Goal: Task Accomplishment & Management: Use online tool/utility

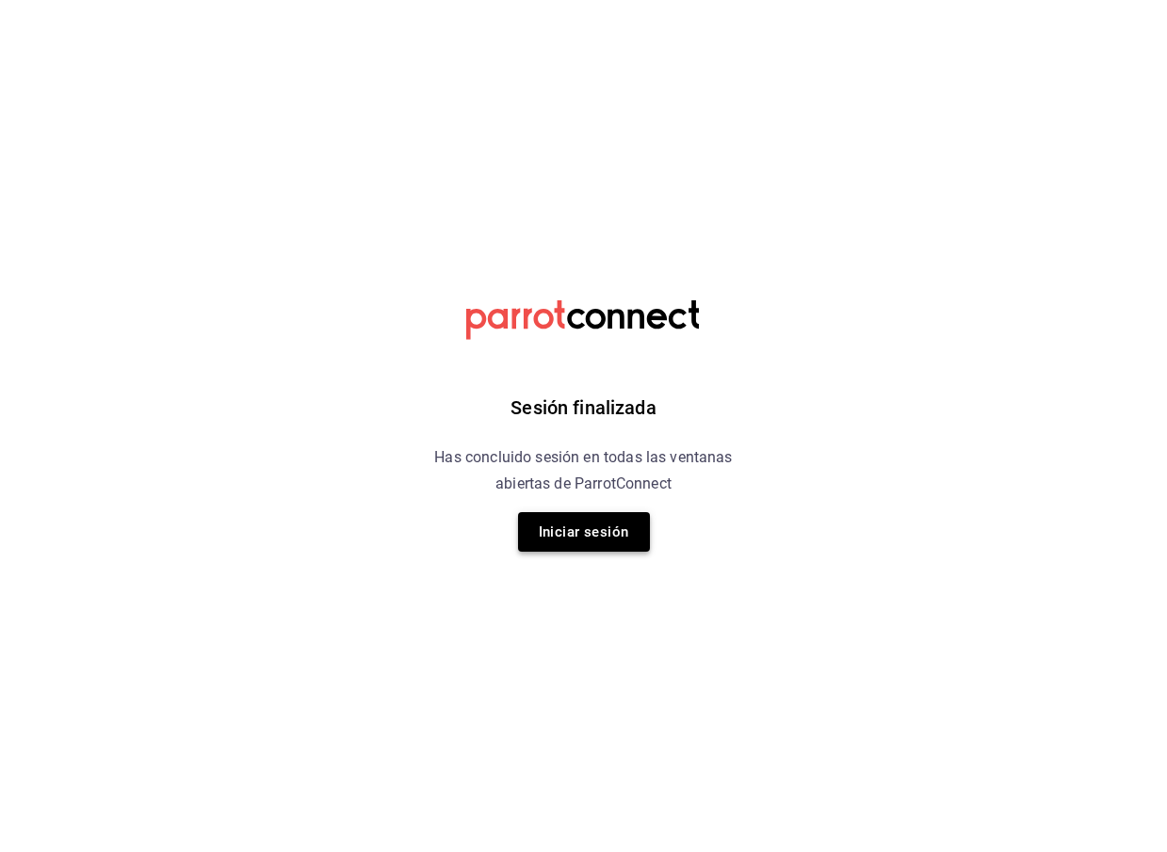
click at [561, 536] on button "Iniciar sesión" at bounding box center [584, 532] width 132 height 40
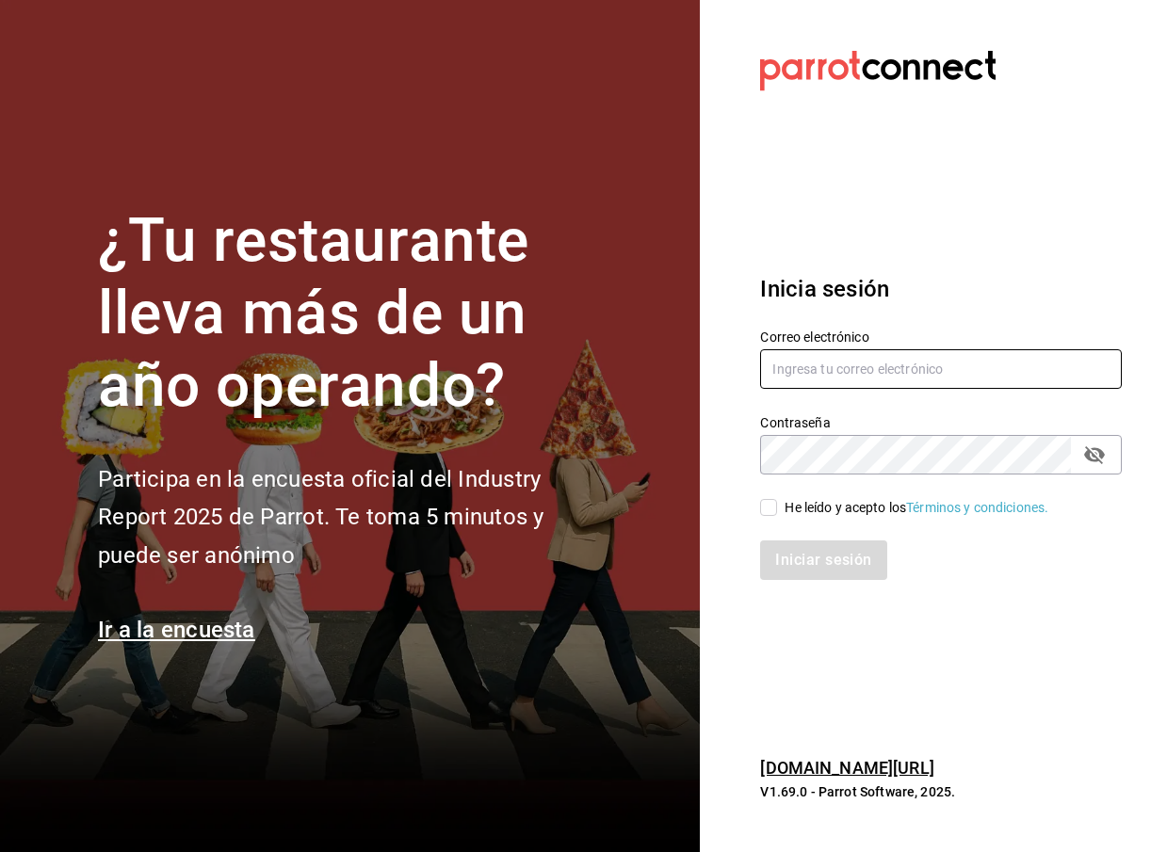
type input "sad.alegria@gmail.com"
click at [812, 494] on div "He leído y acepto los Términos y condiciones." at bounding box center [929, 496] width 384 height 43
click at [806, 509] on div "He leído y acepto los Términos y condiciones." at bounding box center [917, 508] width 264 height 20
click at [777, 509] on input "He leído y acepto los Términos y condiciones." at bounding box center [768, 507] width 17 height 17
checkbox input "true"
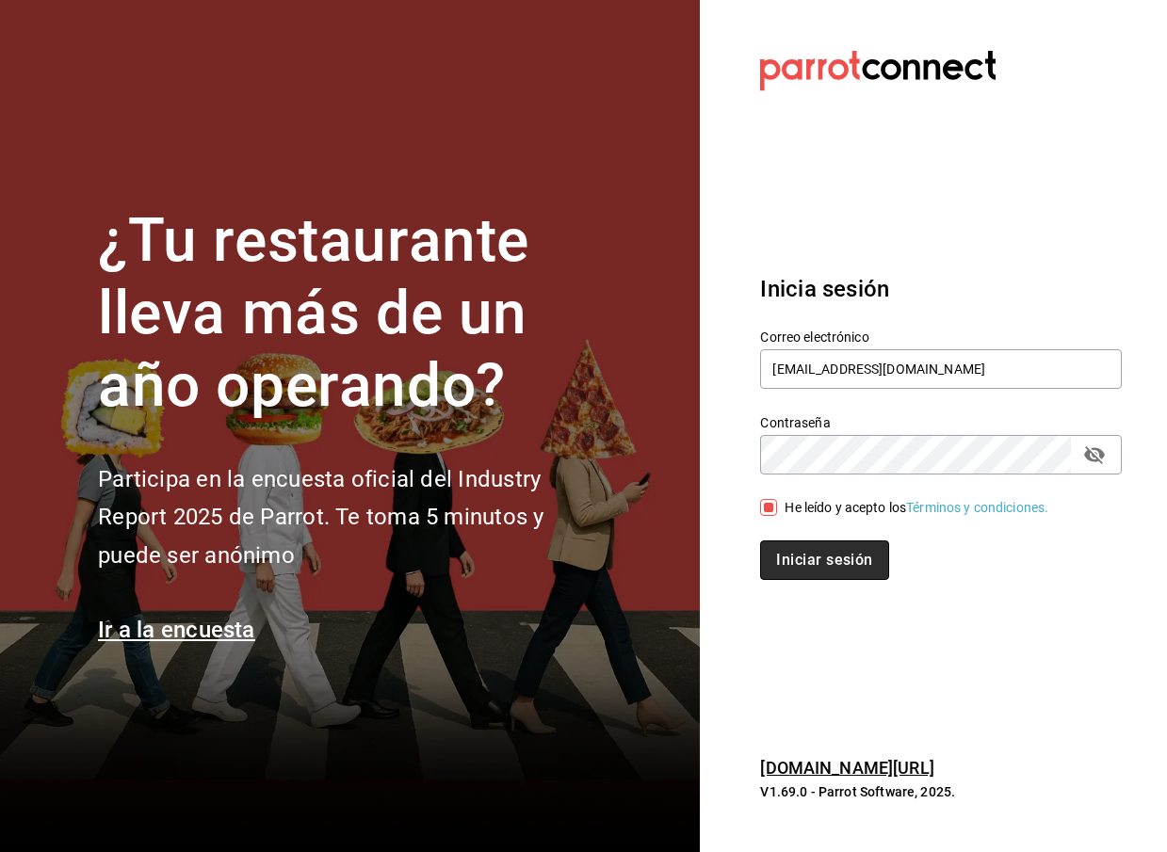
click at [806, 573] on button "Iniciar sesión" at bounding box center [824, 561] width 128 height 40
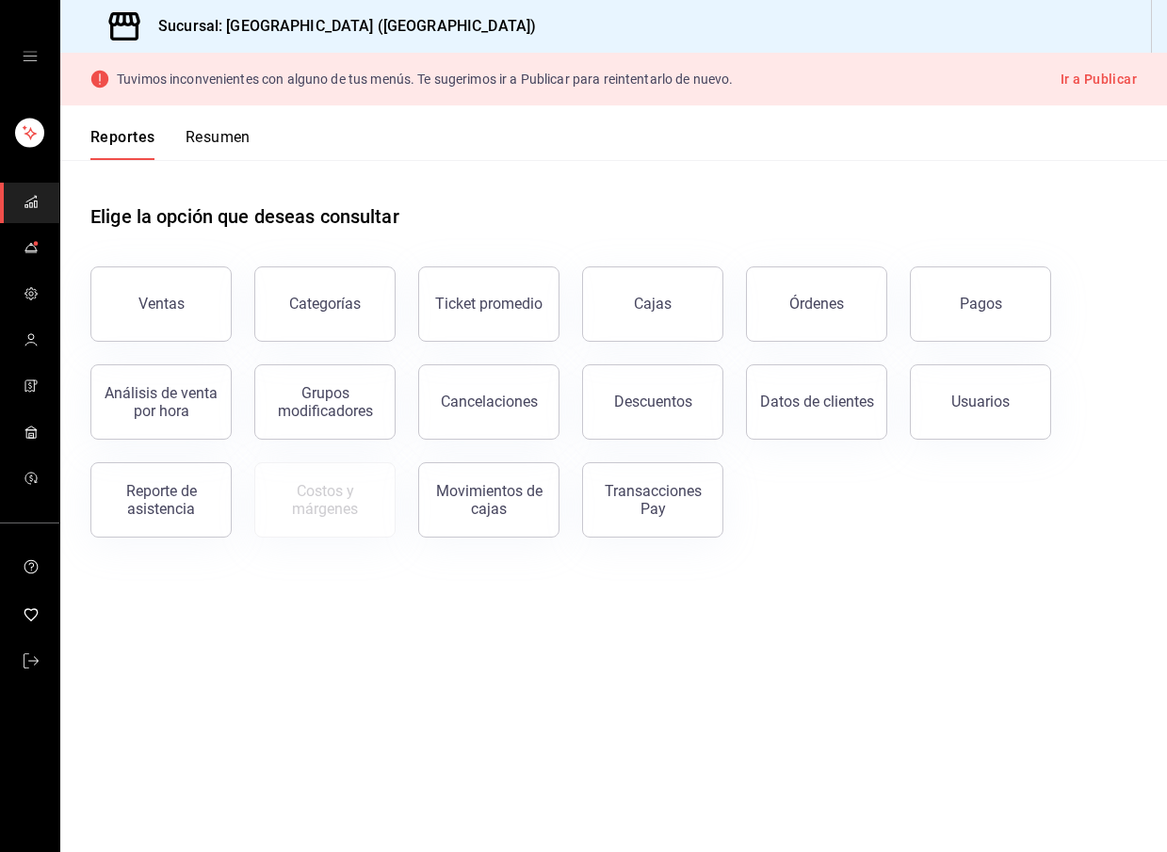
click at [369, 194] on div "Elige la opción que deseas consultar" at bounding box center [613, 202] width 1046 height 84
click at [40, 65] on div "mailbox folders" at bounding box center [29, 56] width 59 height 113
click at [36, 60] on icon "open drawer" at bounding box center [30, 56] width 14 height 9
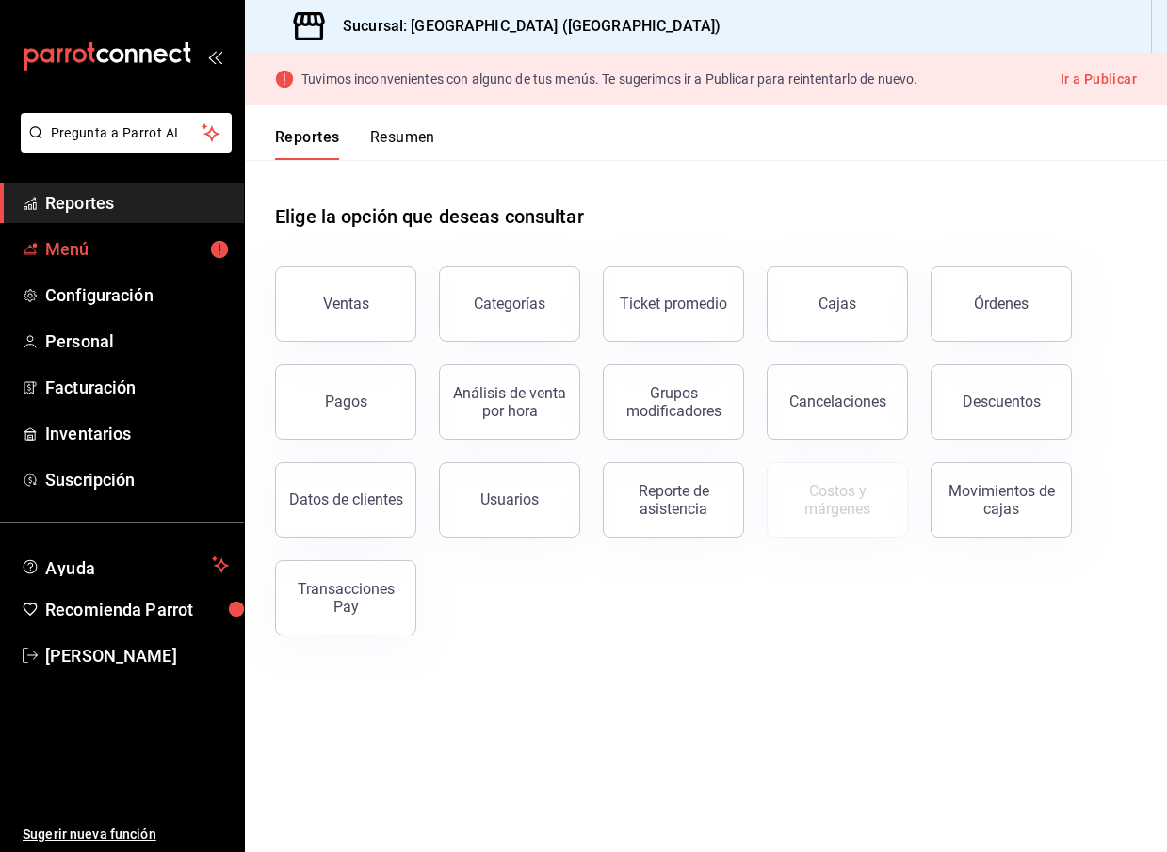
click at [105, 251] on span "Menú" at bounding box center [137, 248] width 184 height 25
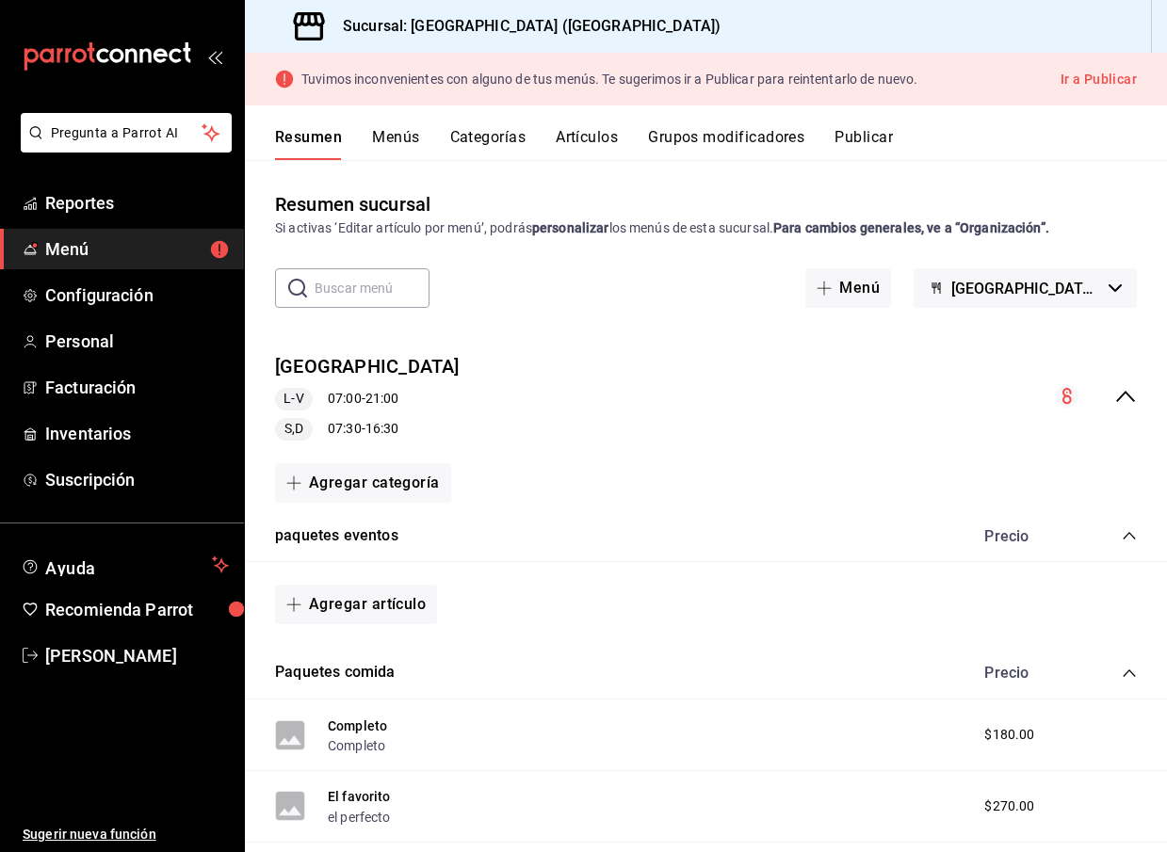
click at [1044, 293] on span "[GEOGRAPHIC_DATA] - [GEOGRAPHIC_DATA]" at bounding box center [1026, 289] width 150 height 18
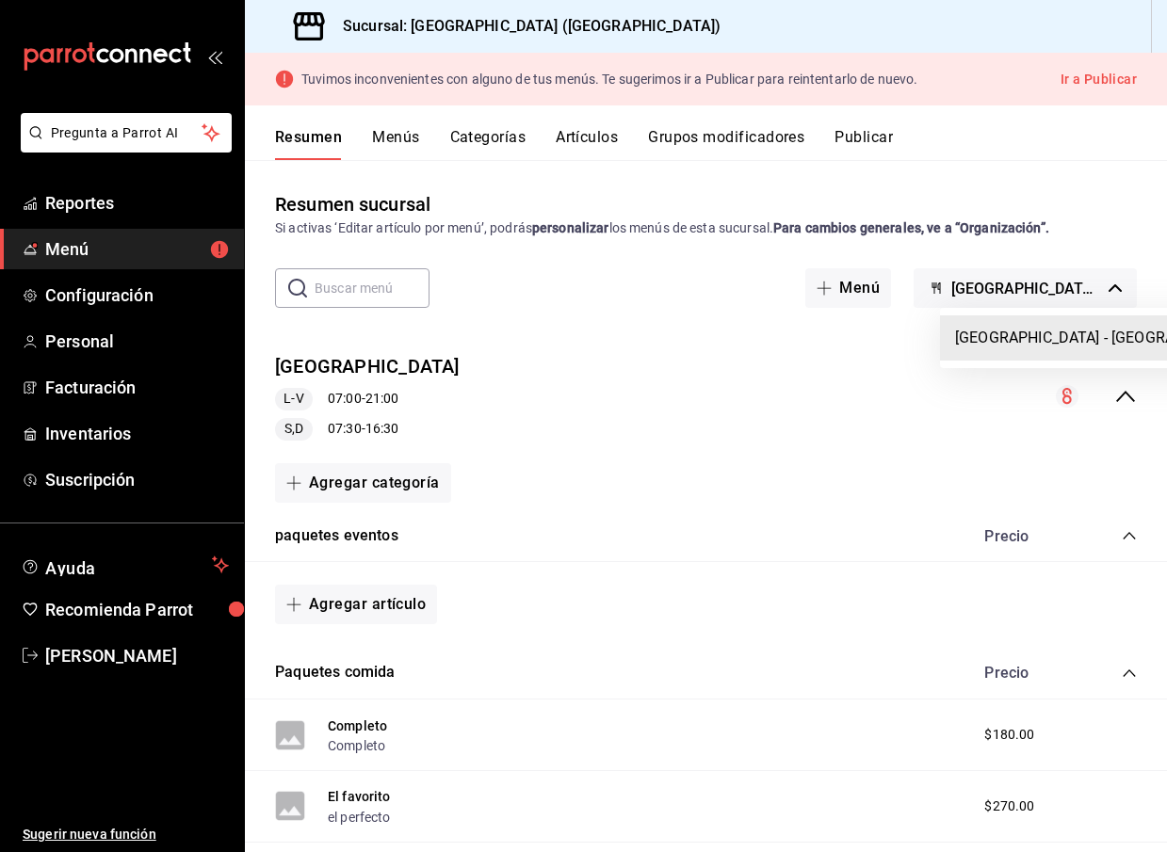
click at [1026, 291] on div at bounding box center [583, 426] width 1167 height 852
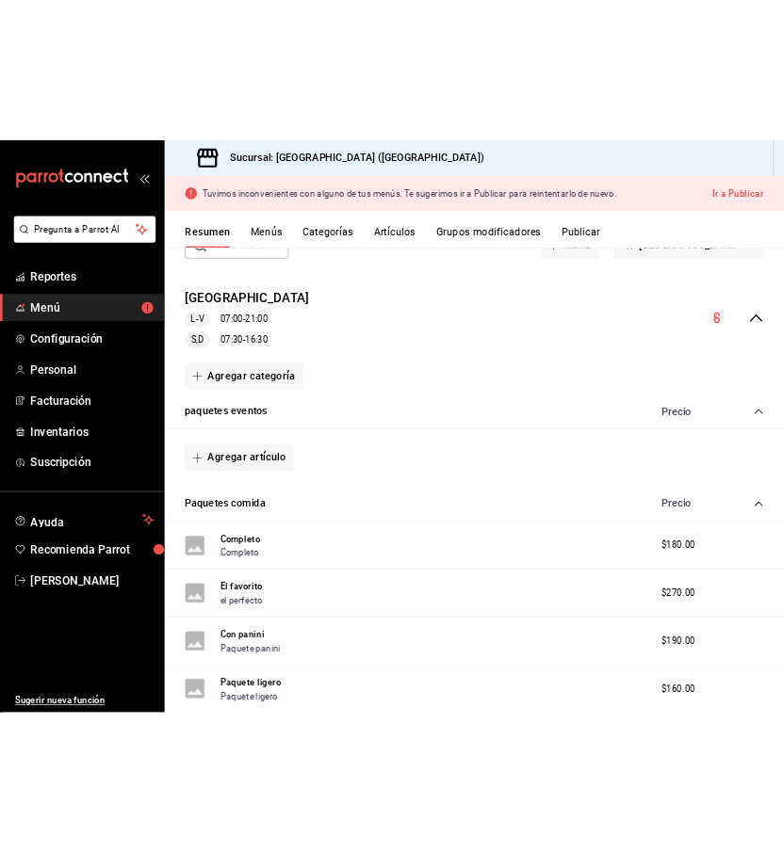
scroll to position [121, 0]
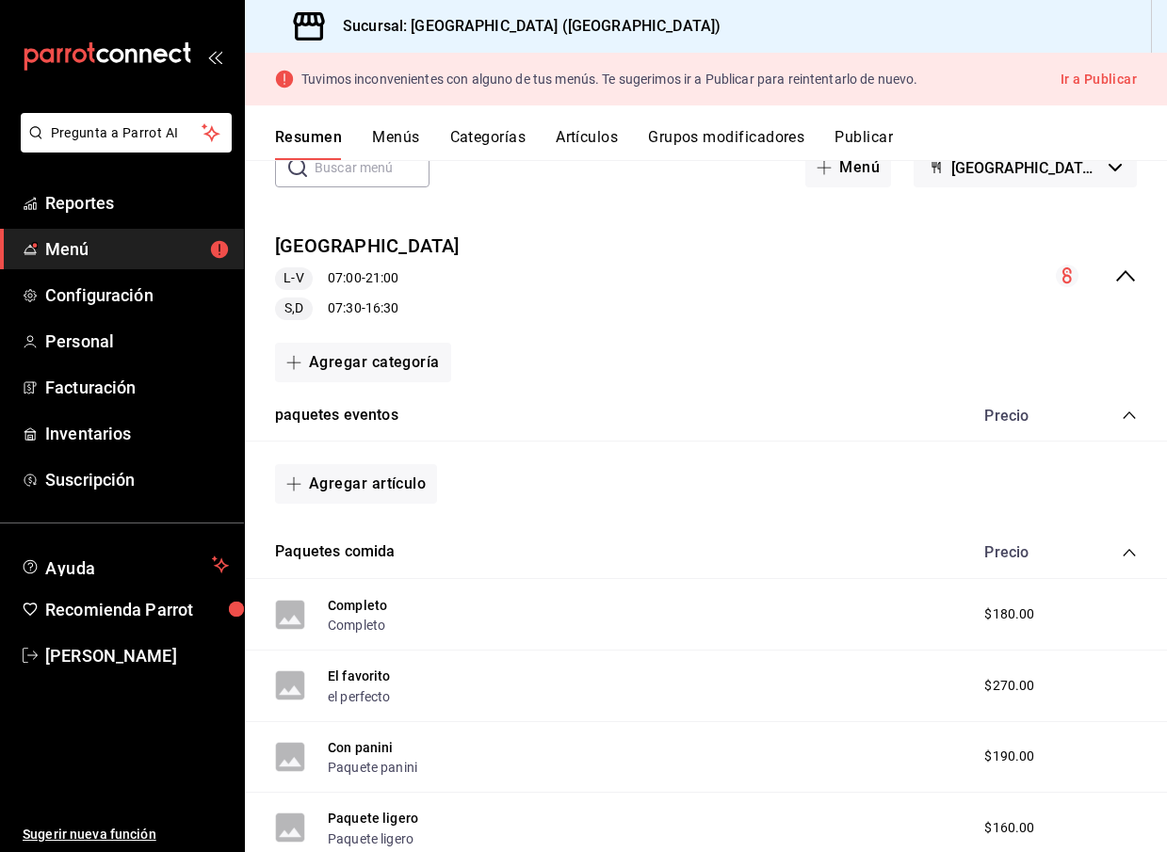
click at [477, 138] on button "Categorías" at bounding box center [488, 144] width 76 height 32
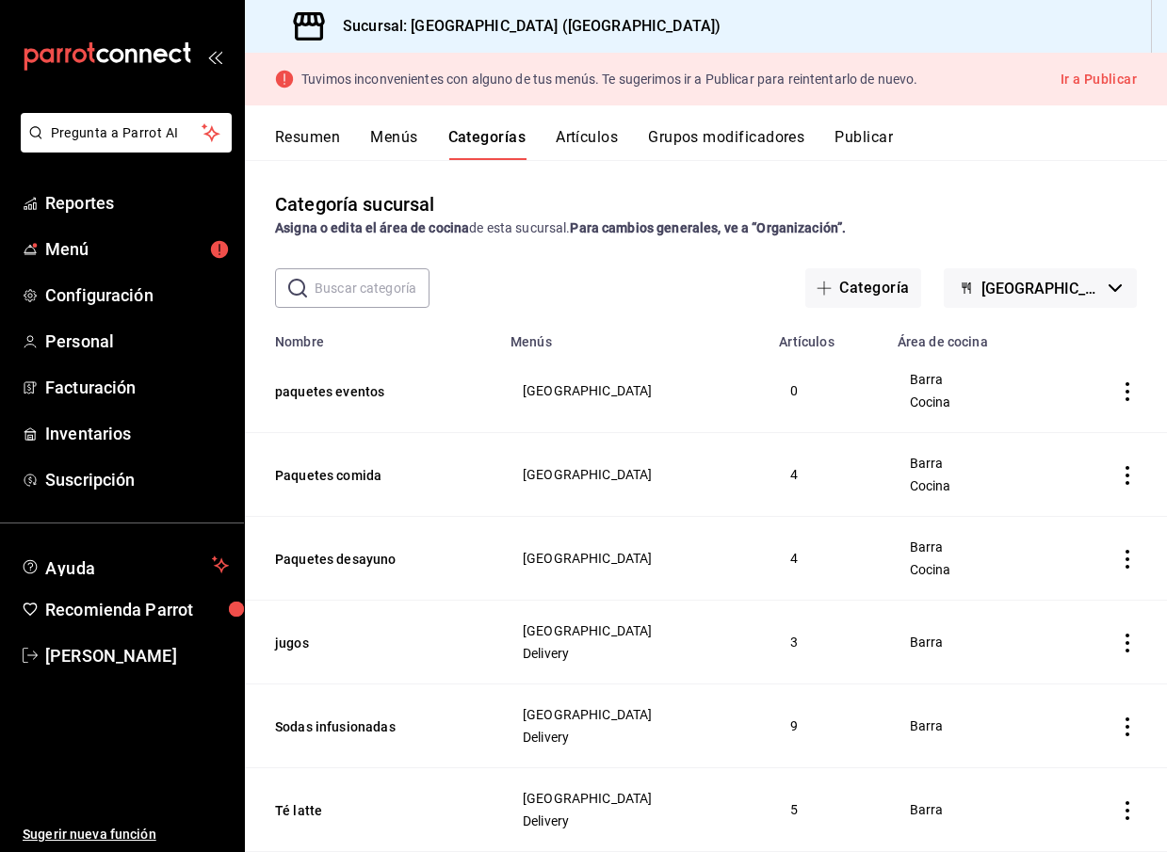
click at [598, 141] on button "Artículos" at bounding box center [587, 144] width 62 height 32
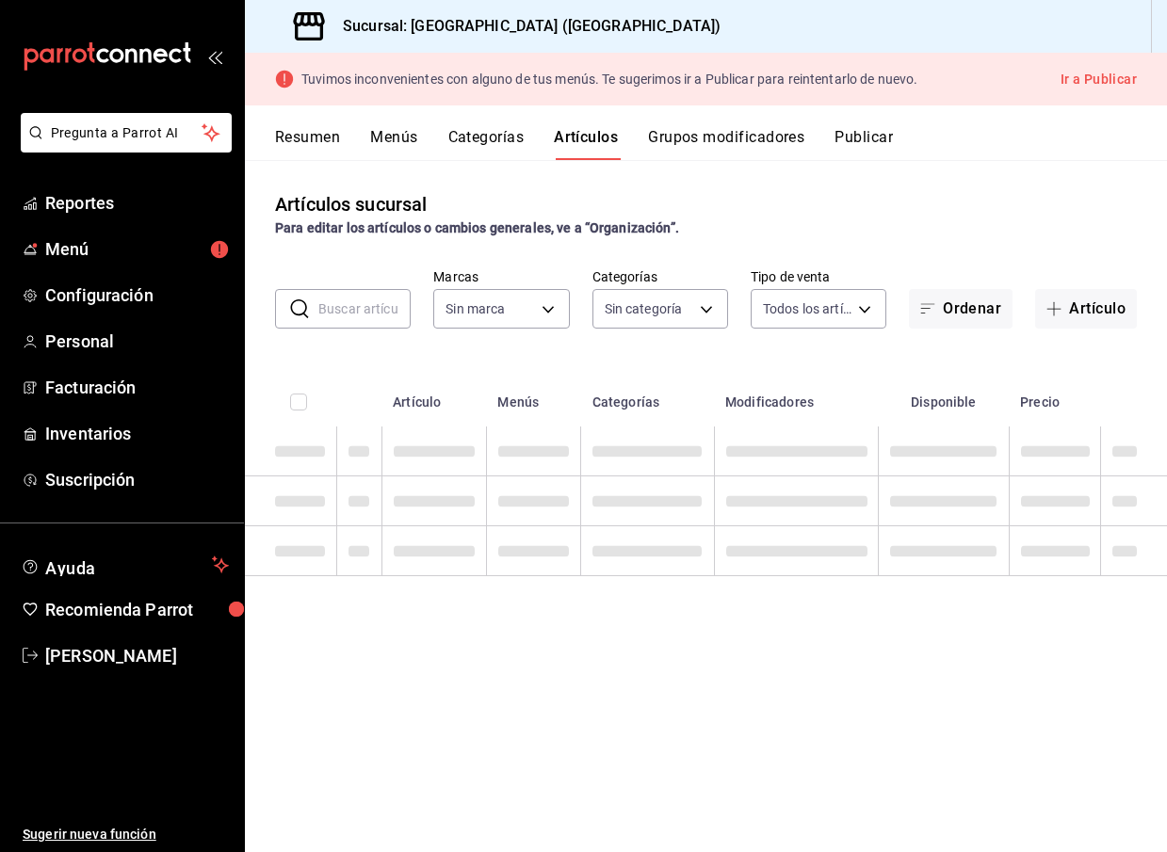
type input "edc54487-44b6-4608-a378-a6cb0e317acf"
type input "4161bc32-baf2-41b4-a6a5-8d365e6de7ad,a6b49e45-cfb9-4c93-a3d2-df4378a9f9a5,454ac…"
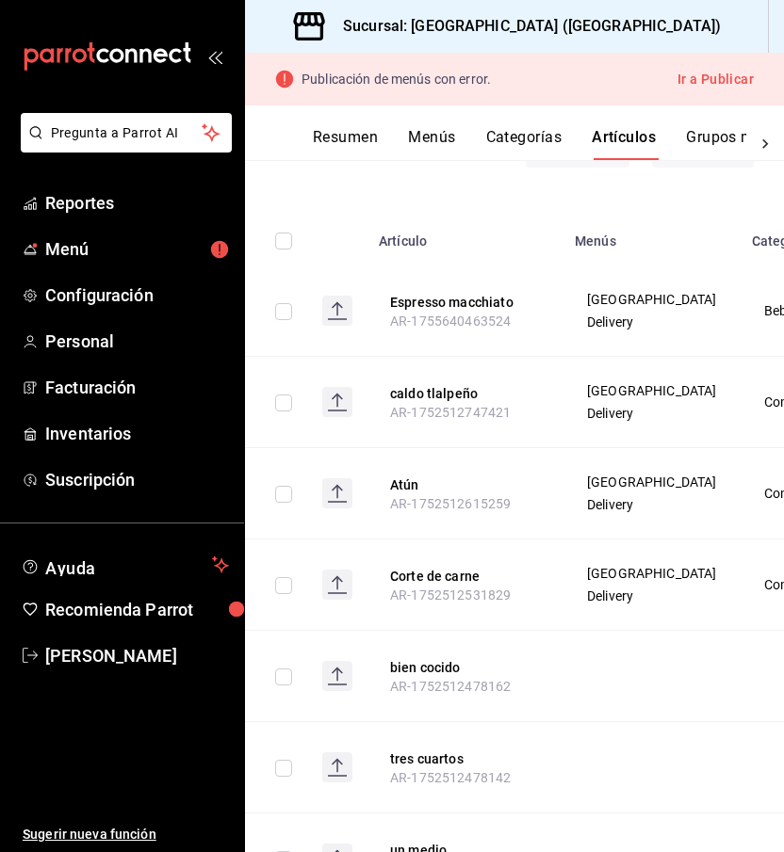
scroll to position [389, 0]
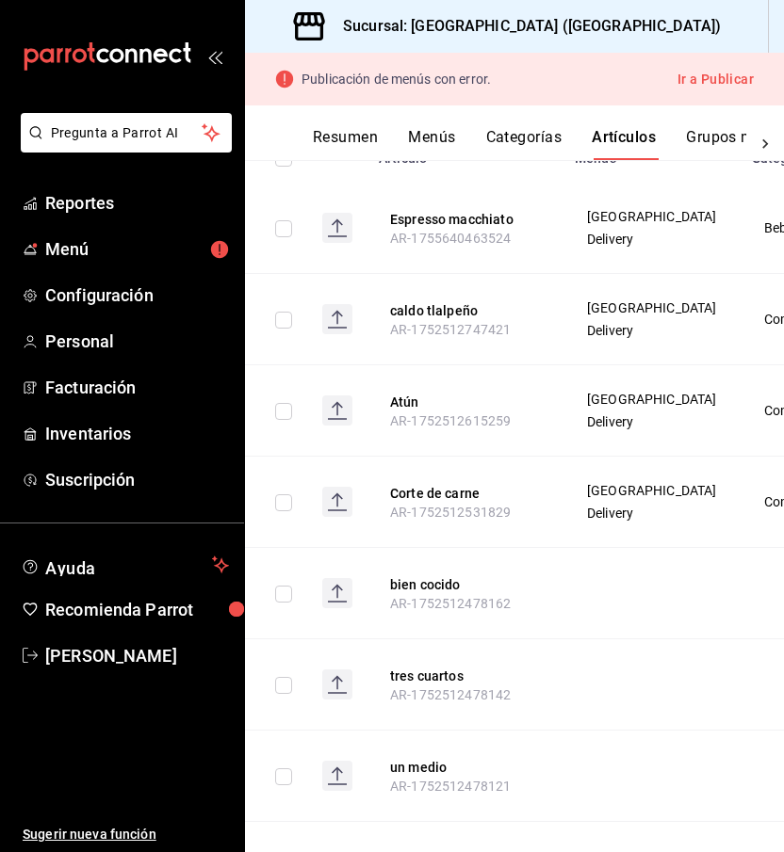
click at [219, 59] on icon "open_drawer_menu" at bounding box center [214, 56] width 15 height 15
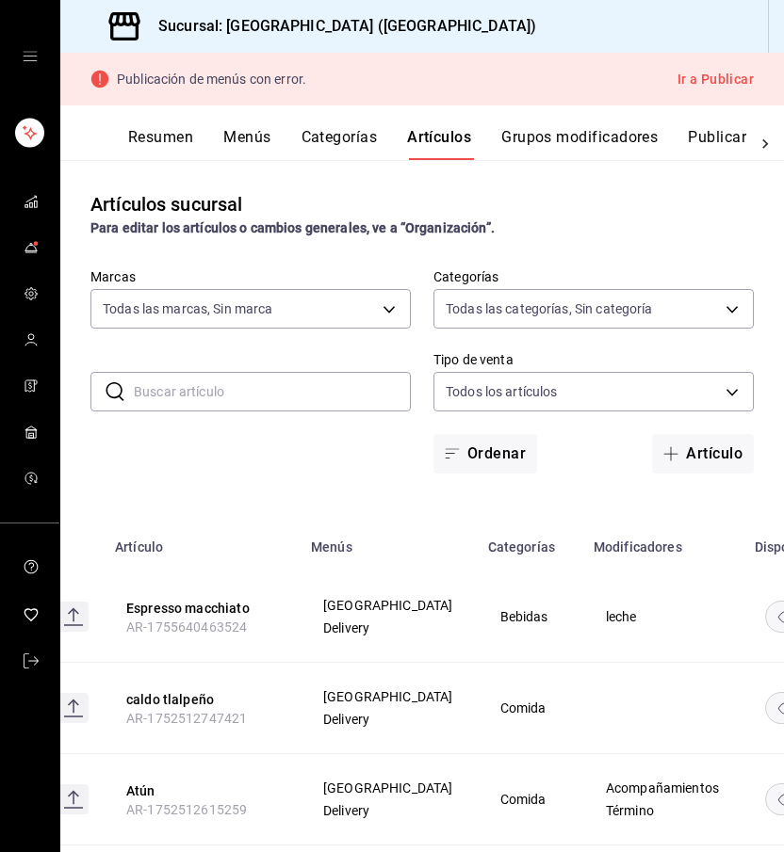
scroll to position [0, 0]
click at [266, 396] on input "text" at bounding box center [272, 392] width 277 height 38
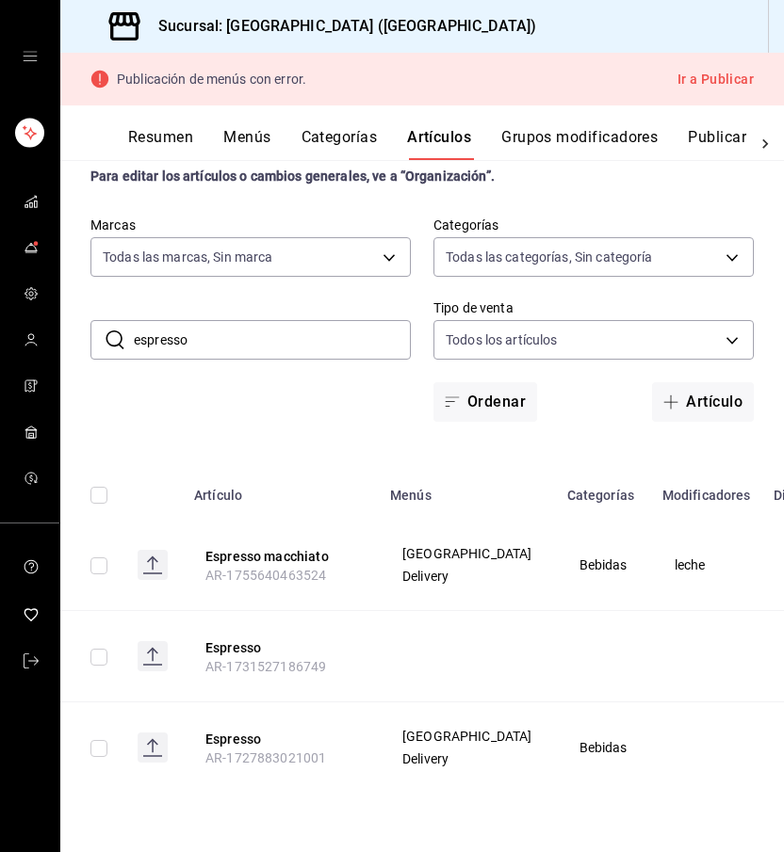
drag, startPoint x: 195, startPoint y: 333, endPoint x: 121, endPoint y: 333, distance: 73.5
click at [121, 333] on div "​ espresso ​" at bounding box center [250, 340] width 320 height 40
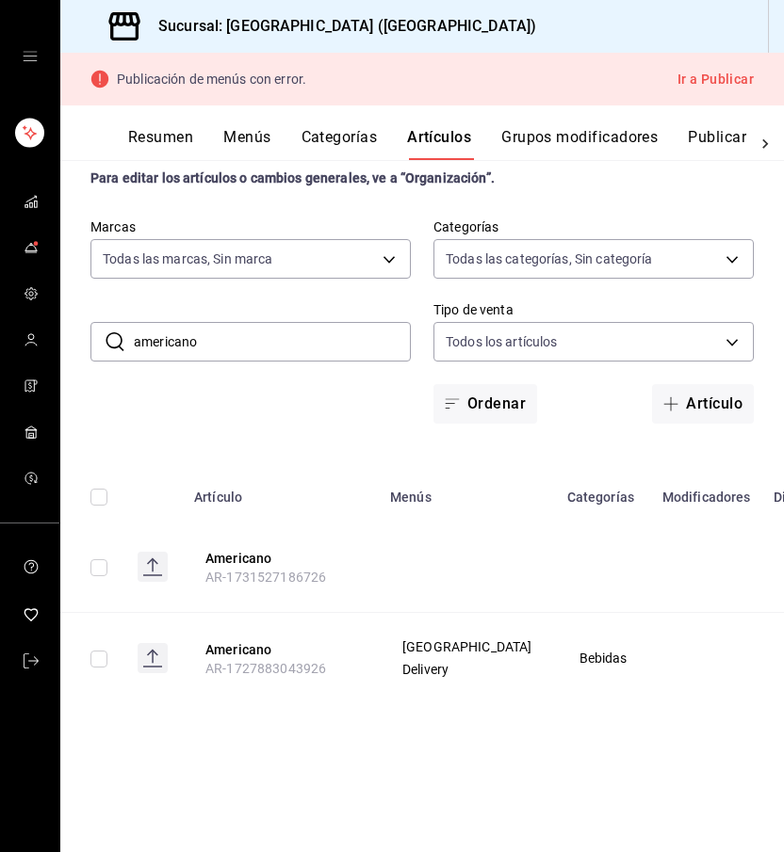
drag, startPoint x: 213, startPoint y: 353, endPoint x: 114, endPoint y: 341, distance: 99.6
click at [114, 341] on div "​ americano ​" at bounding box center [250, 342] width 320 height 40
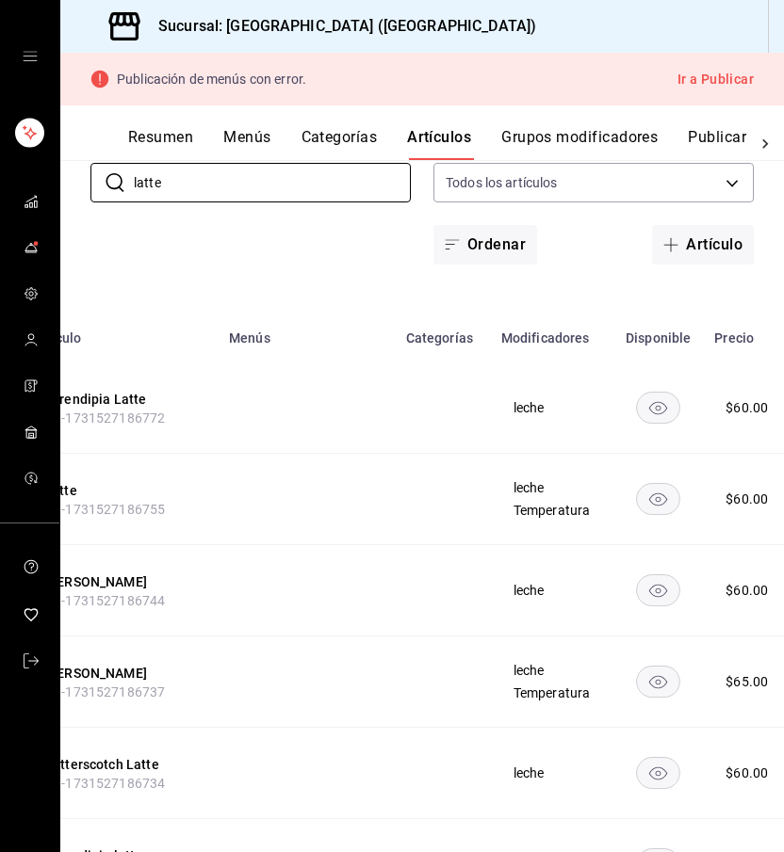
scroll to position [0, 160]
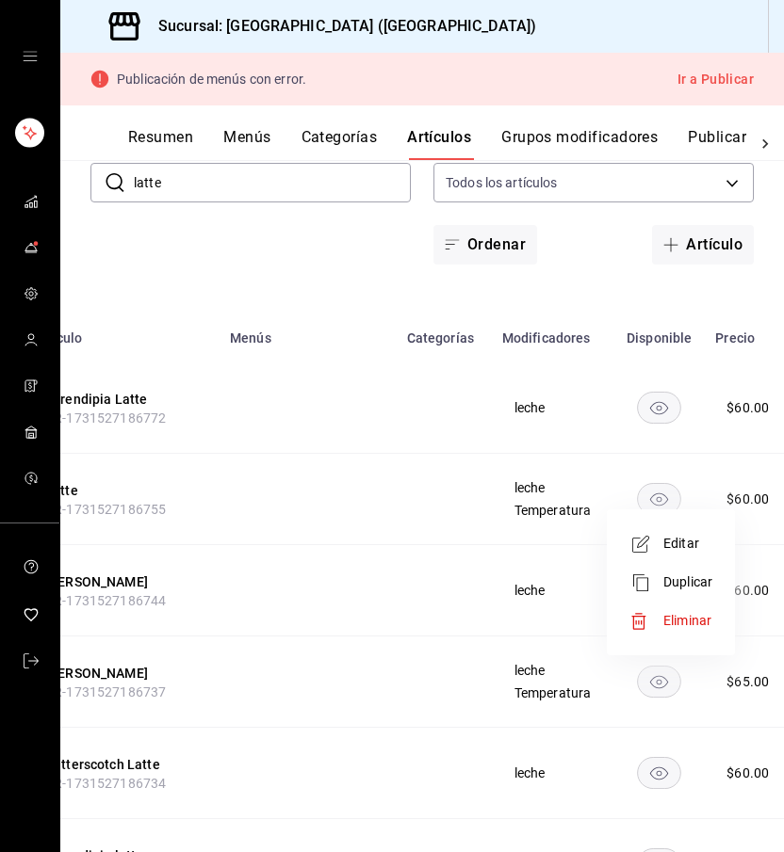
click at [677, 540] on span "Editar" at bounding box center [687, 544] width 49 height 20
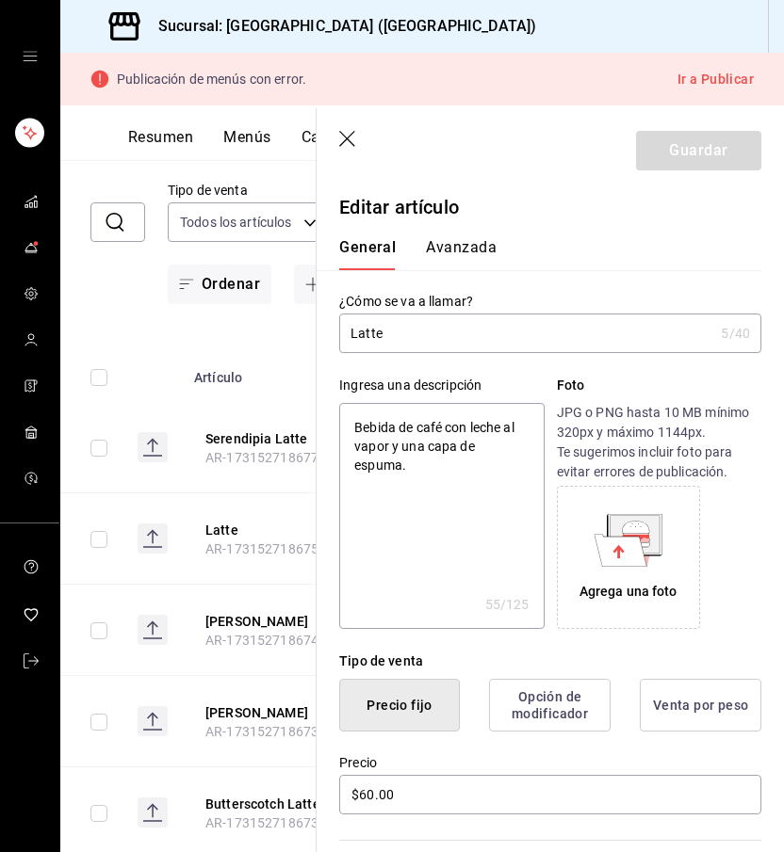
click at [348, 141] on icon "button" at bounding box center [348, 140] width 19 height 19
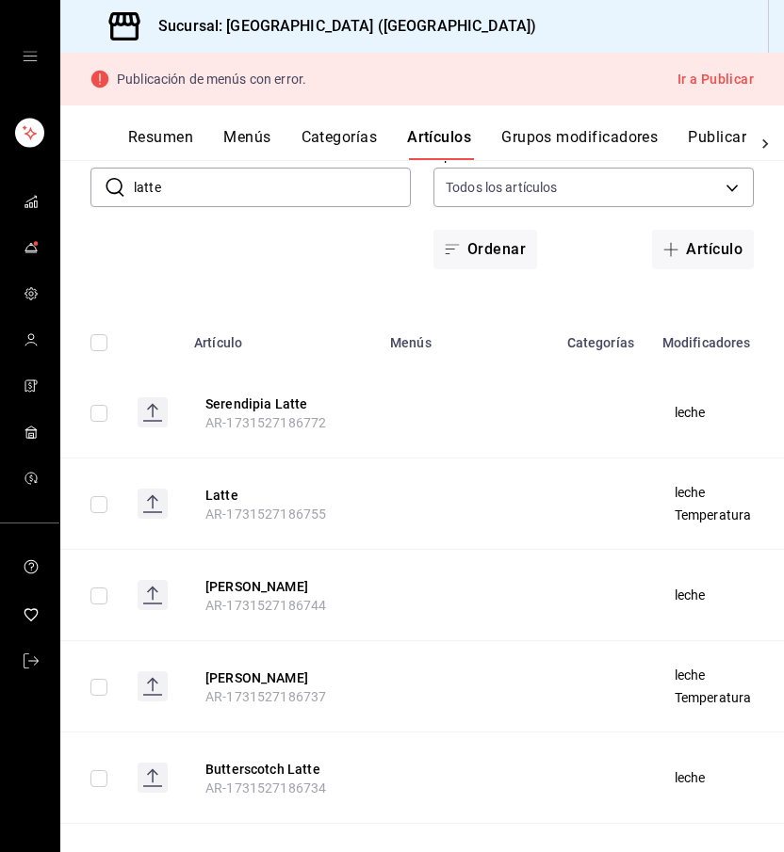
drag, startPoint x: 182, startPoint y: 184, endPoint x: 119, endPoint y: 187, distance: 63.2
click at [119, 187] on div "​ latte ​" at bounding box center [250, 188] width 320 height 40
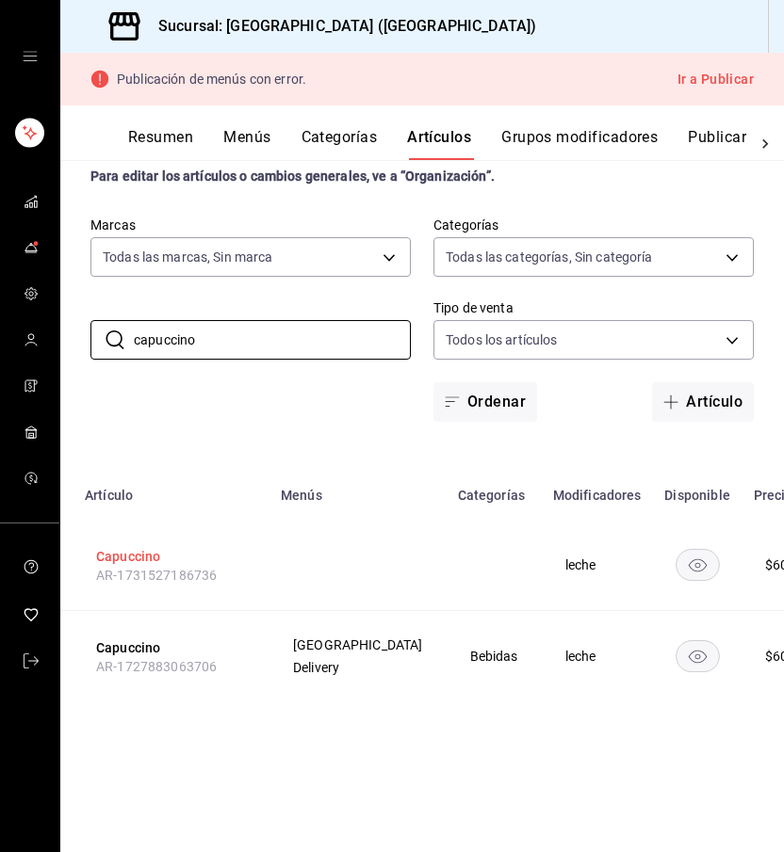
click at [145, 555] on button "Capuccino" at bounding box center [171, 556] width 151 height 19
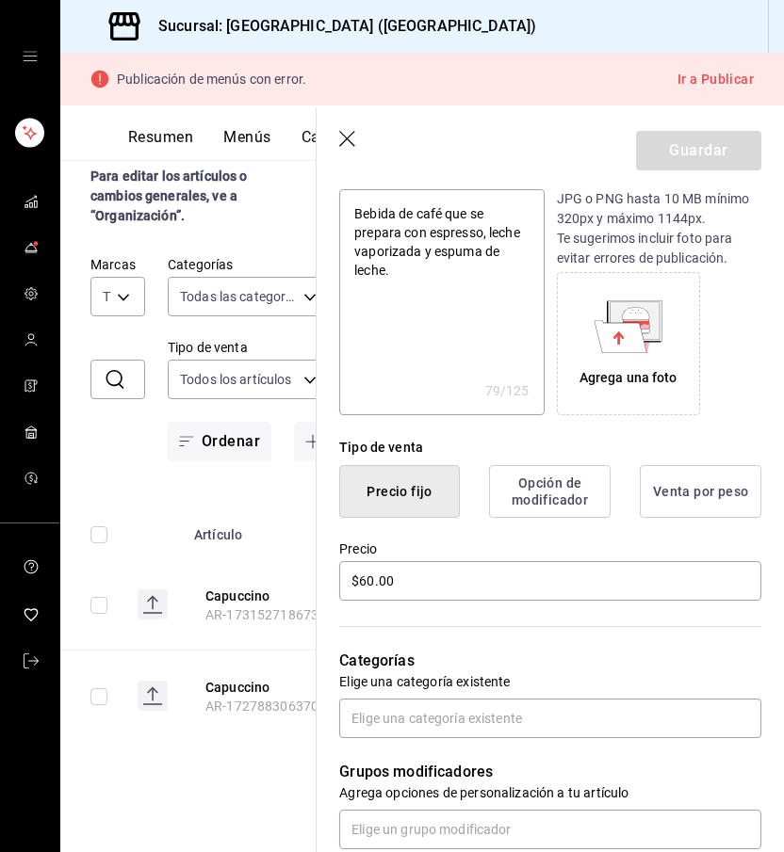
click at [349, 139] on icon "button" at bounding box center [348, 140] width 19 height 19
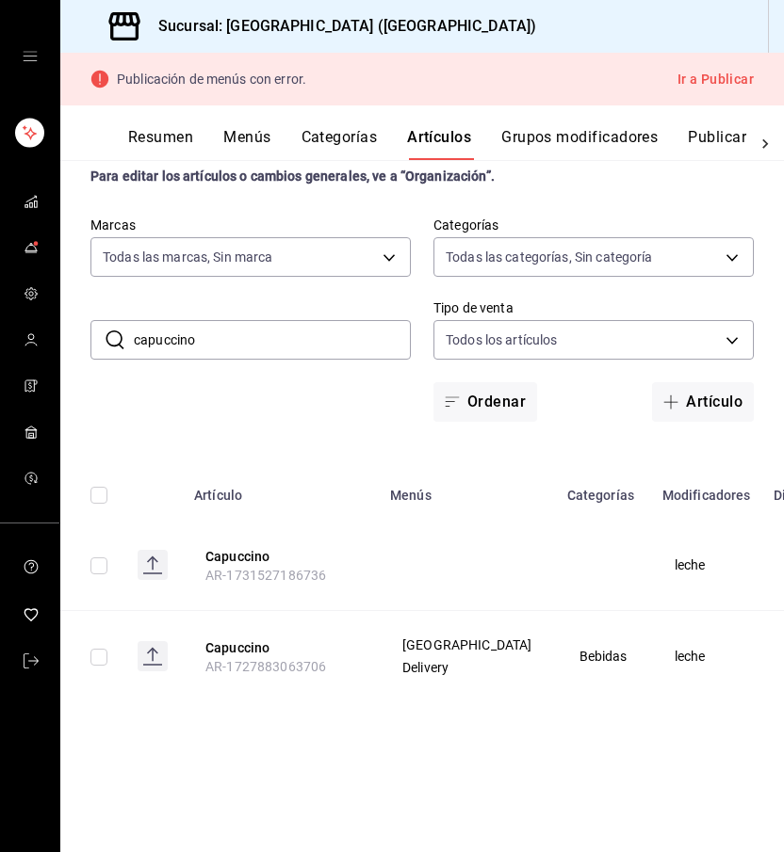
drag, startPoint x: 207, startPoint y: 340, endPoint x: 133, endPoint y: 339, distance: 74.4
click at [133, 339] on div "​ capuccino ​" at bounding box center [250, 340] width 320 height 40
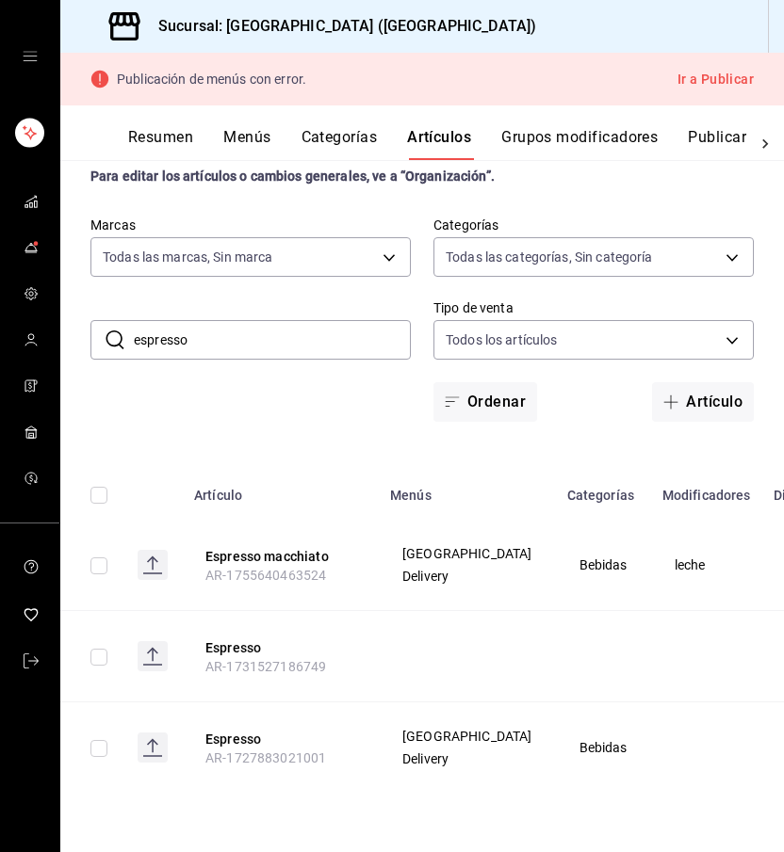
drag, startPoint x: 219, startPoint y: 335, endPoint x: 117, endPoint y: 335, distance: 101.7
click at [117, 335] on div "​ espresso ​" at bounding box center [250, 340] width 320 height 40
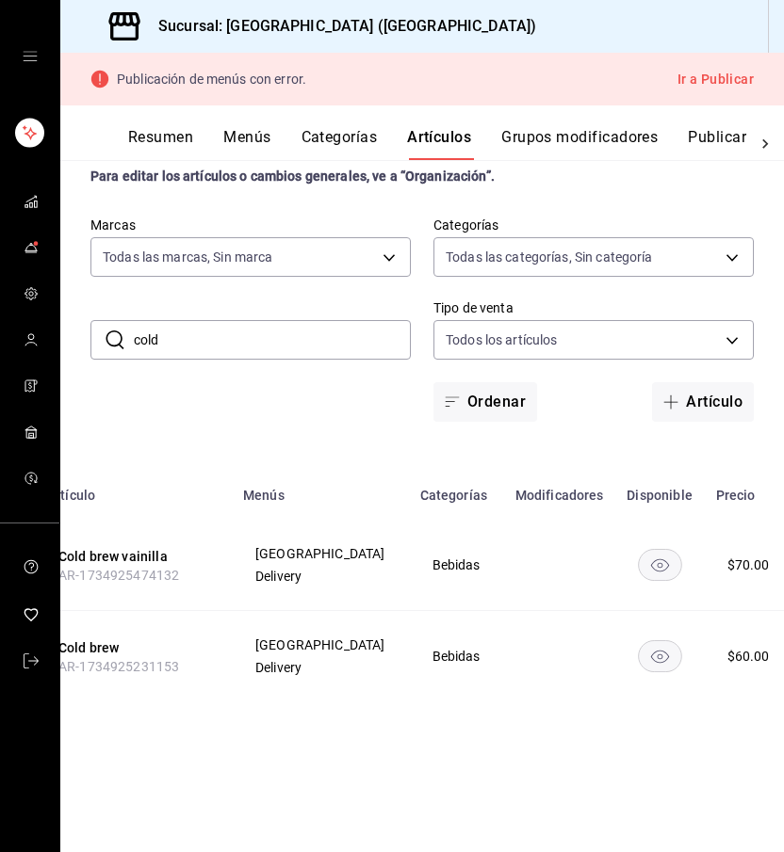
drag, startPoint x: 245, startPoint y: 348, endPoint x: 118, endPoint y: 338, distance: 127.5
click at [118, 338] on div "​ cold ​" at bounding box center [250, 340] width 320 height 40
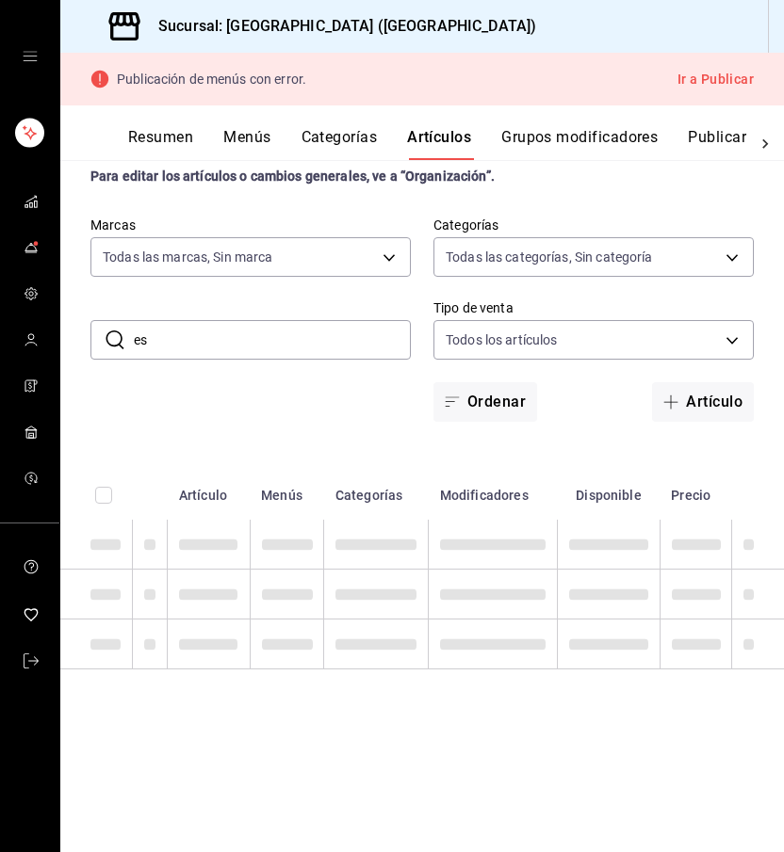
type input "e"
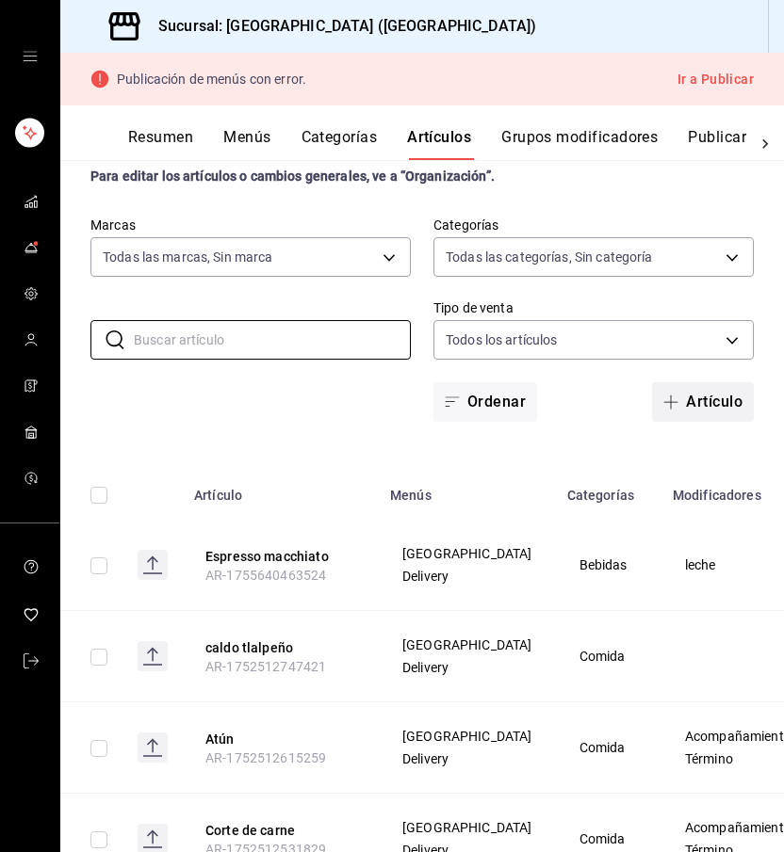
click at [712, 403] on button "Artículo" at bounding box center [703, 402] width 102 height 40
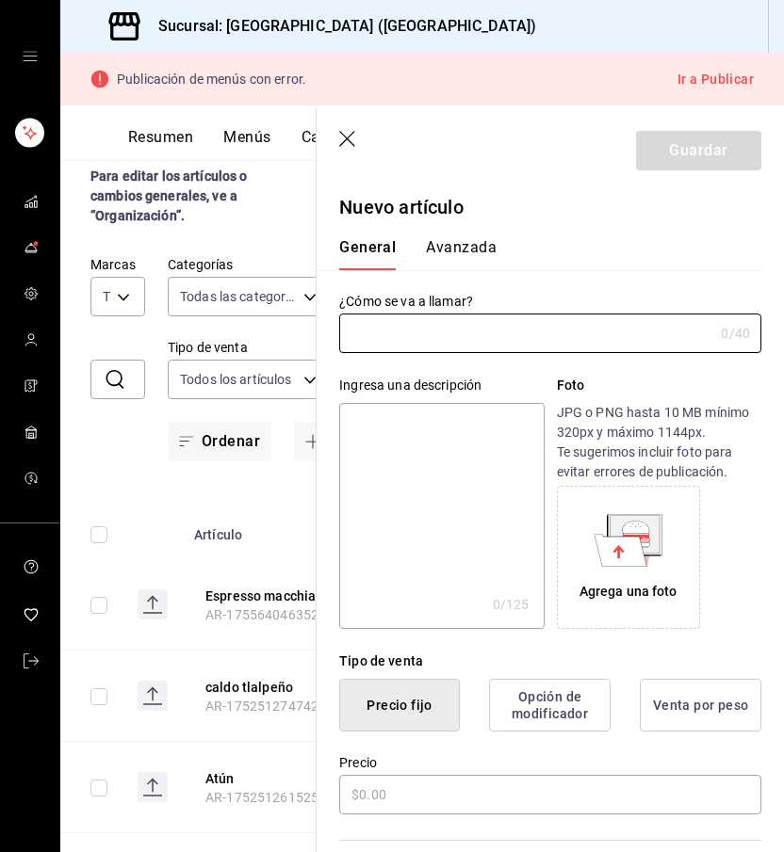
type input "AR-1756408176746"
click at [422, 341] on input "text" at bounding box center [526, 334] width 374 height 38
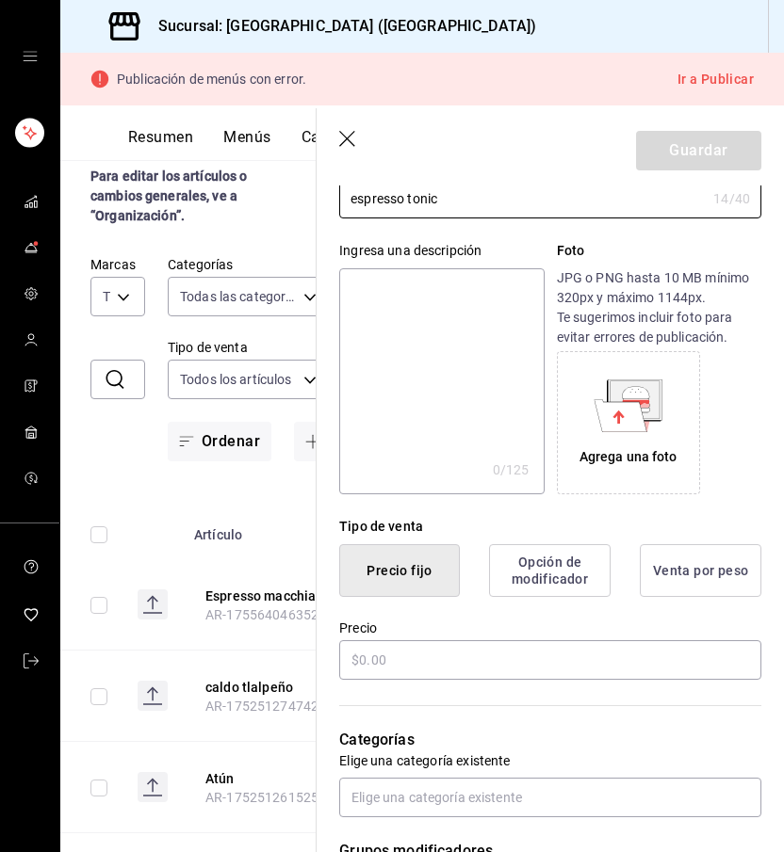
scroll to position [246, 0]
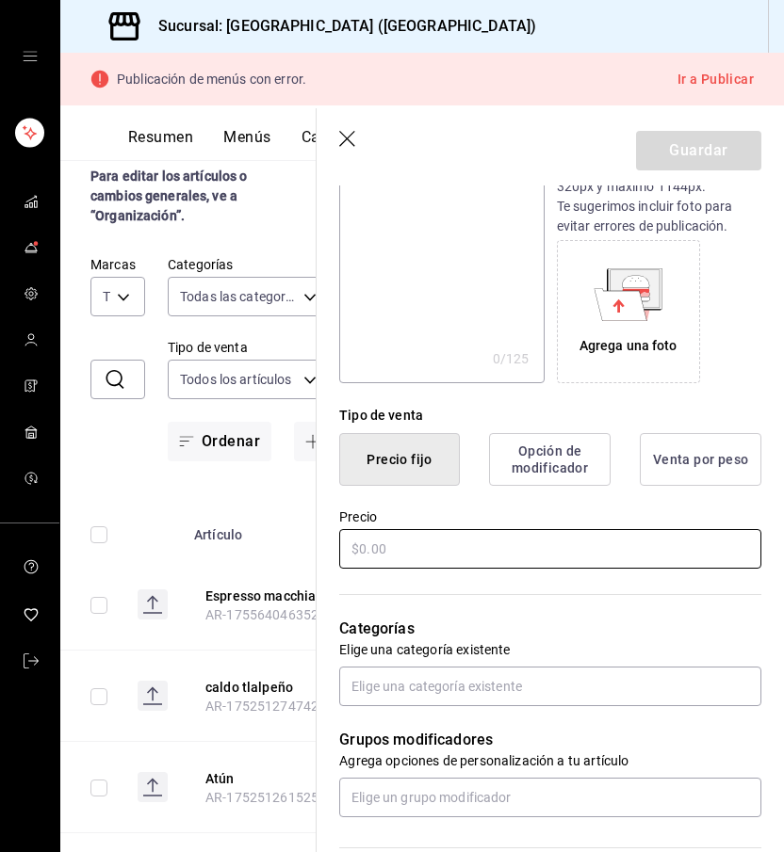
type input "espresso tonic"
click at [420, 552] on input "text" at bounding box center [550, 549] width 422 height 40
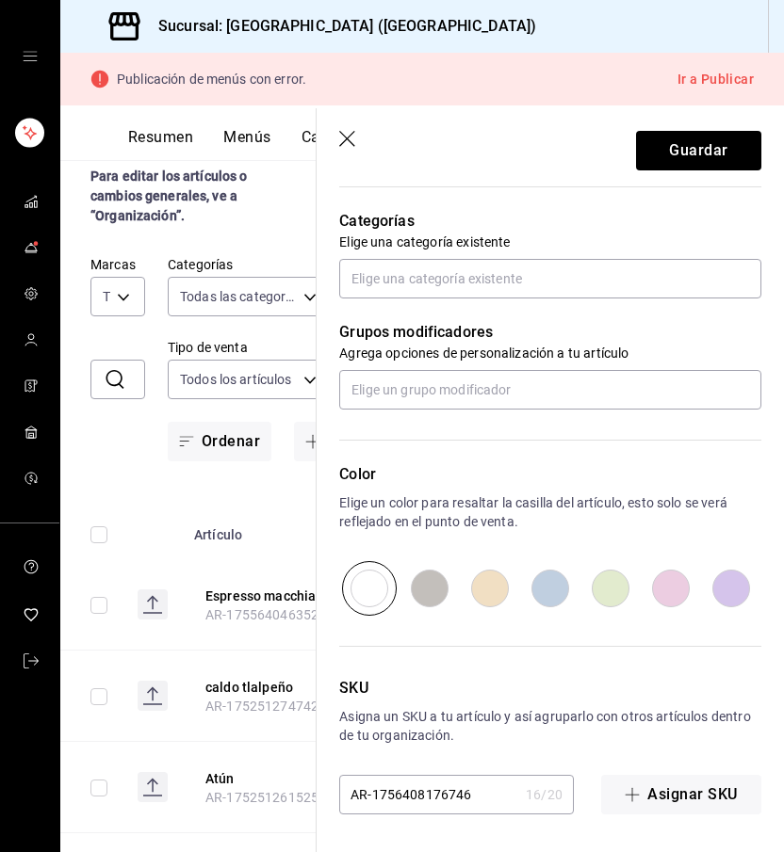
scroll to position [0, 0]
type input "$60.00"
click at [704, 154] on button "Guardar" at bounding box center [698, 151] width 125 height 40
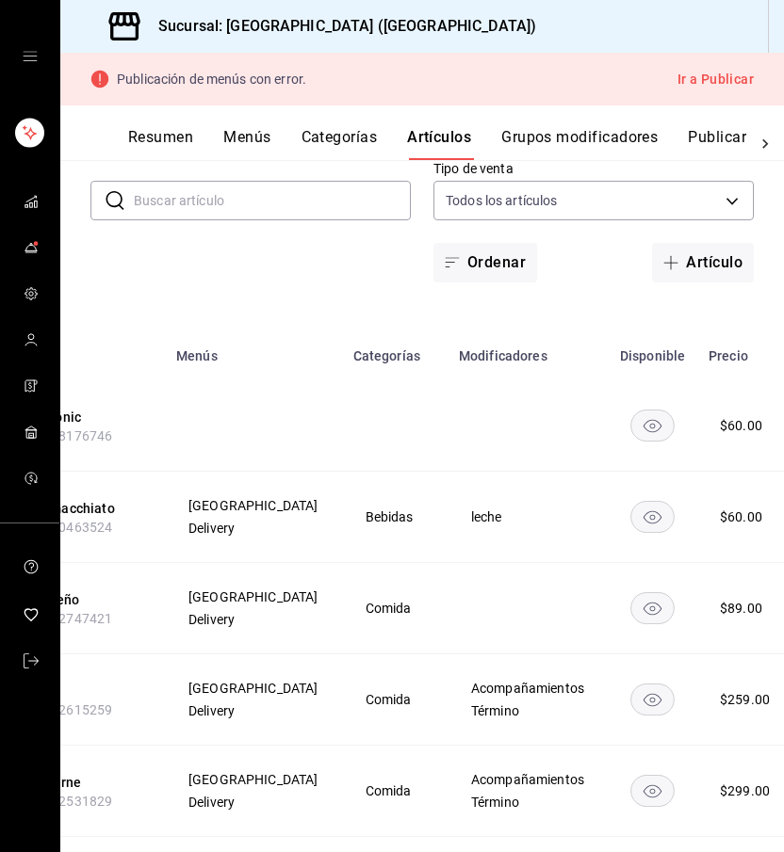
click at [674, 469] on span "Editar" at bounding box center [687, 471] width 49 height 20
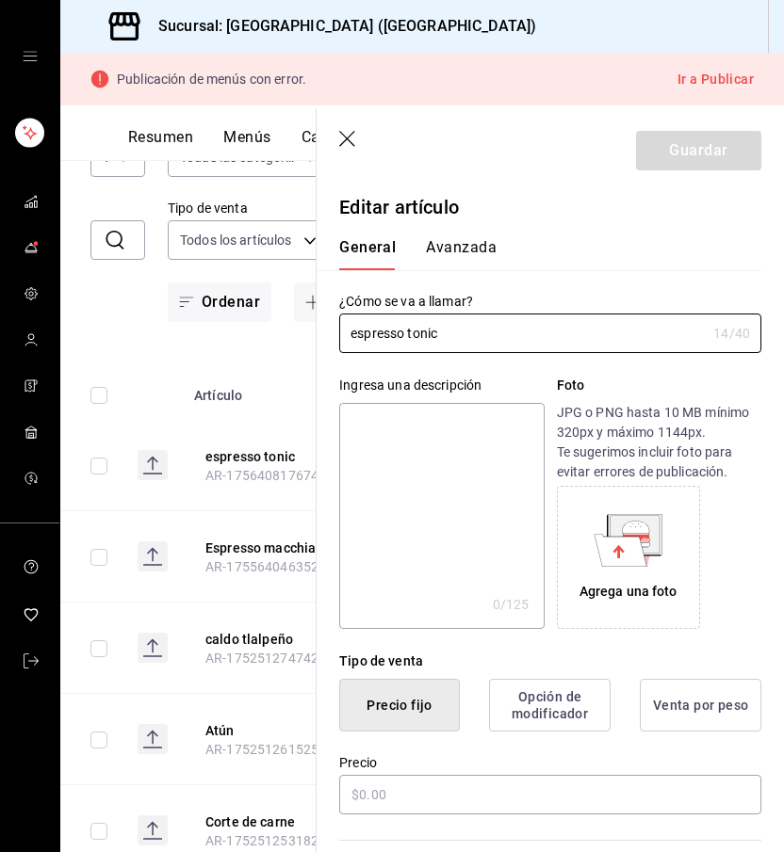
type input "$60.00"
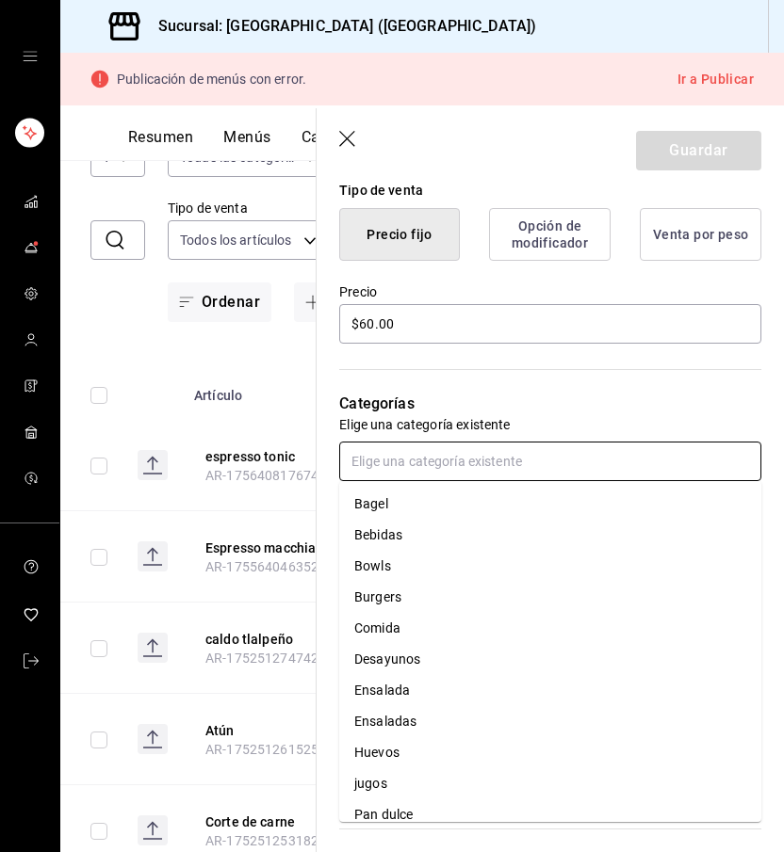
click at [409, 470] on input "text" at bounding box center [550, 462] width 422 height 40
click at [404, 527] on li "Bebidas" at bounding box center [550, 535] width 422 height 31
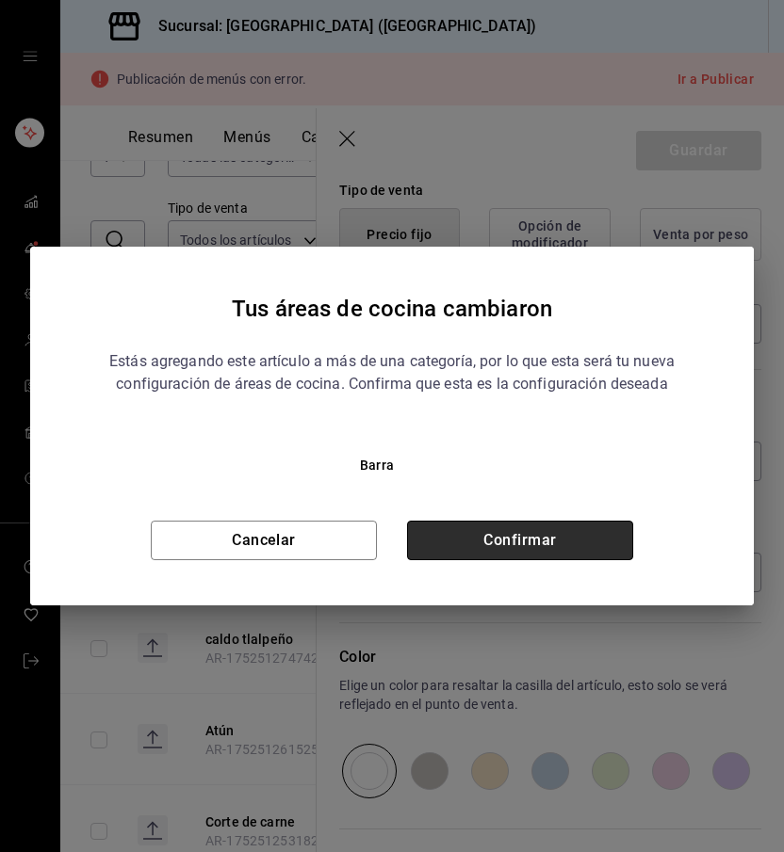
click at [458, 534] on button "Confirmar" at bounding box center [520, 541] width 226 height 40
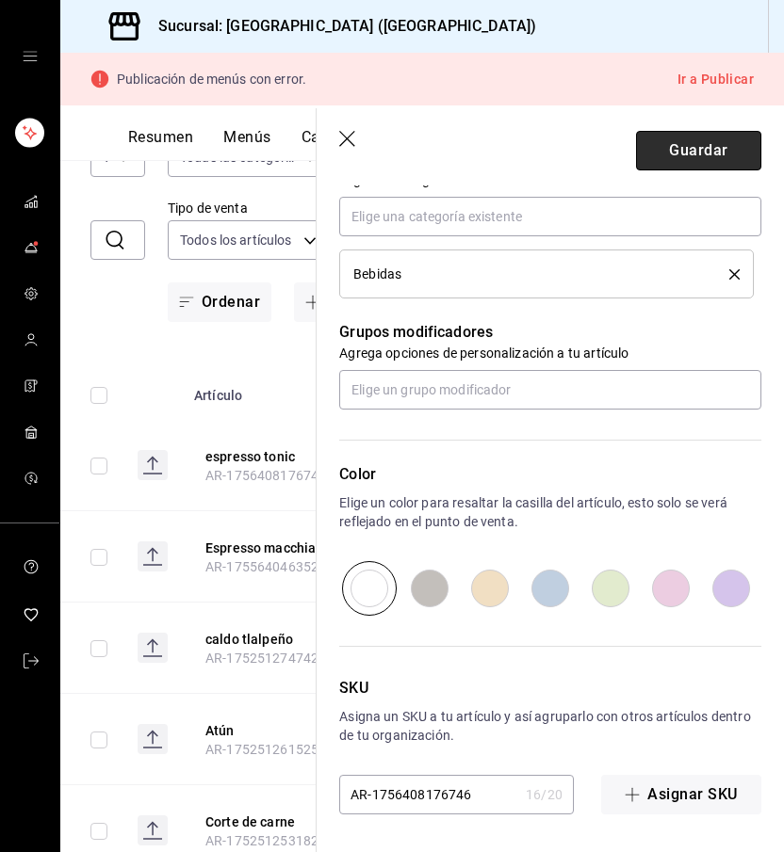
click at [682, 151] on button "Guardar" at bounding box center [698, 151] width 125 height 40
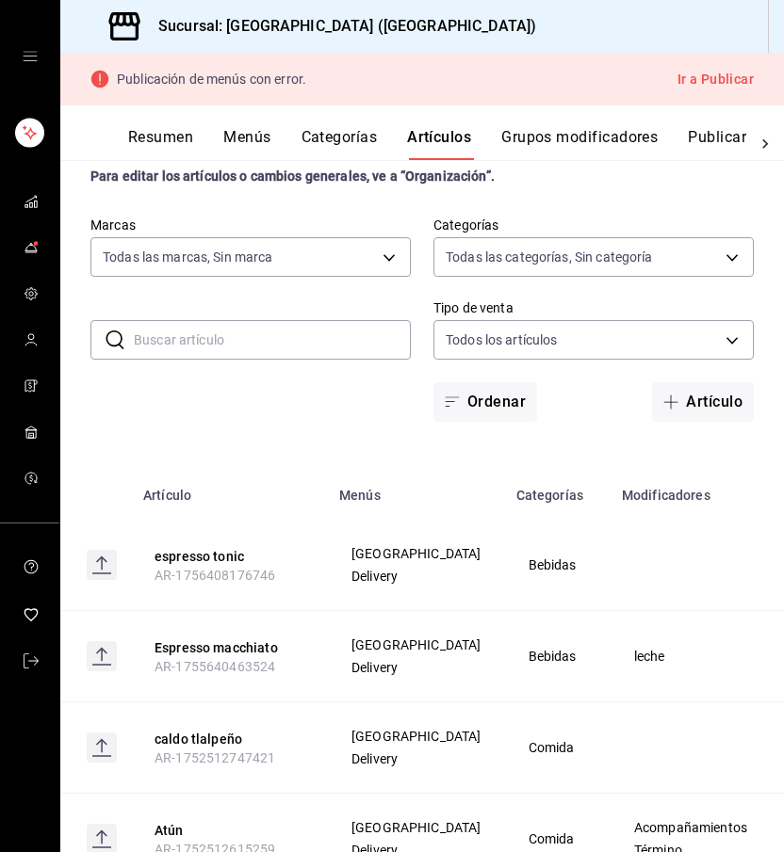
scroll to position [0, 30]
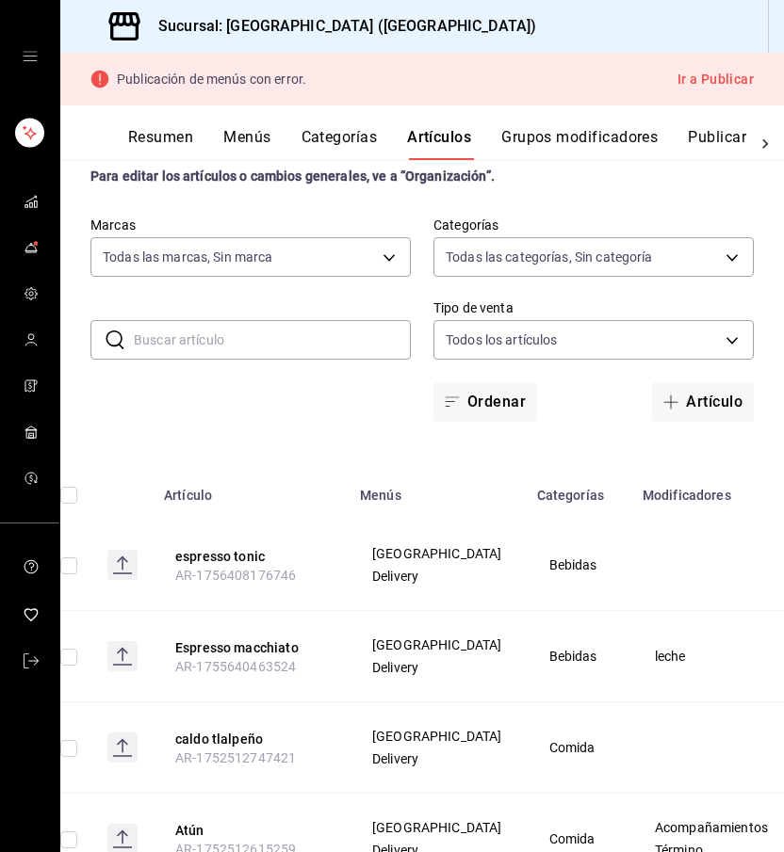
click at [269, 345] on input "text" at bounding box center [272, 340] width 277 height 38
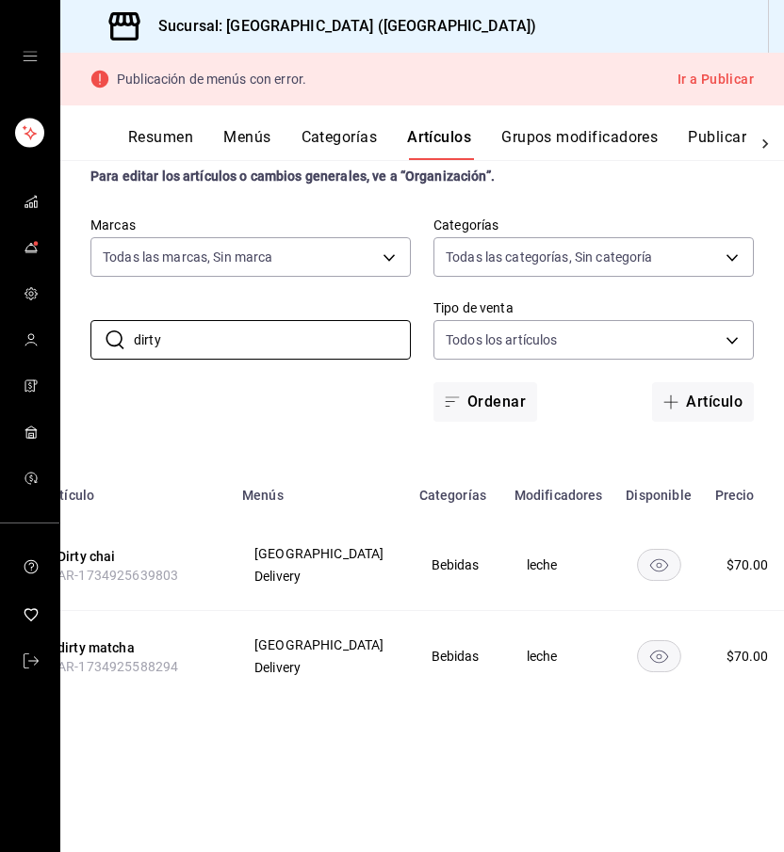
scroll to position [0, 147]
type input "dirty"
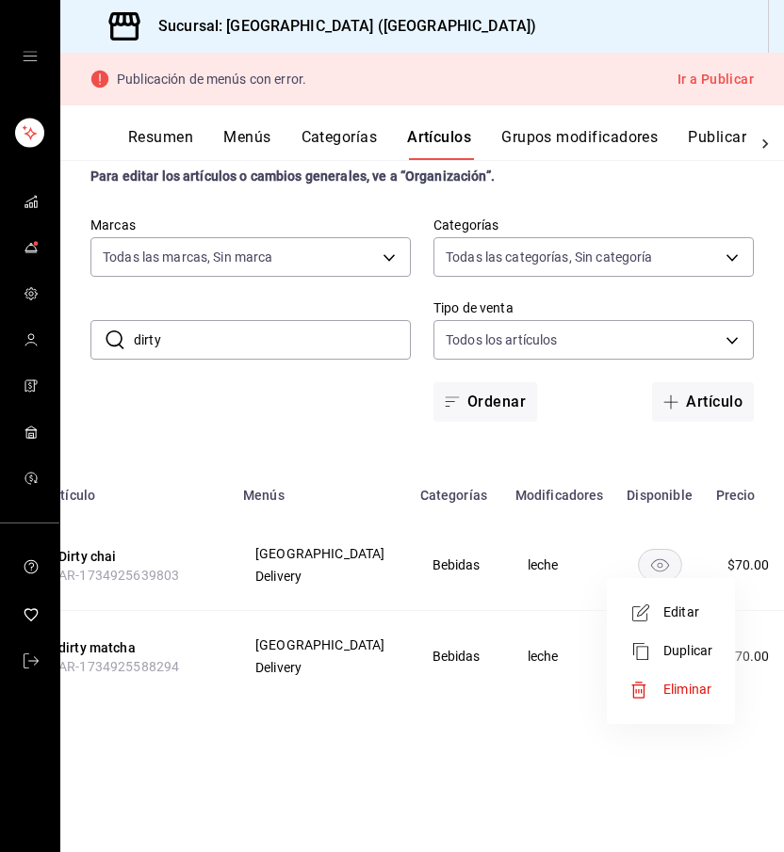
click at [687, 612] on span "Editar" at bounding box center [687, 613] width 49 height 20
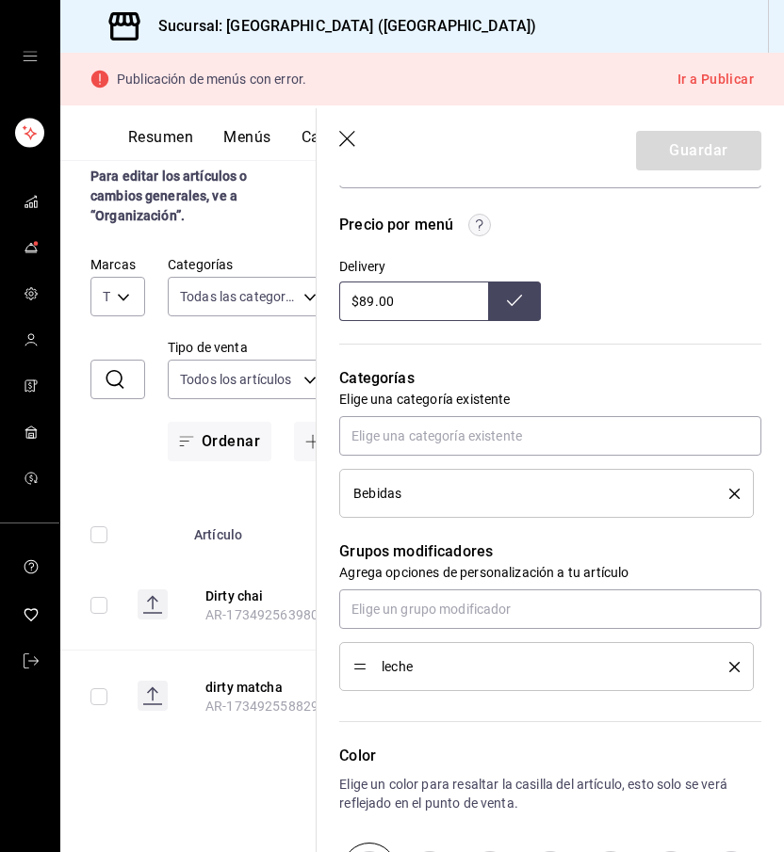
scroll to position [646, 0]
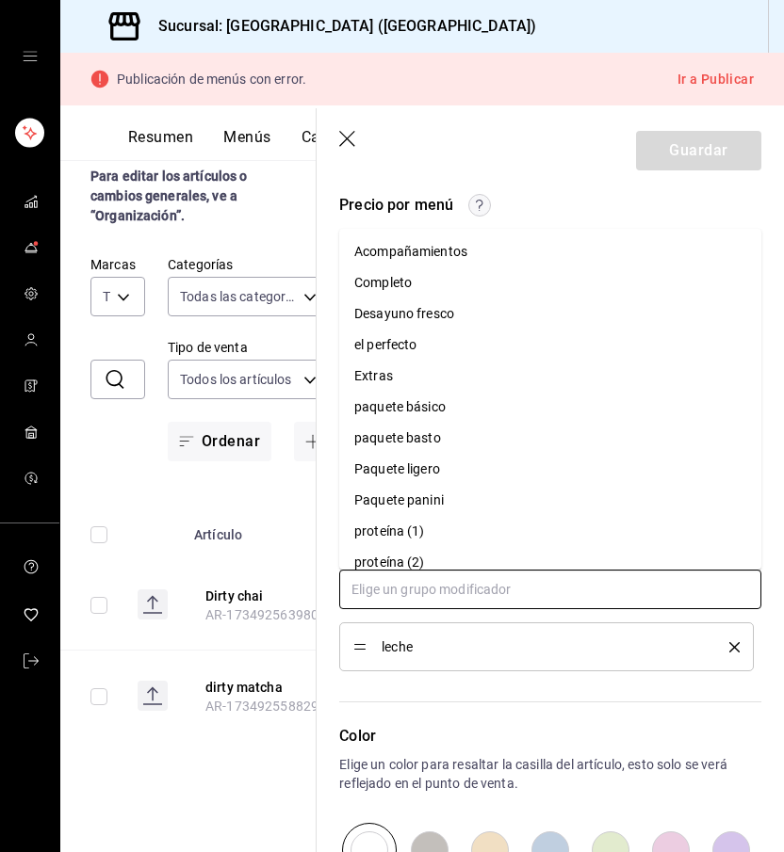
click at [422, 598] on input "text" at bounding box center [550, 590] width 422 height 40
type input "te"
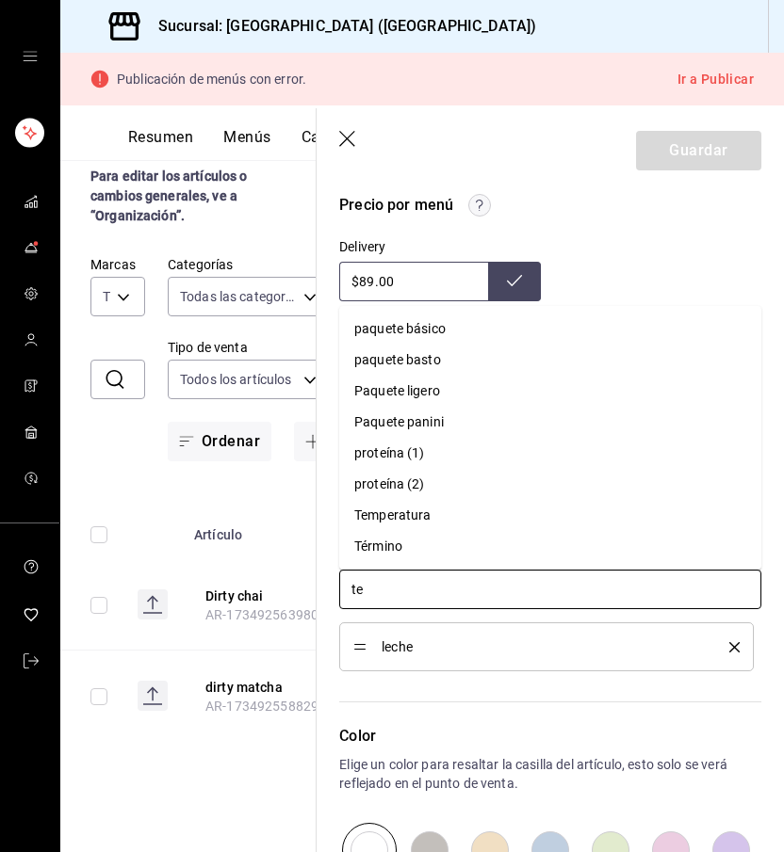
click at [411, 508] on div "Temperatura" at bounding box center [392, 516] width 76 height 20
type textarea "x"
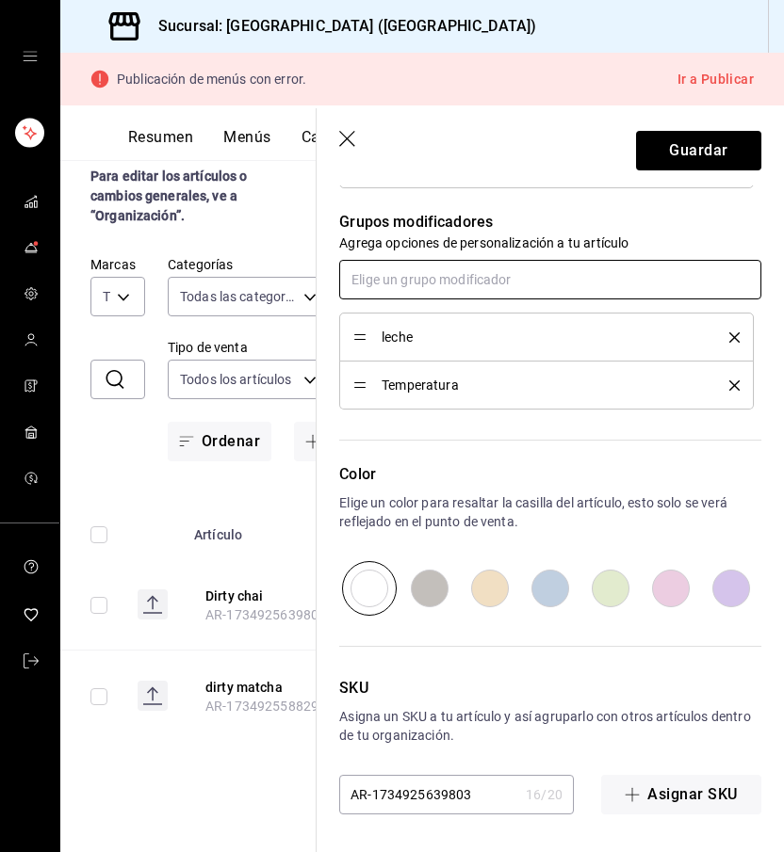
scroll to position [956, 0]
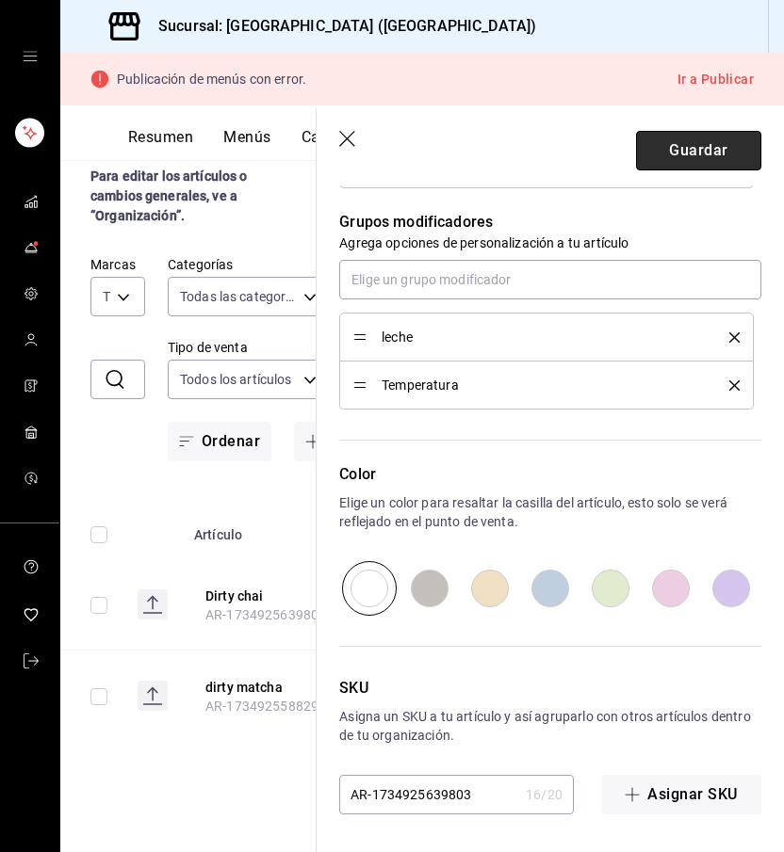
click at [702, 144] on button "Guardar" at bounding box center [698, 151] width 125 height 40
type textarea "x"
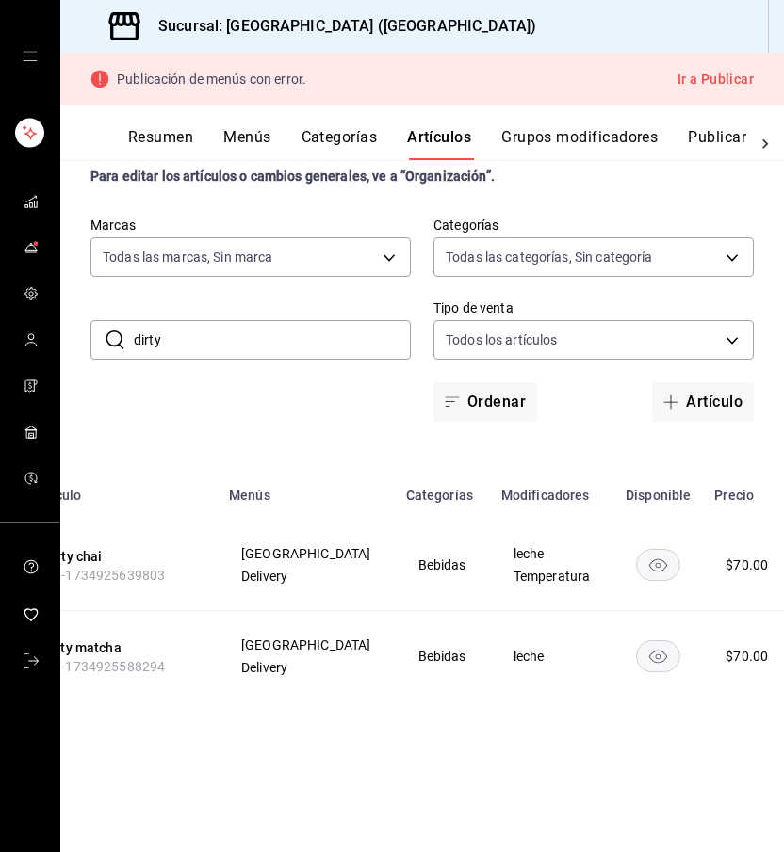
scroll to position [0, 160]
click at [663, 704] on span "Editar" at bounding box center [687, 710] width 49 height 20
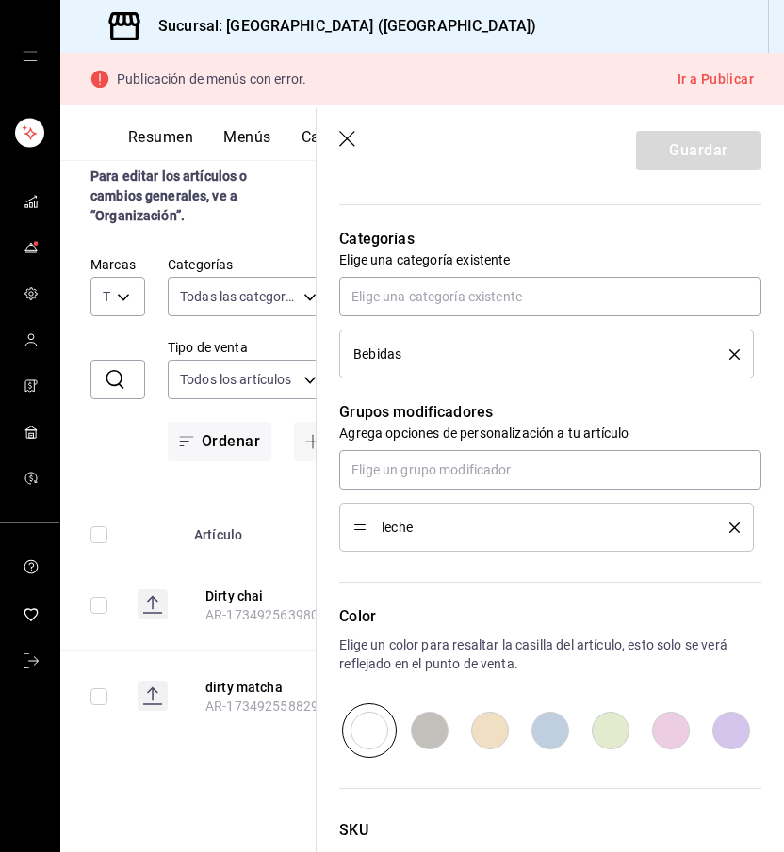
scroll to position [788, 0]
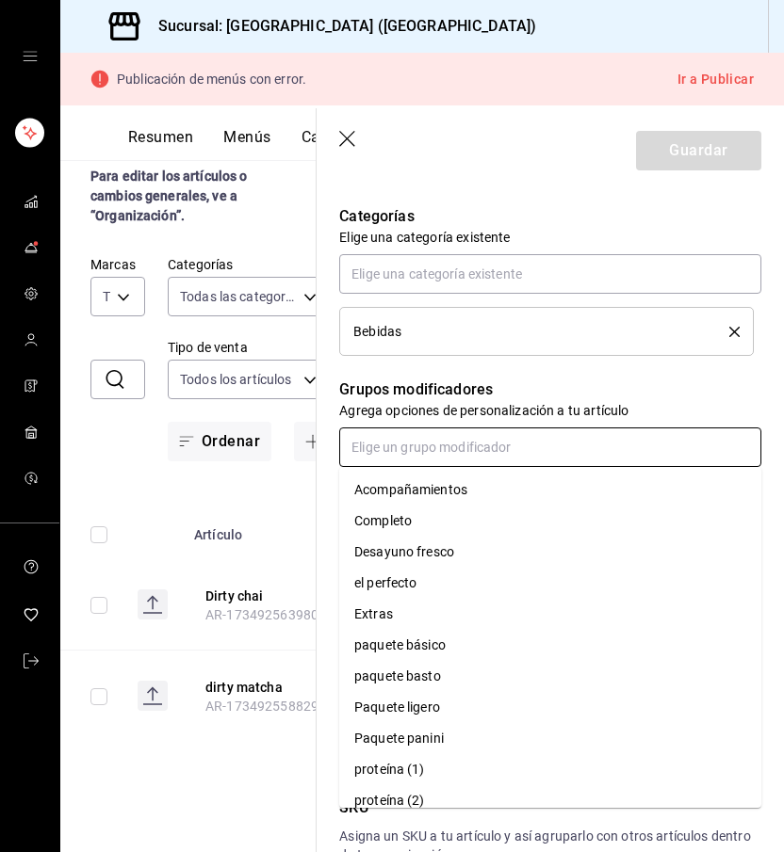
click at [528, 451] on input "text" at bounding box center [550, 448] width 422 height 40
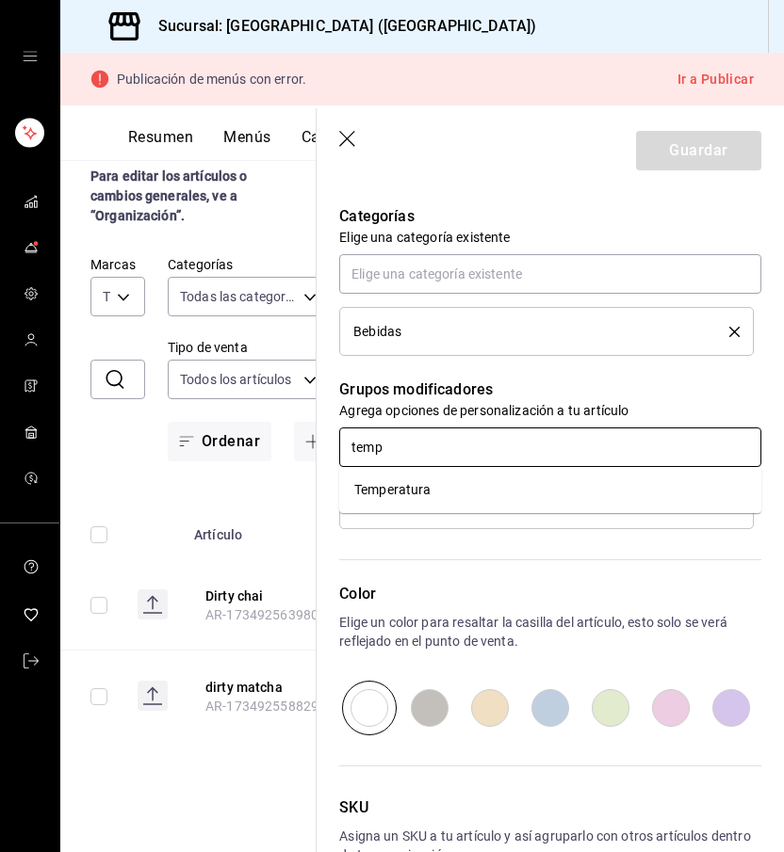
type input "tempe"
click at [520, 491] on li "Temperatura" at bounding box center [550, 490] width 422 height 31
type textarea "x"
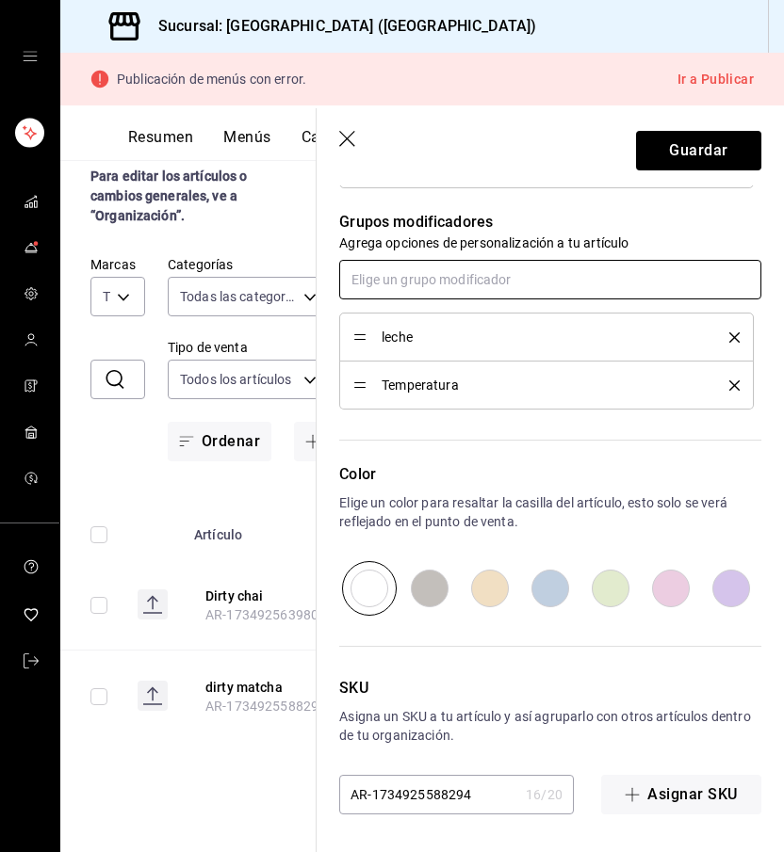
scroll to position [956, 0]
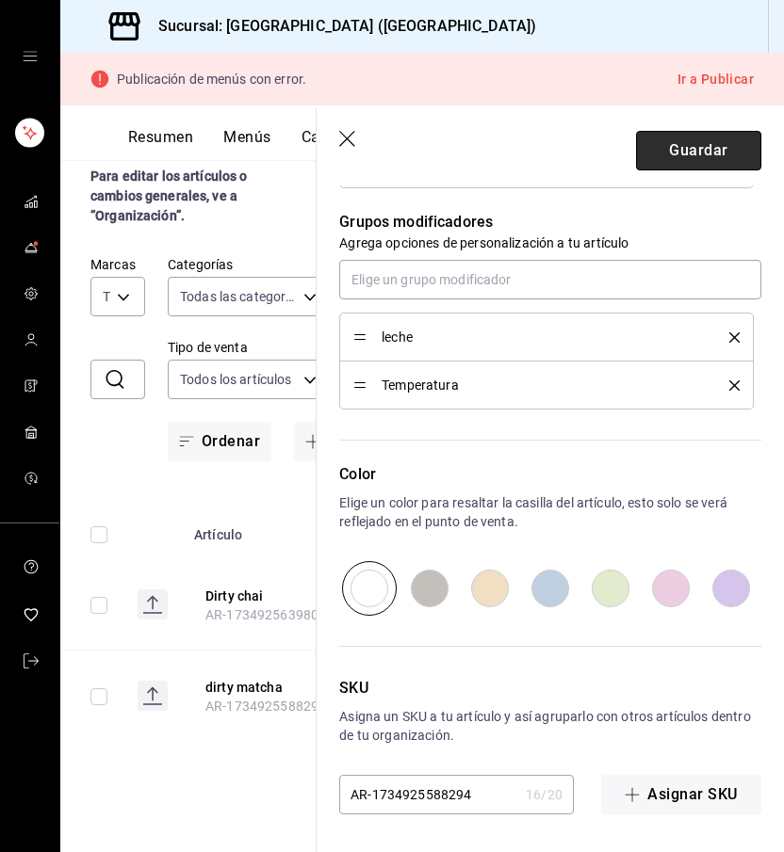
click at [675, 156] on button "Guardar" at bounding box center [698, 151] width 125 height 40
type textarea "x"
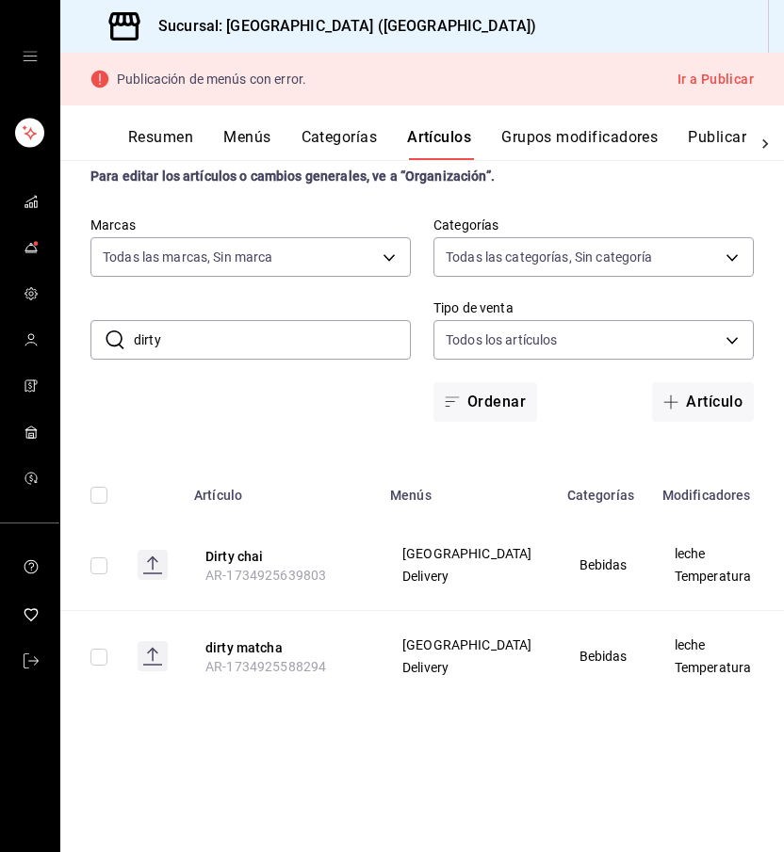
drag, startPoint x: 236, startPoint y: 338, endPoint x: 124, endPoint y: 335, distance: 112.1
click at [124, 335] on div "​ dirty ​" at bounding box center [250, 340] width 320 height 40
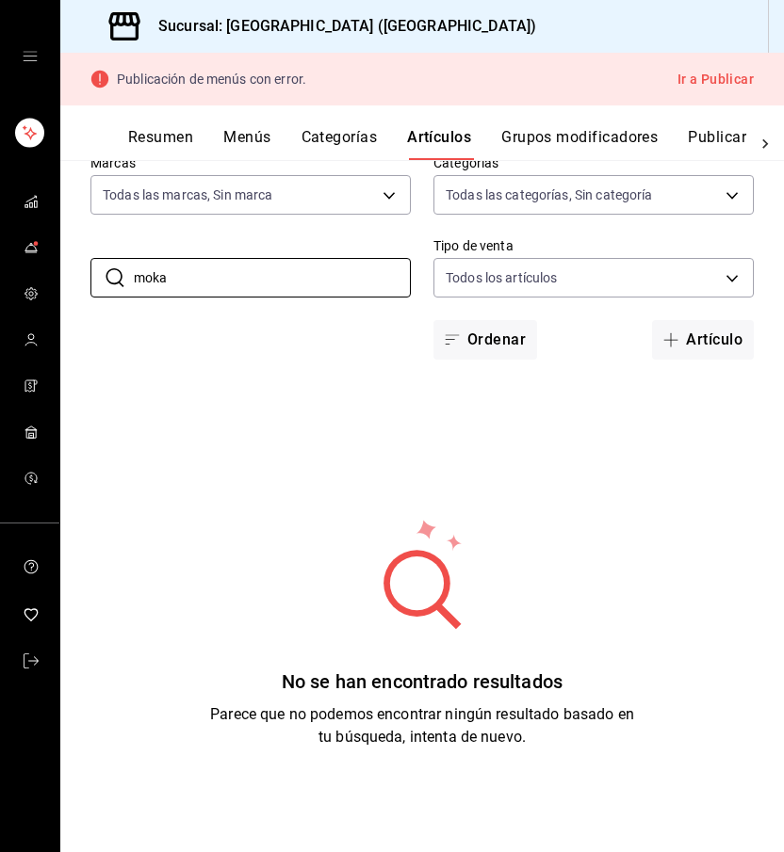
scroll to position [84, 0]
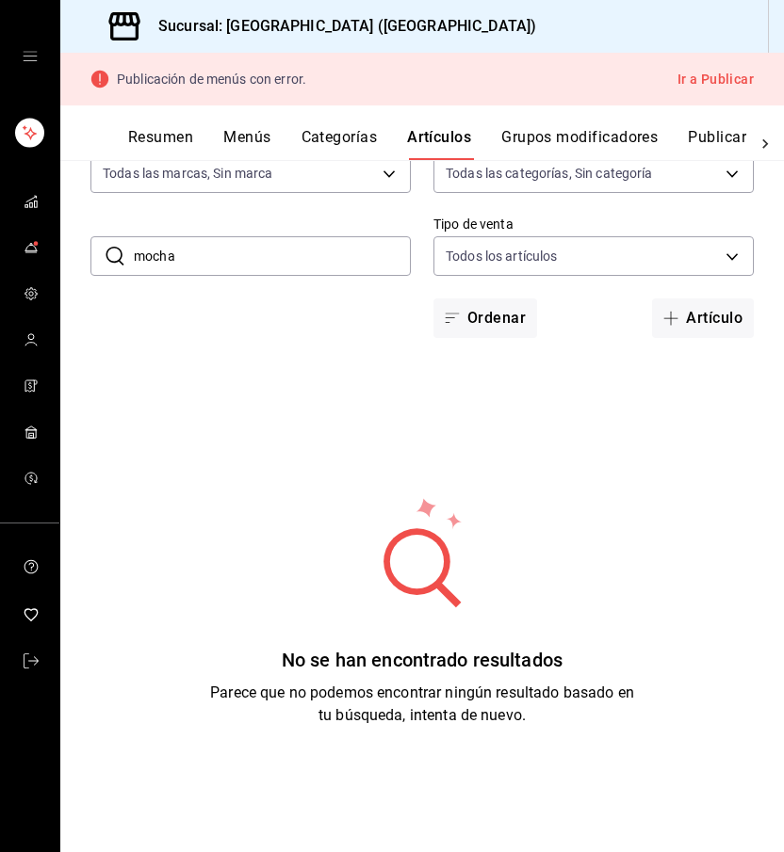
drag, startPoint x: 205, startPoint y: 230, endPoint x: 202, endPoint y: 259, distance: 29.4
click at [202, 259] on input "mocha" at bounding box center [272, 256] width 277 height 38
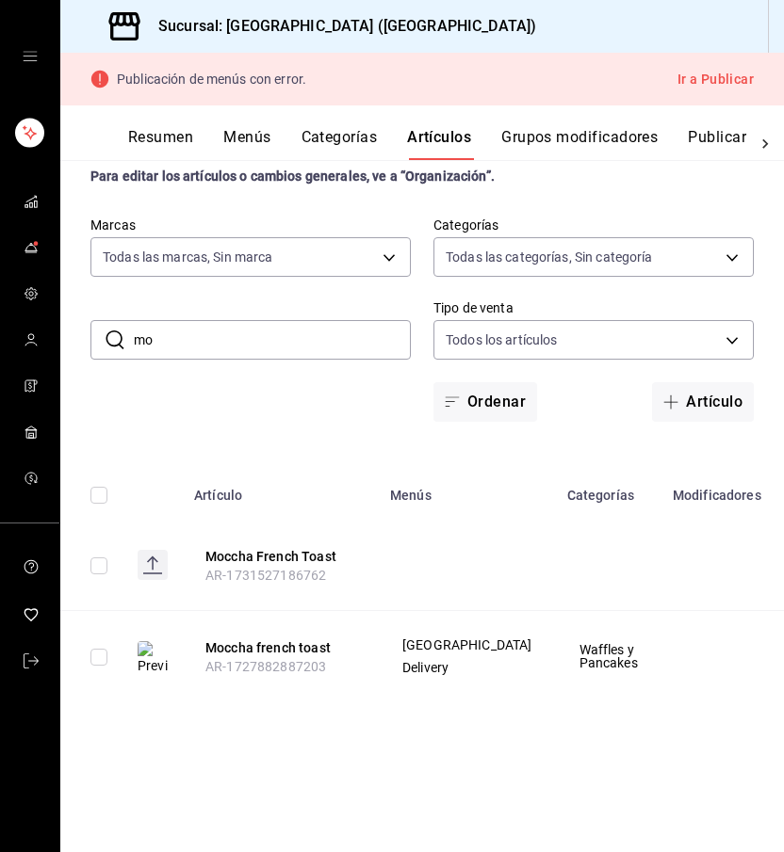
type input "mok"
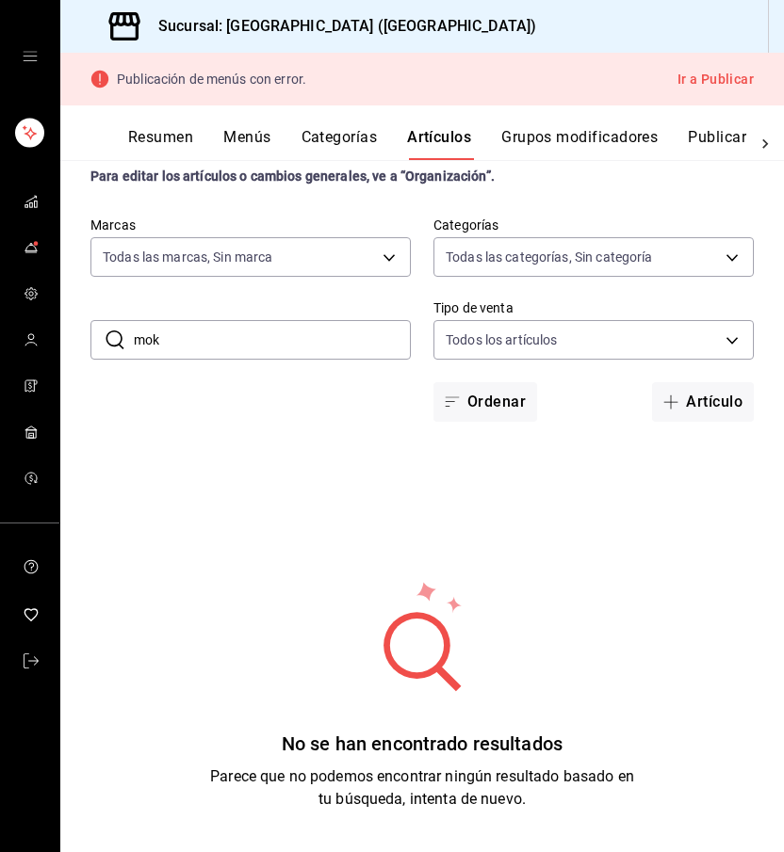
drag, startPoint x: 233, startPoint y: 343, endPoint x: 118, endPoint y: 343, distance: 114.9
click at [118, 343] on div "​ mok ​" at bounding box center [250, 340] width 320 height 40
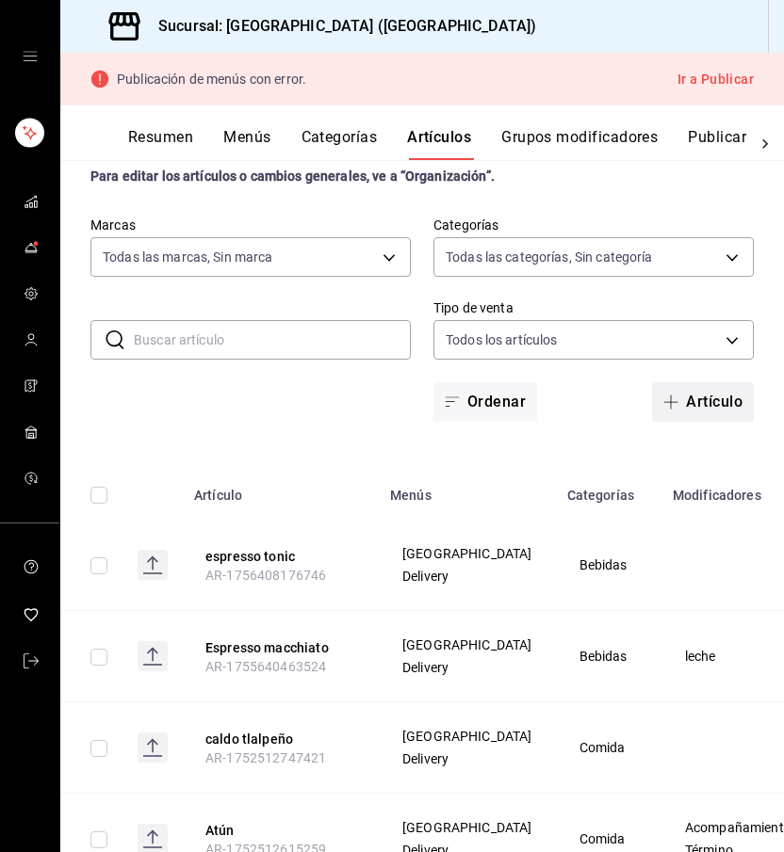
click at [683, 409] on span "button" at bounding box center [674, 402] width 23 height 15
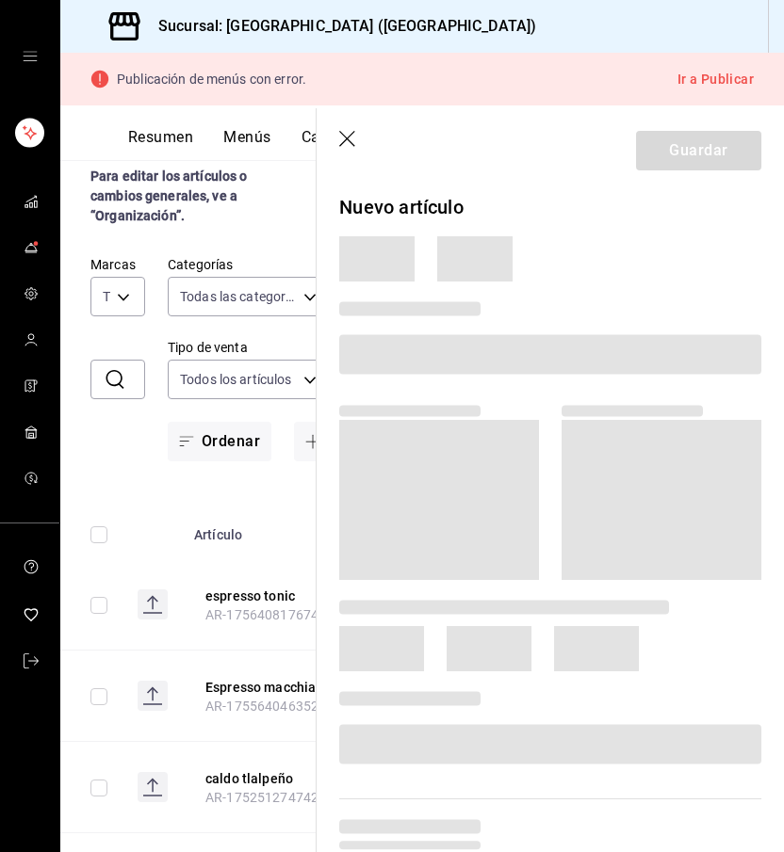
click at [349, 139] on icon "button" at bounding box center [348, 140] width 19 height 19
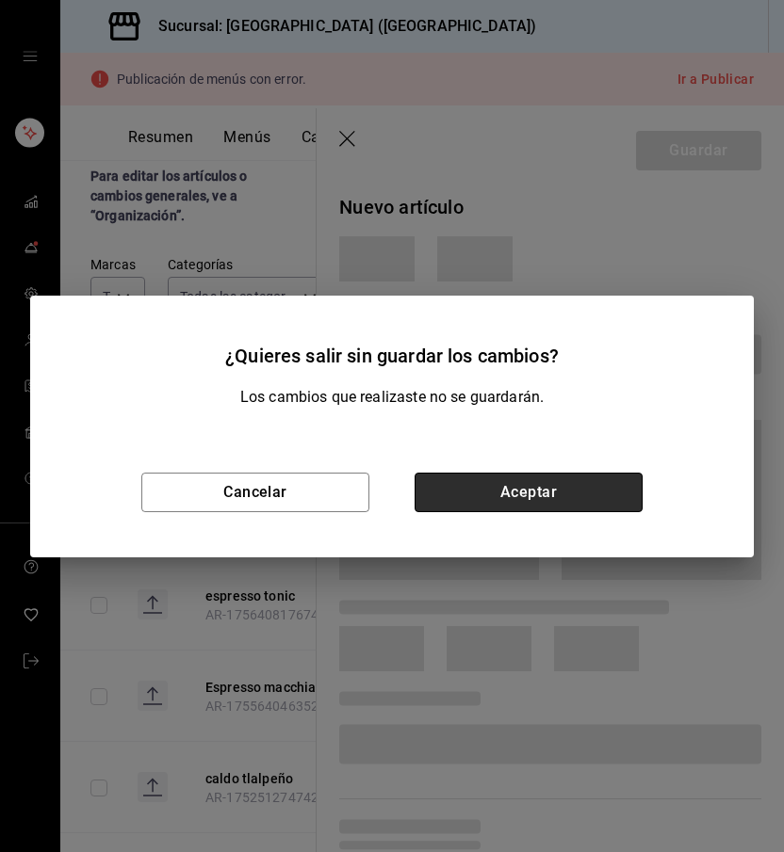
click at [458, 488] on button "Aceptar" at bounding box center [528, 493] width 228 height 40
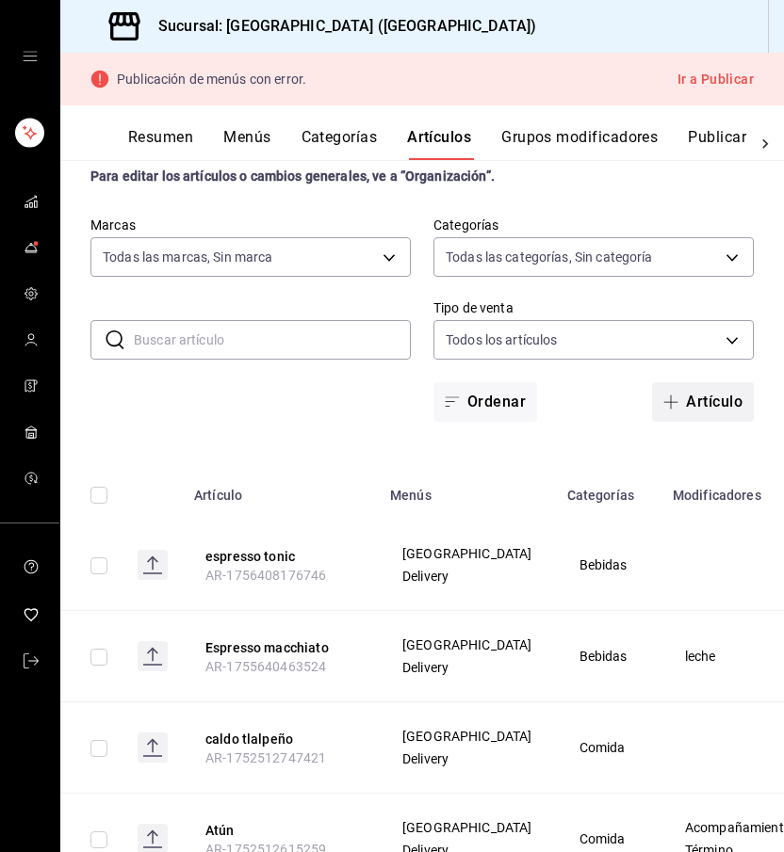
click at [697, 413] on button "Artículo" at bounding box center [703, 402] width 102 height 40
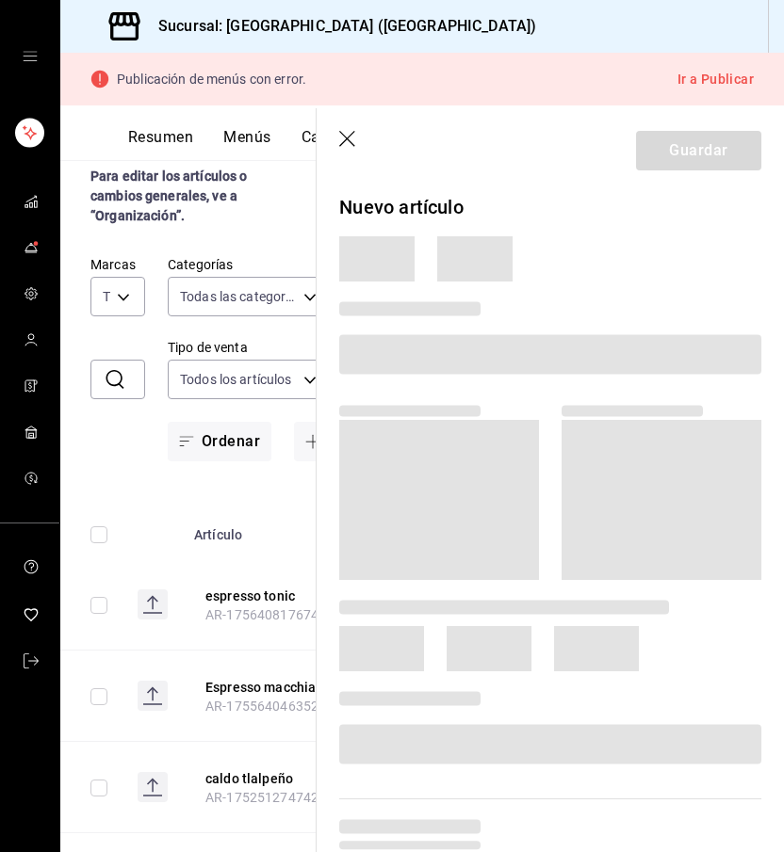
drag, startPoint x: 687, startPoint y: 6, endPoint x: 500, endPoint y: 177, distance: 253.3
click at [500, 177] on header "Guardar" at bounding box center [549, 146] width 467 height 77
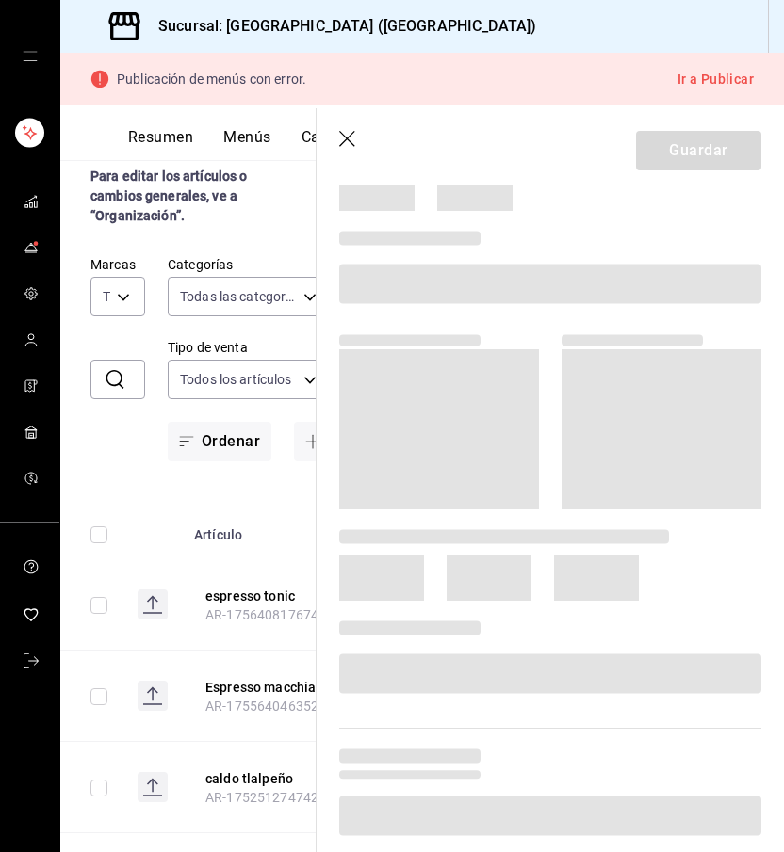
scroll to position [40, 0]
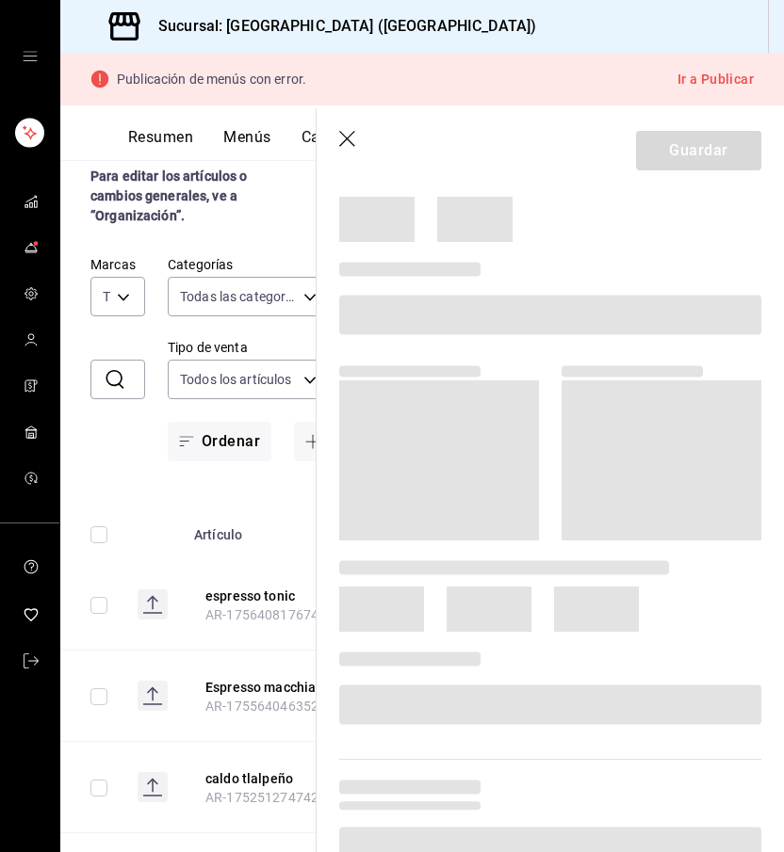
click at [388, 311] on span at bounding box center [550, 315] width 422 height 40
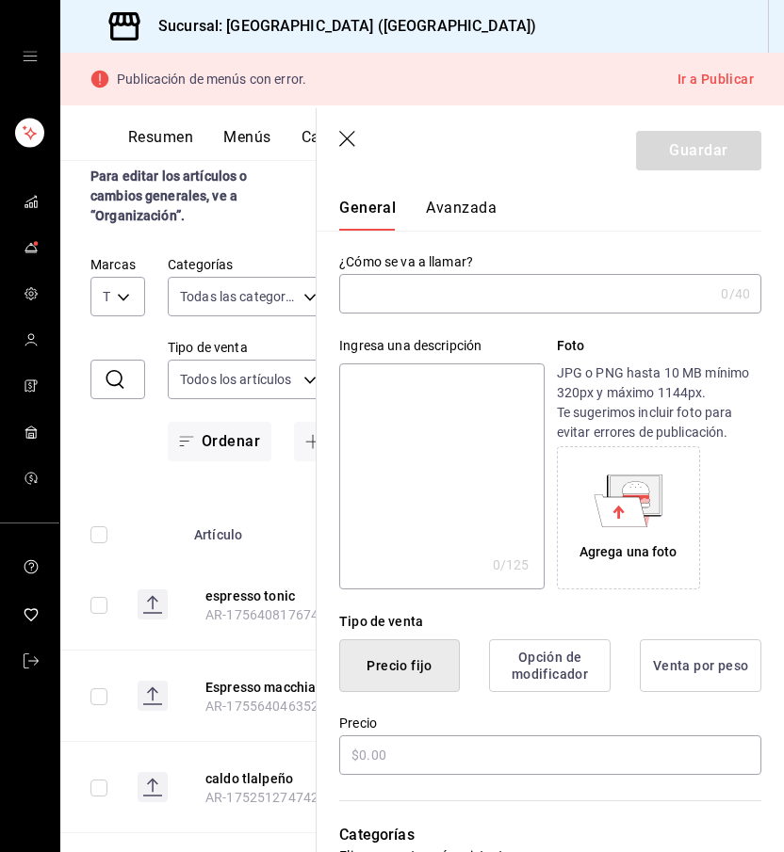
click at [344, 143] on icon "button" at bounding box center [348, 140] width 19 height 19
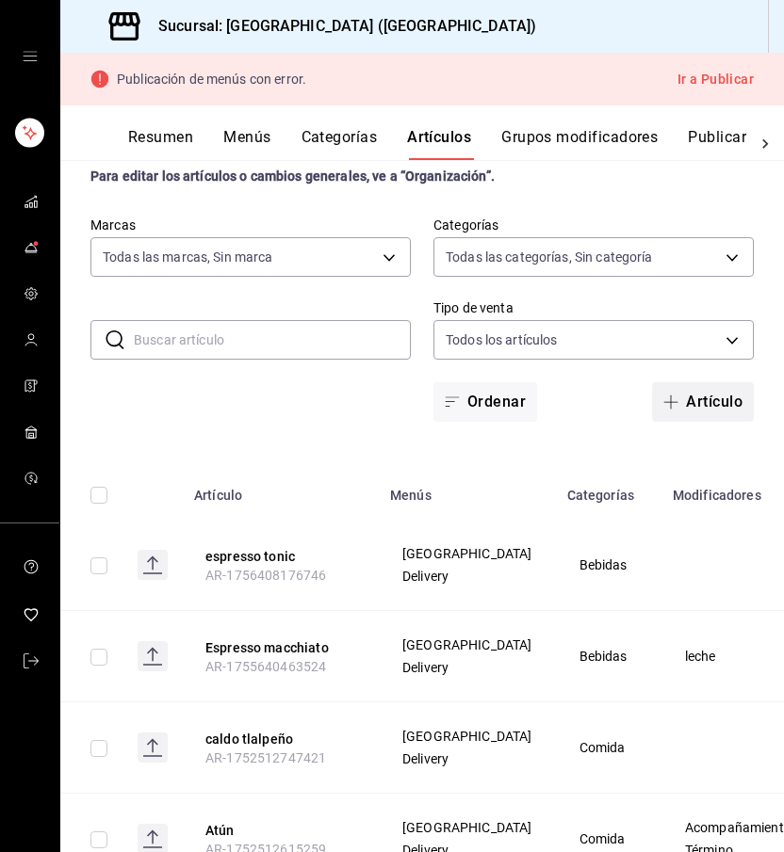
click at [716, 396] on button "Artículo" at bounding box center [703, 402] width 102 height 40
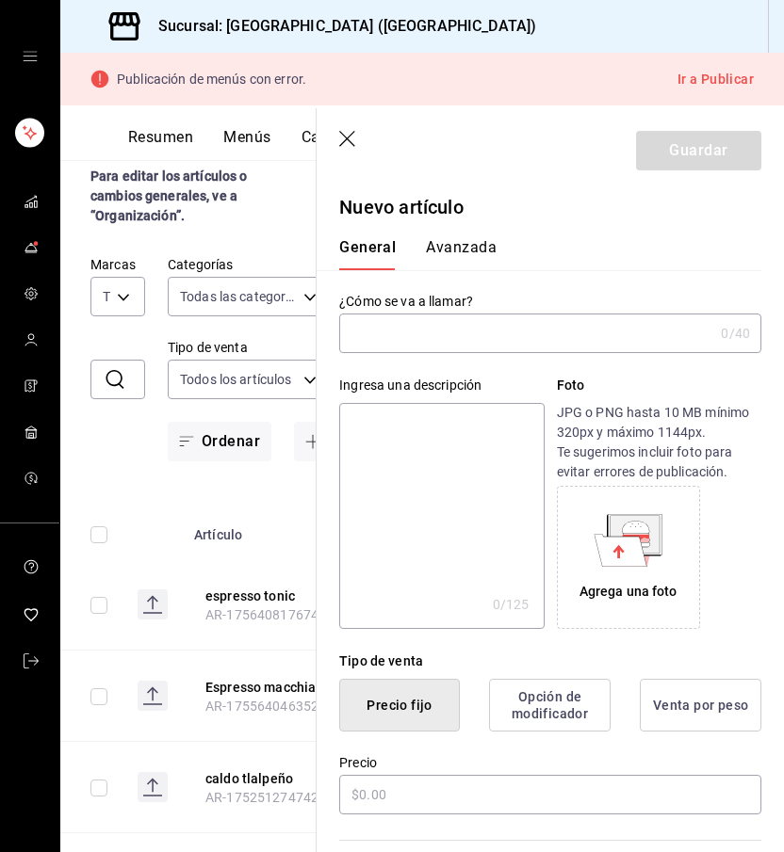
click at [429, 337] on input "text" at bounding box center [526, 334] width 374 height 38
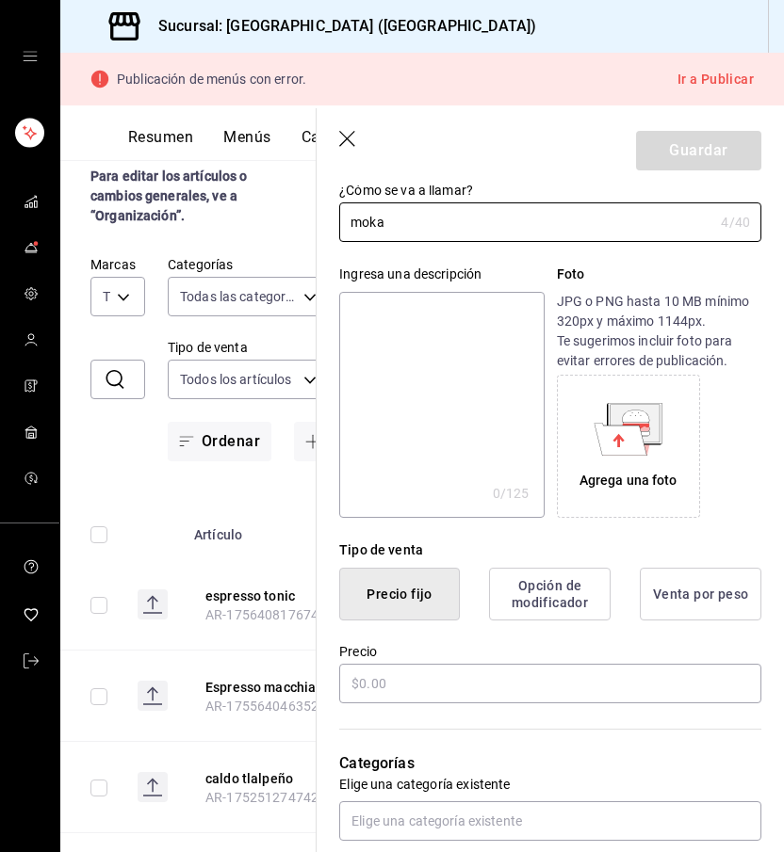
scroll to position [115, 0]
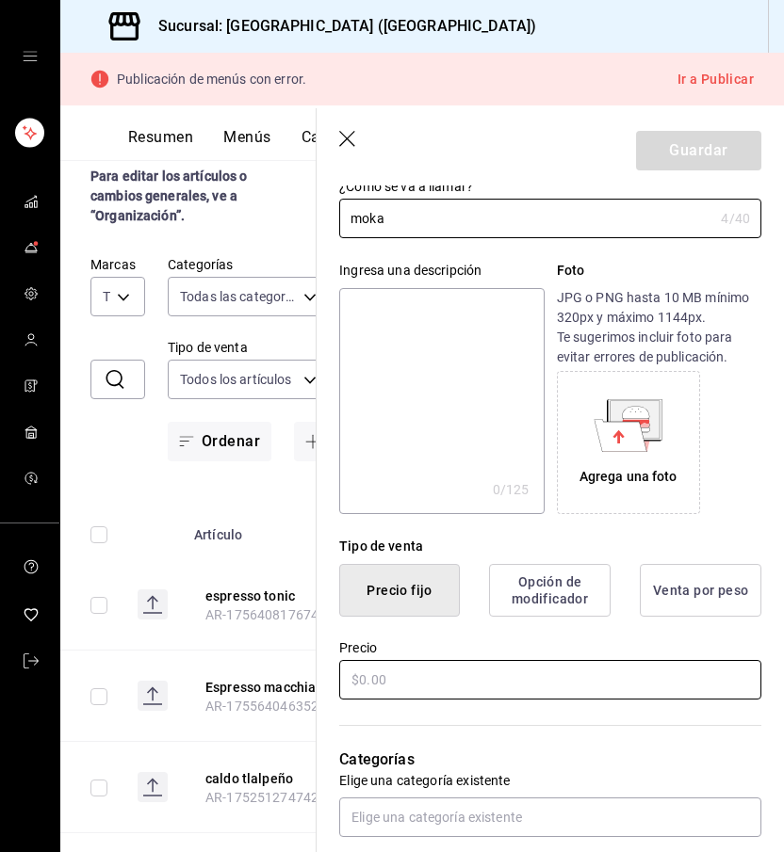
type input "moka"
click at [432, 680] on input "text" at bounding box center [550, 680] width 422 height 40
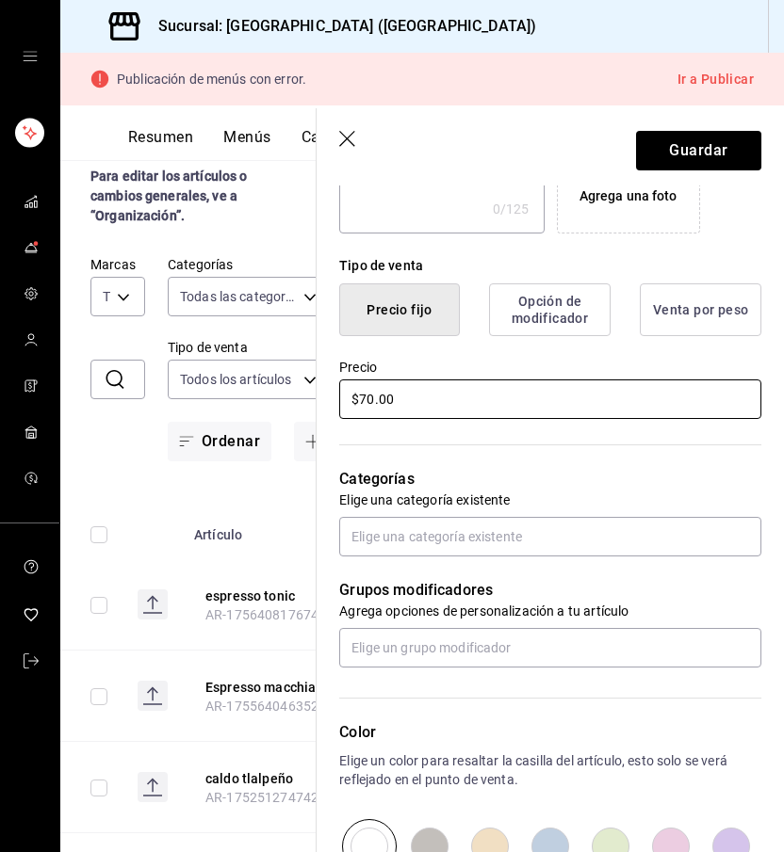
scroll to position [424, 0]
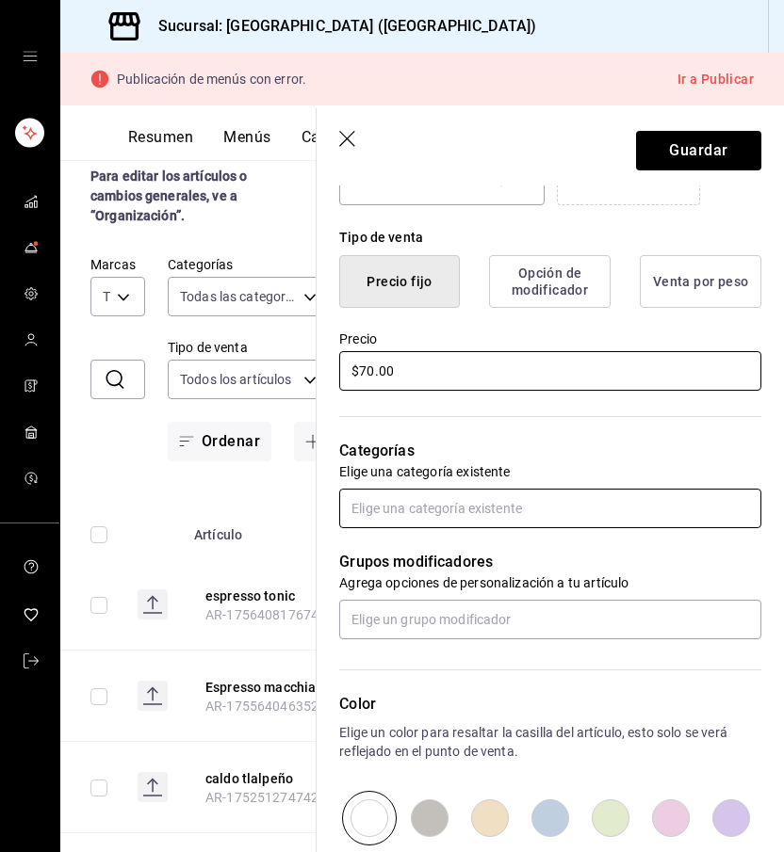
type input "$70.00"
click at [513, 505] on input "text" at bounding box center [550, 509] width 422 height 40
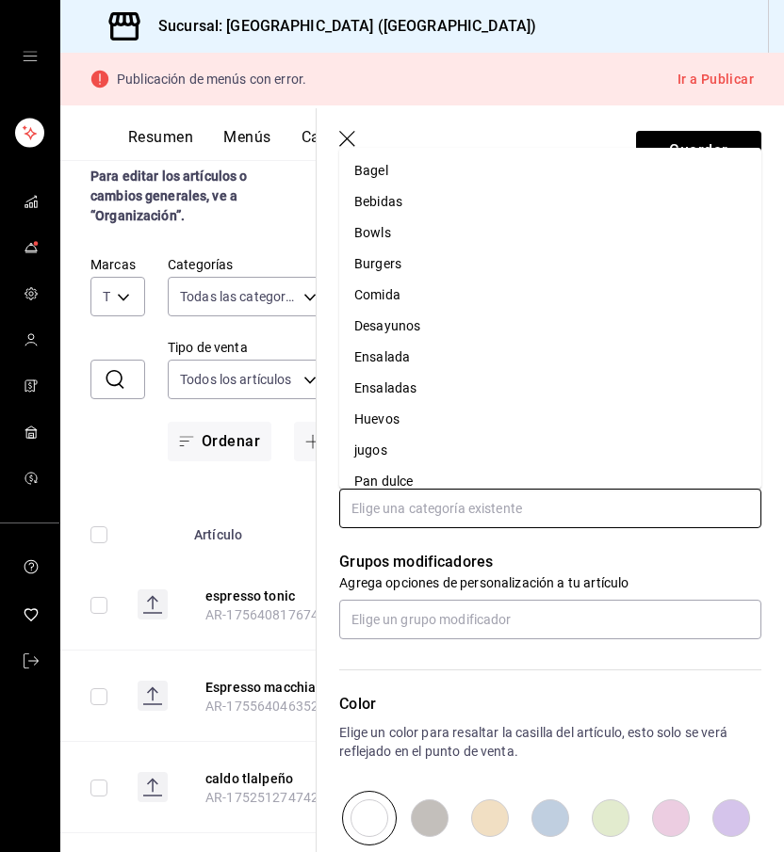
click at [423, 208] on li "Bebidas" at bounding box center [550, 201] width 422 height 31
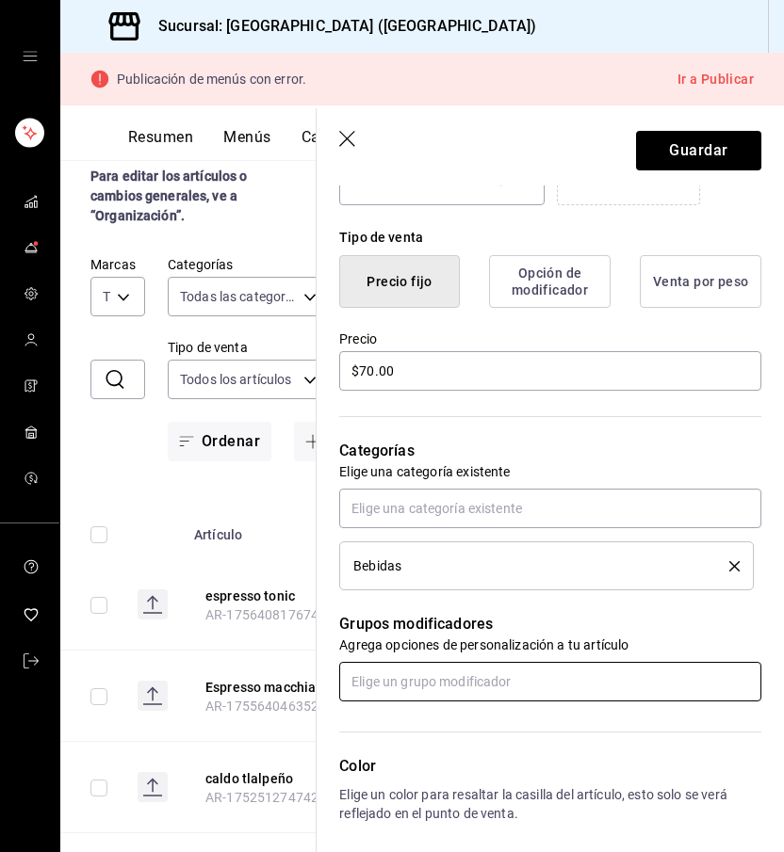
click at [386, 684] on input "text" at bounding box center [550, 682] width 422 height 40
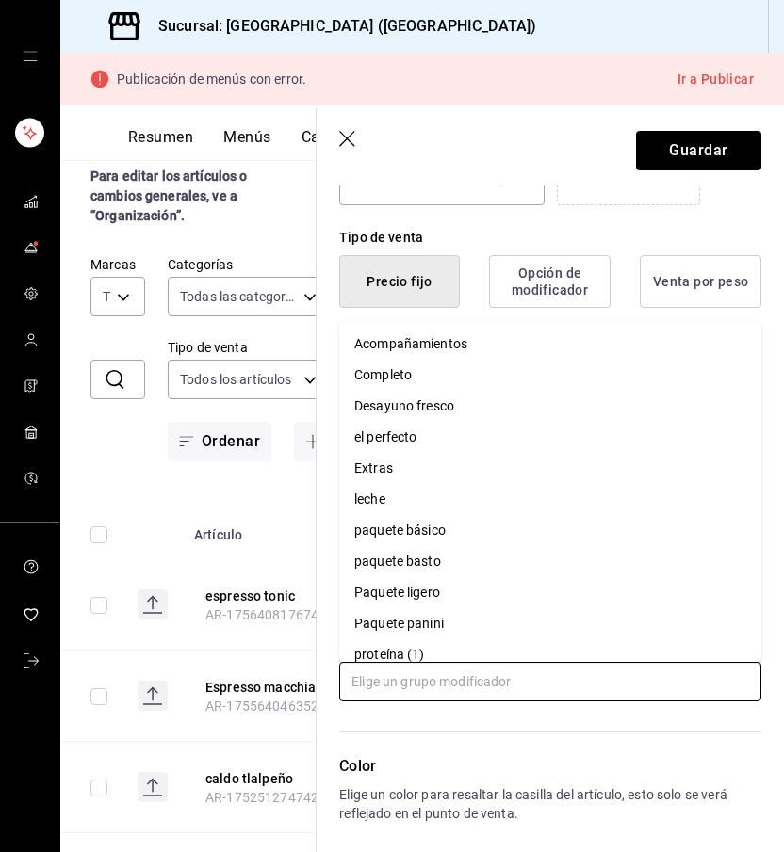
click at [377, 497] on div "leche" at bounding box center [369, 500] width 31 height 20
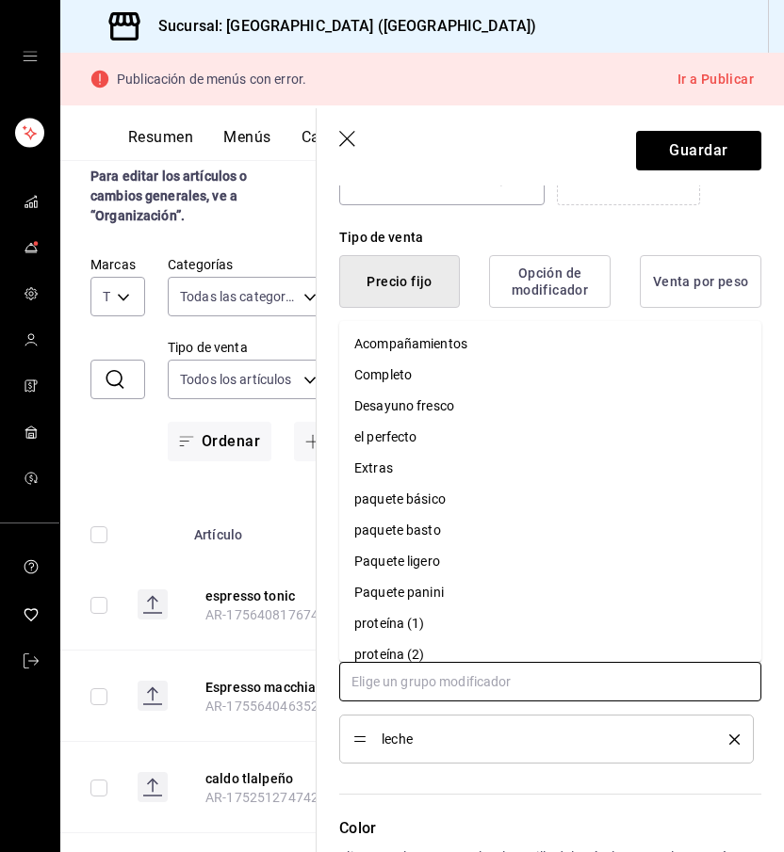
click at [381, 690] on input "text" at bounding box center [550, 682] width 422 height 40
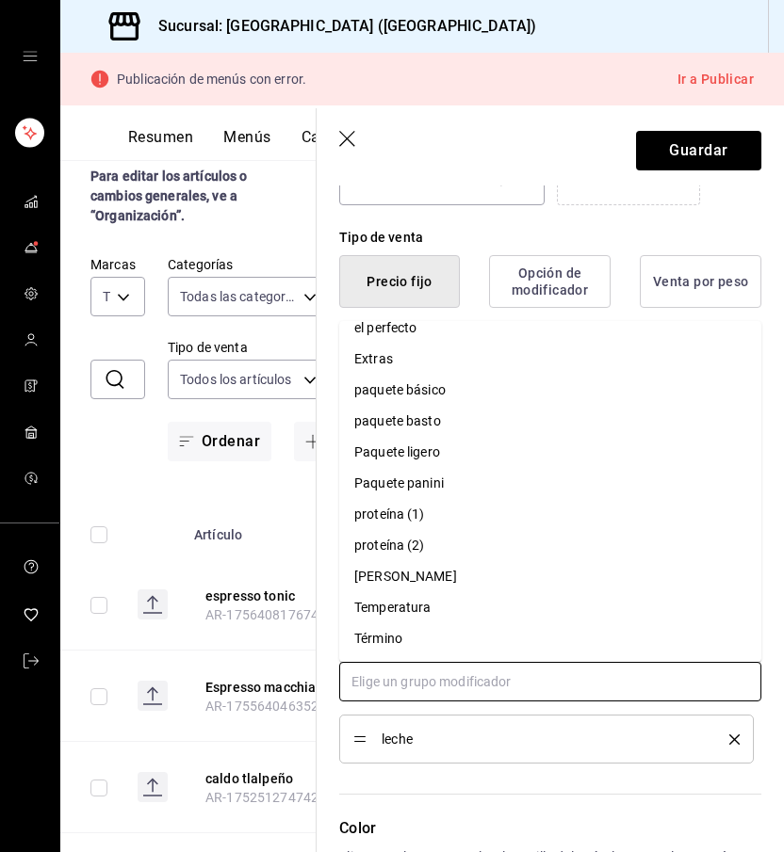
scroll to position [109, 0]
click at [391, 606] on div "Temperatura" at bounding box center [392, 608] width 76 height 20
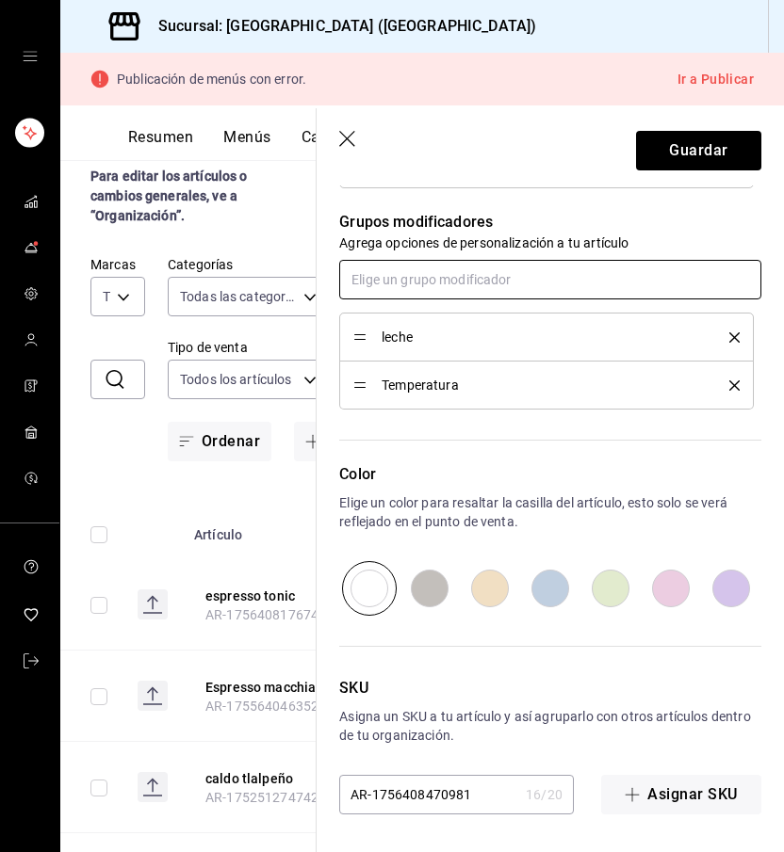
scroll to position [0, 0]
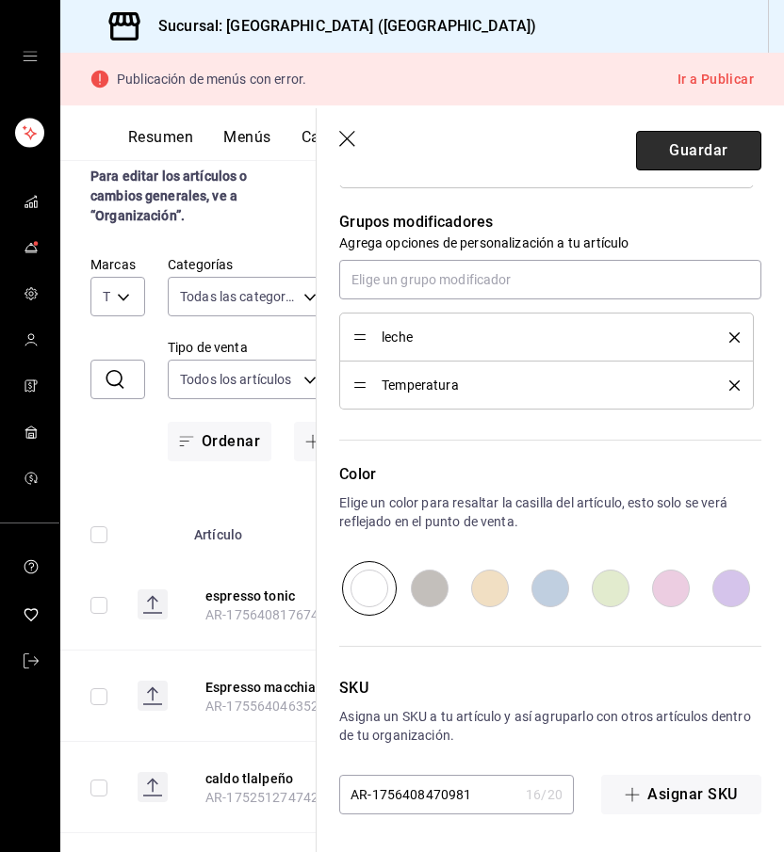
click at [662, 151] on button "Guardar" at bounding box center [698, 151] width 125 height 40
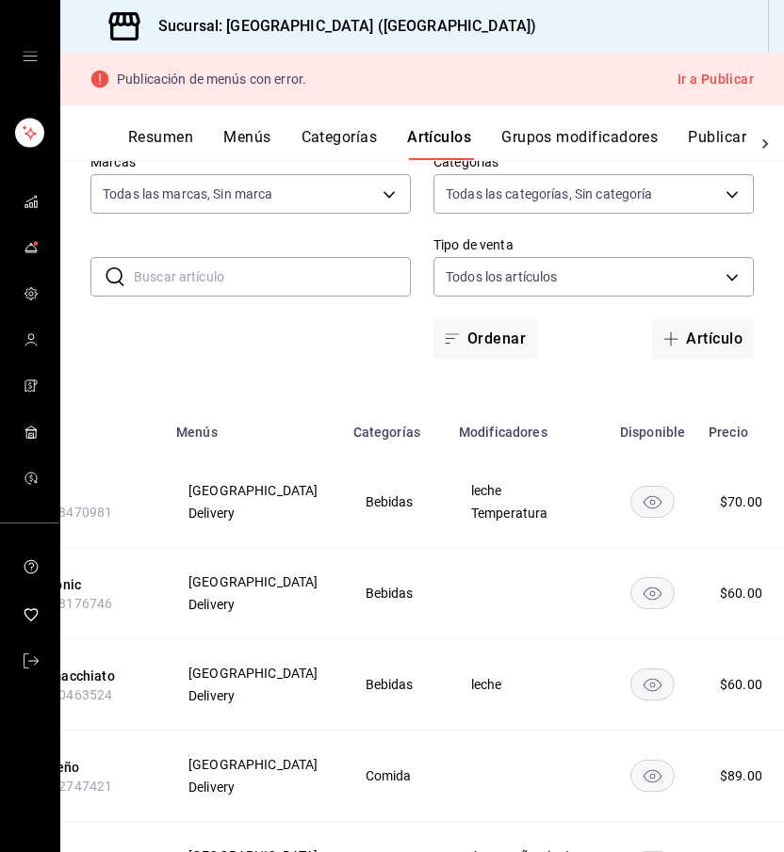
click at [326, 277] on input "text" at bounding box center [272, 277] width 277 height 38
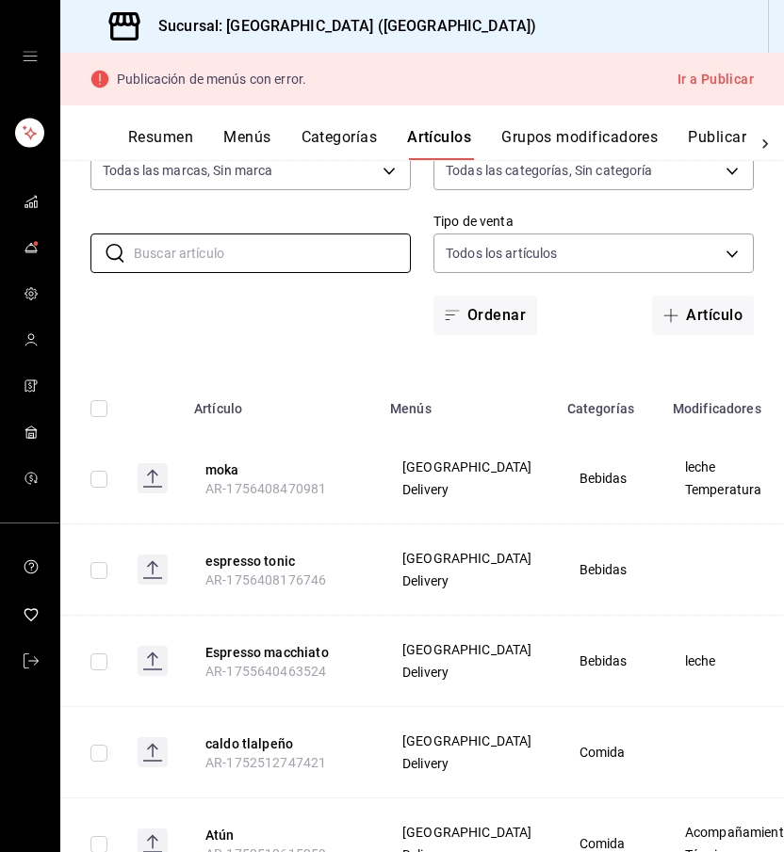
scroll to position [94, 0]
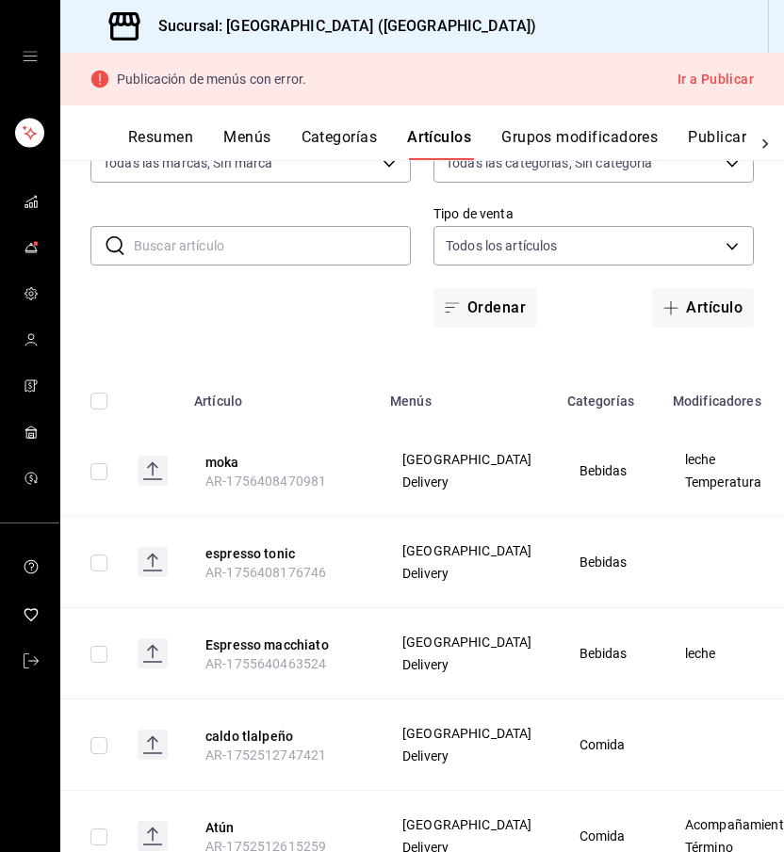
click at [261, 250] on input "text" at bounding box center [272, 246] width 277 height 38
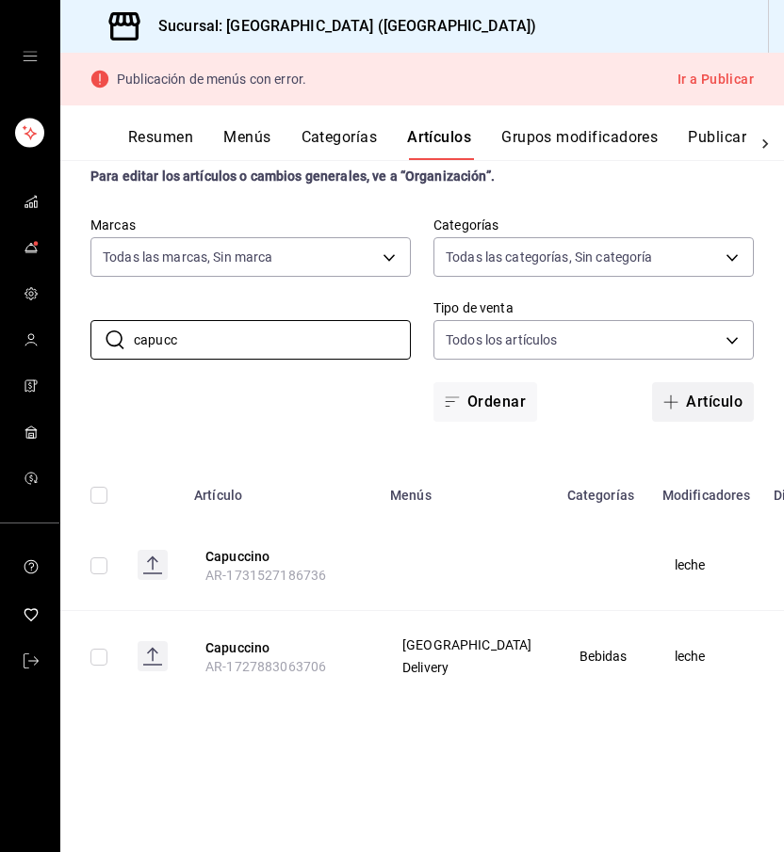
scroll to position [0, 0]
type input "capucc"
click at [703, 406] on button "Artículo" at bounding box center [703, 402] width 102 height 40
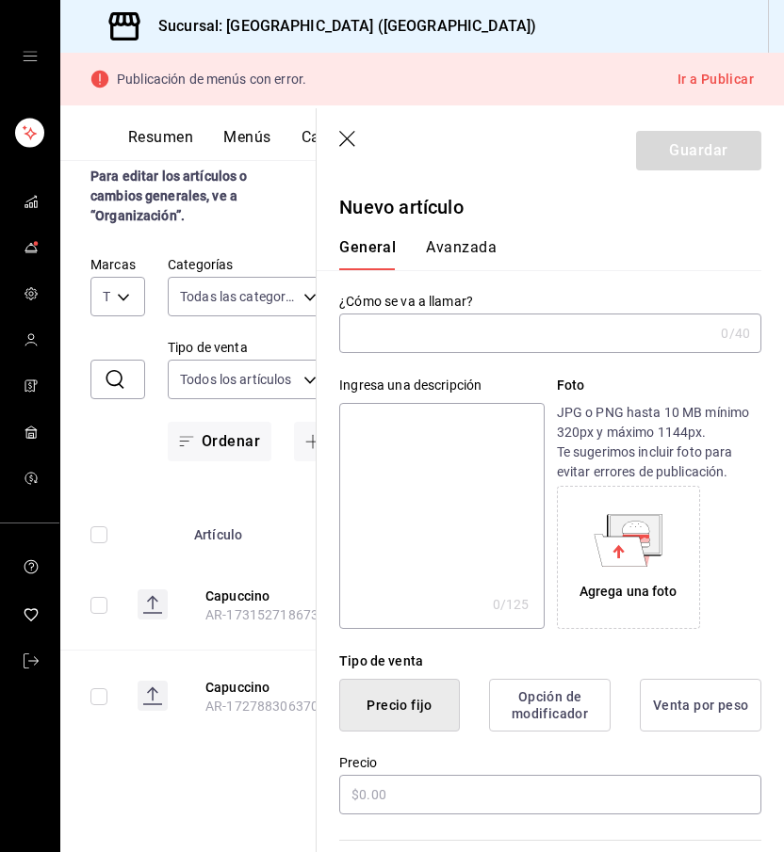
click at [394, 346] on input "text" at bounding box center [526, 334] width 374 height 38
drag, startPoint x: 394, startPoint y: 346, endPoint x: 387, endPoint y: 335, distance: 12.3
click at [387, 335] on input "[DEMOGRAPHIC_DATA] de la estación" at bounding box center [522, 334] width 366 height 38
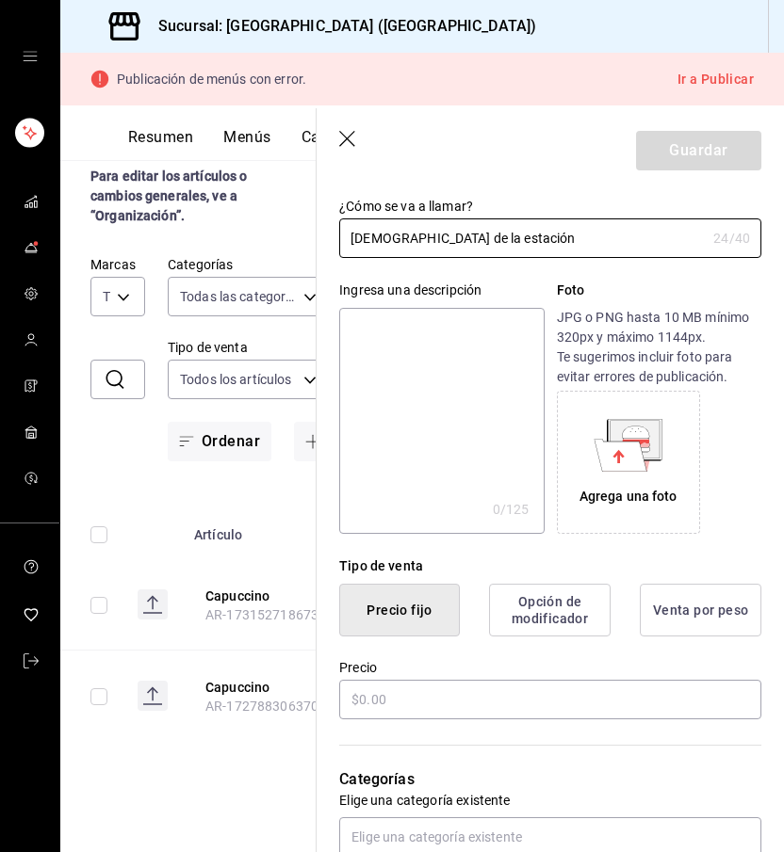
scroll to position [122, 0]
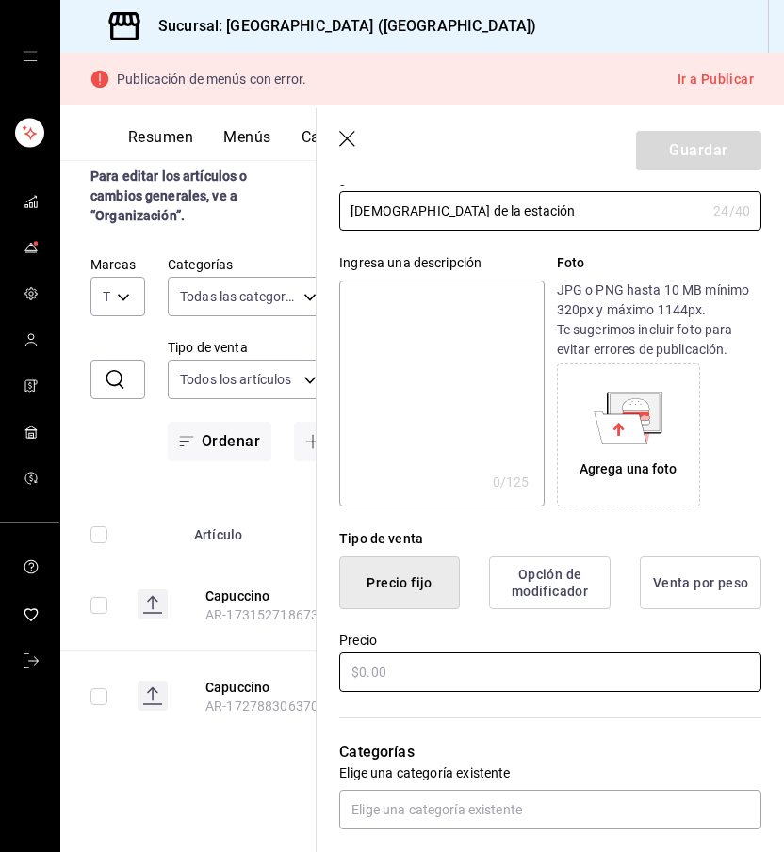
type input "[DEMOGRAPHIC_DATA] de la estación"
click at [423, 663] on input "text" at bounding box center [550, 673] width 422 height 40
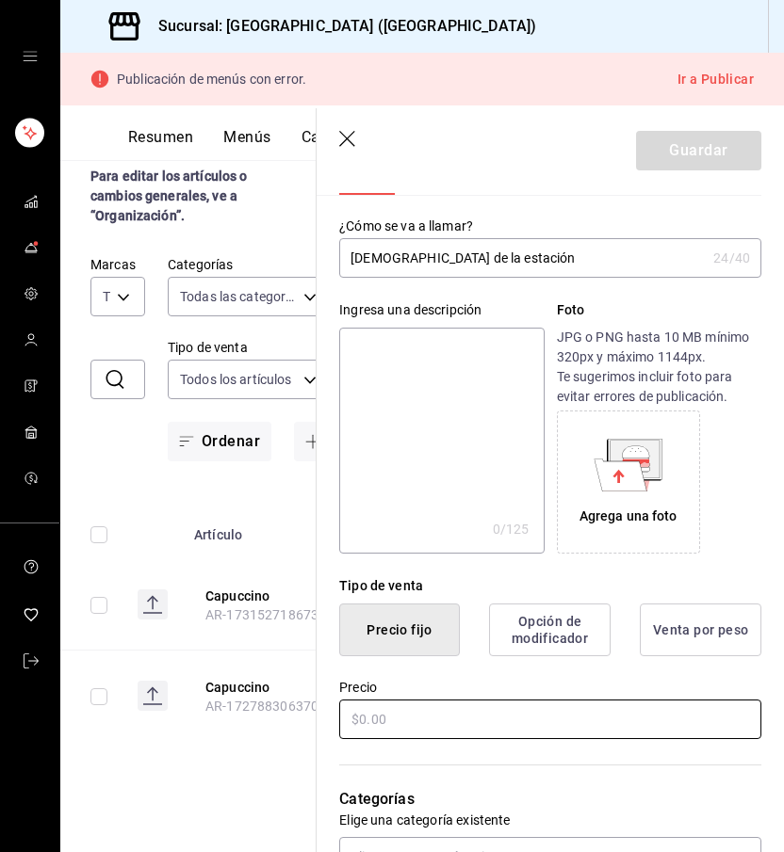
scroll to position [58, 0]
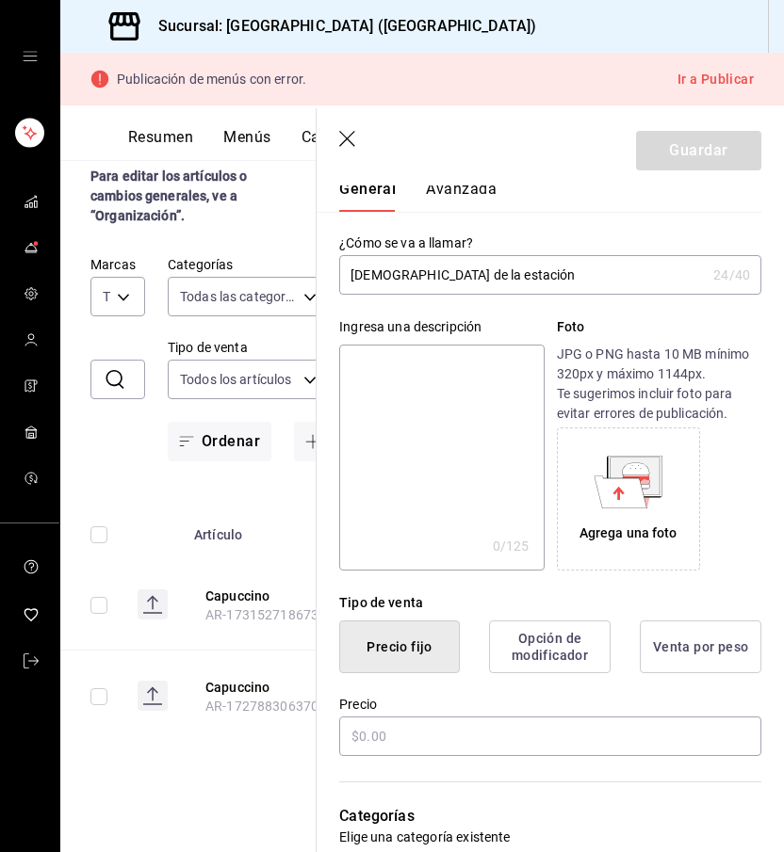
click at [403, 362] on textarea at bounding box center [441, 458] width 204 height 226
type textarea "c"
type textarea "x"
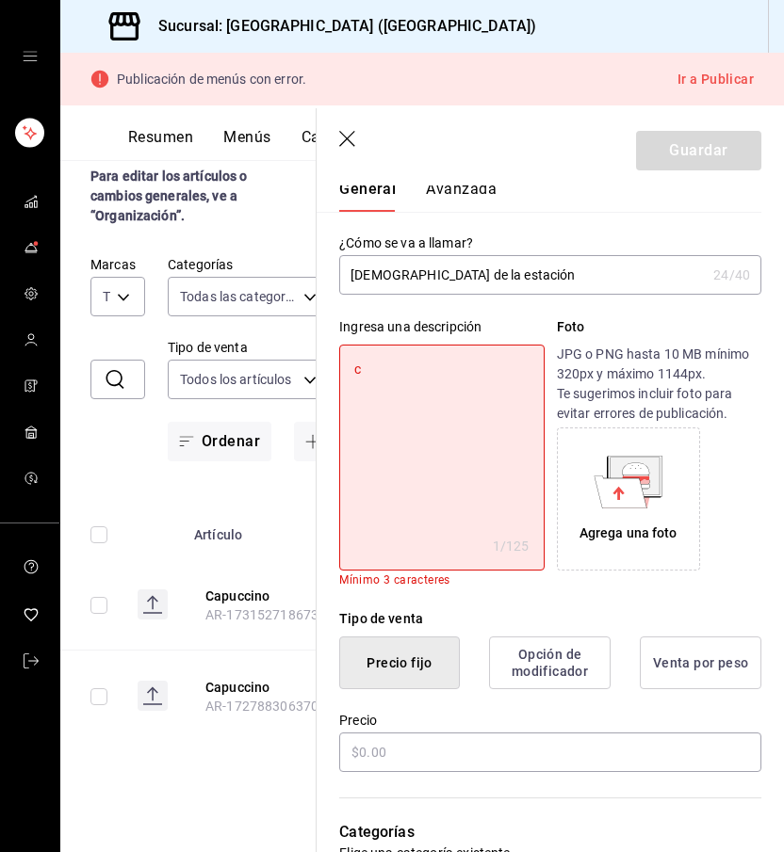
type textarea "ca"
type textarea "x"
type textarea "cap"
type textarea "x"
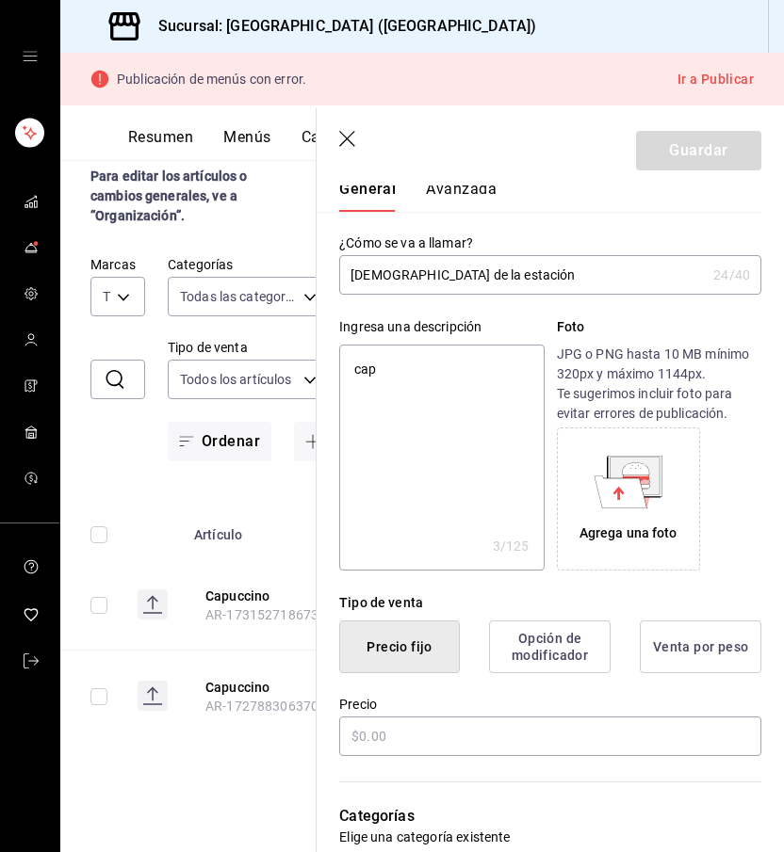
type textarea "capu"
type textarea "x"
type textarea "capuc"
type textarea "x"
type textarea "capuch"
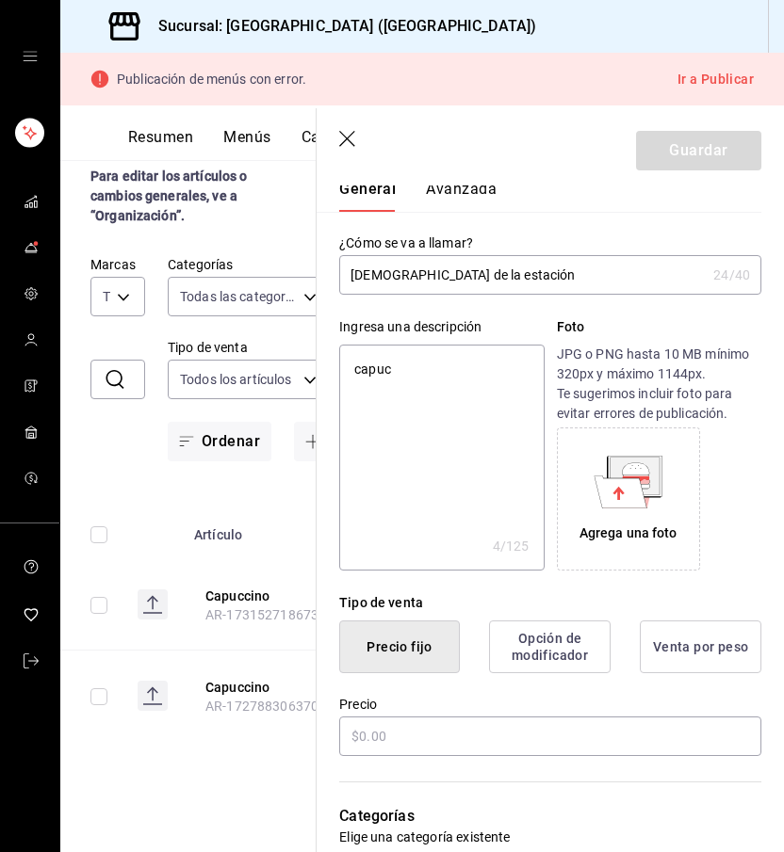
type textarea "x"
type textarea "capuchi"
type textarea "x"
type textarea "[DEMOGRAPHIC_DATA]"
type textarea "x"
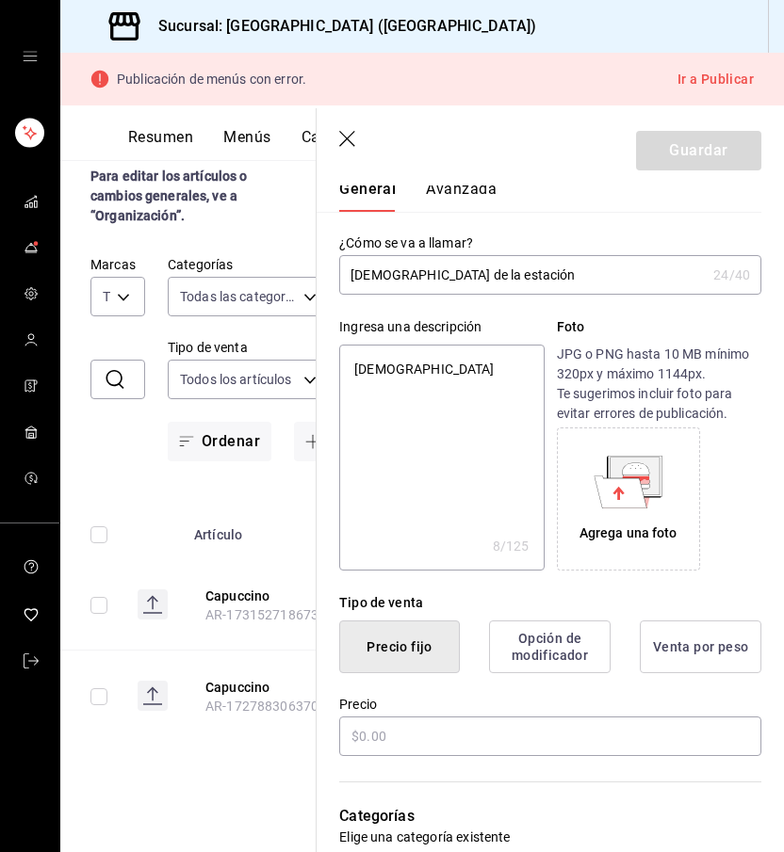
type textarea "[DEMOGRAPHIC_DATA]"
type textarea "x"
type textarea "[DEMOGRAPHIC_DATA]"
type textarea "x"
type textarea "[DEMOGRAPHIC_DATA] c"
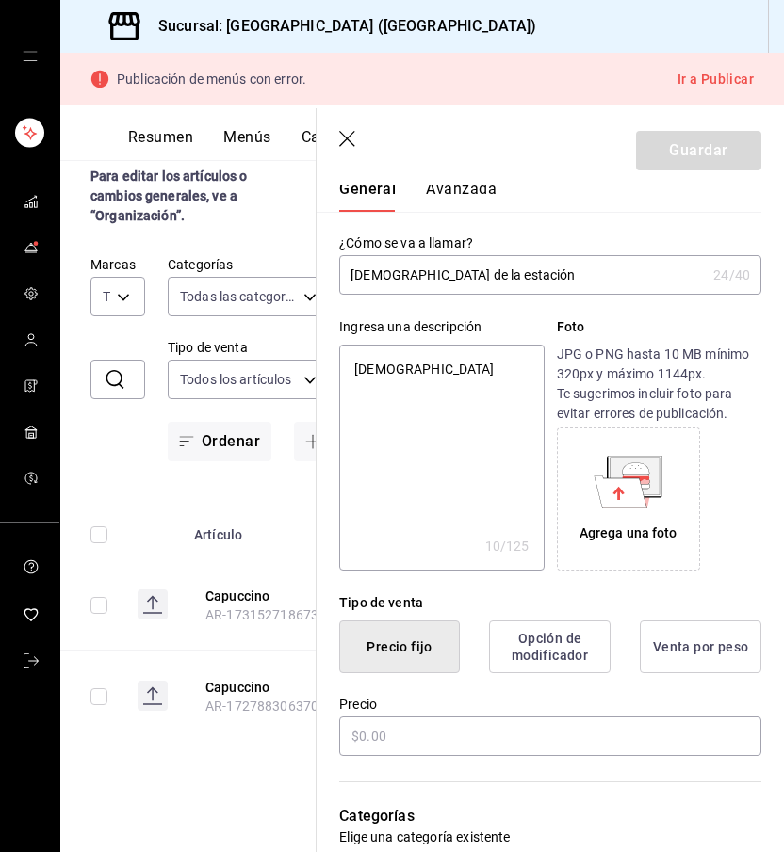
type textarea "x"
type textarea "capuchino co"
type textarea "x"
type textarea "[DEMOGRAPHIC_DATA] con"
type textarea "x"
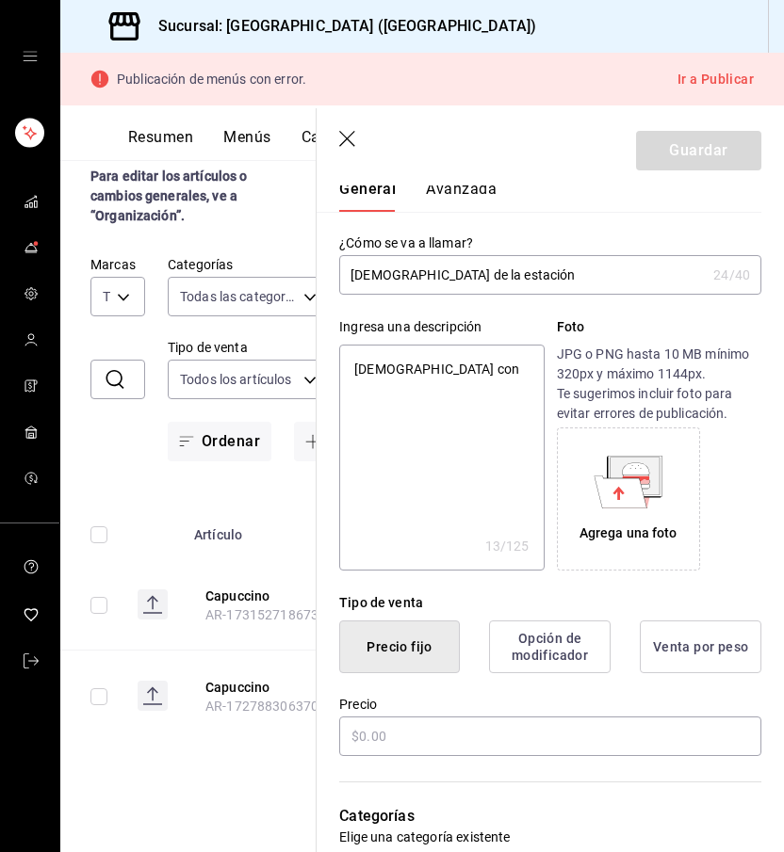
type textarea "[DEMOGRAPHIC_DATA] con"
type textarea "x"
type textarea "[DEMOGRAPHIC_DATA] con b"
type textarea "x"
type textarea "[DEMOGRAPHIC_DATA] con [PERSON_NAME]"
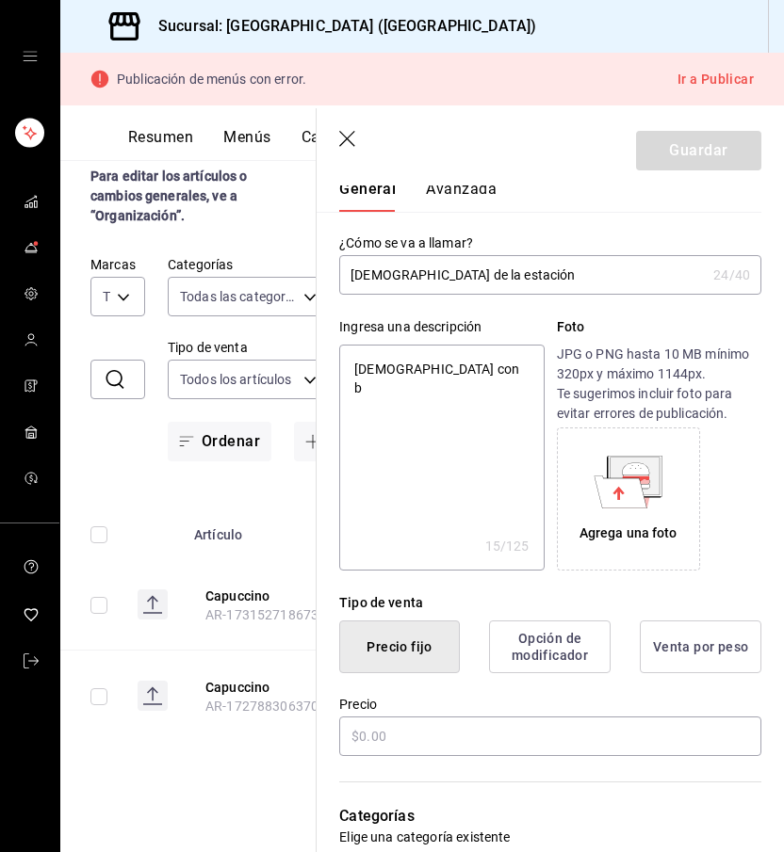
type textarea "x"
type textarea "[DEMOGRAPHIC_DATA] con bol"
type textarea "x"
type textarea "[DEMOGRAPHIC_DATA] con bola"
type textarea "x"
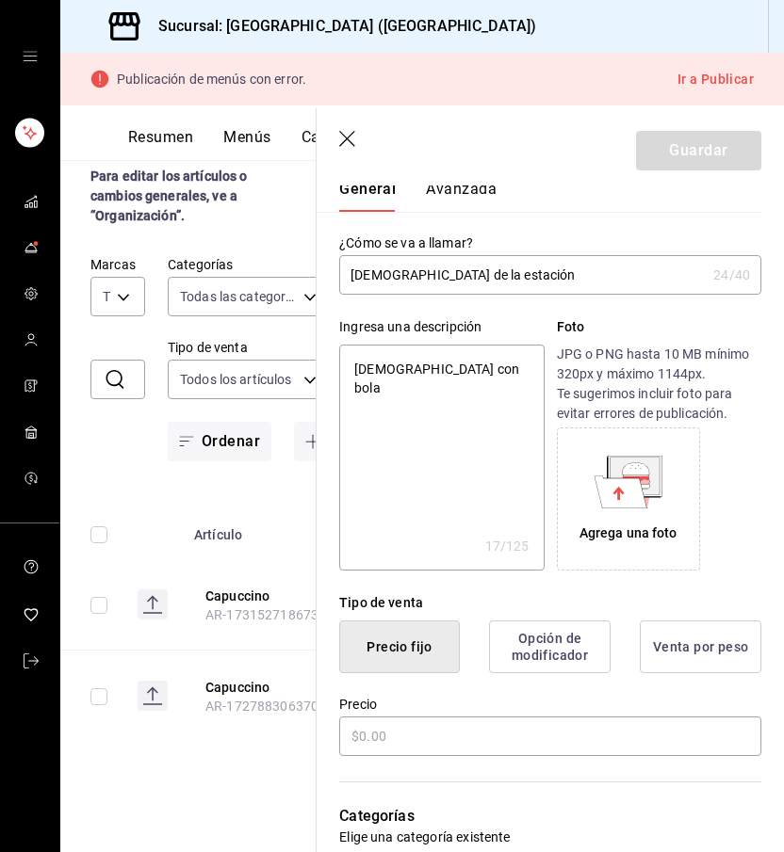
type textarea "[DEMOGRAPHIC_DATA] con bola"
type textarea "x"
type textarea "[DEMOGRAPHIC_DATA] con bola d"
type textarea "x"
type textarea "[DEMOGRAPHIC_DATA] con bola de"
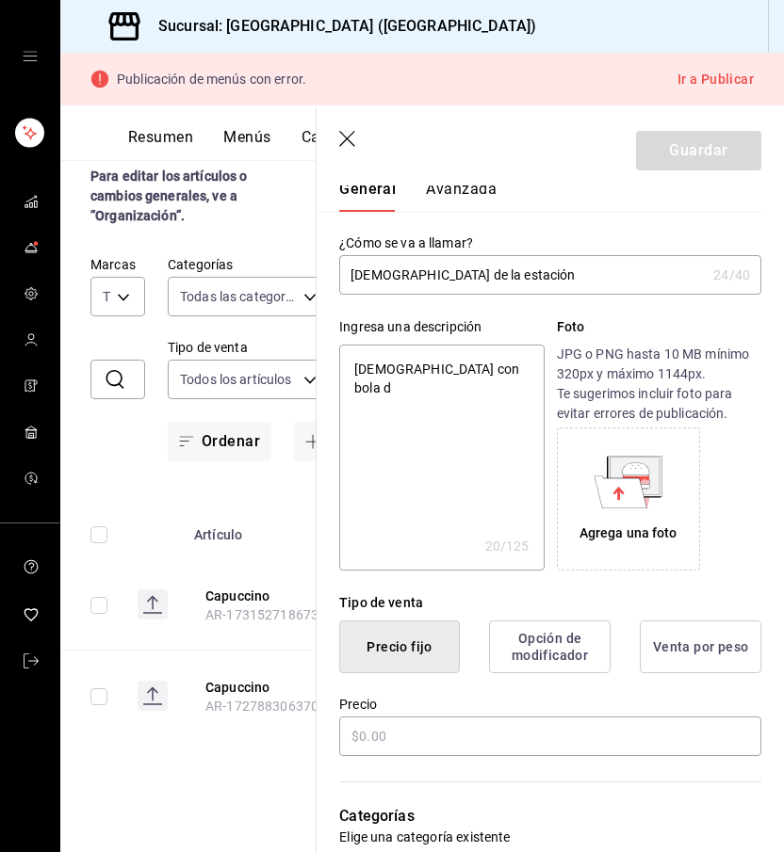
type textarea "x"
type textarea "[DEMOGRAPHIC_DATA] con bola de"
type textarea "x"
type textarea "[DEMOGRAPHIC_DATA] con bola de h"
type textarea "x"
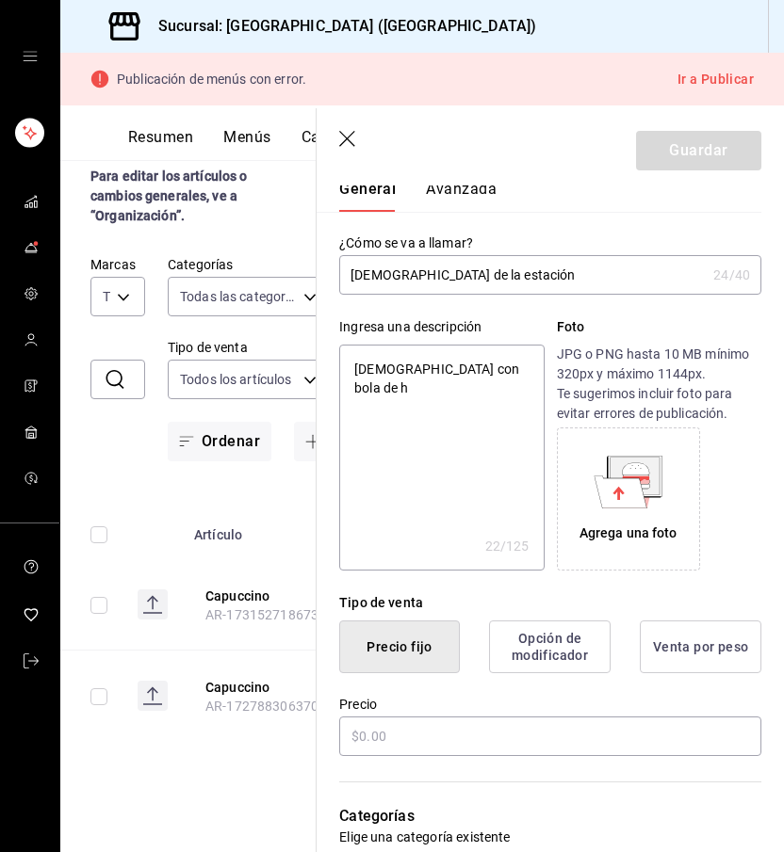
type textarea "[DEMOGRAPHIC_DATA] con bola de he"
type textarea "x"
type textarea "[DEMOGRAPHIC_DATA] con bola de hel"
type textarea "x"
type textarea "[DEMOGRAPHIC_DATA] con bola de hela"
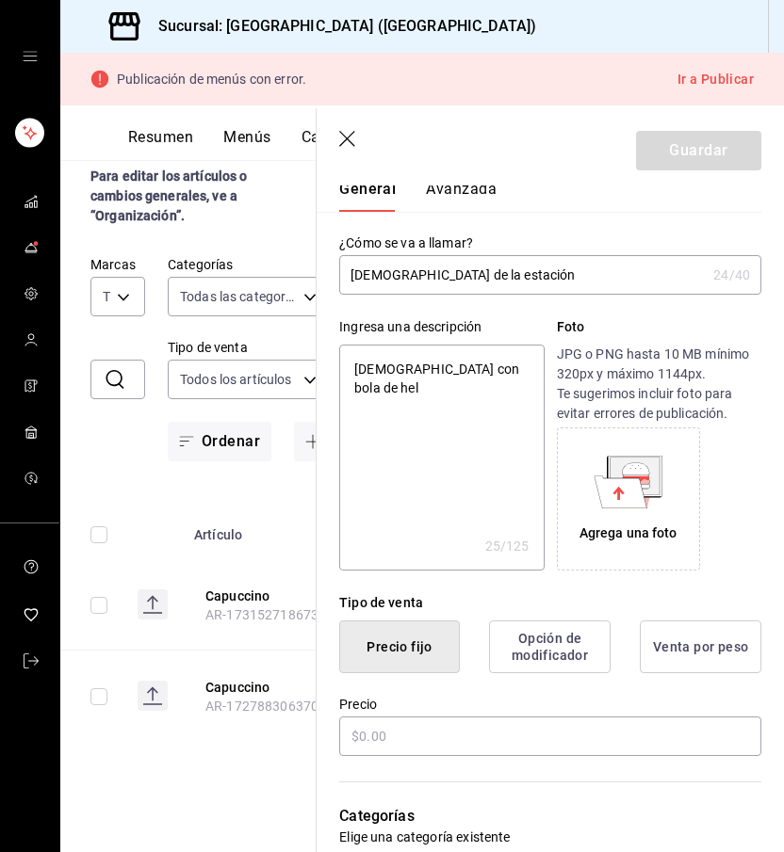
type textarea "x"
type textarea "[DEMOGRAPHIC_DATA] con bola de helad"
type textarea "x"
type textarea "[DEMOGRAPHIC_DATA] con bola de helado"
type textarea "x"
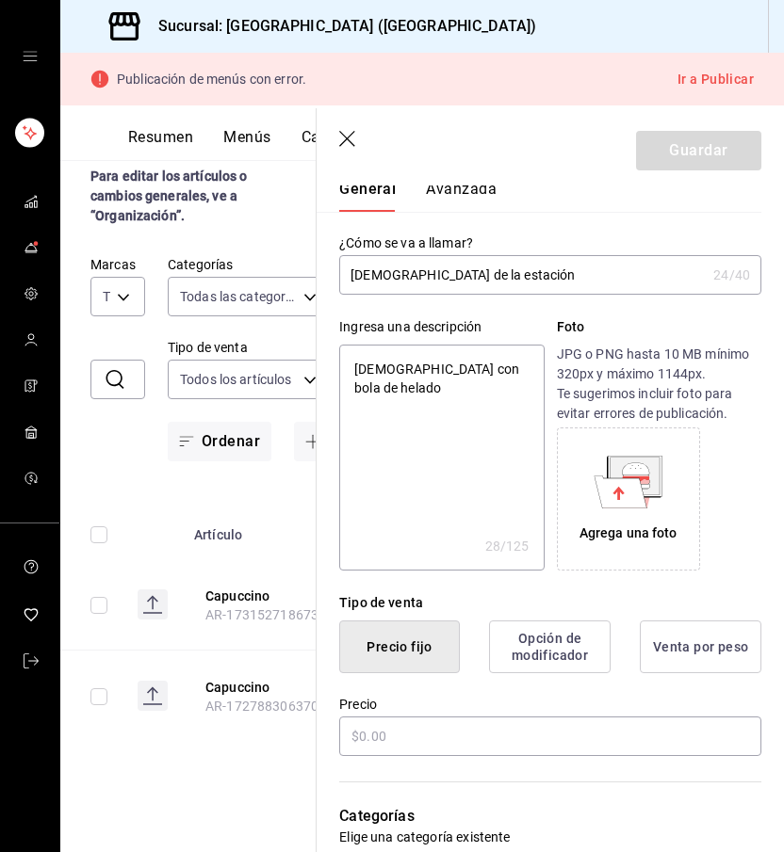
type textarea "[DEMOGRAPHIC_DATA] con bola de helado"
type textarea "x"
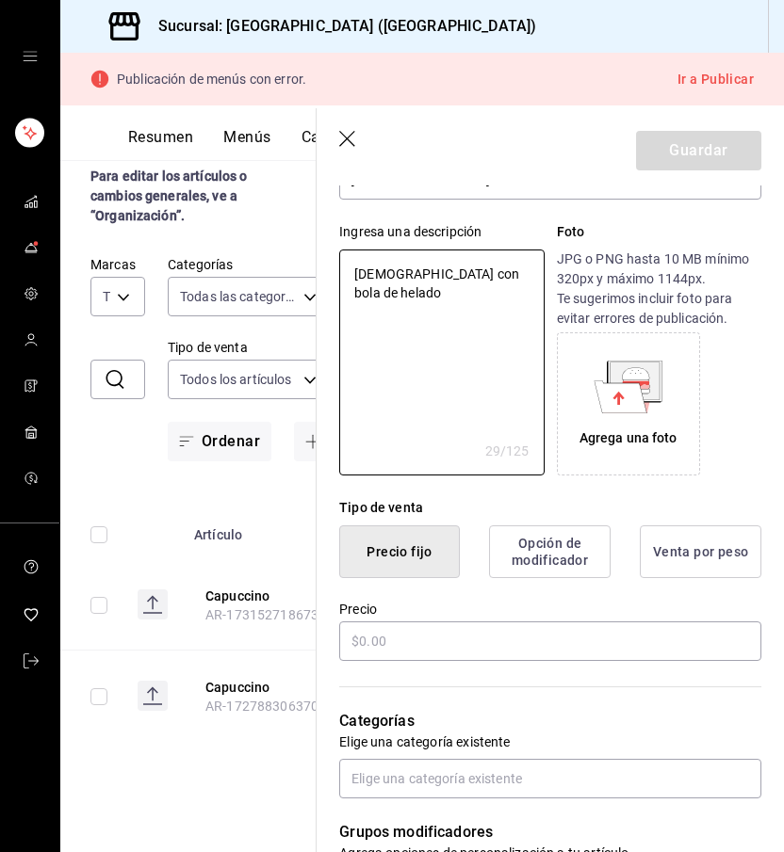
scroll to position [177, 0]
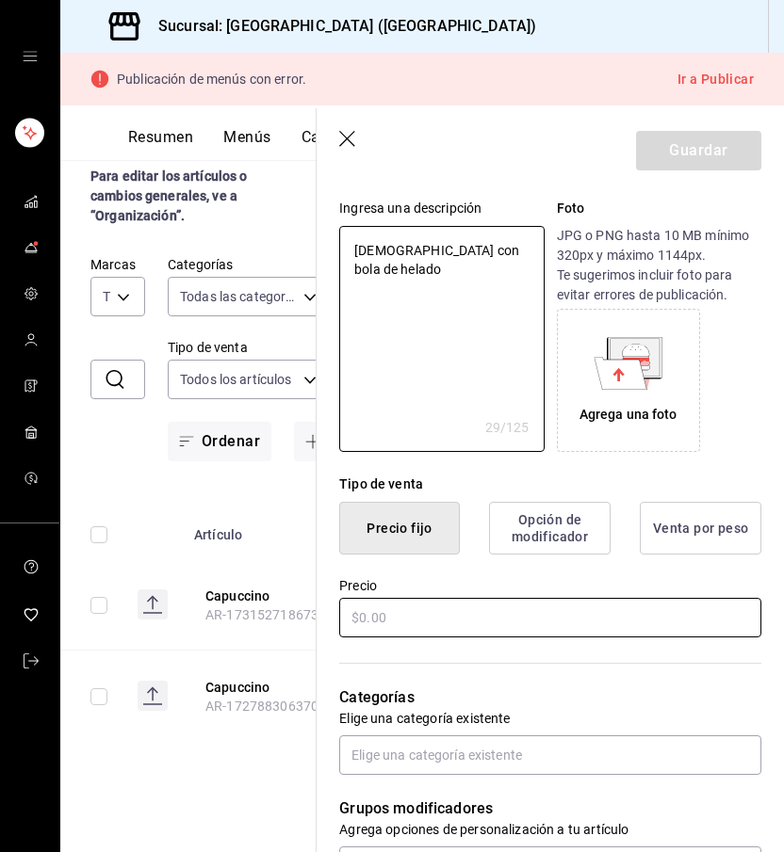
type textarea "[DEMOGRAPHIC_DATA] con bola de helado"
click at [410, 629] on input "text" at bounding box center [550, 618] width 422 height 40
type textarea "x"
type input "$7.00"
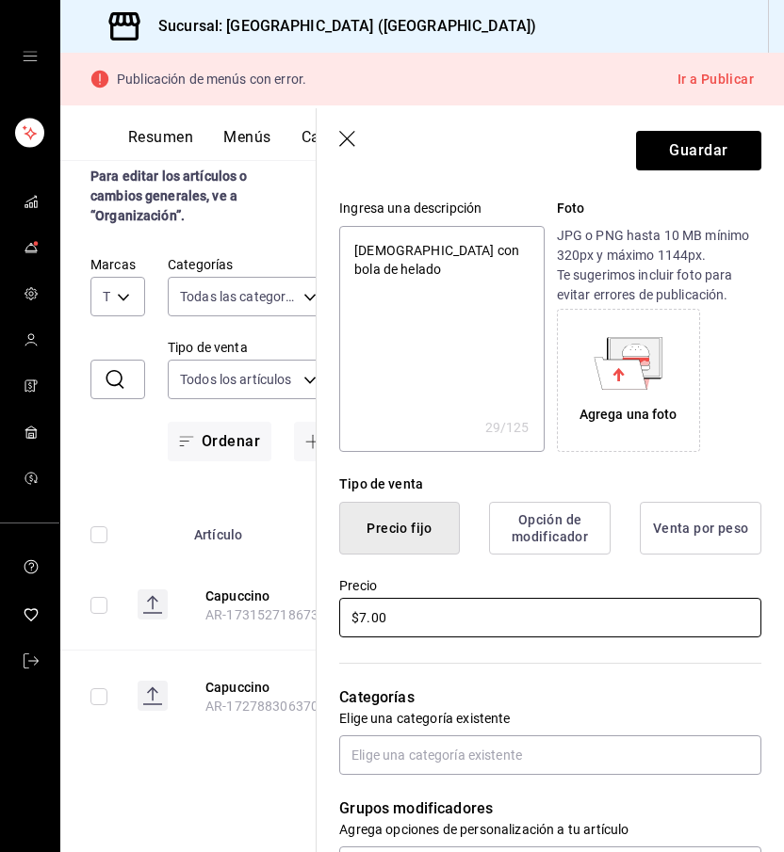
type textarea "x"
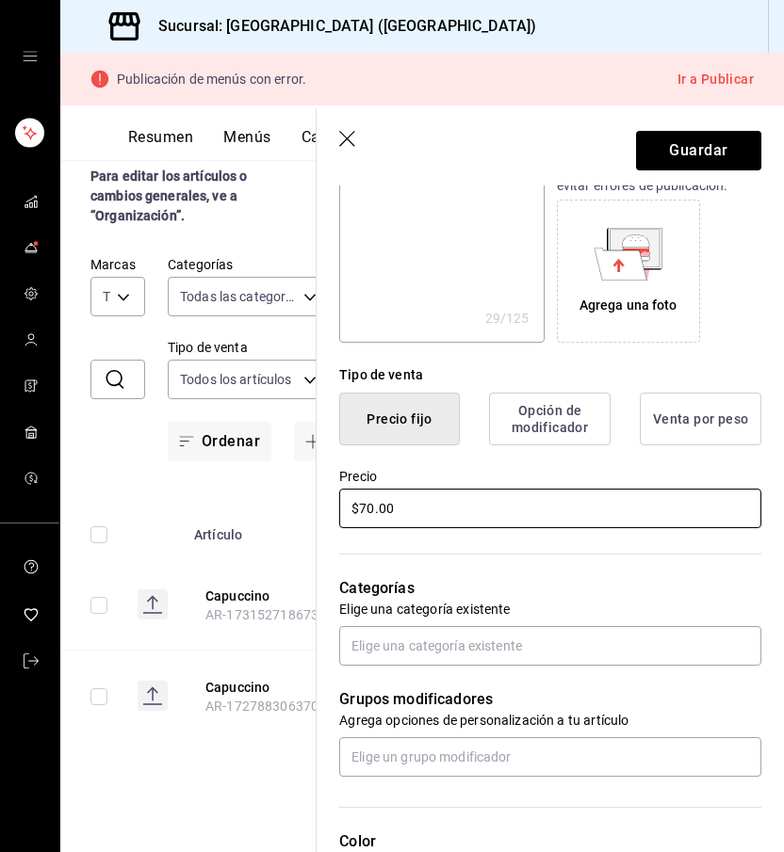
scroll to position [338, 0]
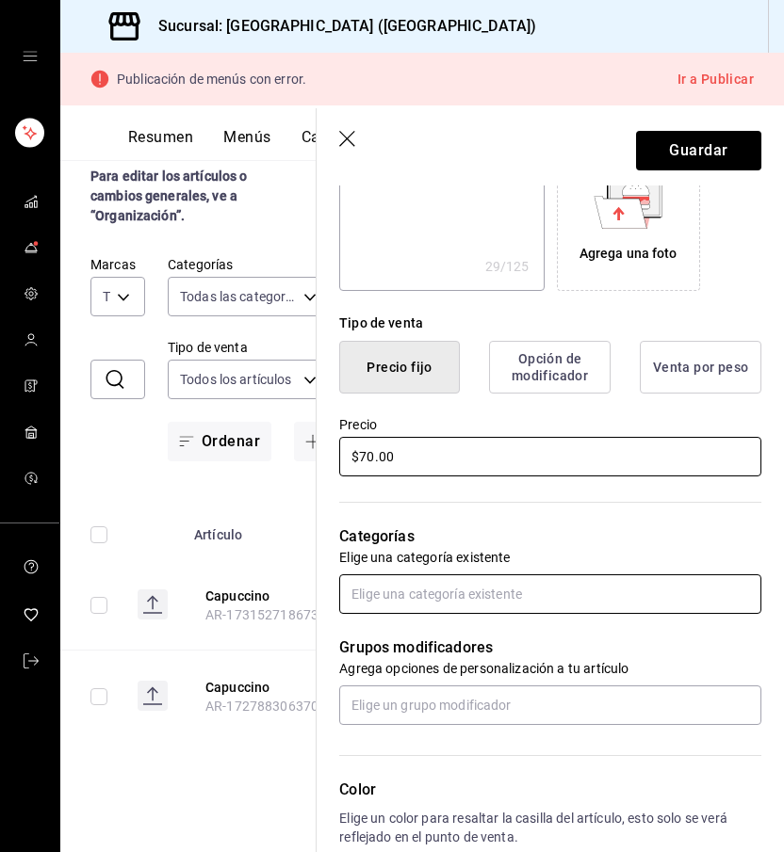
type input "$70.00"
click at [493, 601] on input "text" at bounding box center [550, 595] width 422 height 40
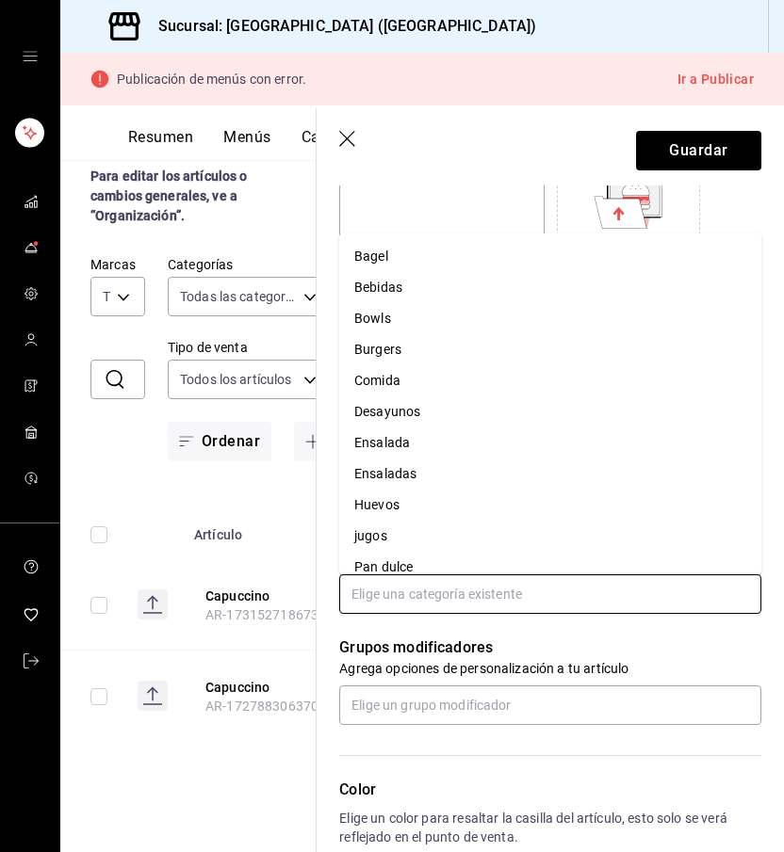
click at [412, 289] on li "Bebidas" at bounding box center [550, 287] width 422 height 31
type textarea "x"
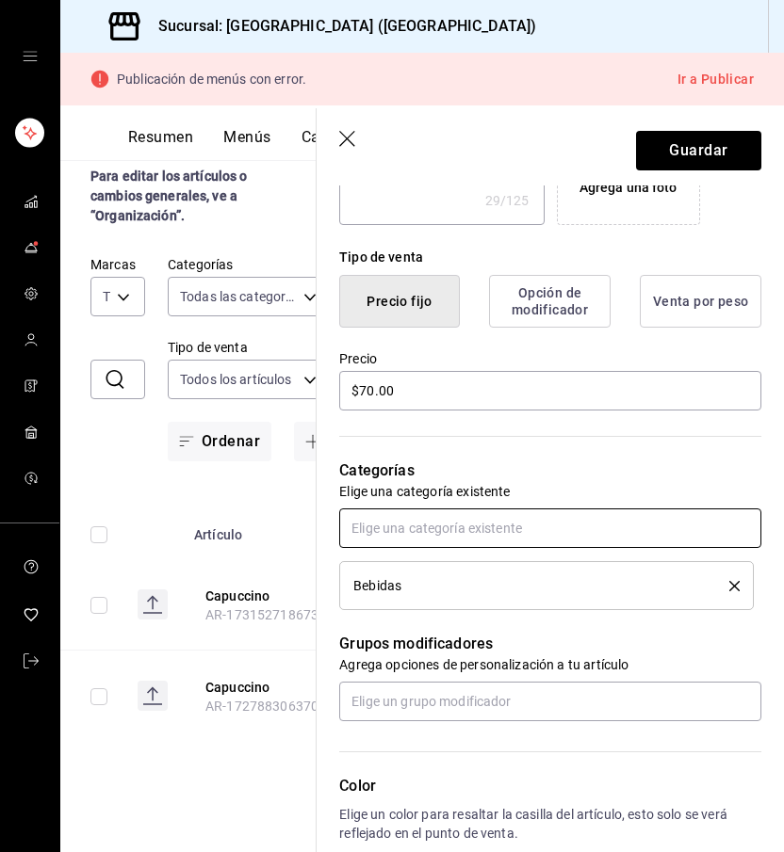
scroll to position [478, 0]
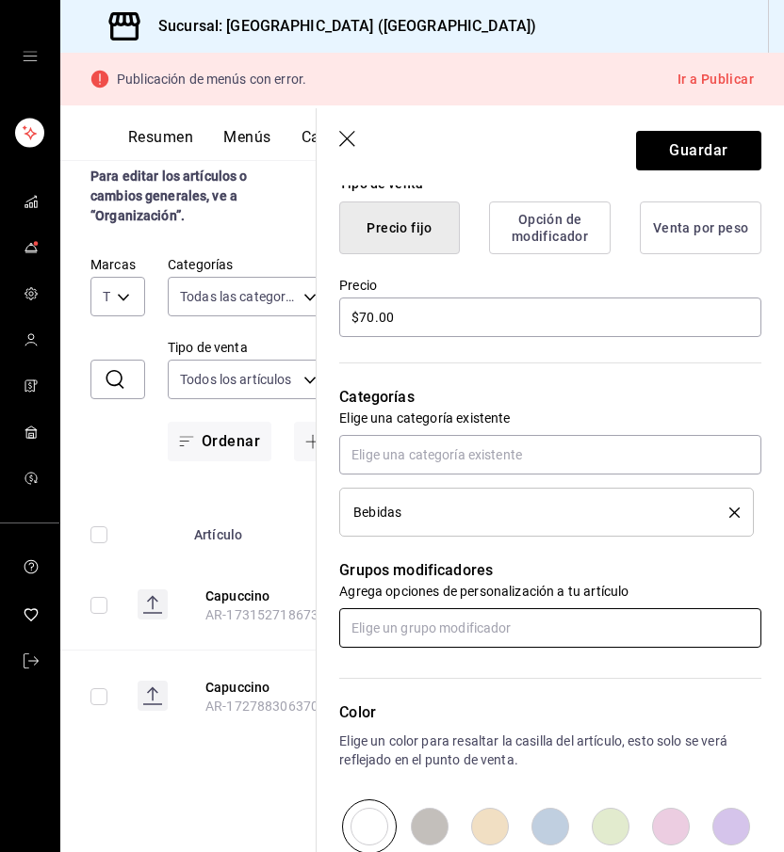
click at [443, 618] on input "text" at bounding box center [550, 628] width 422 height 40
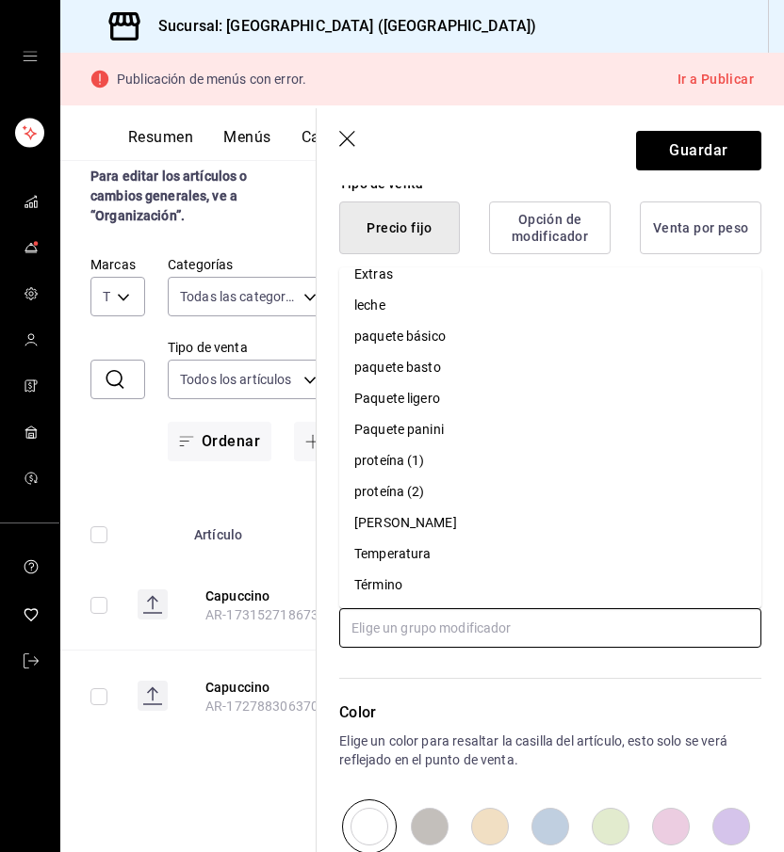
scroll to position [140, 0]
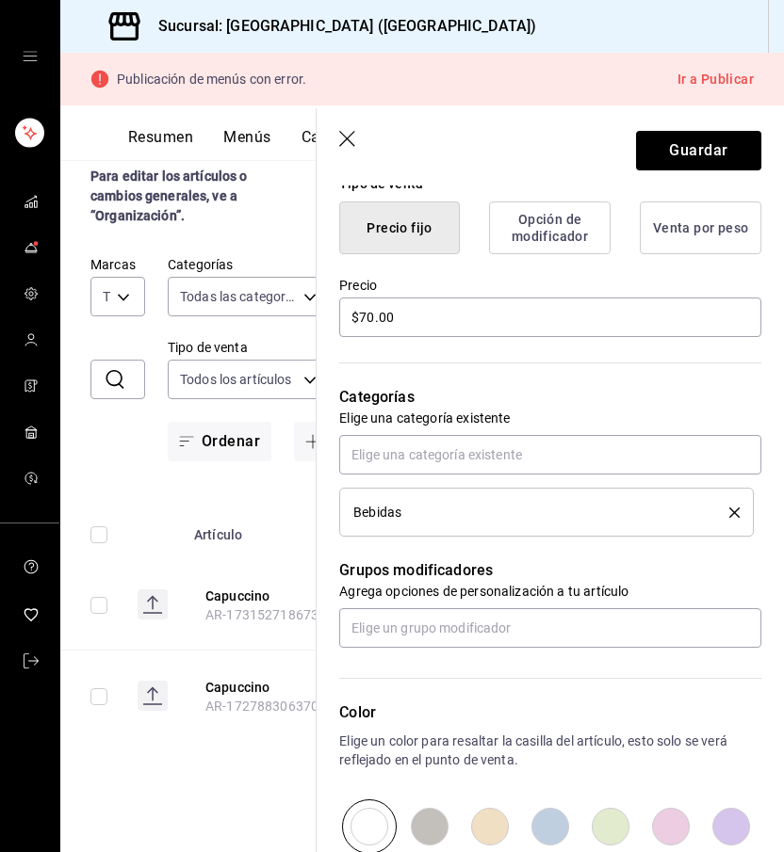
click at [450, 682] on div "Color Elige un color para resaltar la casilla del artículo, esto solo se verá r…" at bounding box center [538, 751] width 445 height 206
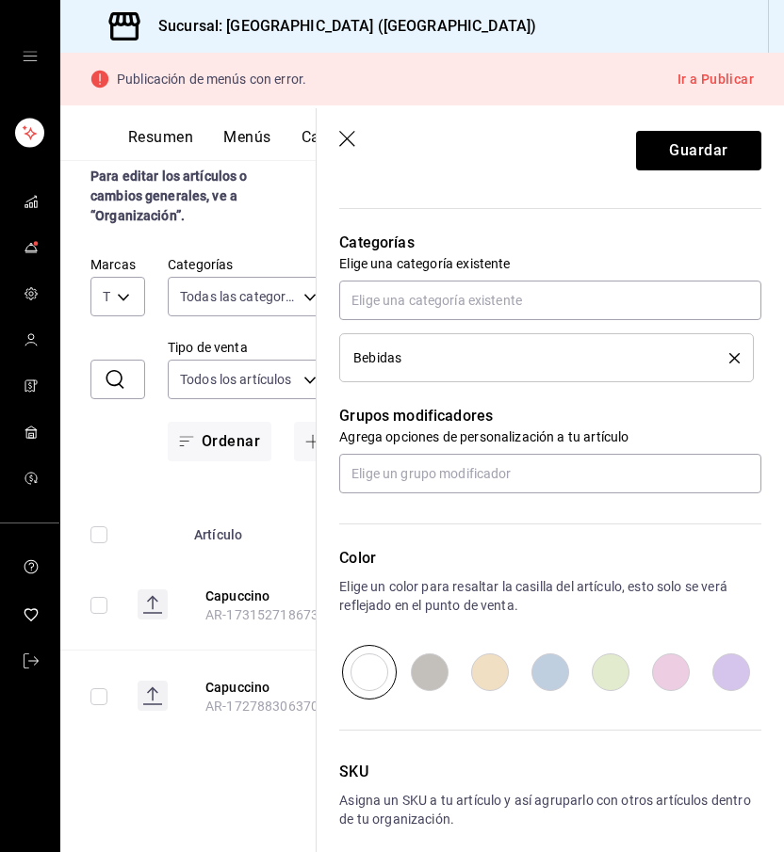
scroll to position [598, 0]
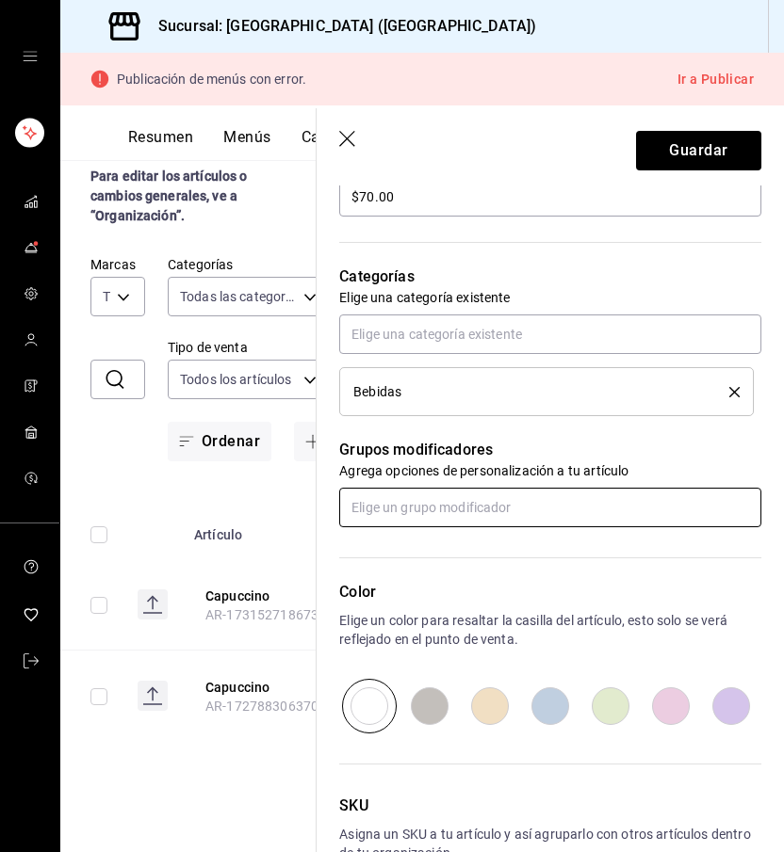
click at [460, 504] on input "text" at bounding box center [550, 508] width 422 height 40
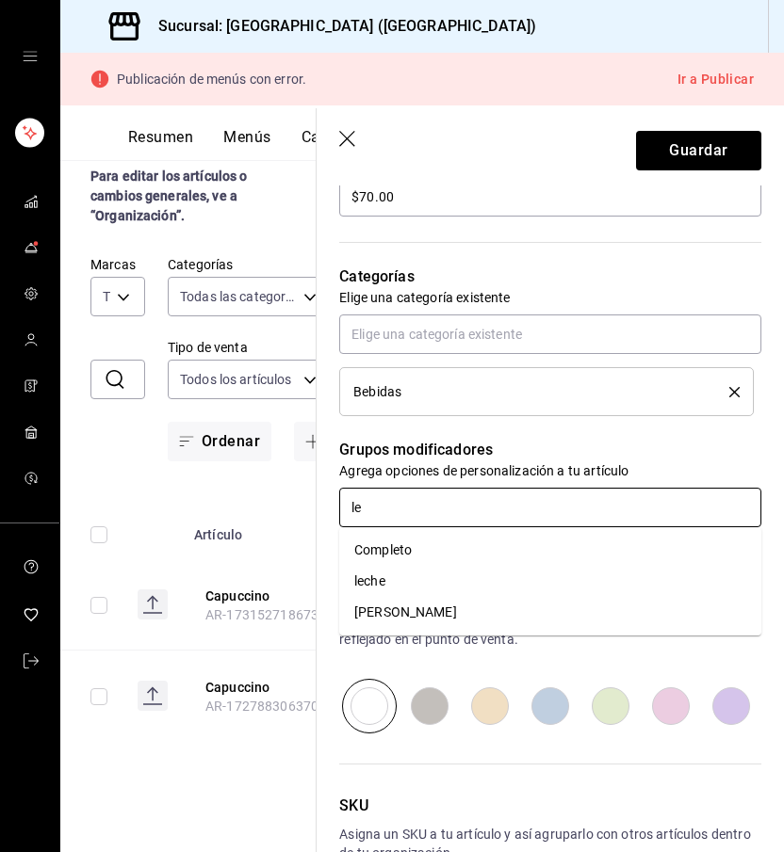
type input "lec"
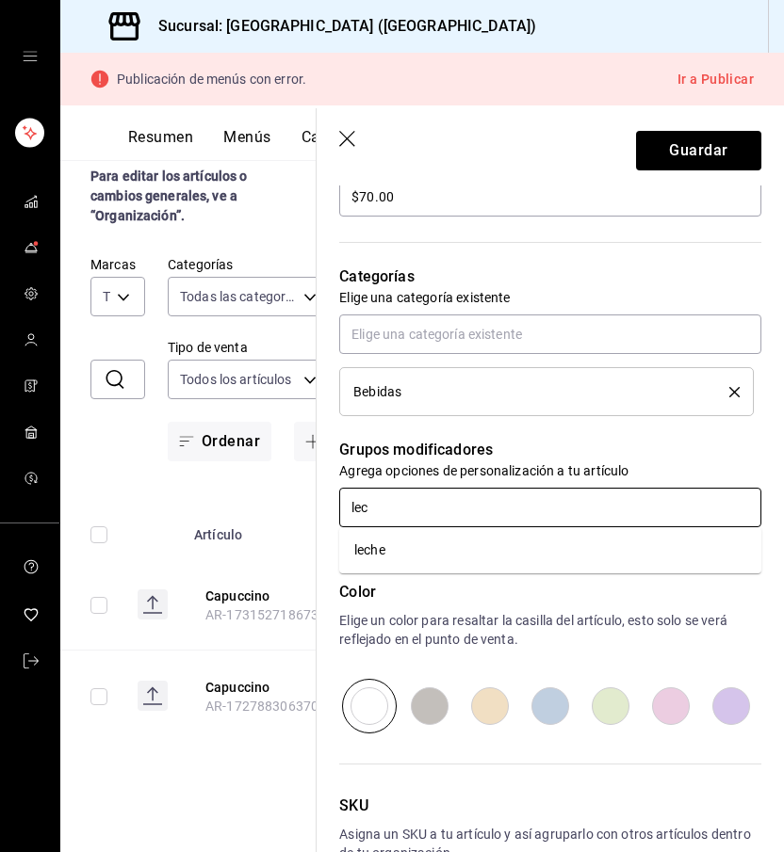
click at [455, 552] on li "leche" at bounding box center [550, 550] width 422 height 31
type textarea "x"
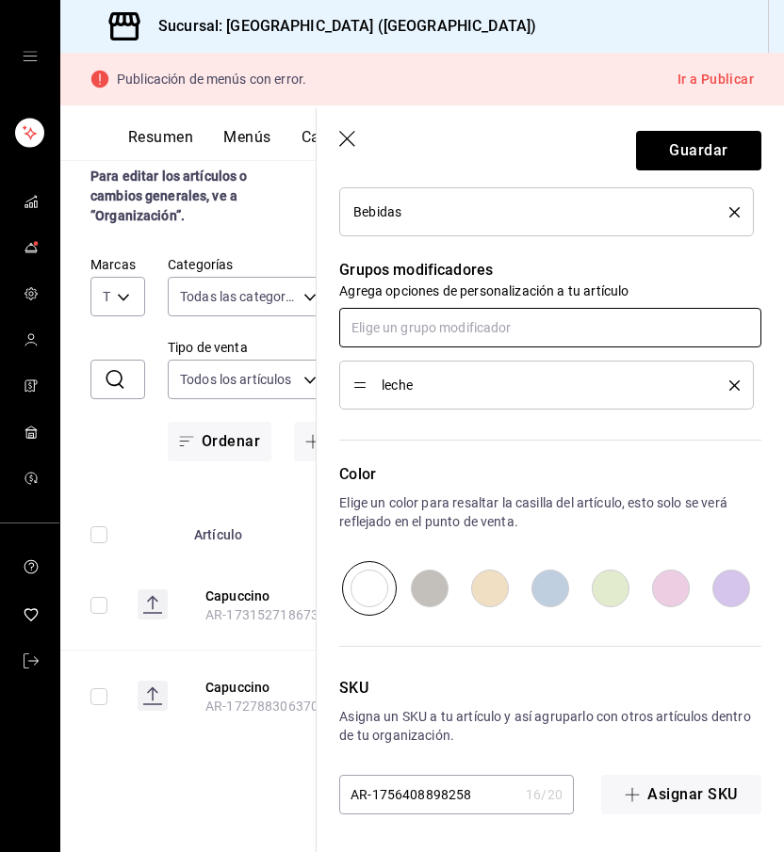
scroll to position [778, 0]
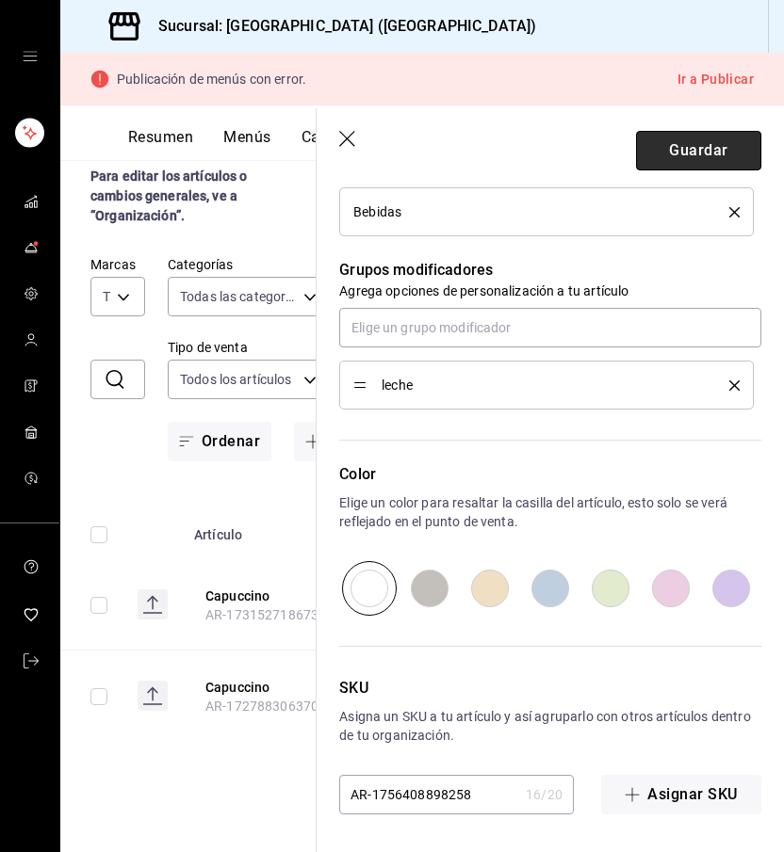
click at [694, 158] on button "Guardar" at bounding box center [698, 151] width 125 height 40
type textarea "x"
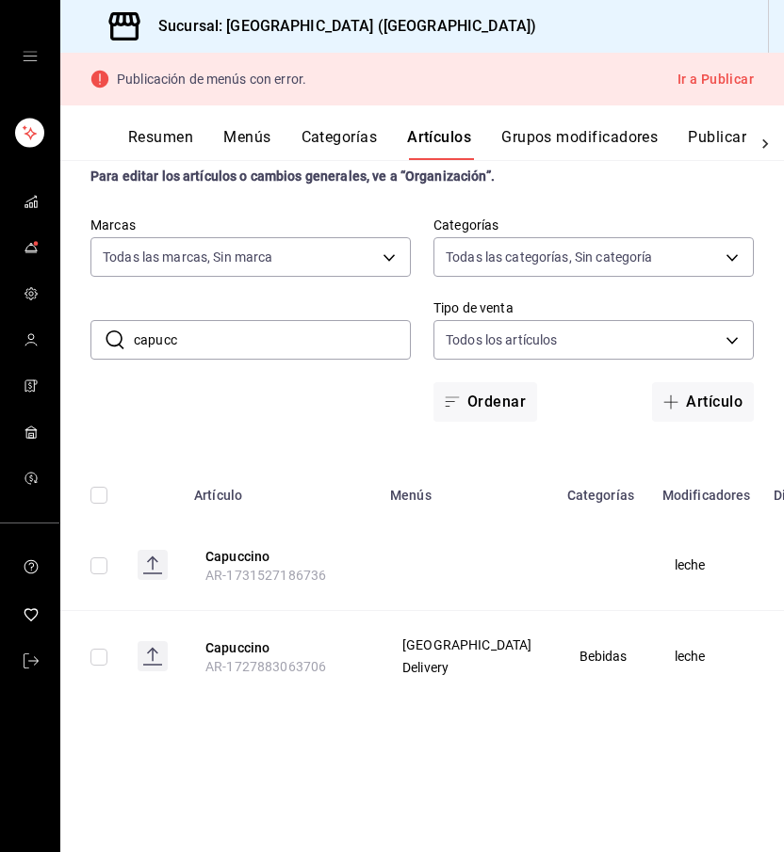
drag, startPoint x: 227, startPoint y: 343, endPoint x: 126, endPoint y: 343, distance: 100.8
click at [126, 343] on div "​ capucc ​" at bounding box center [250, 340] width 320 height 40
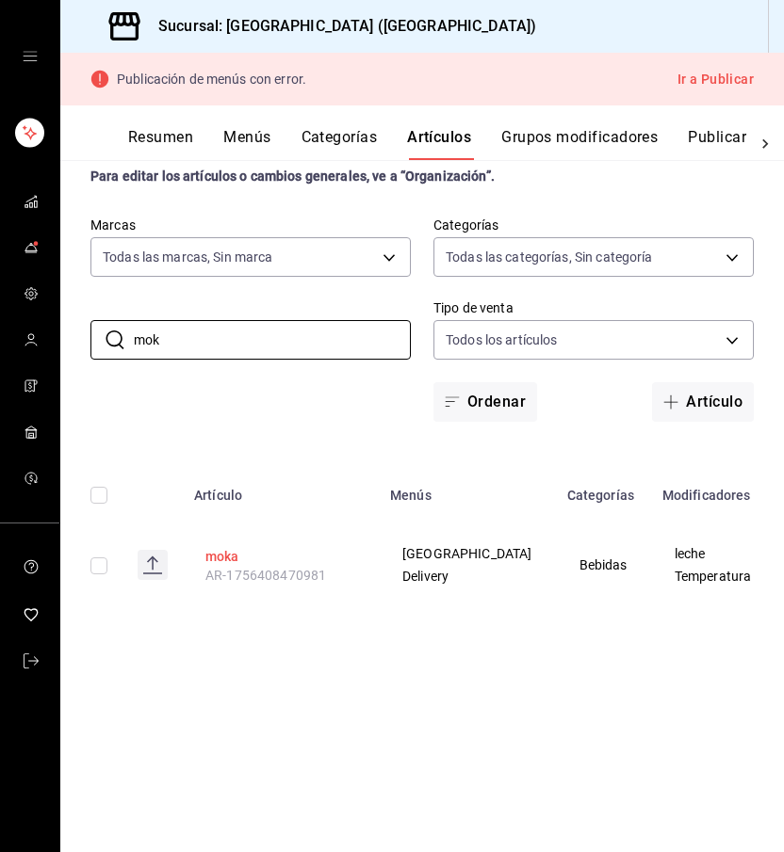
type input "mok"
click at [219, 564] on button "moka" at bounding box center [280, 556] width 151 height 19
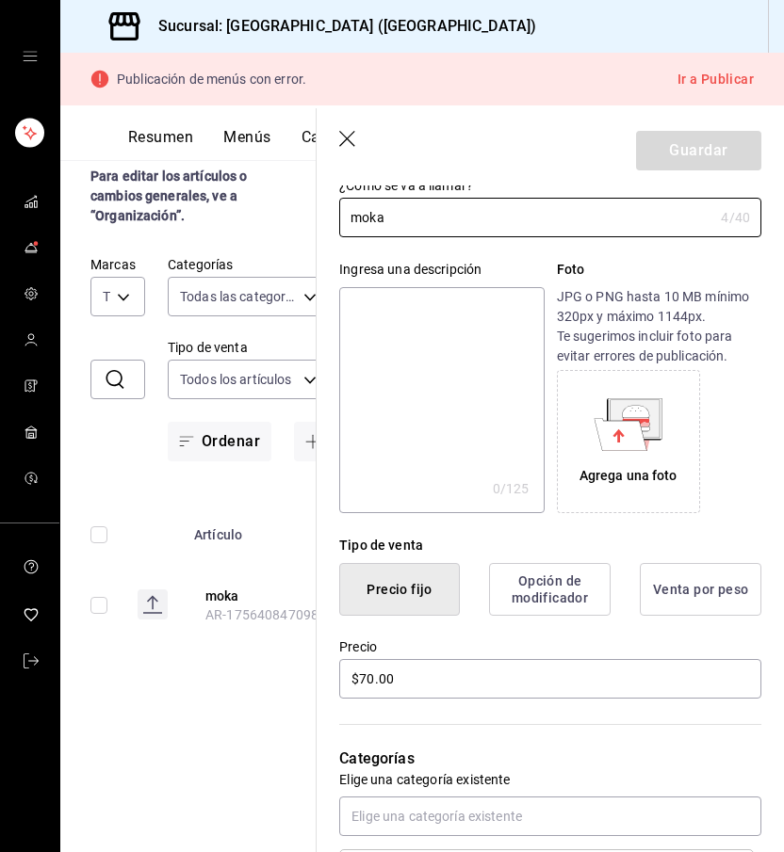
scroll to position [104, 0]
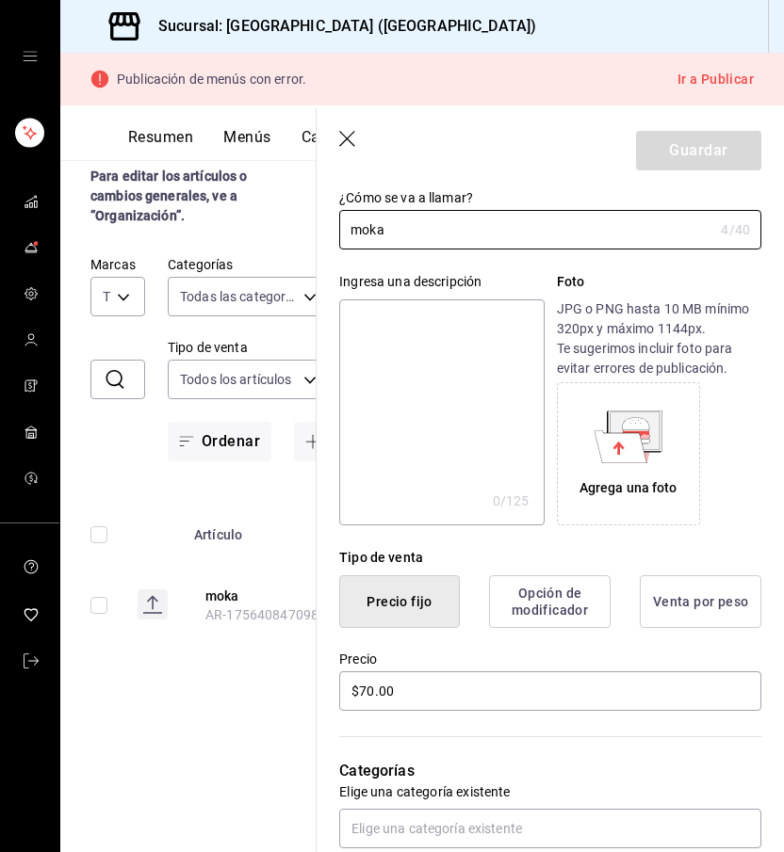
click at [391, 372] on textarea at bounding box center [441, 413] width 204 height 226
type textarea "e"
type textarea "x"
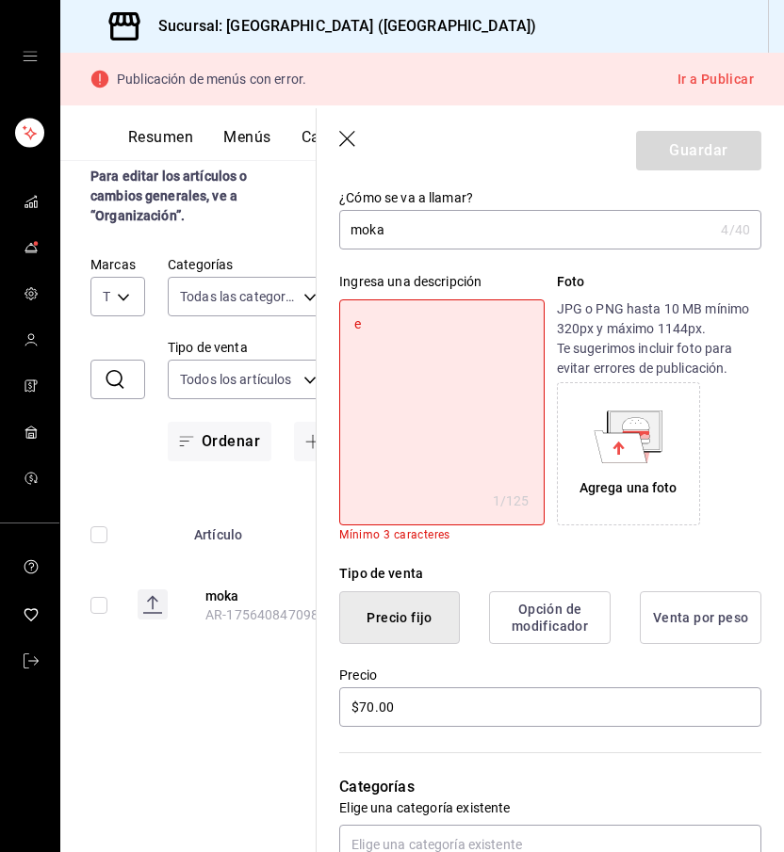
type textarea "es"
type textarea "x"
type textarea "esp"
type textarea "x"
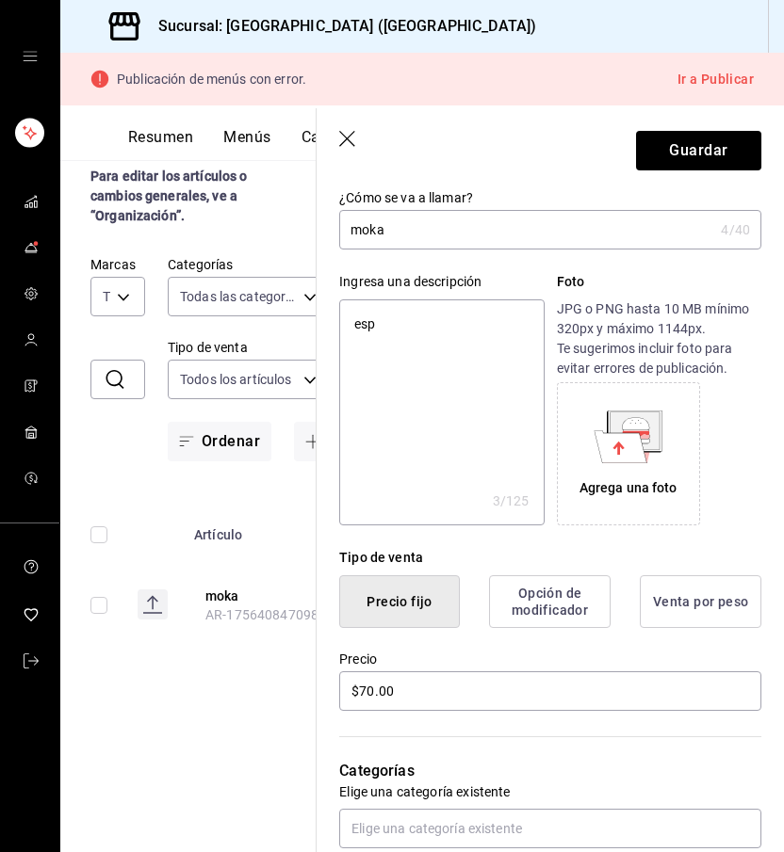
type textarea "espr"
type textarea "x"
type textarea "espre"
type textarea "x"
type textarea "espres"
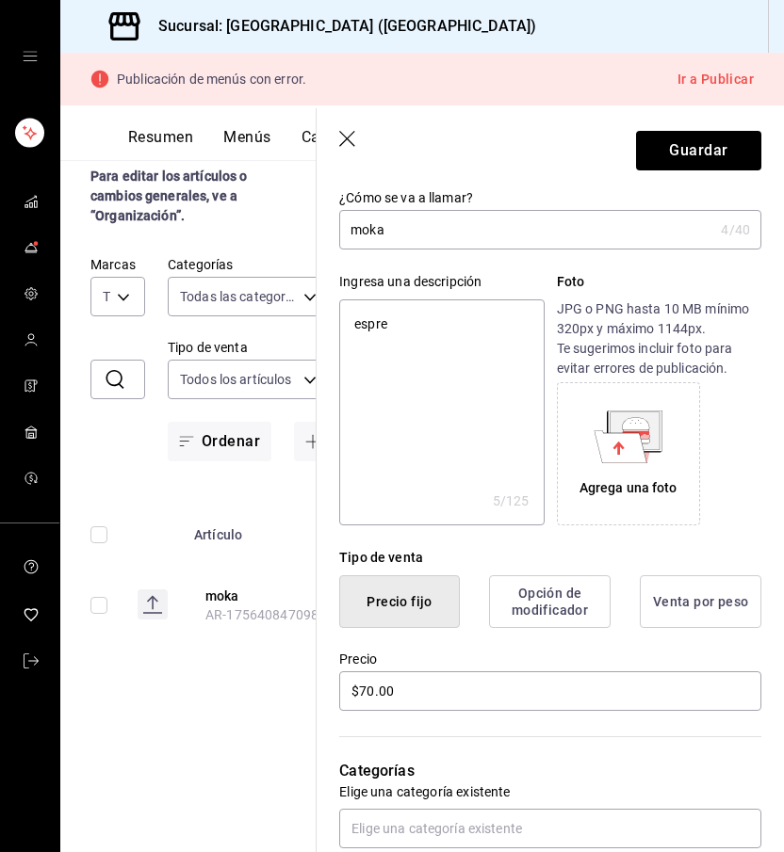
type textarea "x"
type textarea "espress"
type textarea "x"
type textarea "espresso"
type textarea "x"
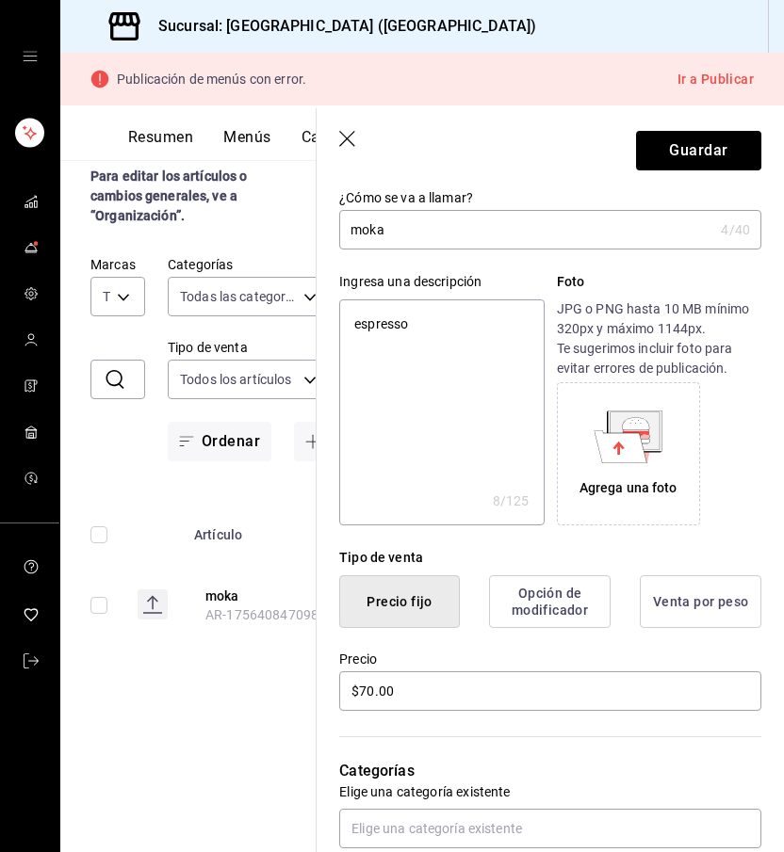
type textarea "espresso"
type textarea "x"
type textarea "espresso m"
type textarea "x"
type textarea "espresso ma"
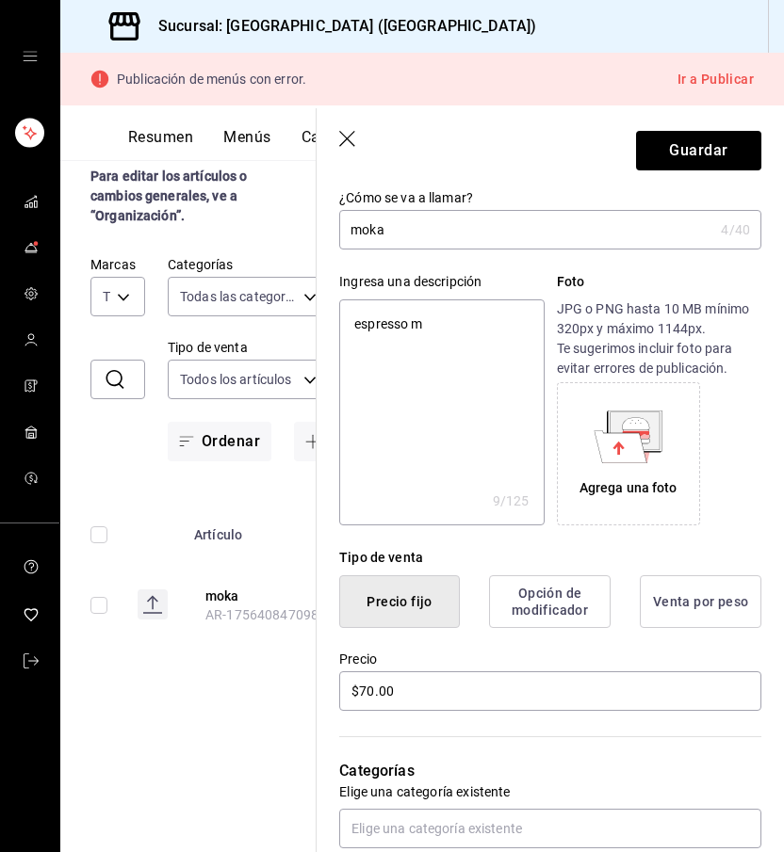
type textarea "x"
type textarea "espresso m"
type textarea "x"
type textarea "espresso"
type textarea "x"
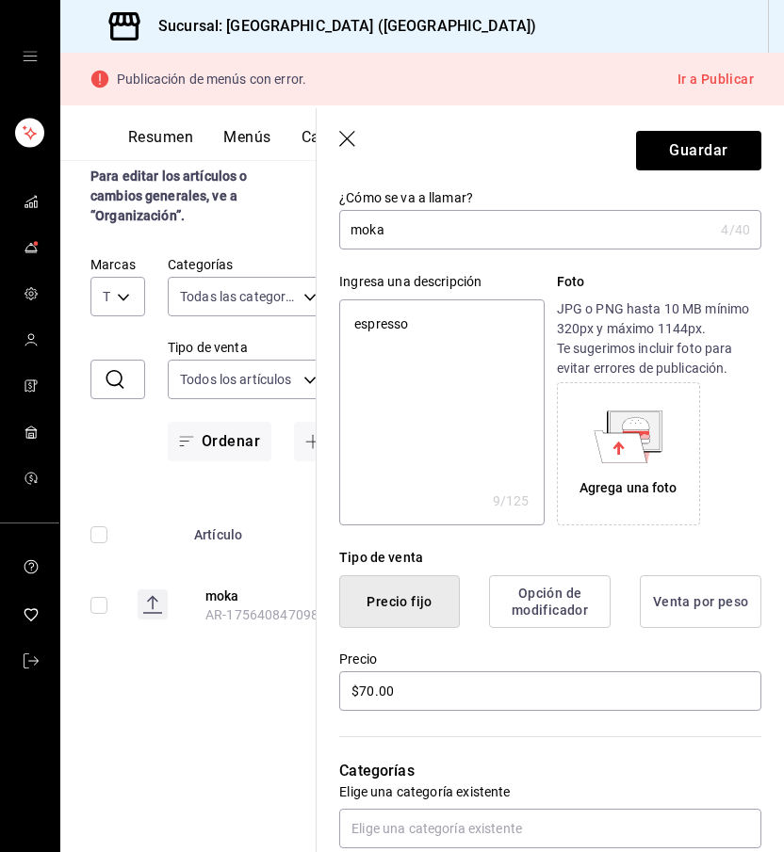
type textarea "espresso y"
type textarea "x"
type textarea "espresso y"
type textarea "x"
type textarea "espresso y c"
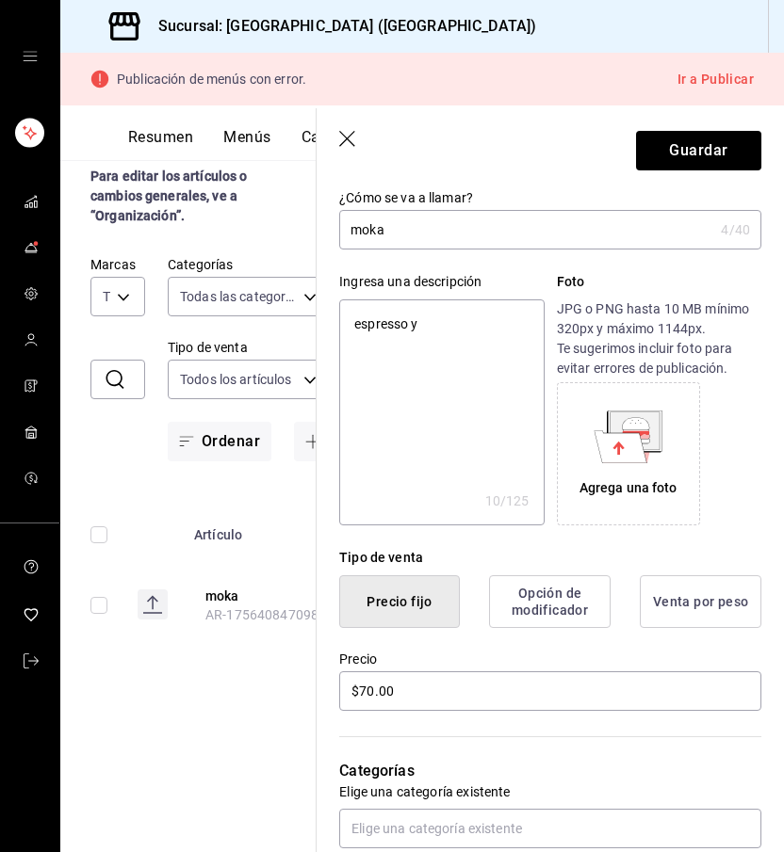
type textarea "x"
type textarea "espresso y ch"
type textarea "x"
type textarea "espresso y cho"
type textarea "x"
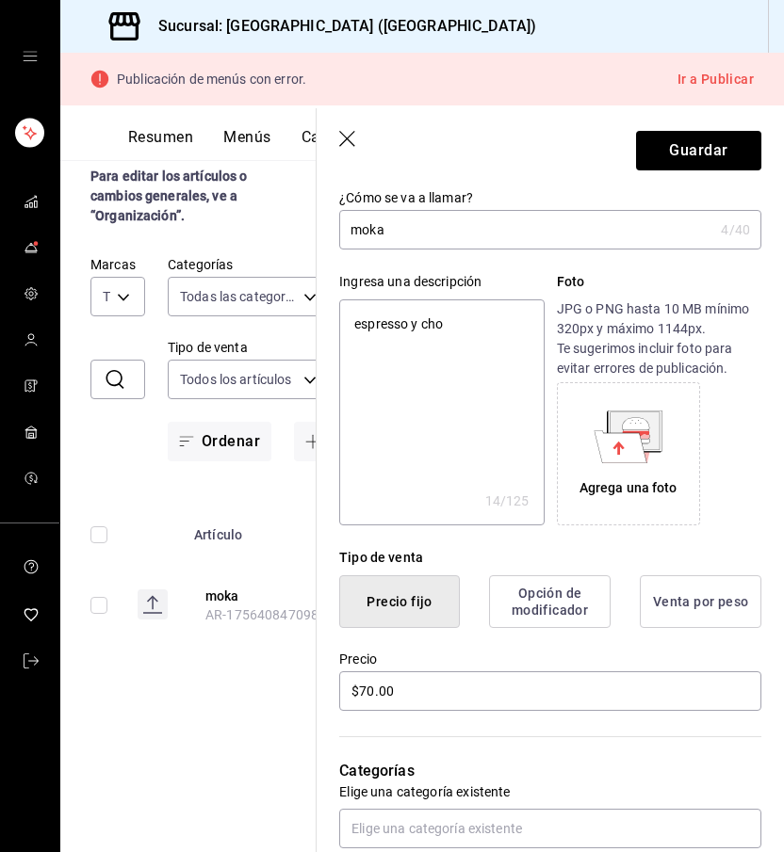
type textarea "espresso y choc"
type textarea "x"
type textarea "espresso y choco"
type textarea "x"
type textarea "espresso y chocol"
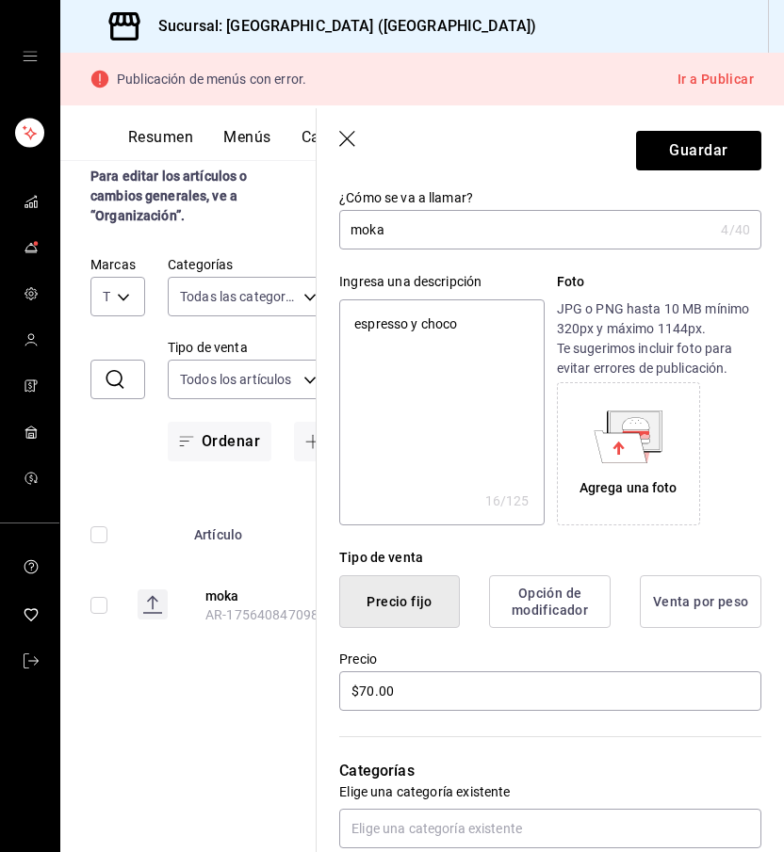
type textarea "x"
type textarea "espresso y chocola"
type textarea "x"
type textarea "espresso y chocolat"
type textarea "x"
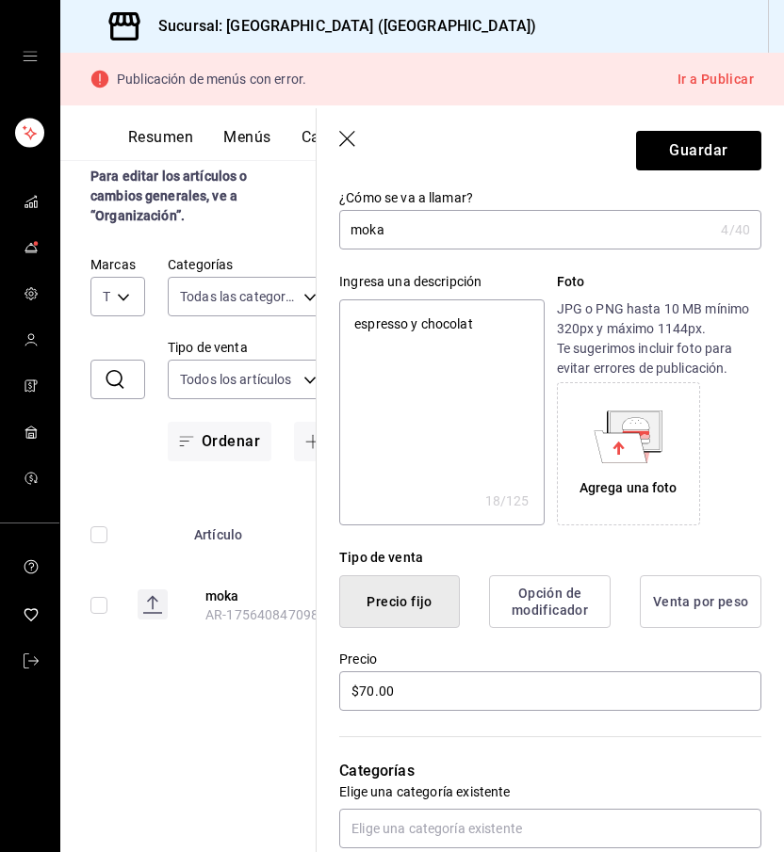
type textarea "espresso y chocolate"
type textarea "x"
type textarea "espresso y chocolate"
type textarea "x"
type textarea "espresso y chocolate s"
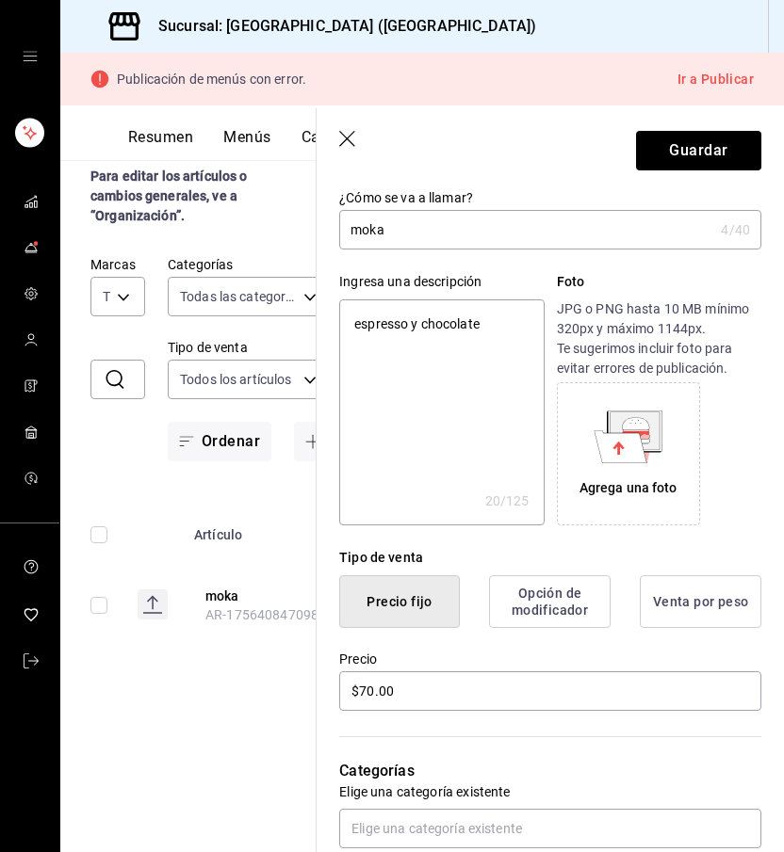
type textarea "x"
type textarea "espresso y chocolate se"
type textarea "x"
type textarea "espresso y chocolate sem"
type textarea "x"
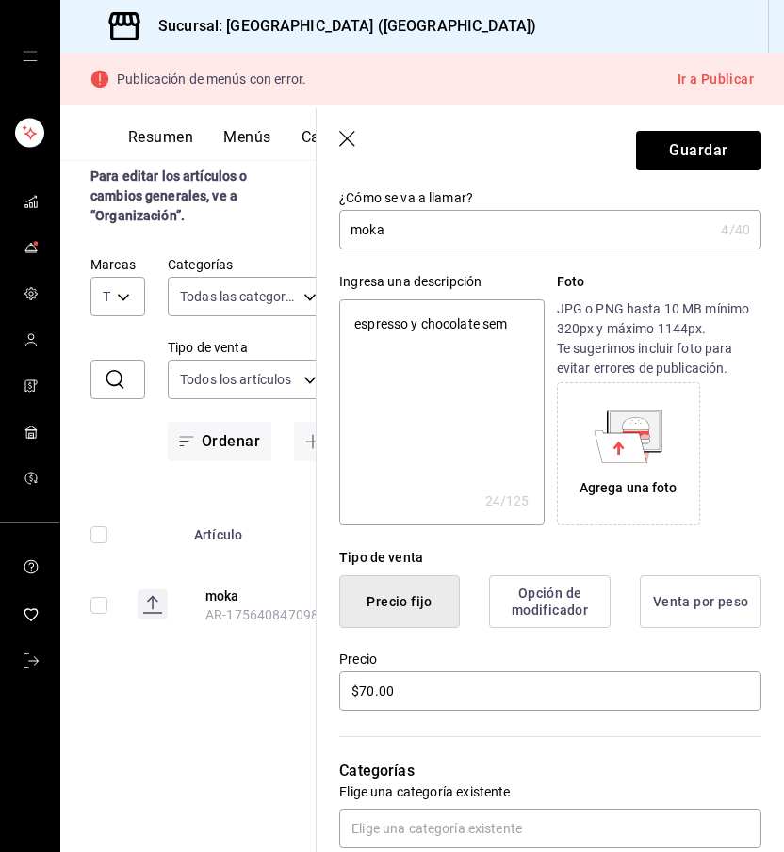
type textarea "espresso y chocolate semi"
type textarea "x"
type textarea "espresso y chocolate semia"
type textarea "x"
type textarea "espresso y chocolate semiam"
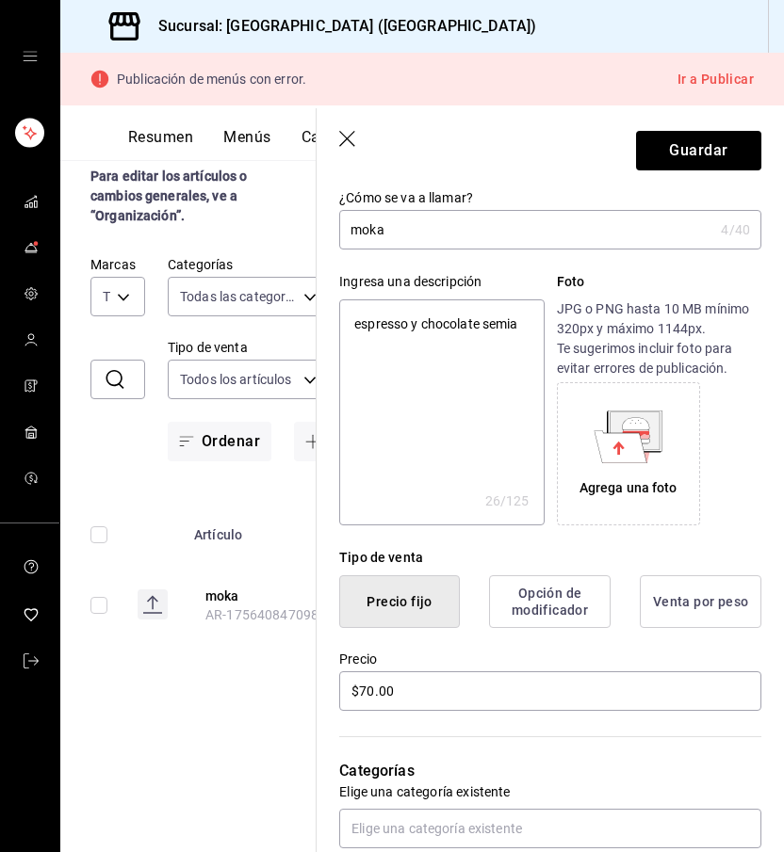
type textarea "x"
type textarea "espresso y chocolate semiama"
type textarea "x"
type textarea "espresso y chocolate semiamag"
type textarea "x"
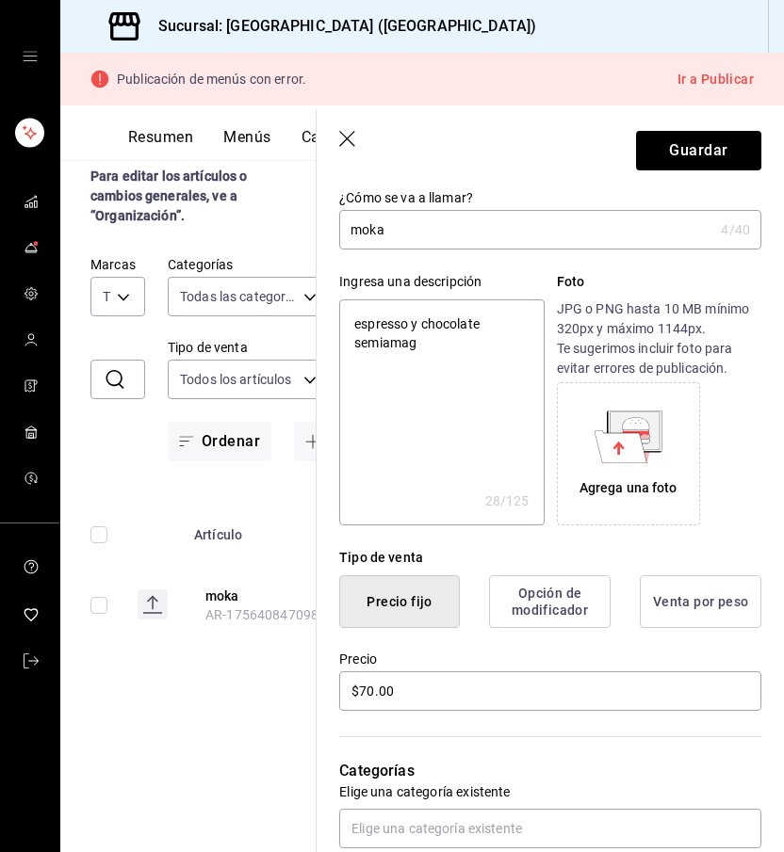
type textarea "espresso y chocolate semiamagr"
type textarea "x"
type textarea "espresso y chocolate semiamag"
type textarea "x"
type textarea "espresso y chocolate semiama"
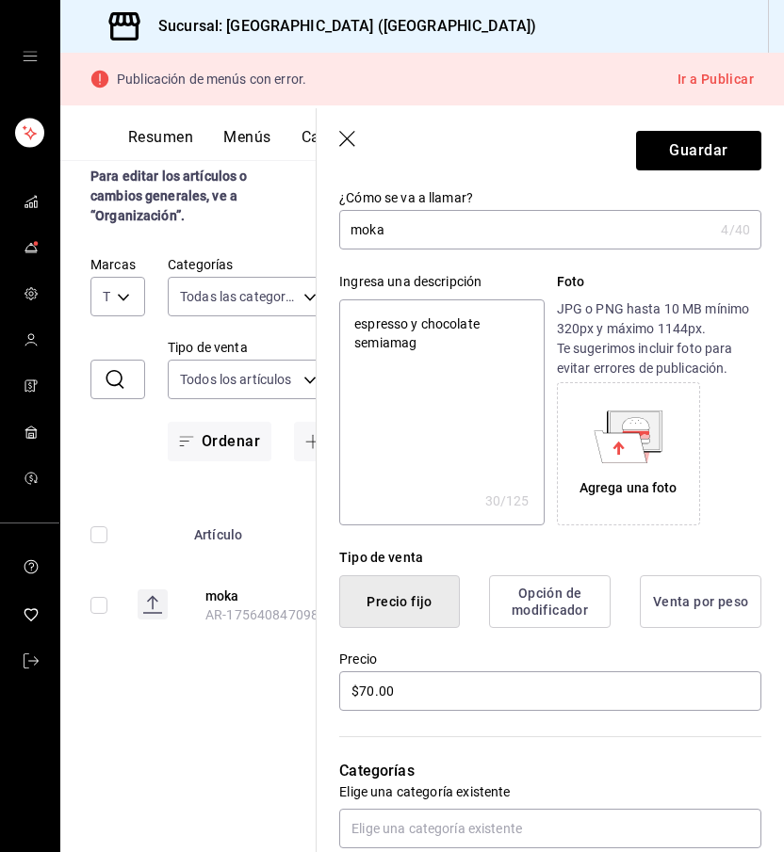
type textarea "x"
type textarea "espresso y chocolate semiamar"
type textarea "x"
type textarea "espresso y chocolate semiamarg"
type textarea "x"
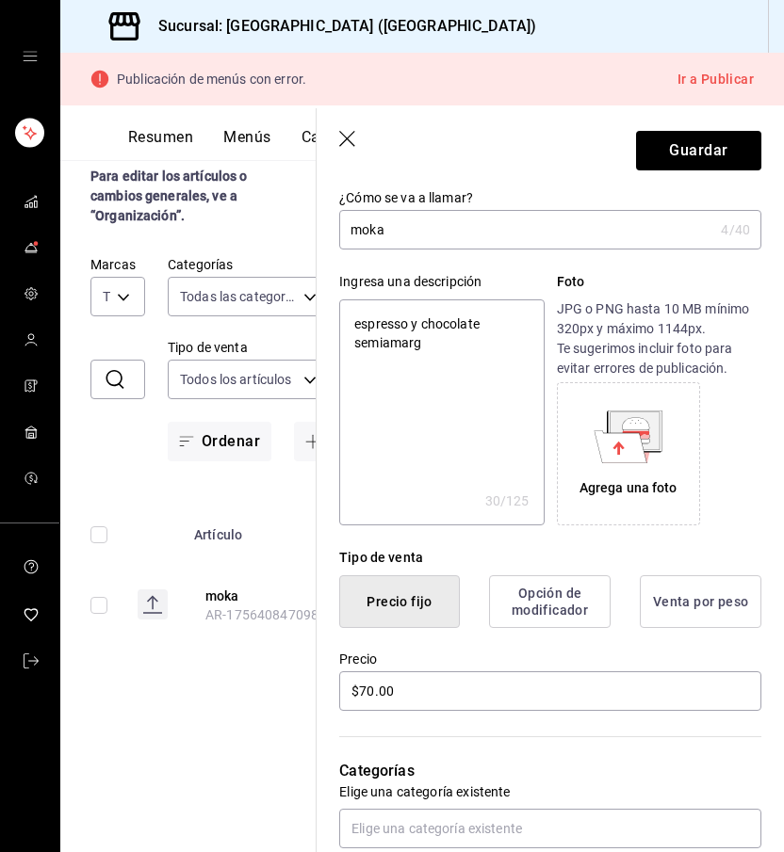
type textarea "espresso y chocolate semiamargo"
type textarea "x"
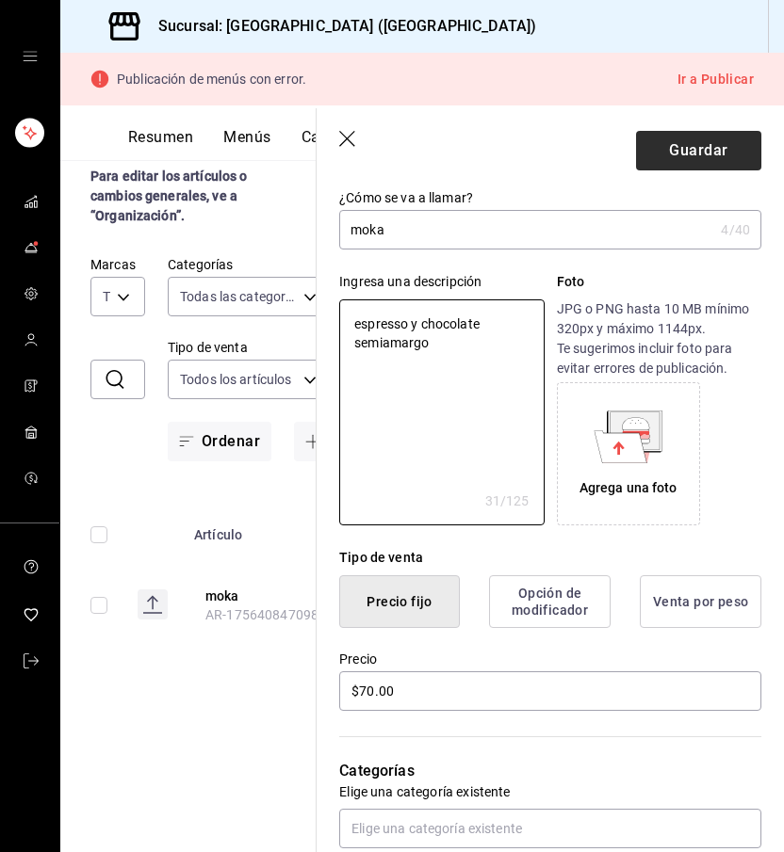
type textarea "espresso y chocolate semiamargo"
click at [687, 149] on button "Guardar" at bounding box center [698, 151] width 125 height 40
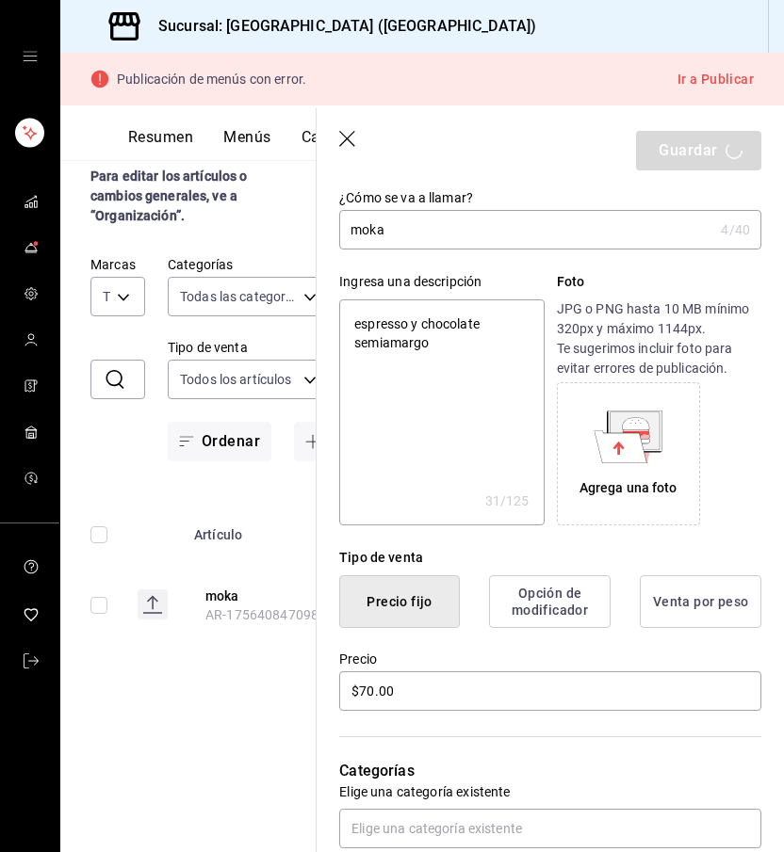
type textarea "x"
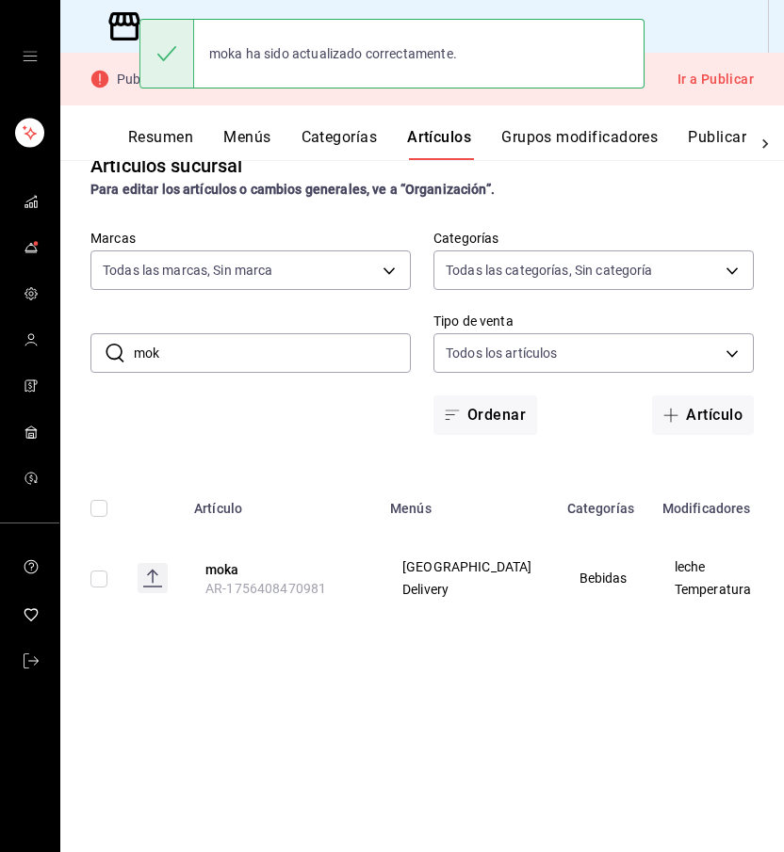
scroll to position [24, 0]
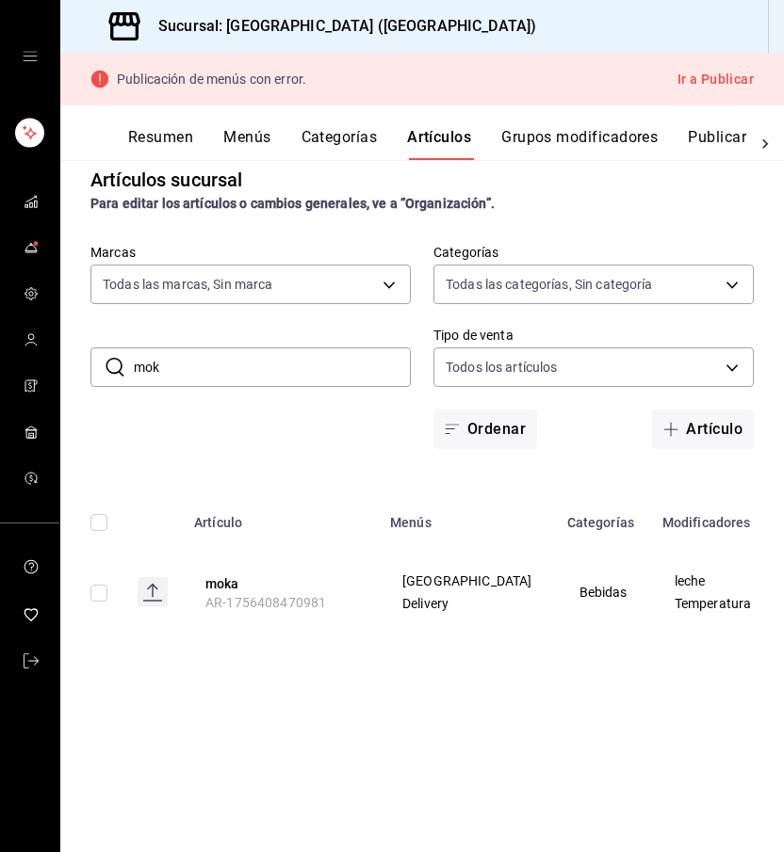
drag, startPoint x: 218, startPoint y: 375, endPoint x: 130, endPoint y: 370, distance: 87.7
click at [130, 370] on div "​ mok ​" at bounding box center [250, 368] width 320 height 40
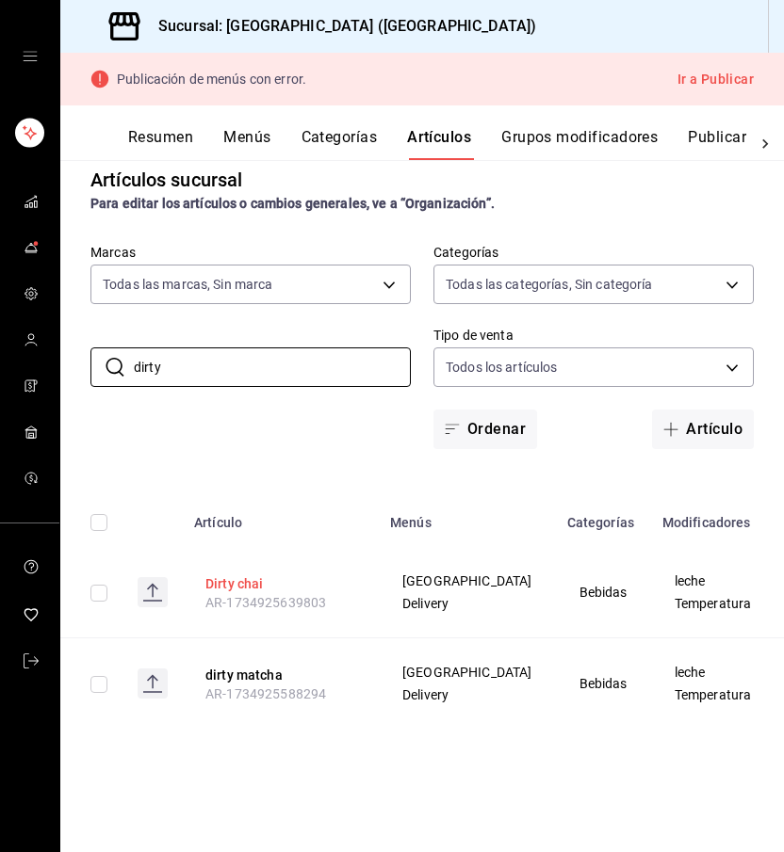
type input "dirty"
click at [242, 583] on button "Dirty chai" at bounding box center [280, 584] width 151 height 19
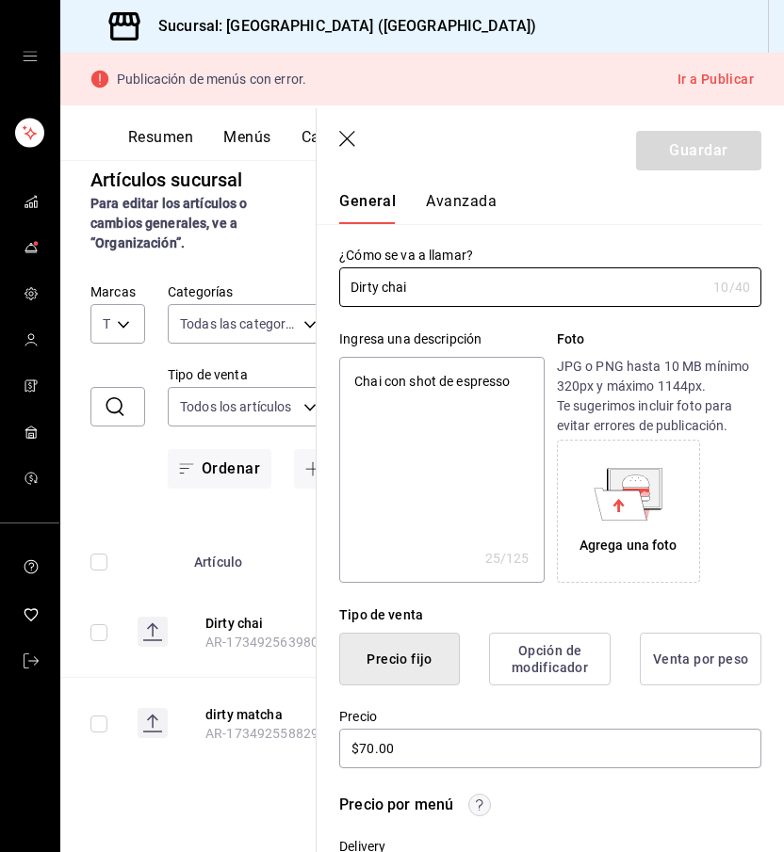
scroll to position [58, 0]
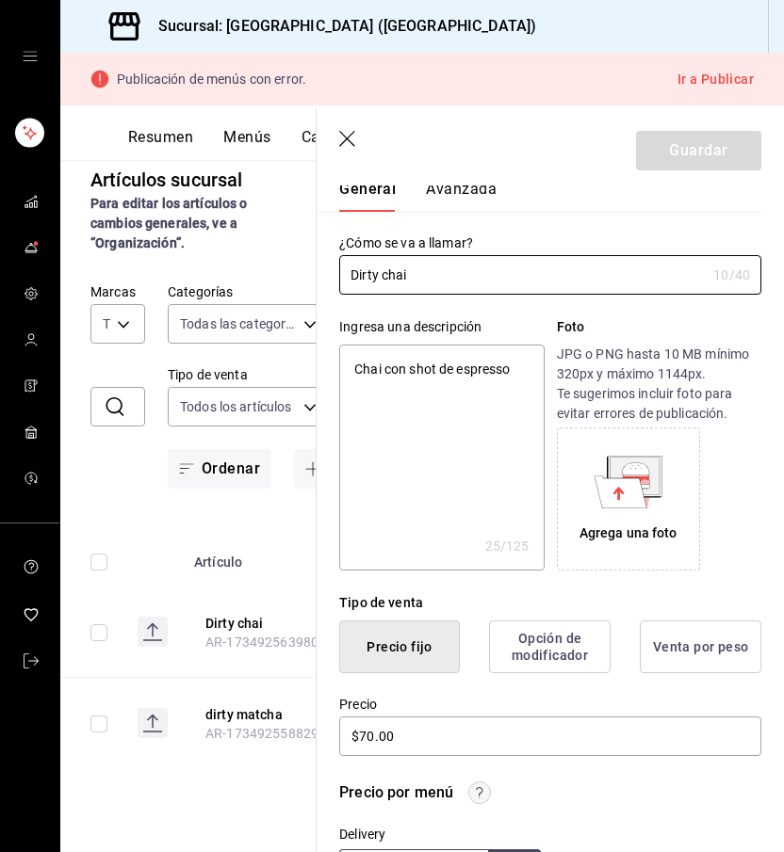
drag, startPoint x: 449, startPoint y: 270, endPoint x: 332, endPoint y: 272, distance: 116.8
click at [332, 272] on div "¿Cómo se va a llamar? Dirty chai 10 /40 ¿Cómo se va a llamar?" at bounding box center [538, 253] width 445 height 83
type input "e"
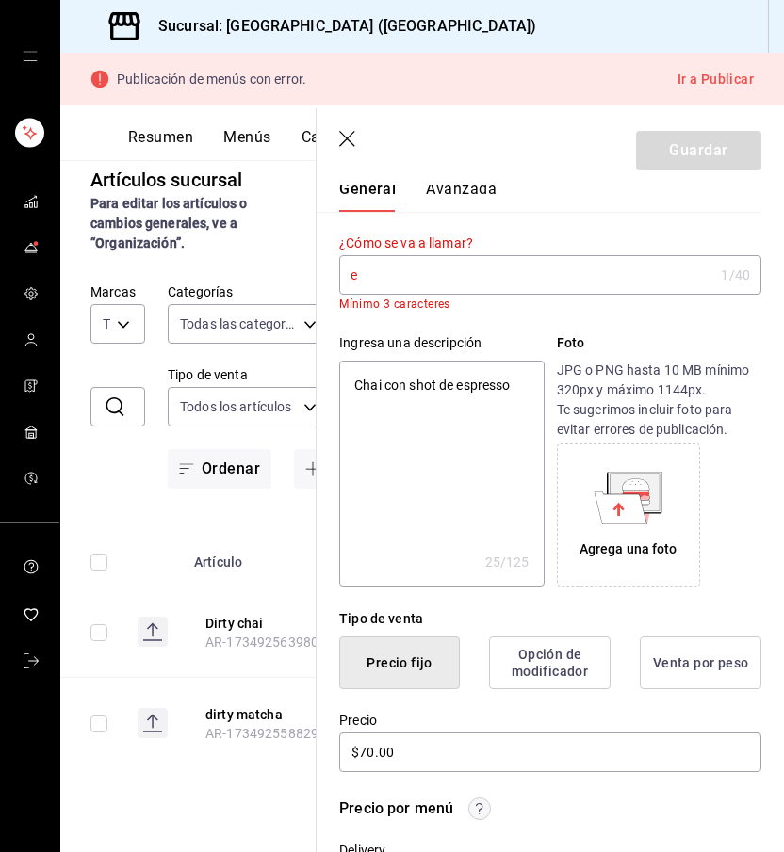
type textarea "x"
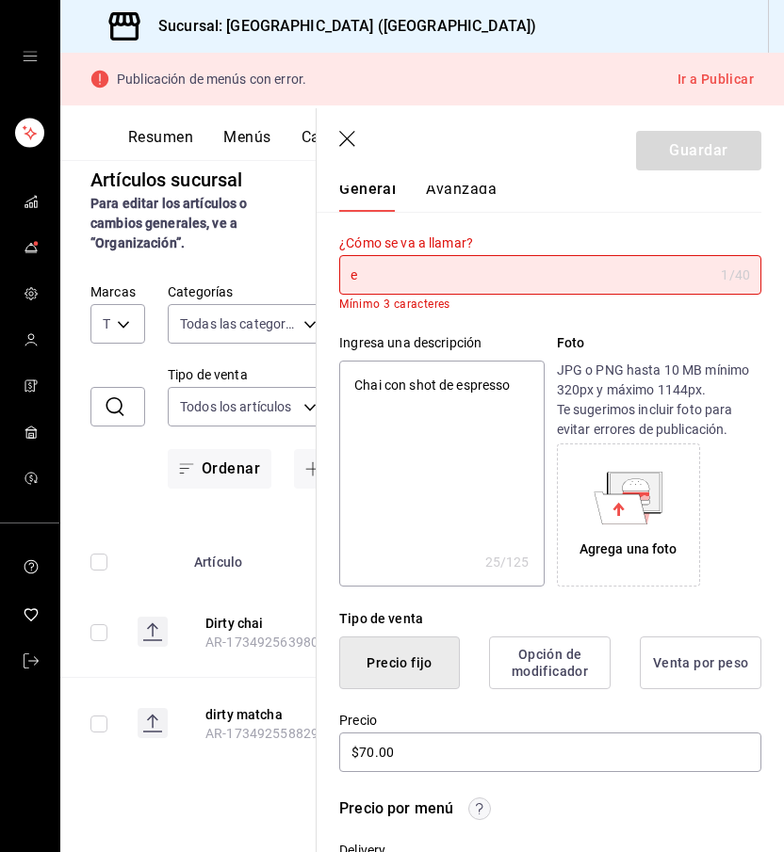
type input "es"
type textarea "x"
type input "esp"
type textarea "x"
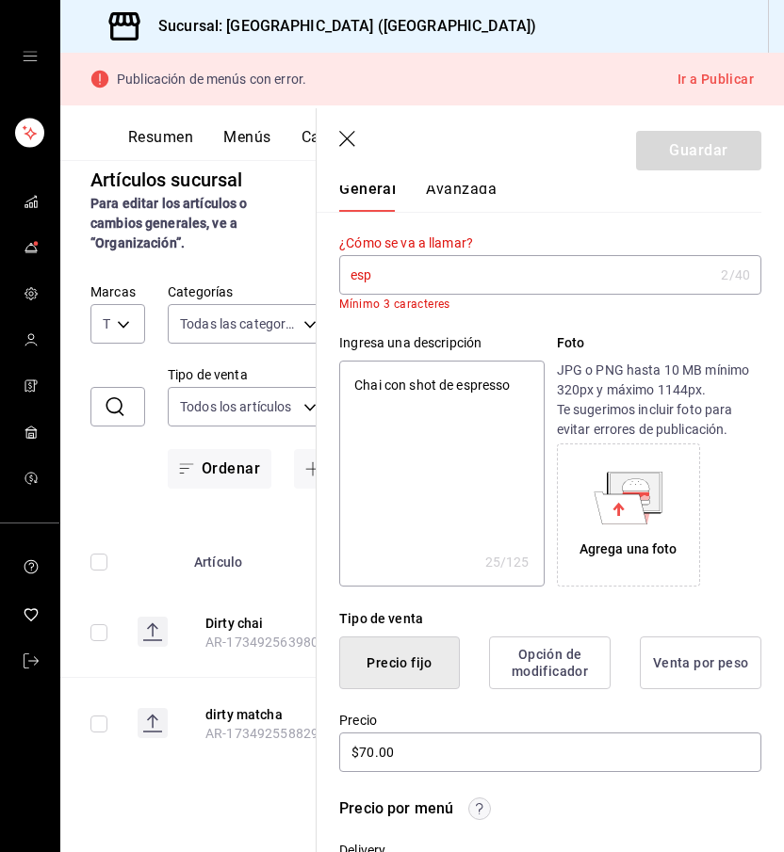
type input "espr"
type textarea "x"
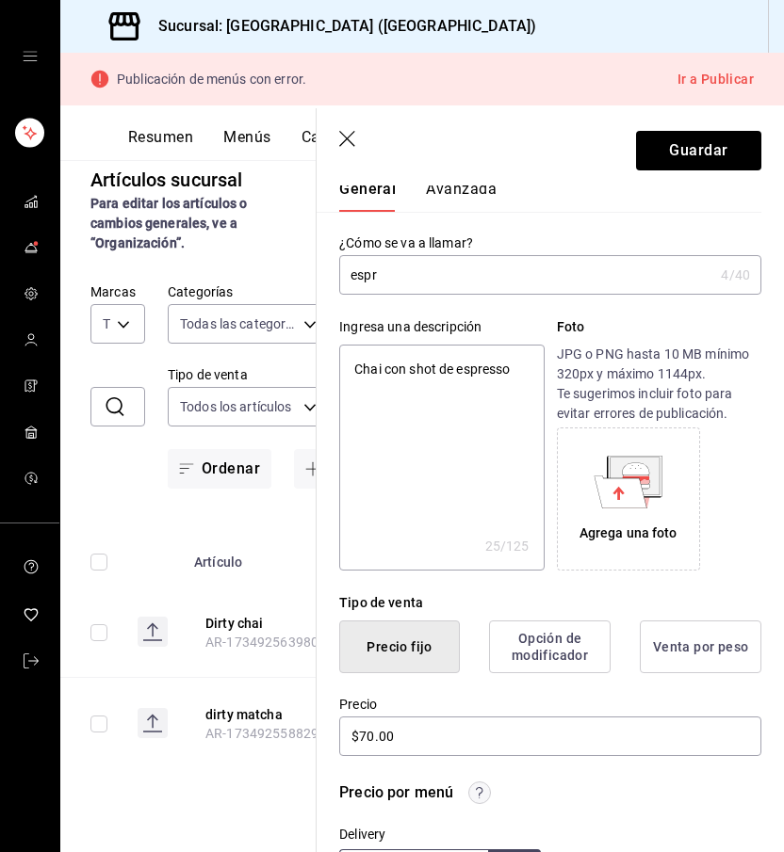
type input "espre"
type textarea "x"
type input "espre"
click at [341, 137] on icon "button" at bounding box center [348, 140] width 19 height 19
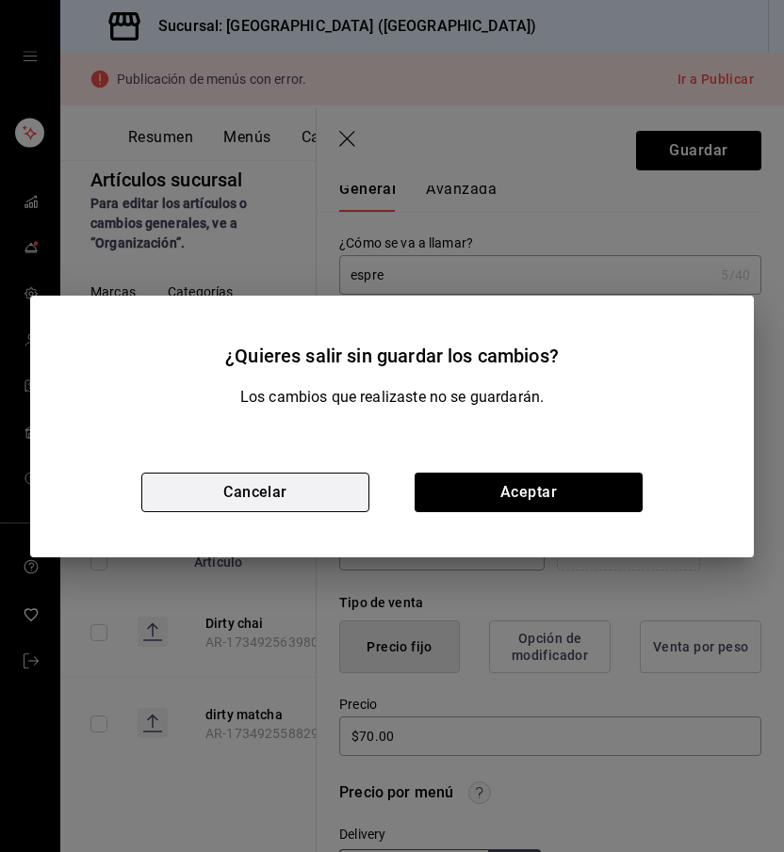
click at [321, 496] on button "Cancelar" at bounding box center [255, 493] width 228 height 40
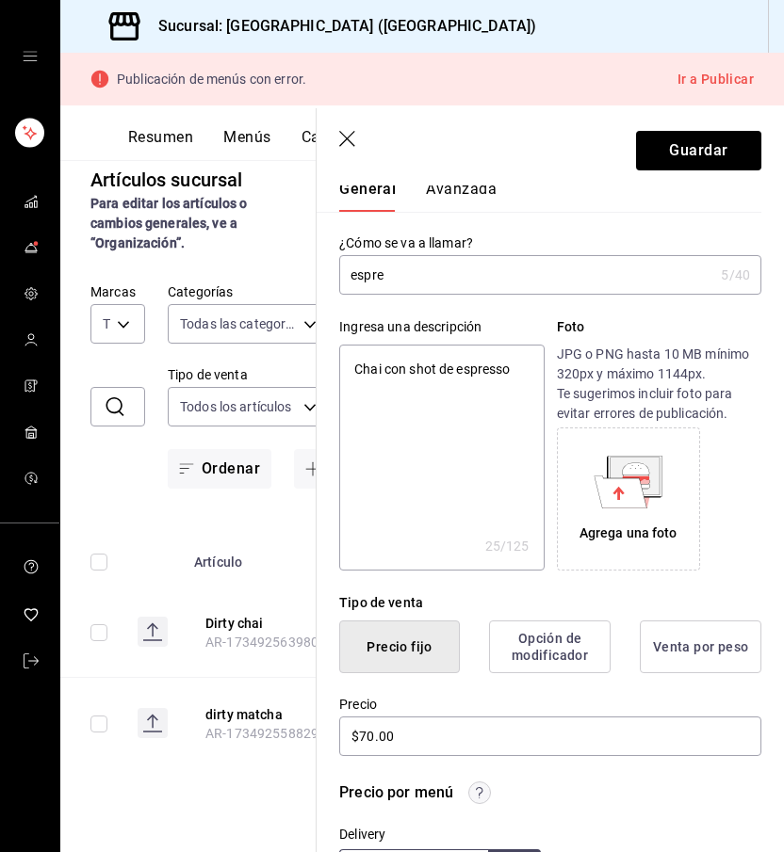
click at [345, 142] on icon "button" at bounding box center [348, 140] width 19 height 19
type textarea "x"
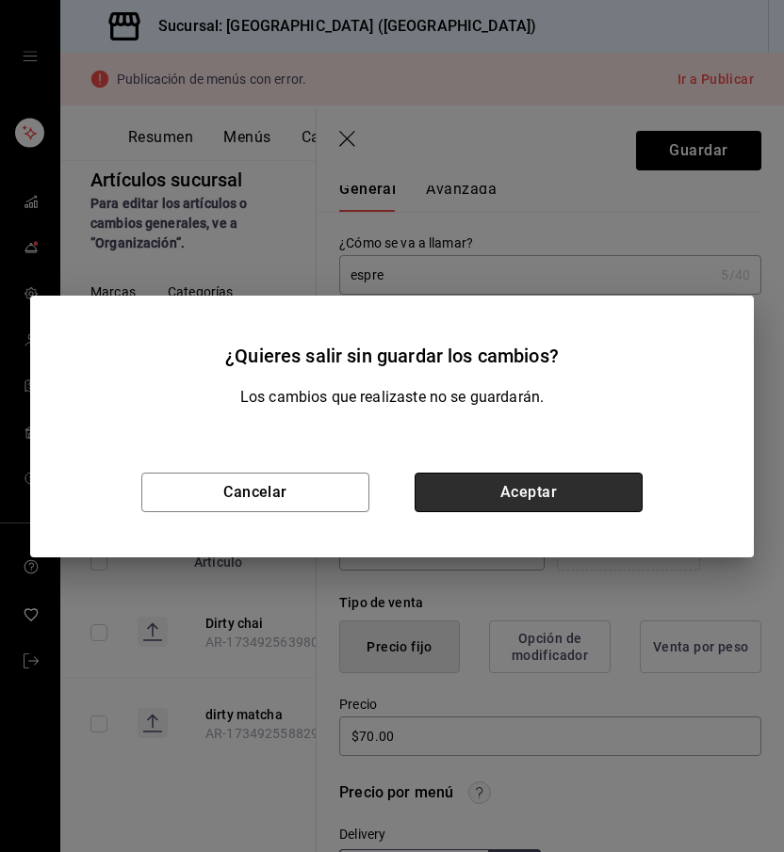
click at [504, 485] on button "Aceptar" at bounding box center [528, 493] width 228 height 40
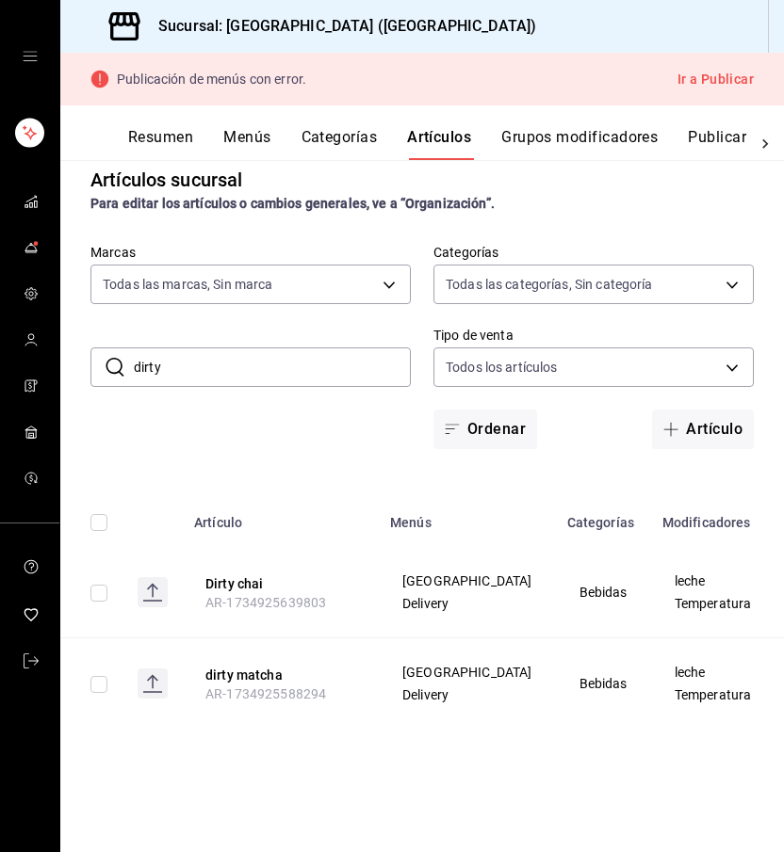
click at [261, 367] on input "dirty" at bounding box center [272, 367] width 277 height 38
drag, startPoint x: 194, startPoint y: 364, endPoint x: 122, endPoint y: 362, distance: 71.6
click at [122, 362] on div "​ dirty ​" at bounding box center [250, 368] width 320 height 40
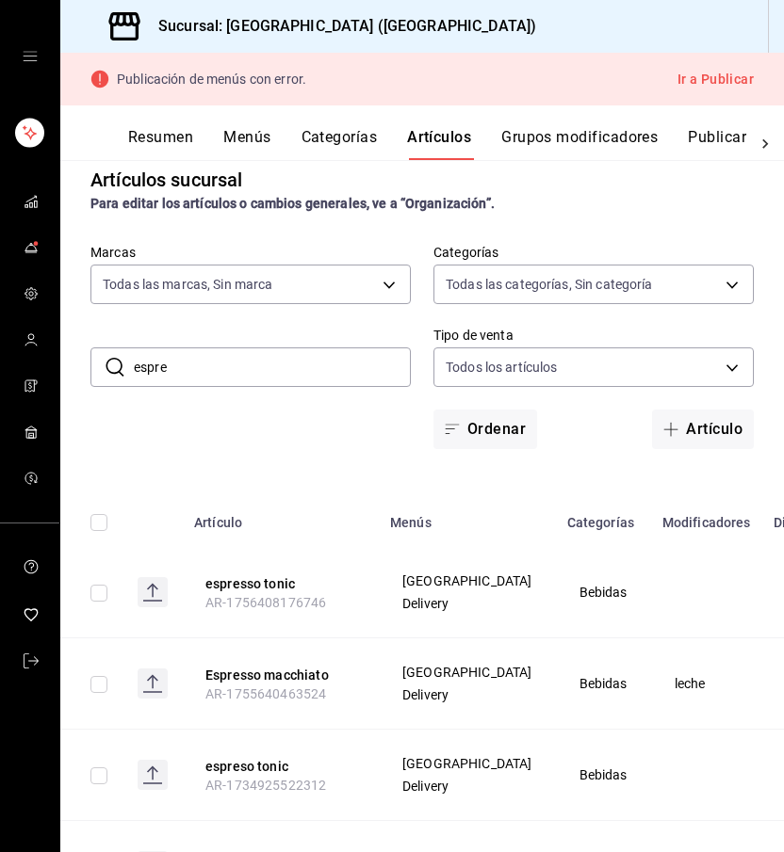
type input "espre"
drag, startPoint x: 122, startPoint y: 362, endPoint x: 266, endPoint y: 584, distance: 264.4
click at [266, 584] on button "espresso tonic" at bounding box center [280, 584] width 151 height 19
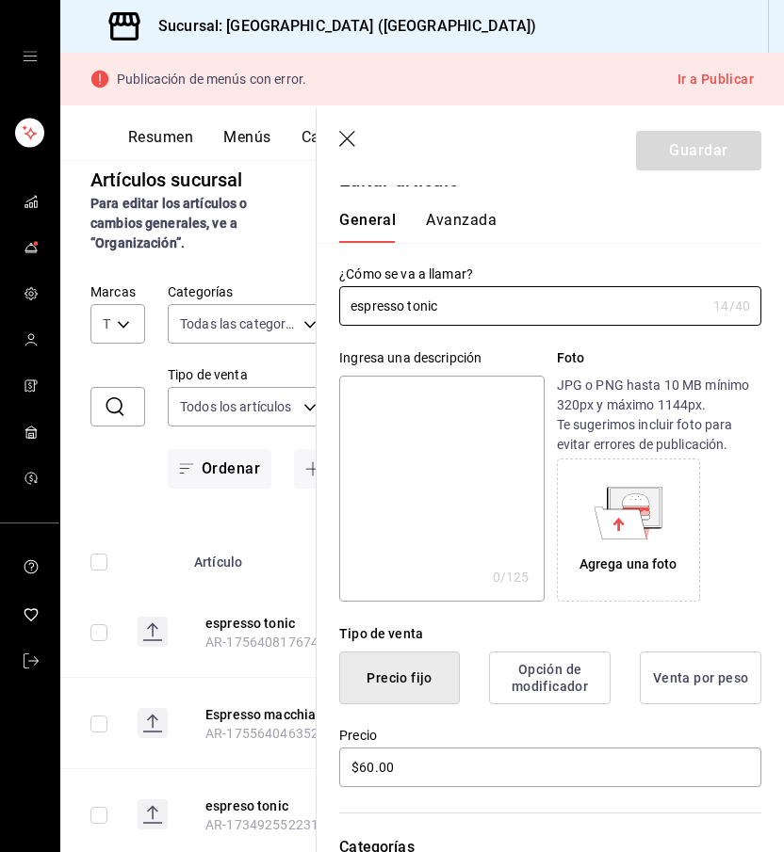
scroll to position [16, 0]
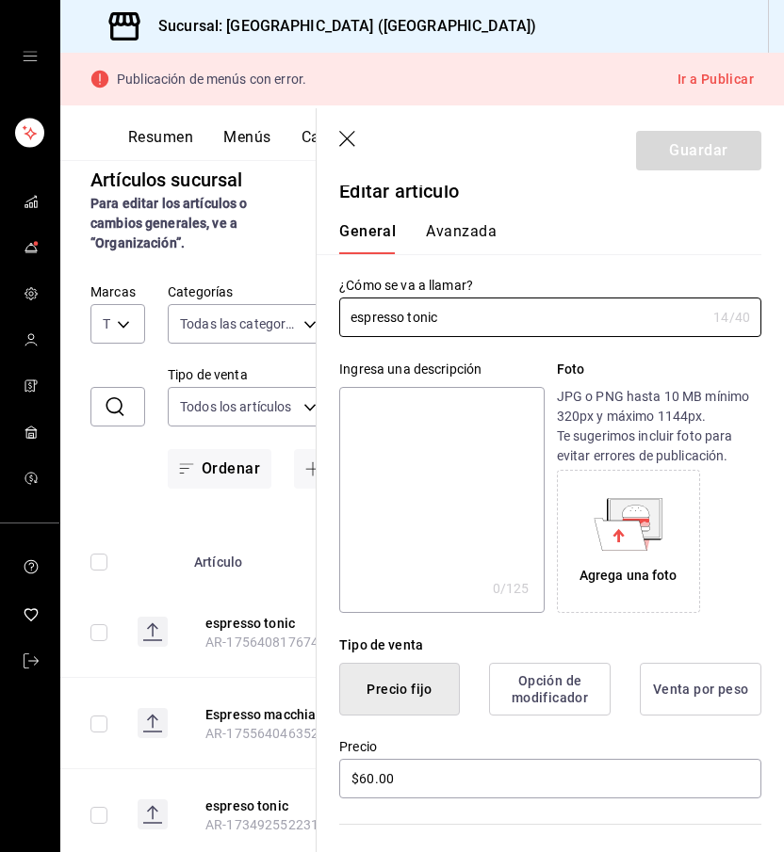
click at [409, 476] on textarea at bounding box center [441, 500] width 204 height 226
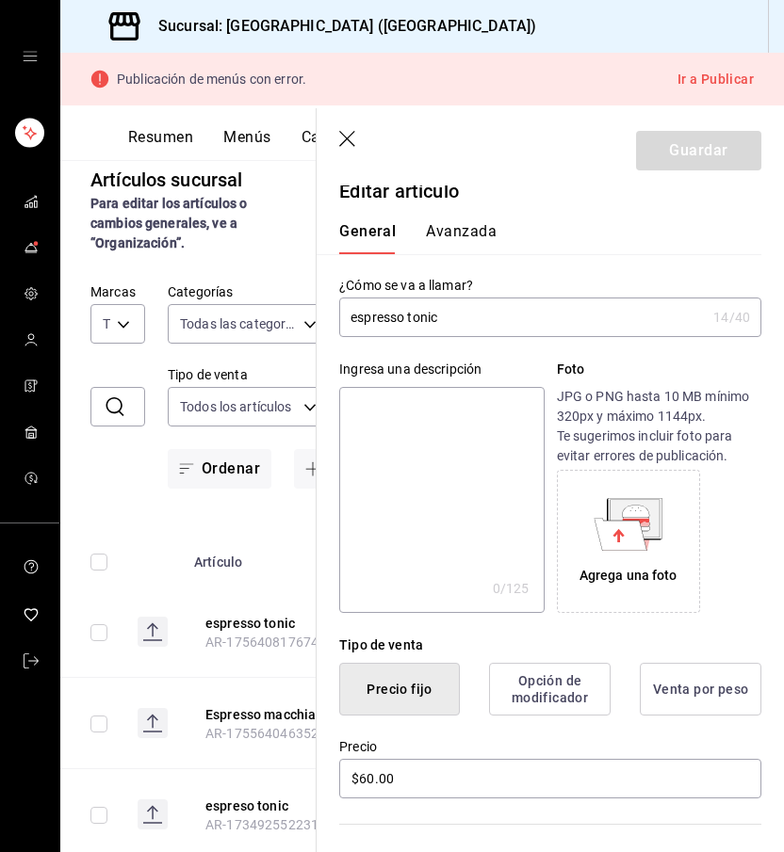
type textarea "e"
type textarea "x"
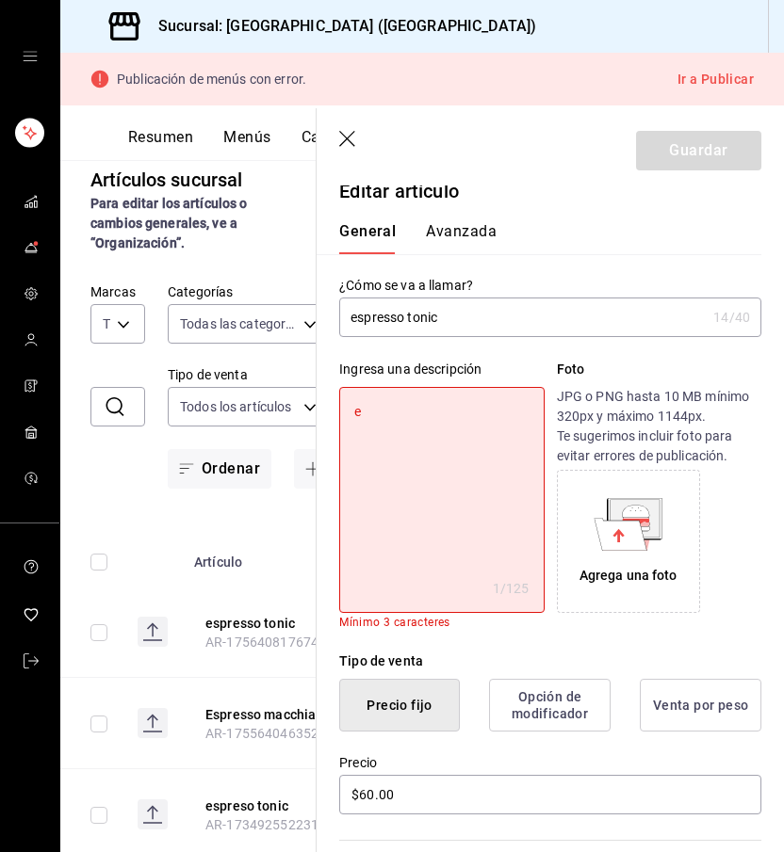
type textarea "es"
type textarea "x"
type textarea "esp"
type textarea "x"
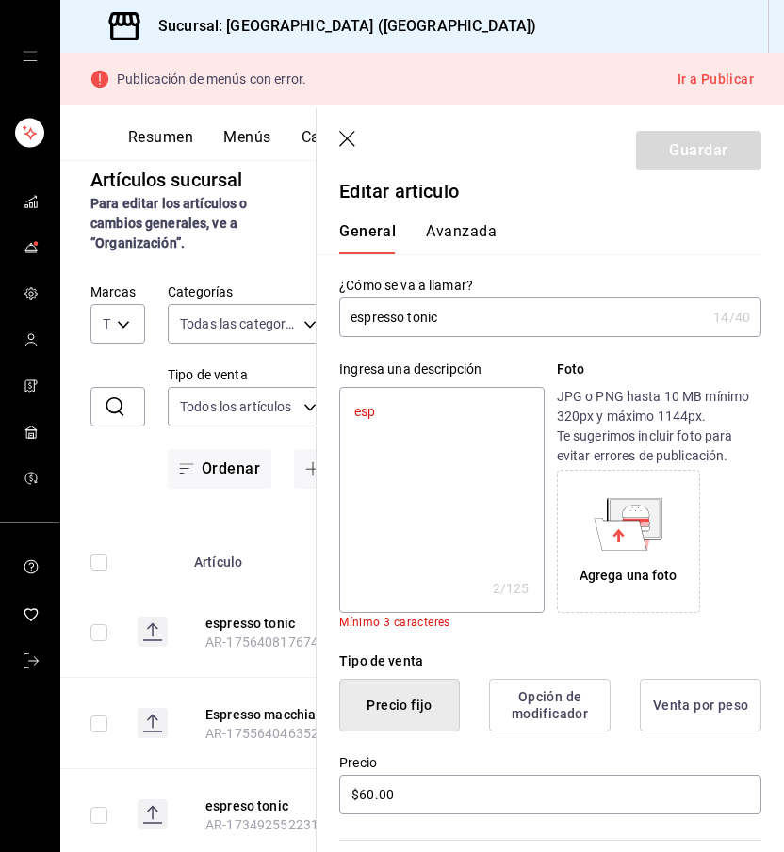
type textarea "espr"
type textarea "x"
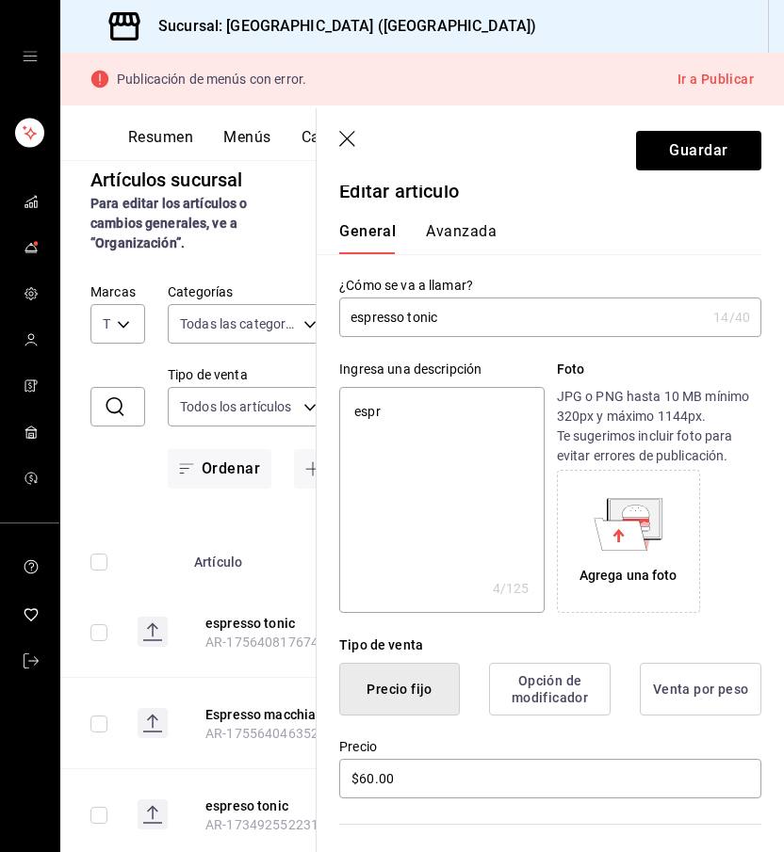
type textarea "espre"
type textarea "x"
type textarea "espres"
type textarea "x"
type textarea "espress"
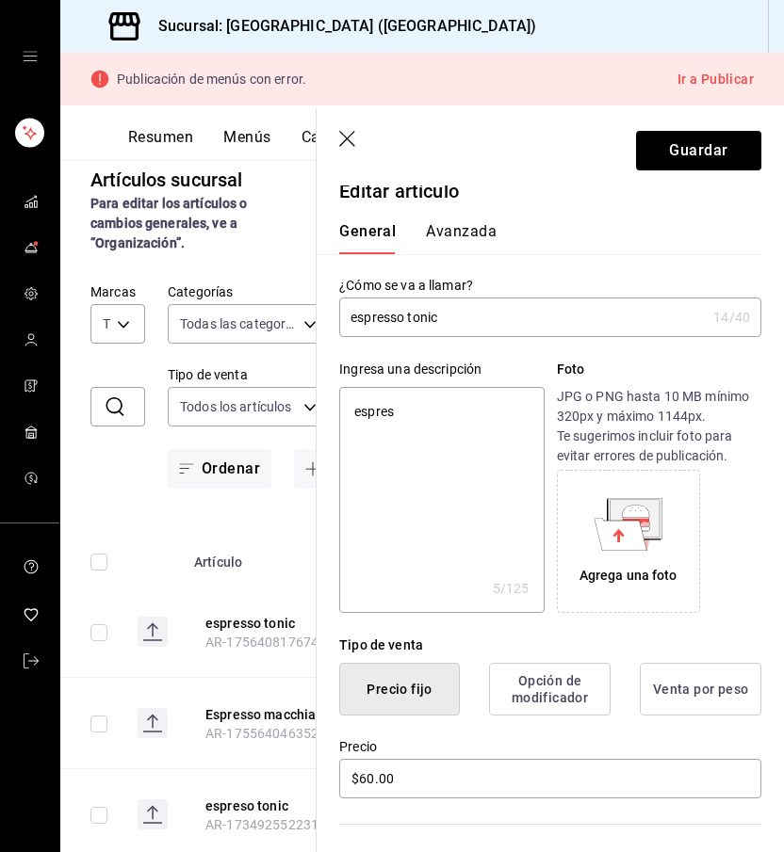
type textarea "x"
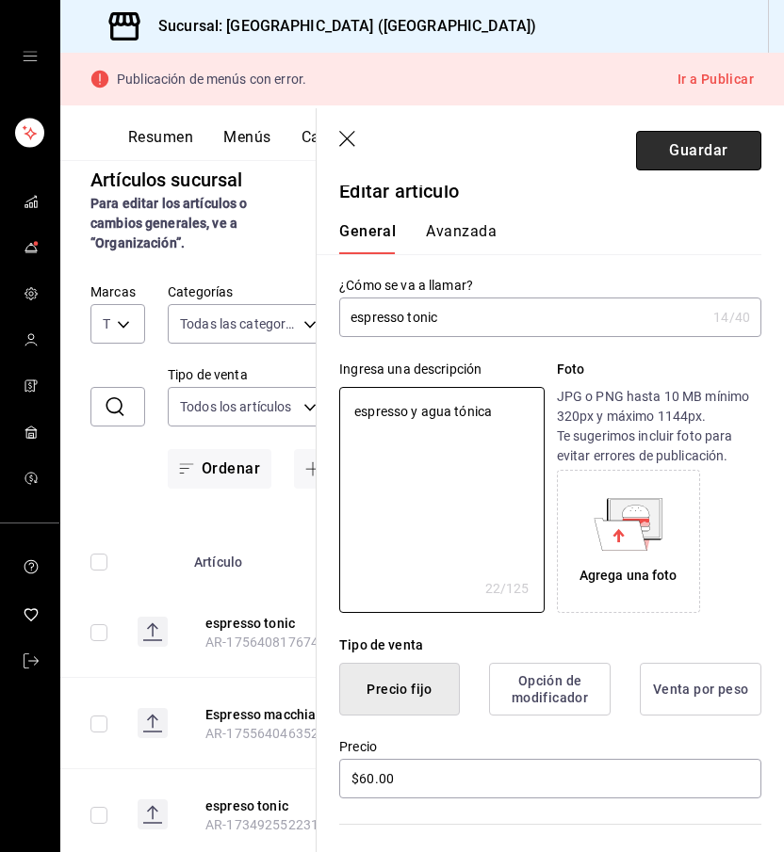
click at [709, 145] on button "Guardar" at bounding box center [698, 151] width 125 height 40
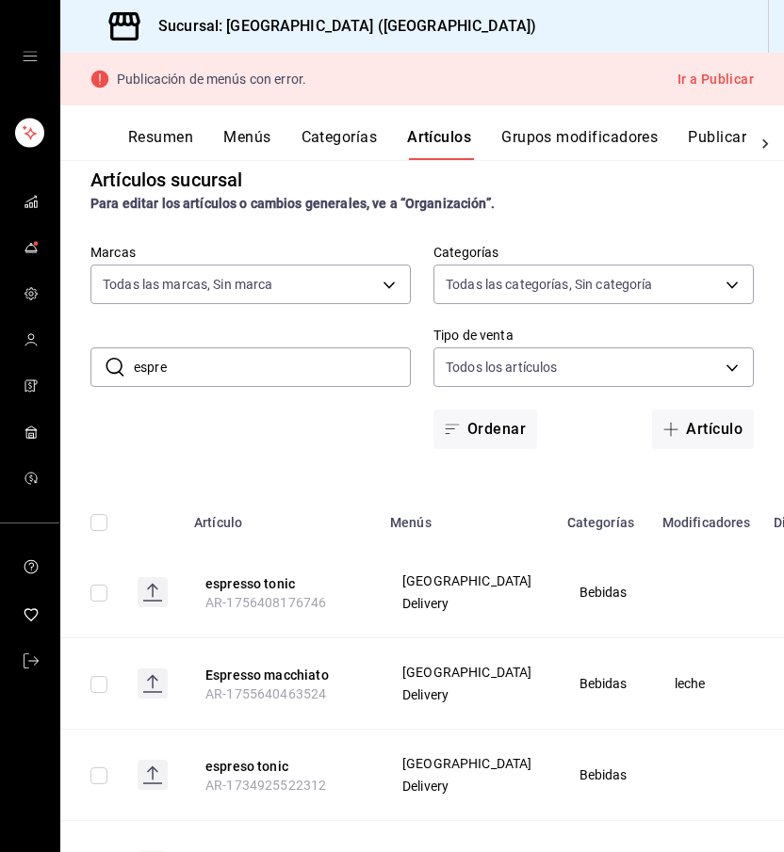
drag, startPoint x: 195, startPoint y: 367, endPoint x: 130, endPoint y: 367, distance: 65.0
click at [130, 367] on div "​ espre ​" at bounding box center [250, 368] width 320 height 40
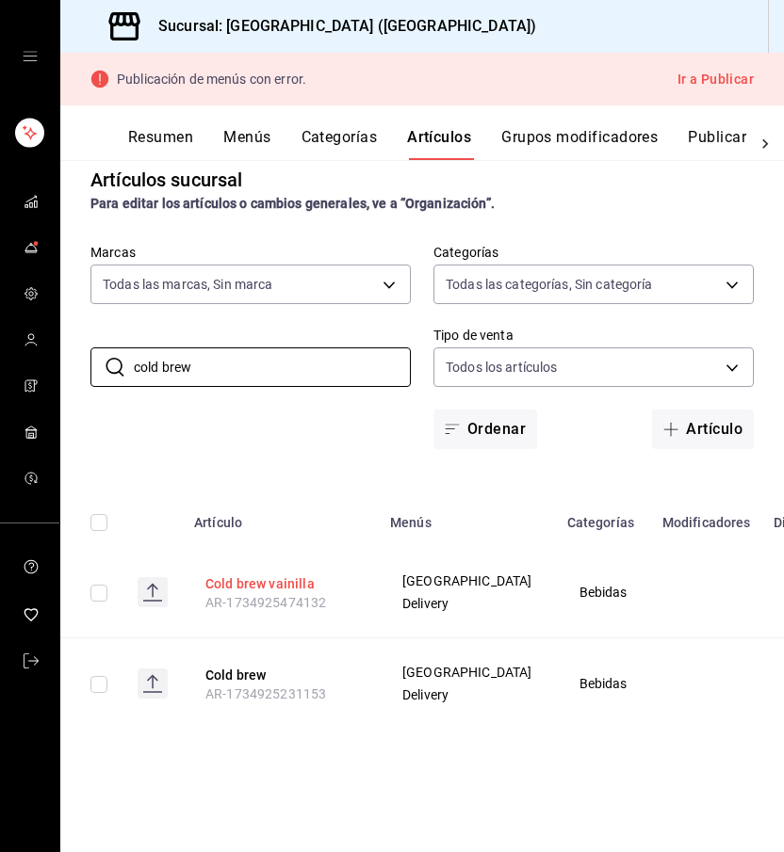
click at [278, 587] on button "Cold brew vainilla" at bounding box center [280, 584] width 151 height 19
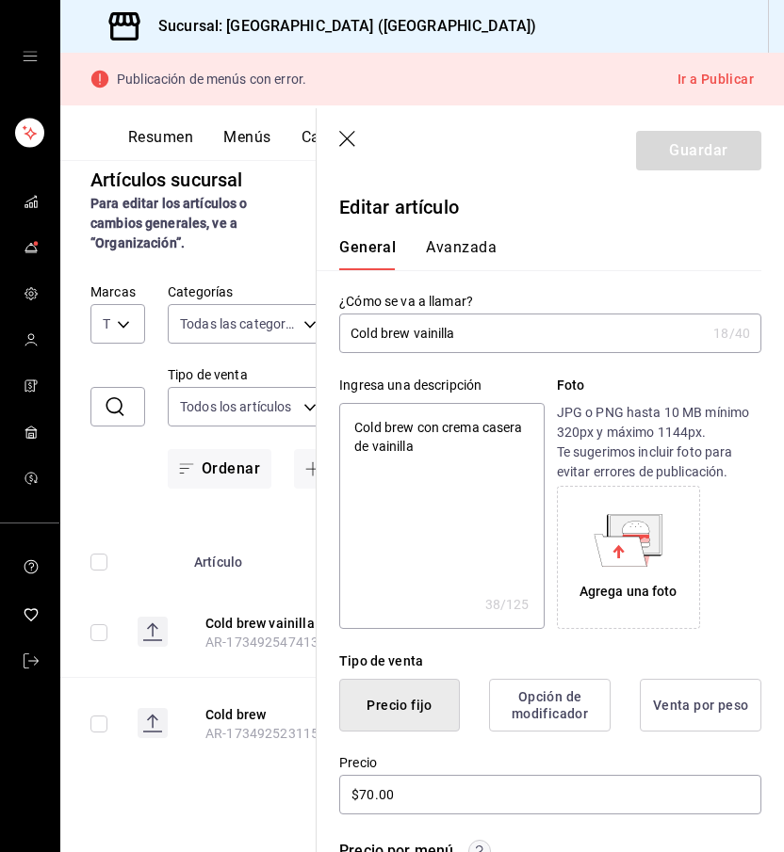
click at [348, 140] on icon "button" at bounding box center [348, 140] width 19 height 19
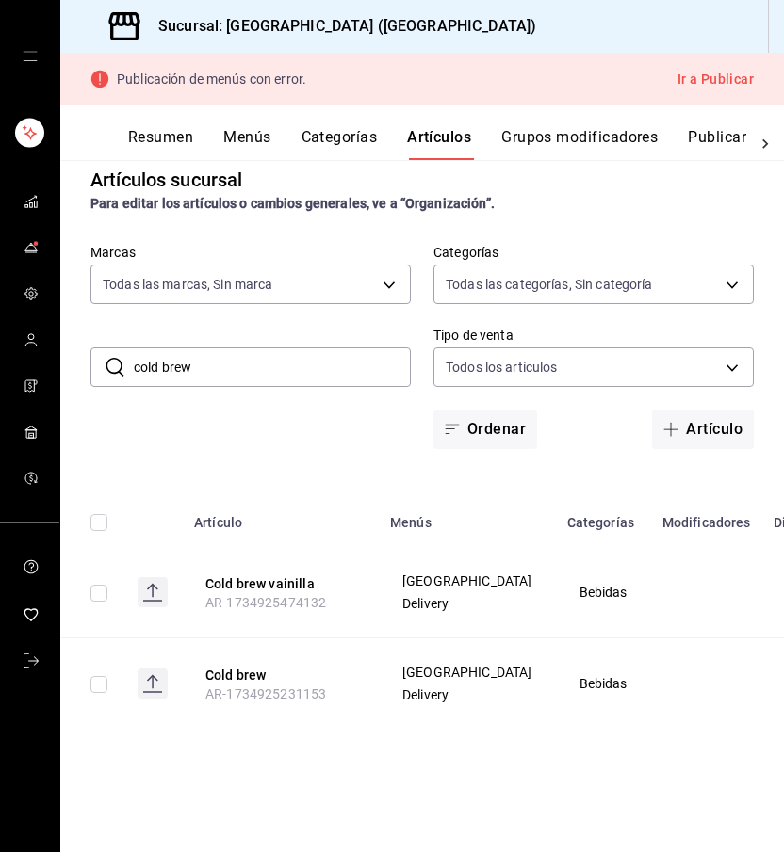
drag, startPoint x: 257, startPoint y: 357, endPoint x: 91, endPoint y: 355, distance: 165.8
click at [91, 355] on div "​ cold brew ​" at bounding box center [250, 368] width 320 height 40
drag, startPoint x: 270, startPoint y: 376, endPoint x: 132, endPoint y: 367, distance: 138.7
click at [132, 367] on div "​ cold brew ​" at bounding box center [250, 368] width 320 height 40
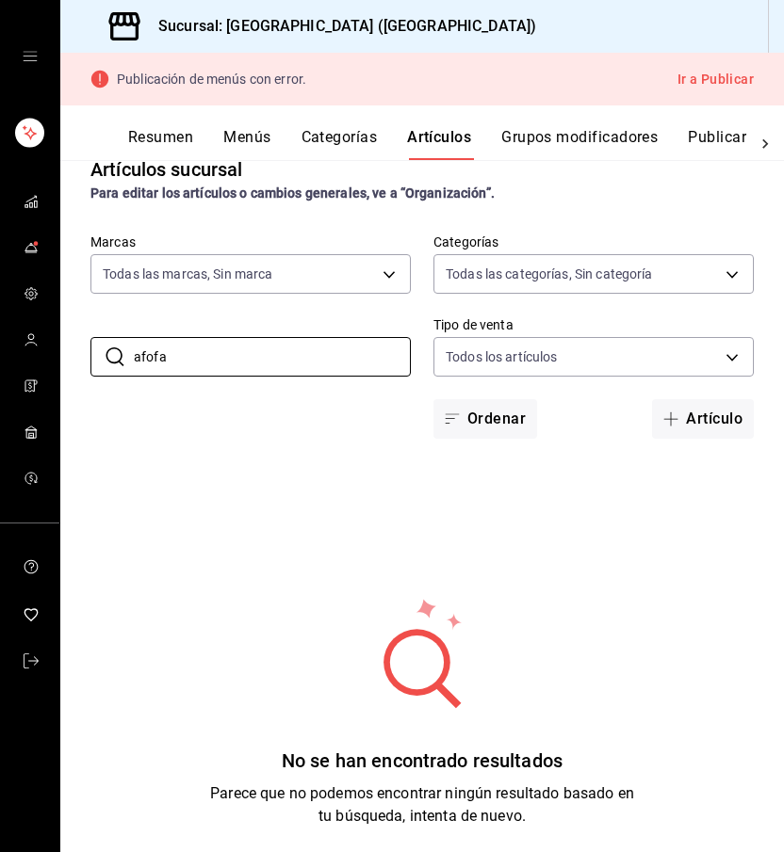
scroll to position [14, 0]
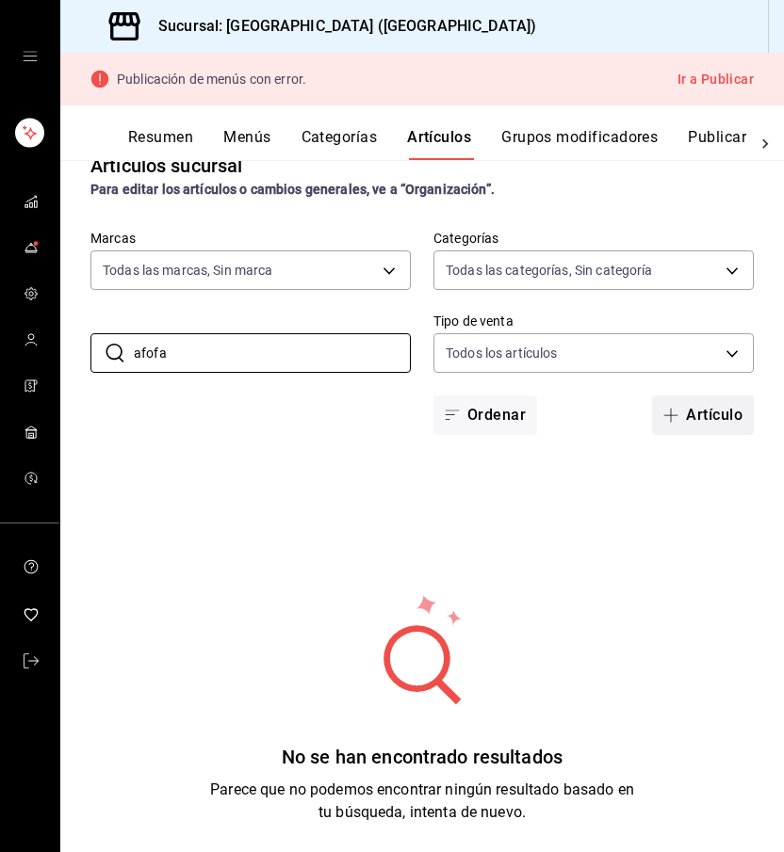
click at [683, 419] on span "button" at bounding box center [674, 415] width 23 height 15
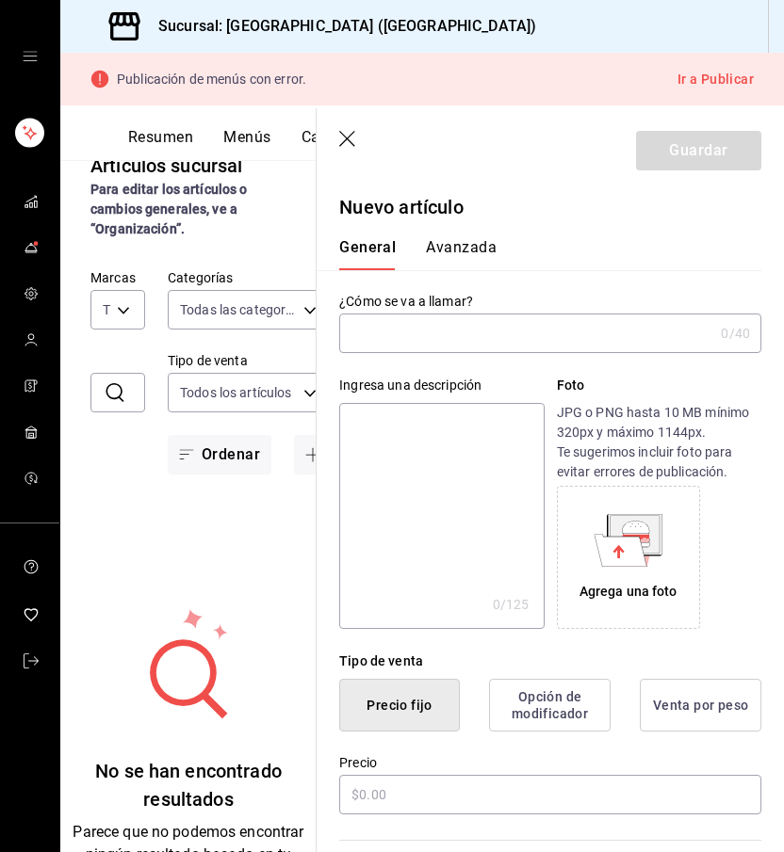
click at [416, 332] on input "text" at bounding box center [526, 334] width 374 height 38
click at [412, 455] on textarea at bounding box center [441, 516] width 204 height 226
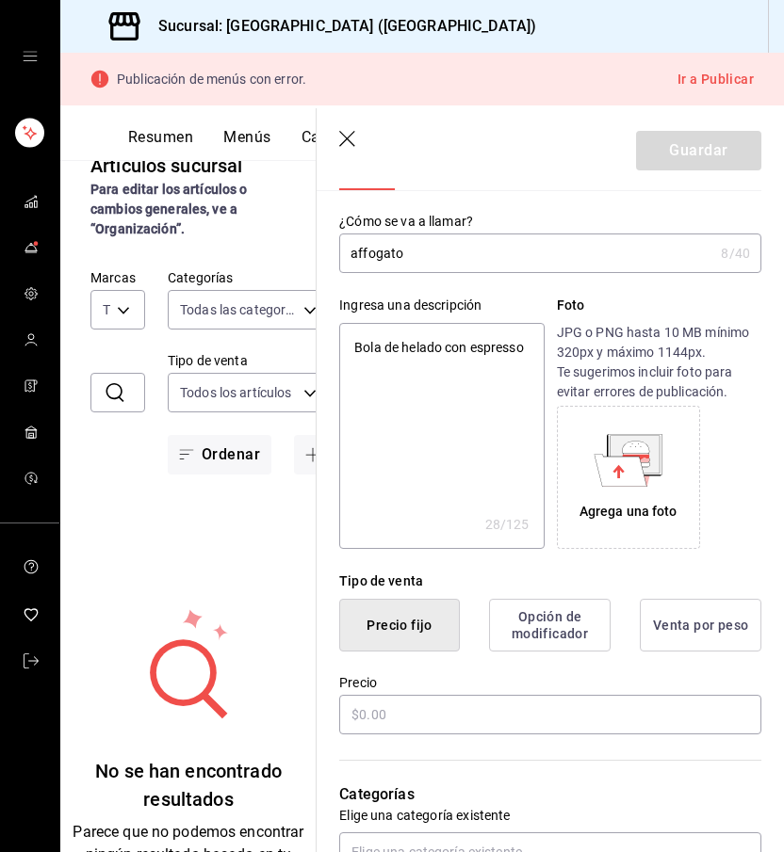
scroll to position [99, 0]
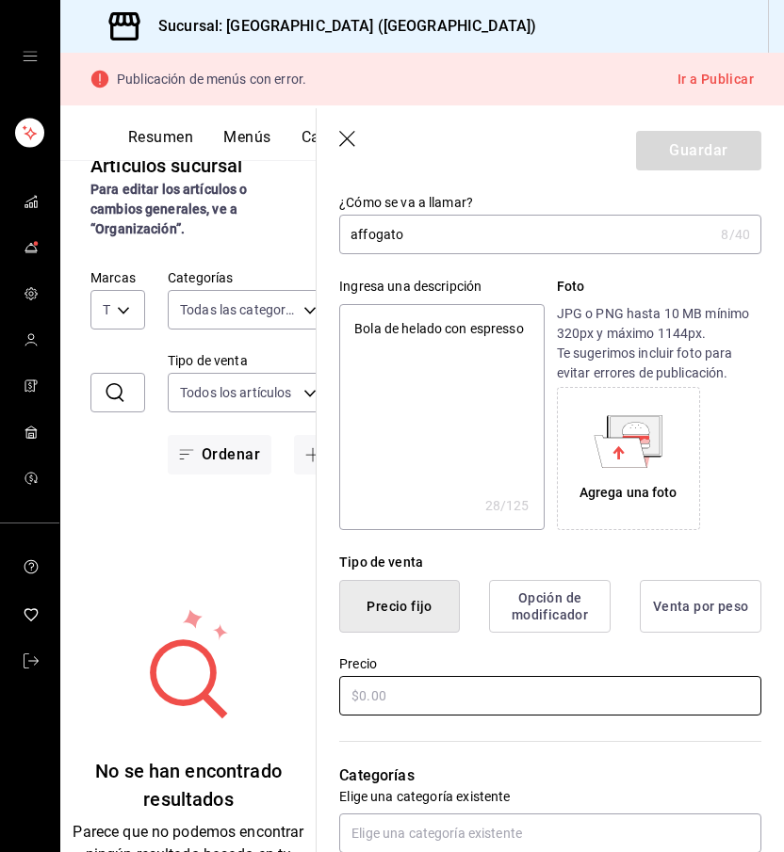
click at [439, 688] on input "text" at bounding box center [550, 696] width 422 height 40
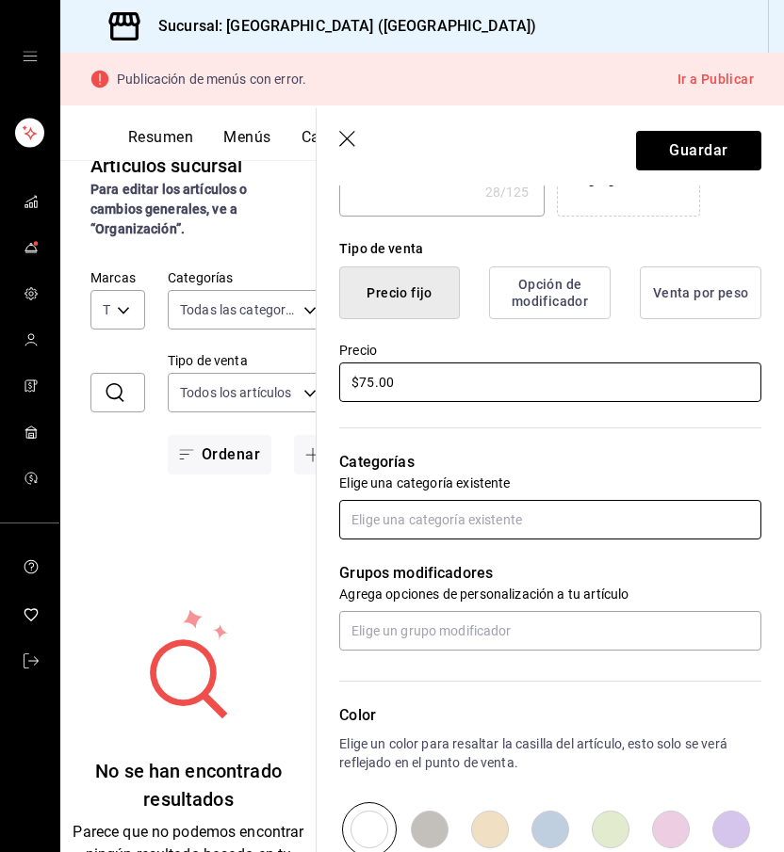
scroll to position [418, 0]
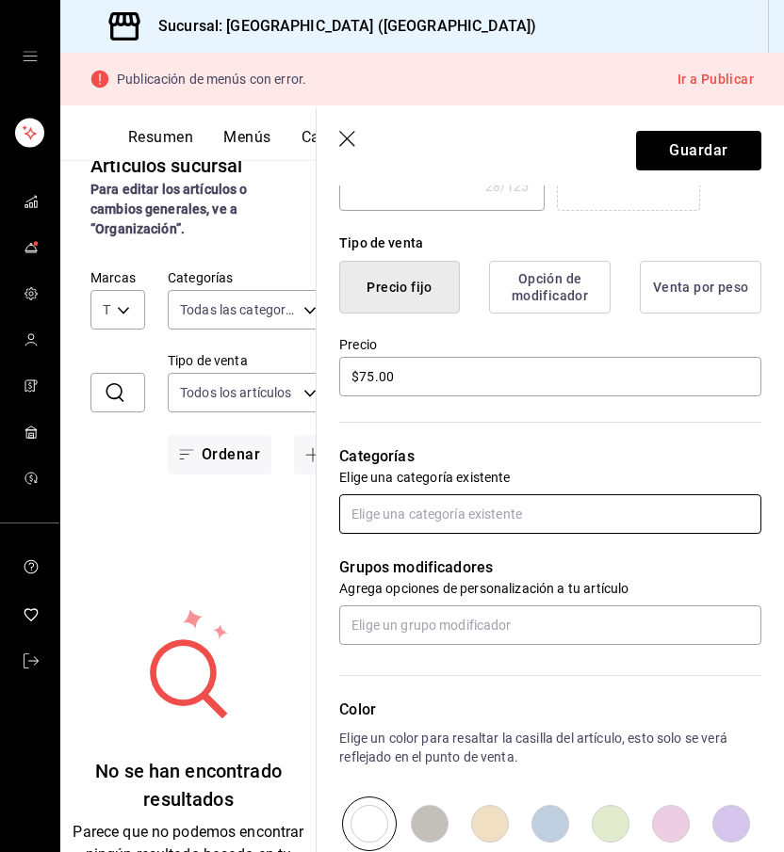
click at [449, 523] on input "text" at bounding box center [550, 514] width 422 height 40
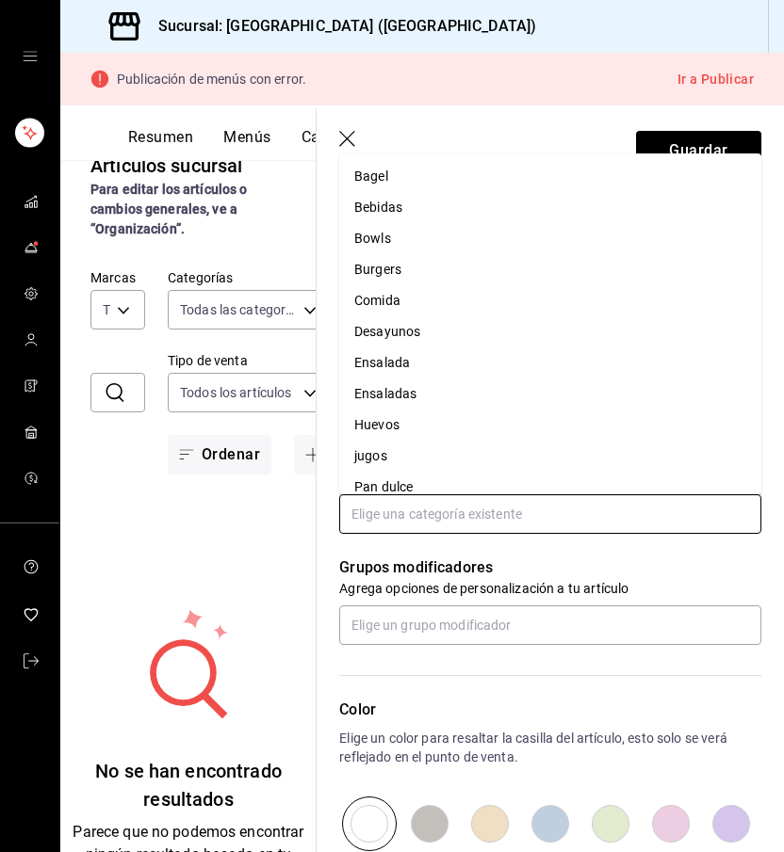
click at [415, 215] on li "Bebidas" at bounding box center [550, 207] width 422 height 31
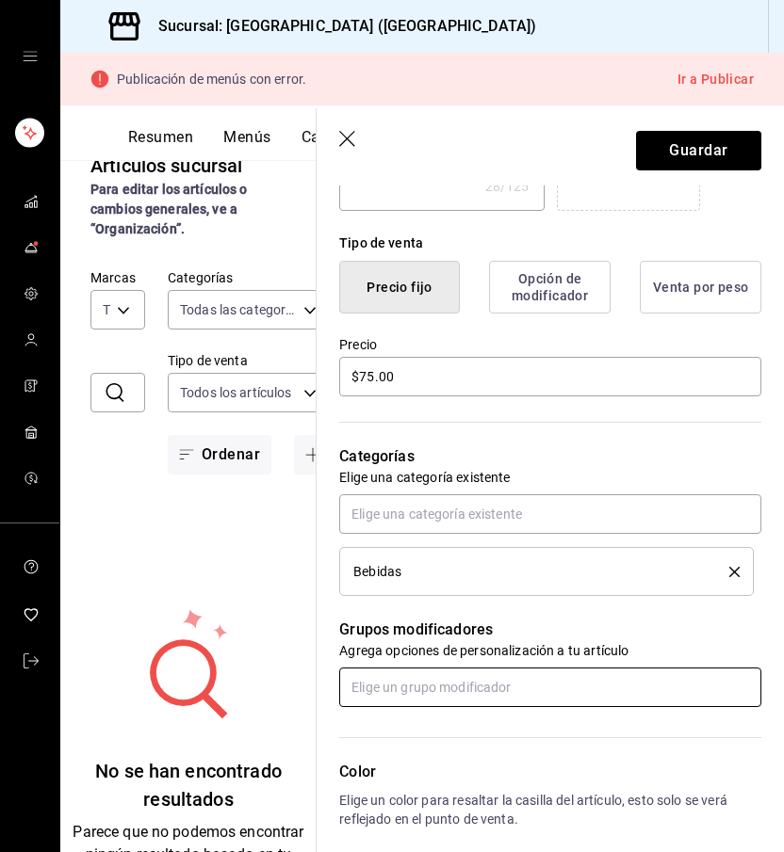
click at [422, 688] on input "text" at bounding box center [550, 688] width 422 height 40
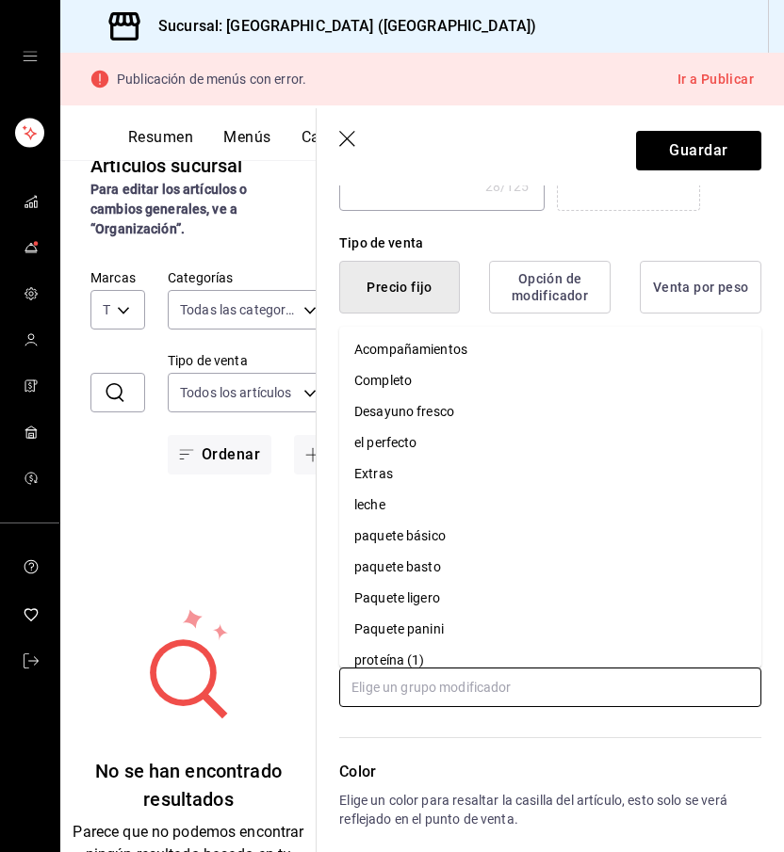
click at [399, 513] on li "leche" at bounding box center [550, 505] width 422 height 31
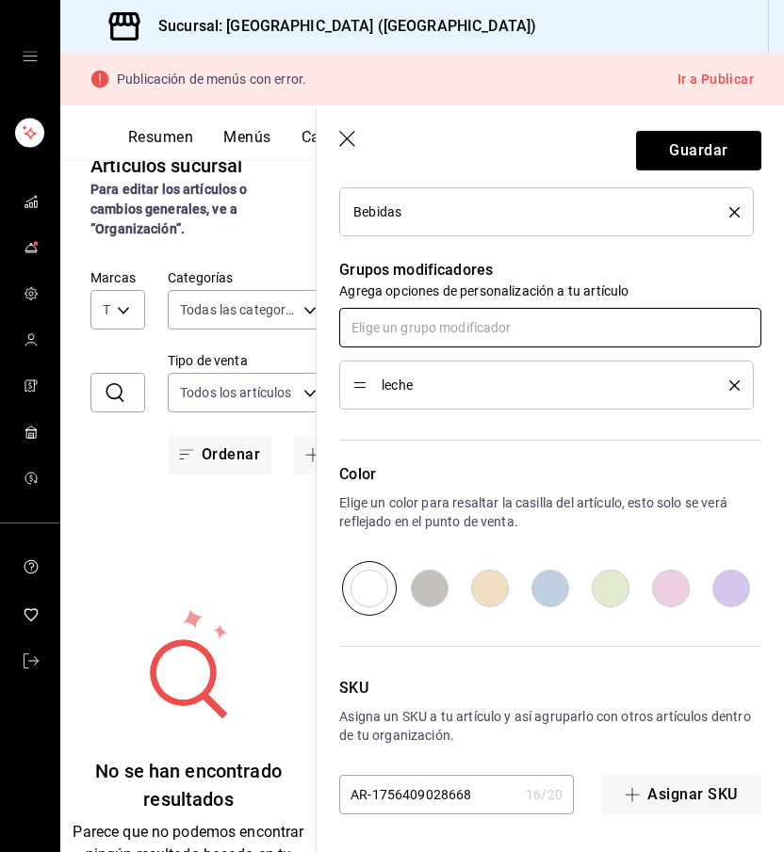
scroll to position [0, 0]
click at [703, 129] on header "Guardar" at bounding box center [549, 146] width 467 height 77
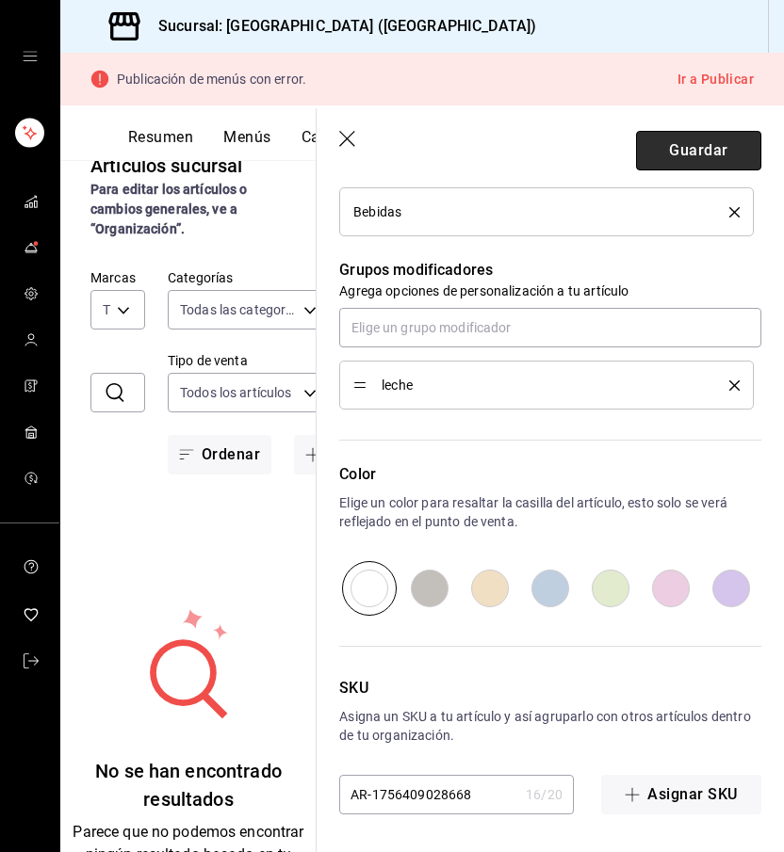
click at [695, 154] on button "Guardar" at bounding box center [698, 151] width 125 height 40
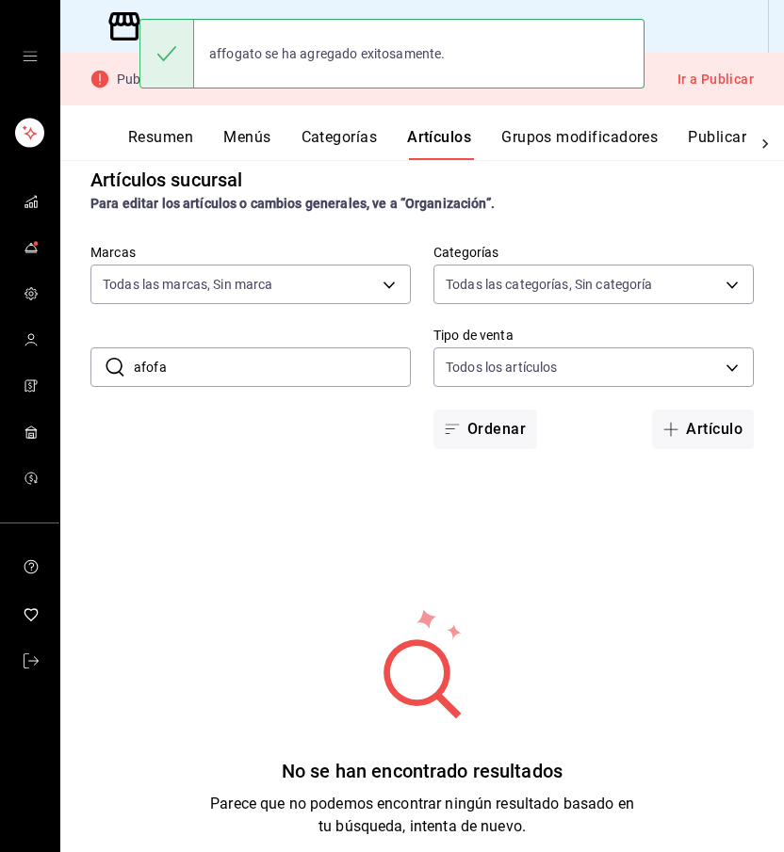
drag, startPoint x: 202, startPoint y: 365, endPoint x: 129, endPoint y: 366, distance: 72.5
click at [129, 366] on div "​ afofa ​" at bounding box center [250, 368] width 320 height 40
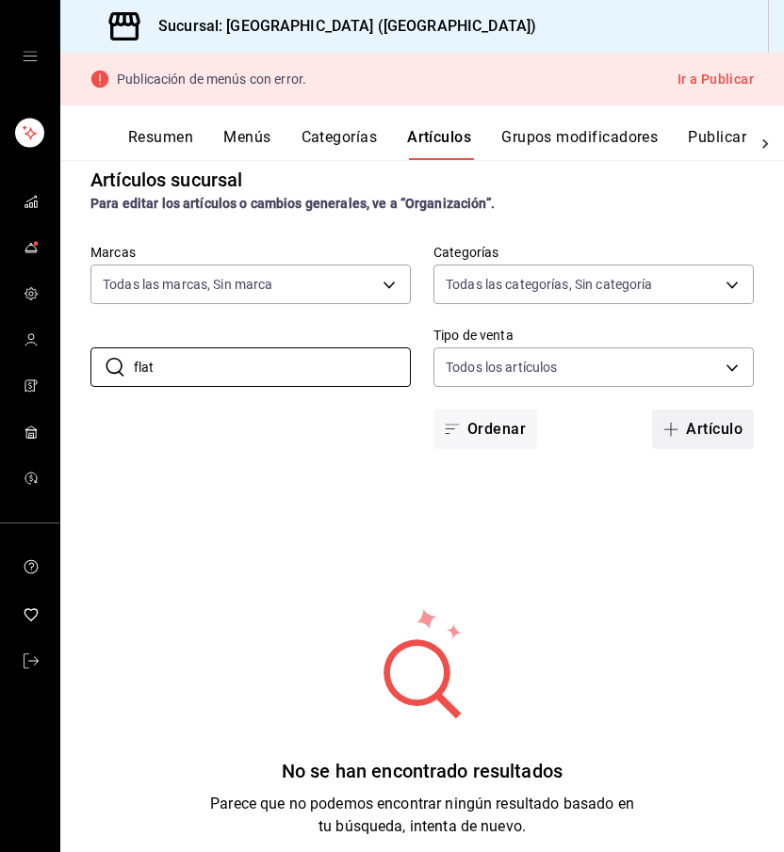
click at [704, 421] on button "Artículo" at bounding box center [703, 430] width 102 height 40
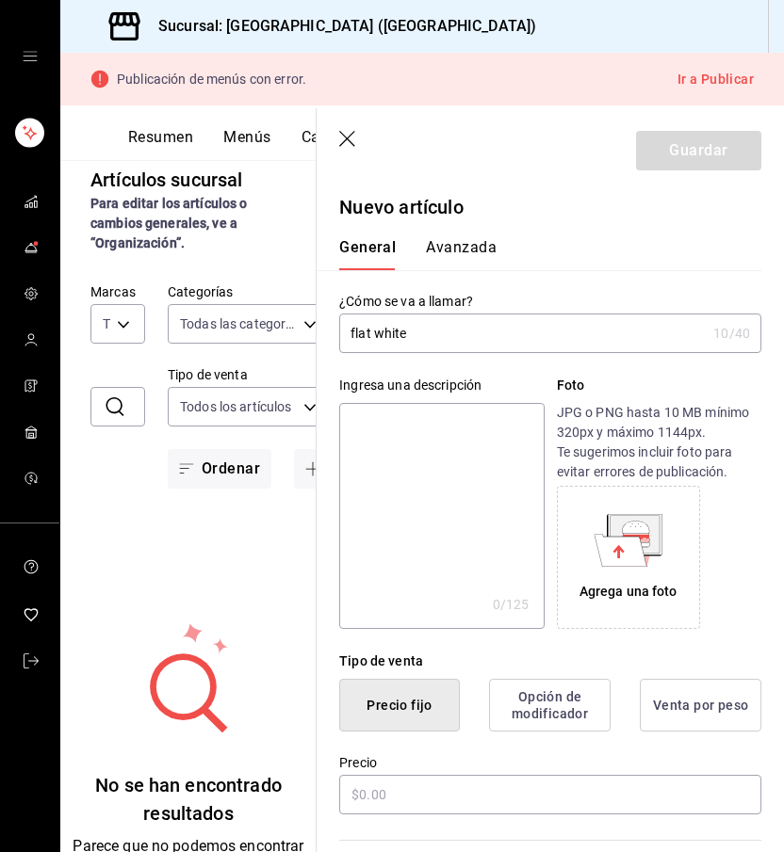
click at [425, 508] on textarea at bounding box center [441, 516] width 204 height 226
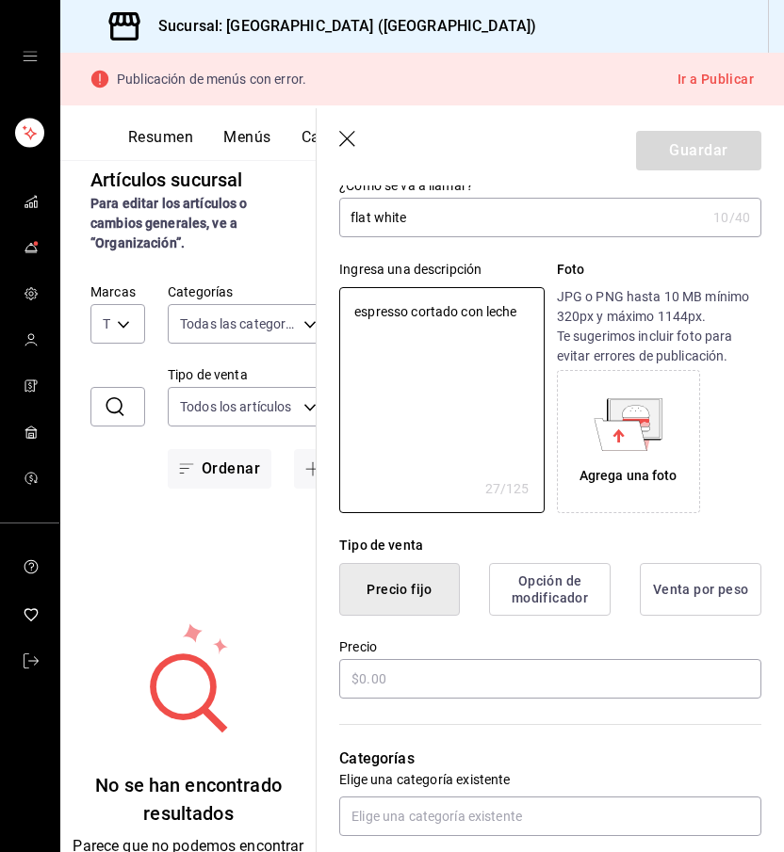
scroll to position [133, 0]
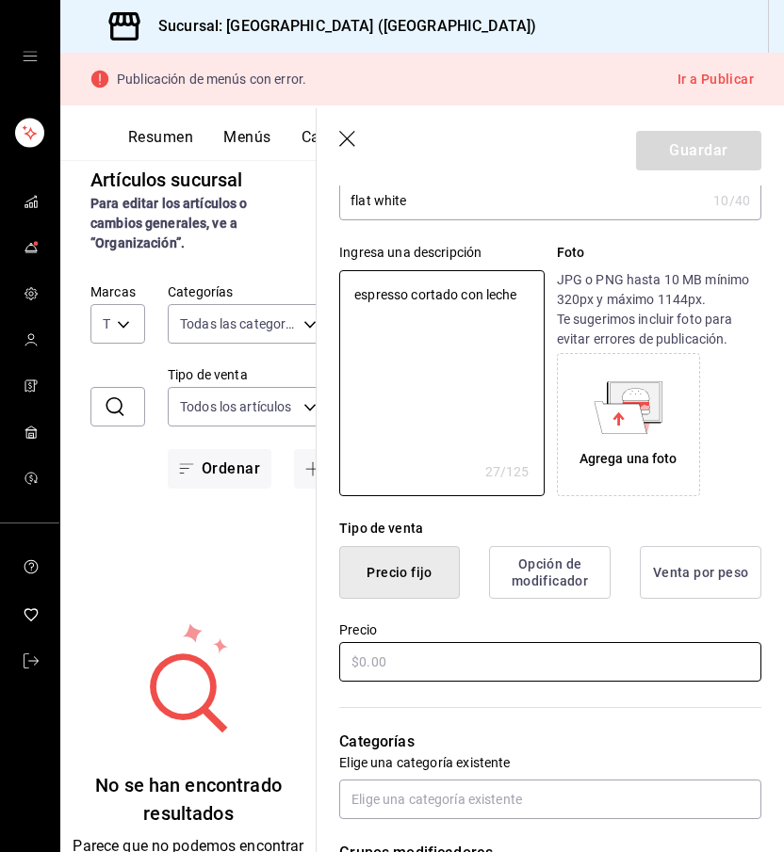
click at [463, 667] on input "text" at bounding box center [550, 662] width 422 height 40
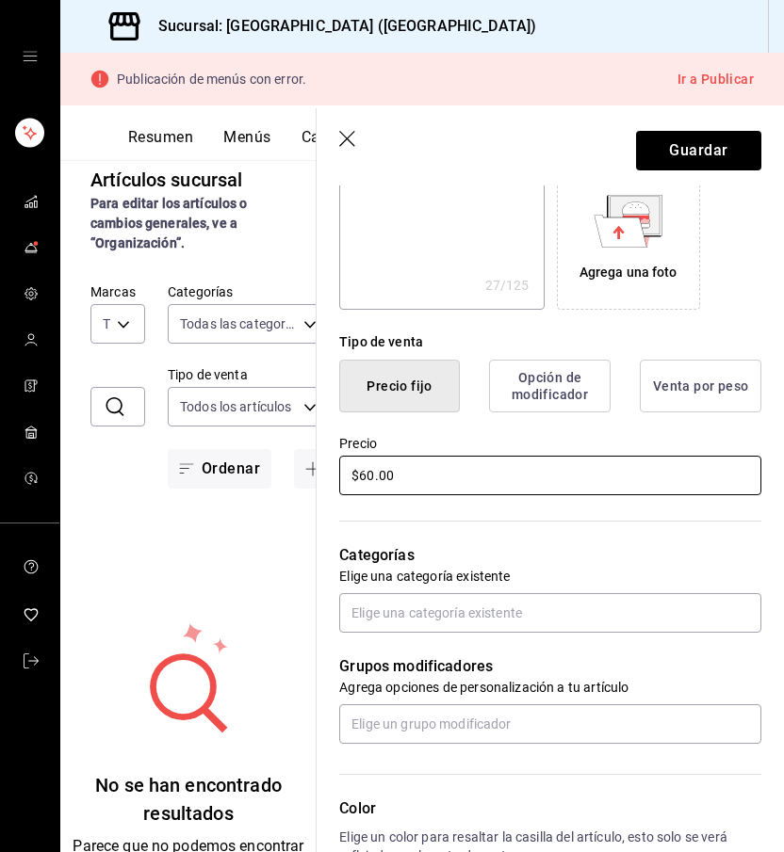
scroll to position [325, 0]
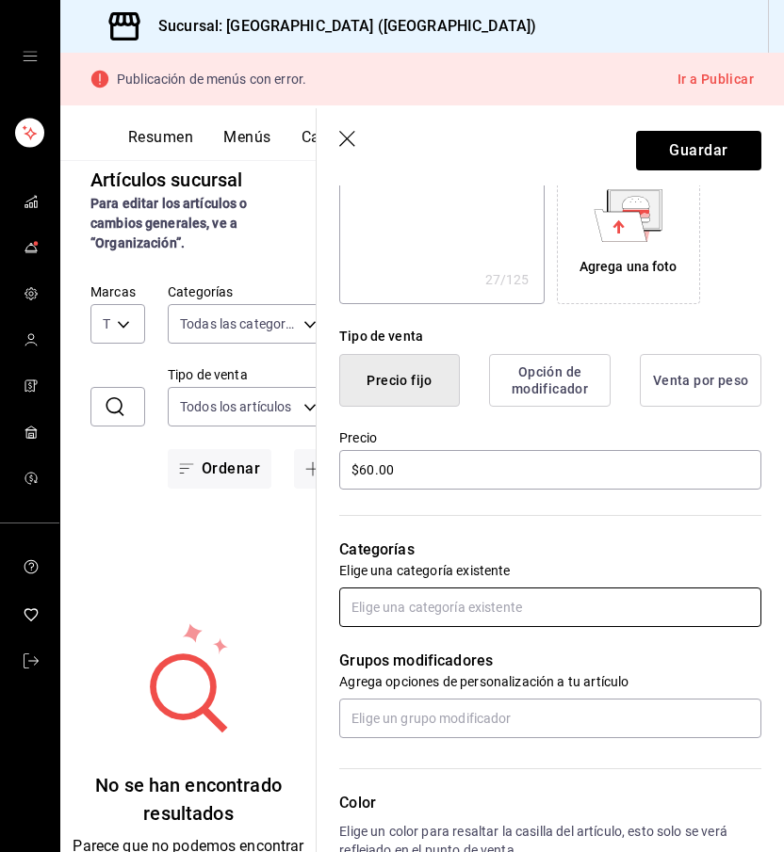
click at [464, 611] on input "text" at bounding box center [550, 608] width 422 height 40
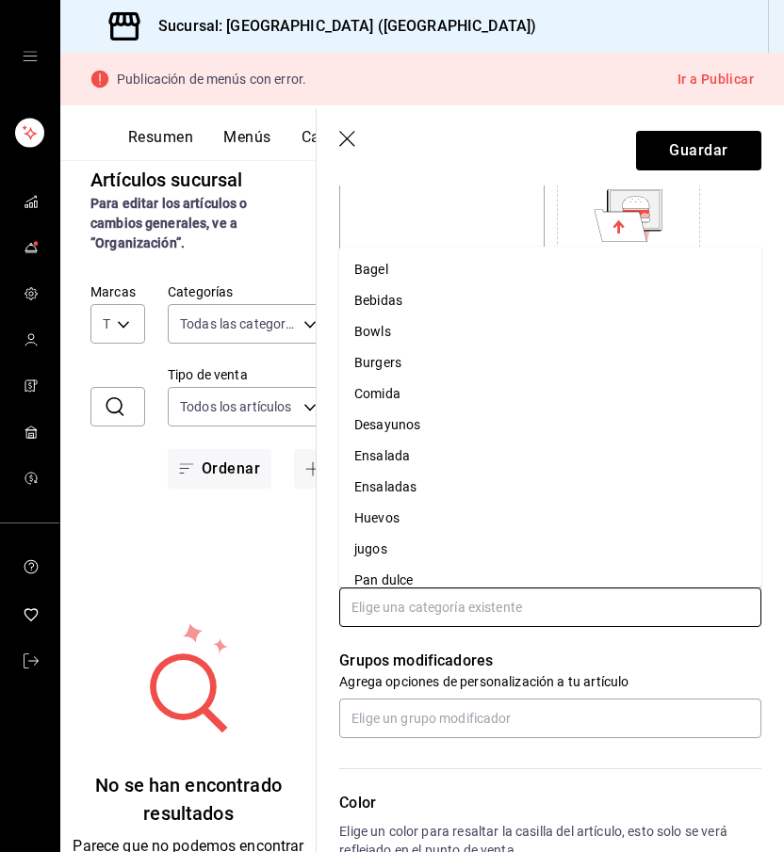
click at [495, 295] on li "Bebidas" at bounding box center [550, 300] width 422 height 31
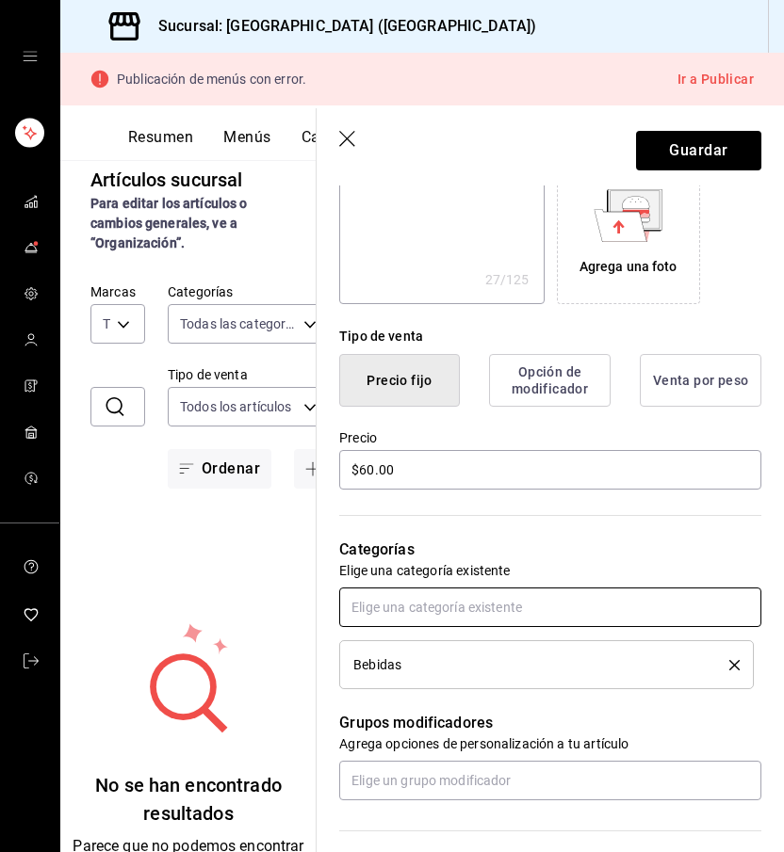
click at [408, 610] on input "text" at bounding box center [550, 608] width 422 height 40
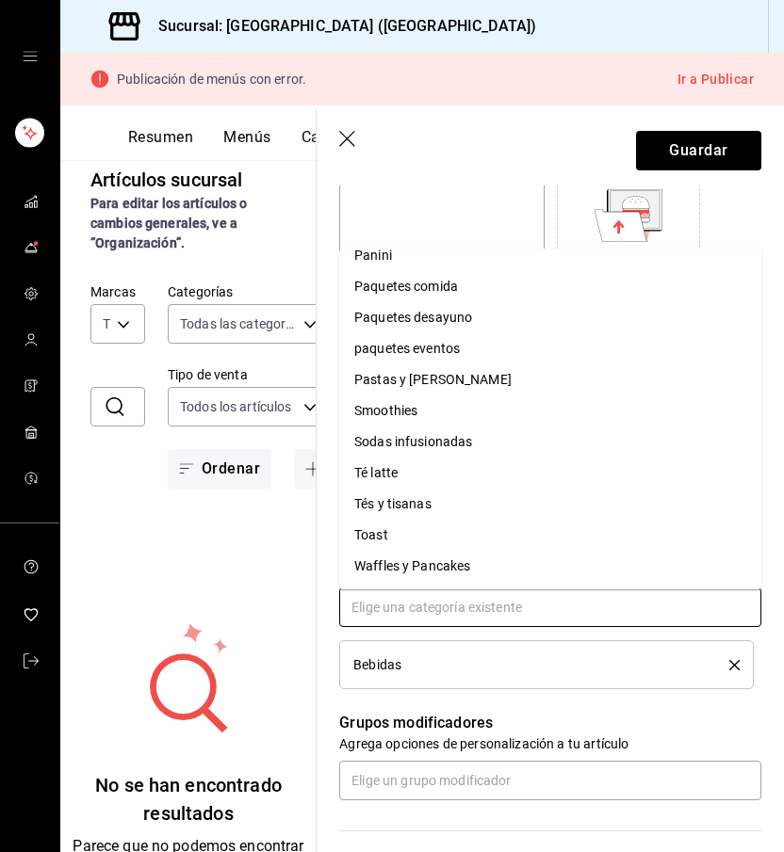
scroll to position [0, 0]
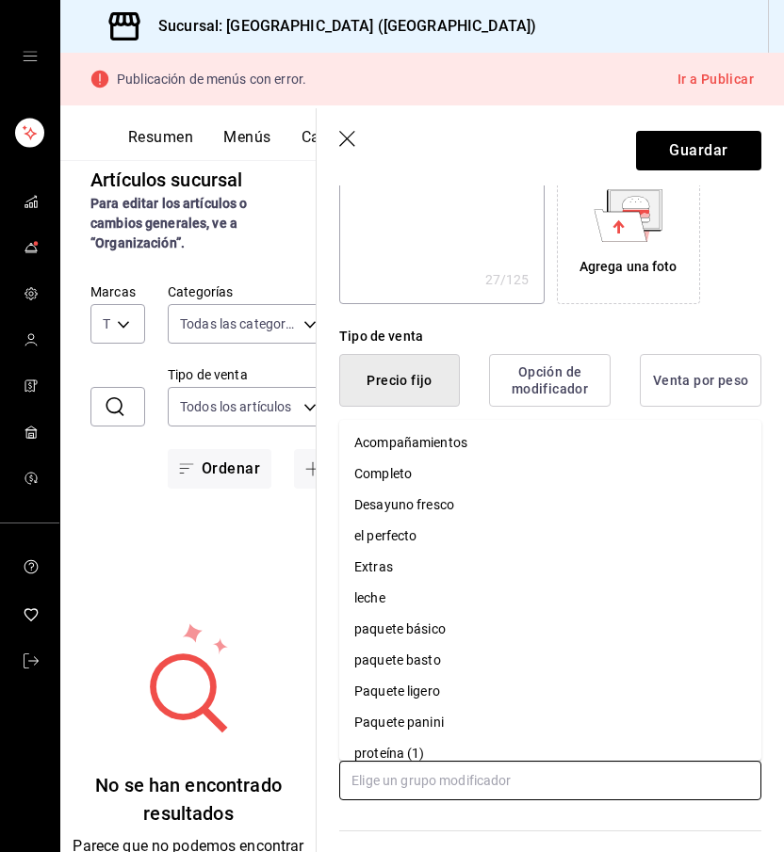
click at [399, 778] on input "text" at bounding box center [550, 781] width 422 height 40
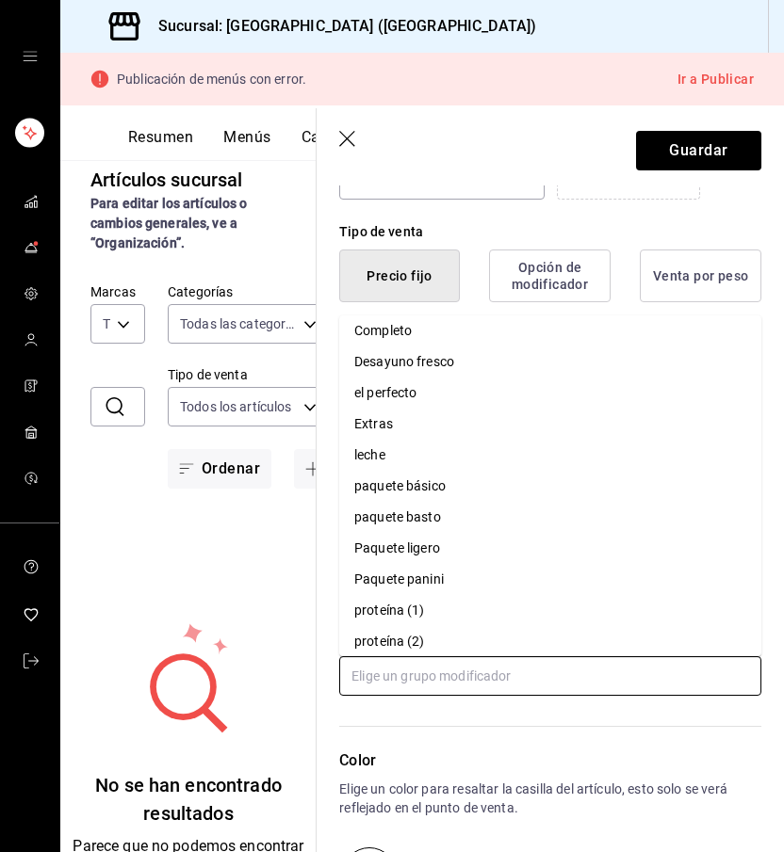
scroll to position [41, 0]
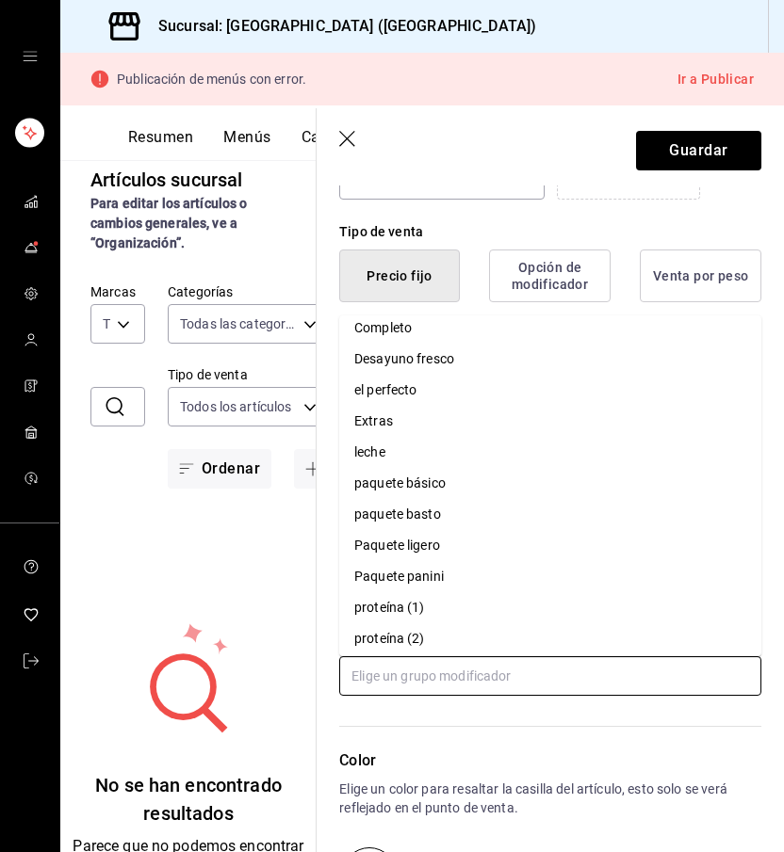
click at [424, 452] on li "leche" at bounding box center [550, 452] width 422 height 31
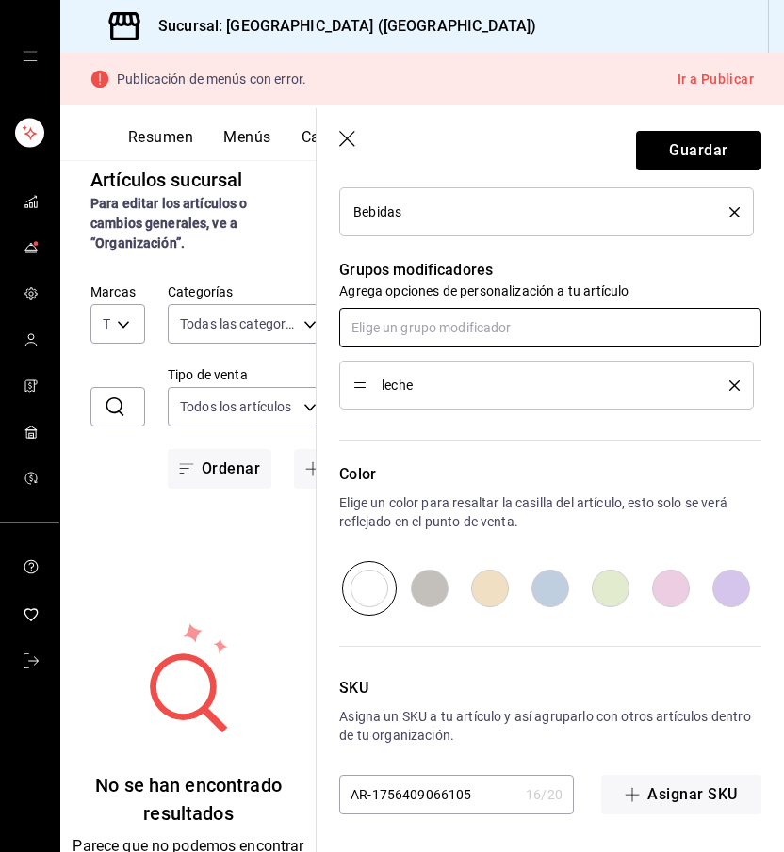
scroll to position [778, 0]
click at [459, 387] on span "leche" at bounding box center [540, 385] width 319 height 13
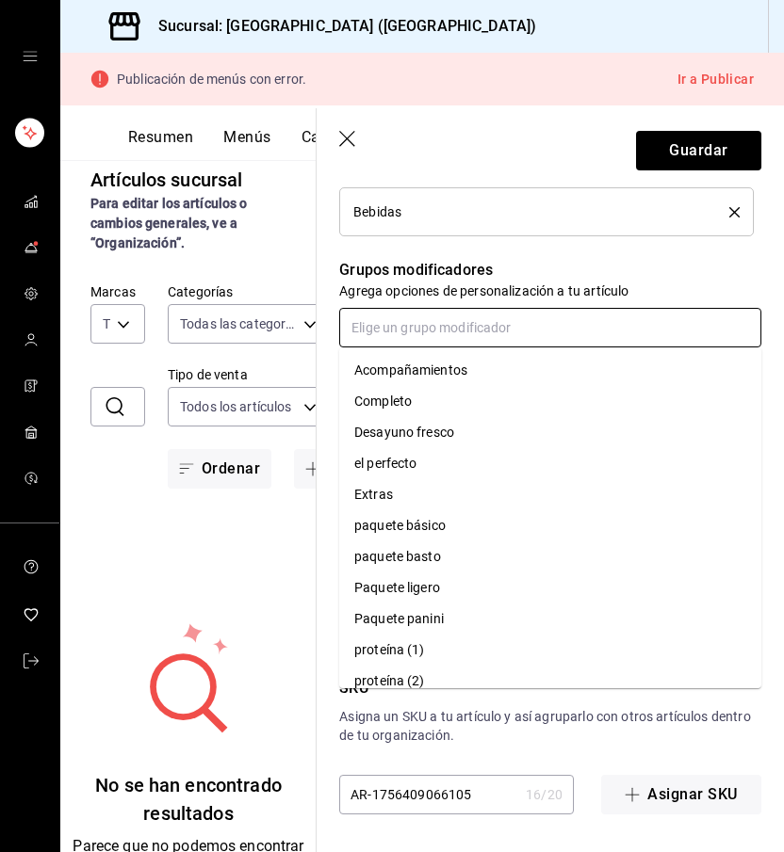
click at [447, 326] on input "text" at bounding box center [550, 328] width 422 height 40
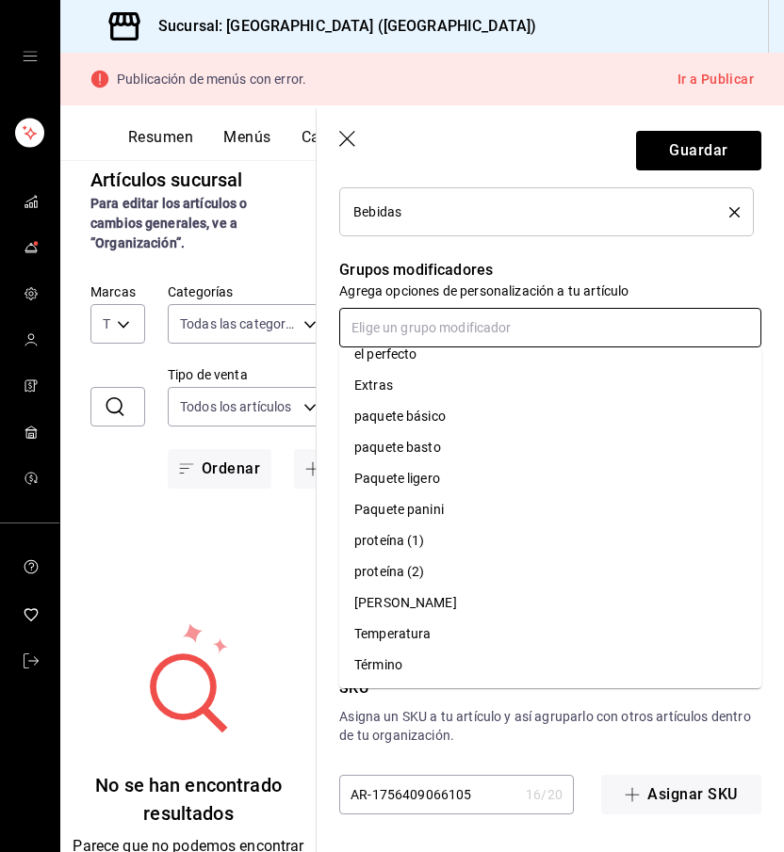
scroll to position [109, 0]
click at [393, 636] on div "Temperatura" at bounding box center [392, 634] width 76 height 20
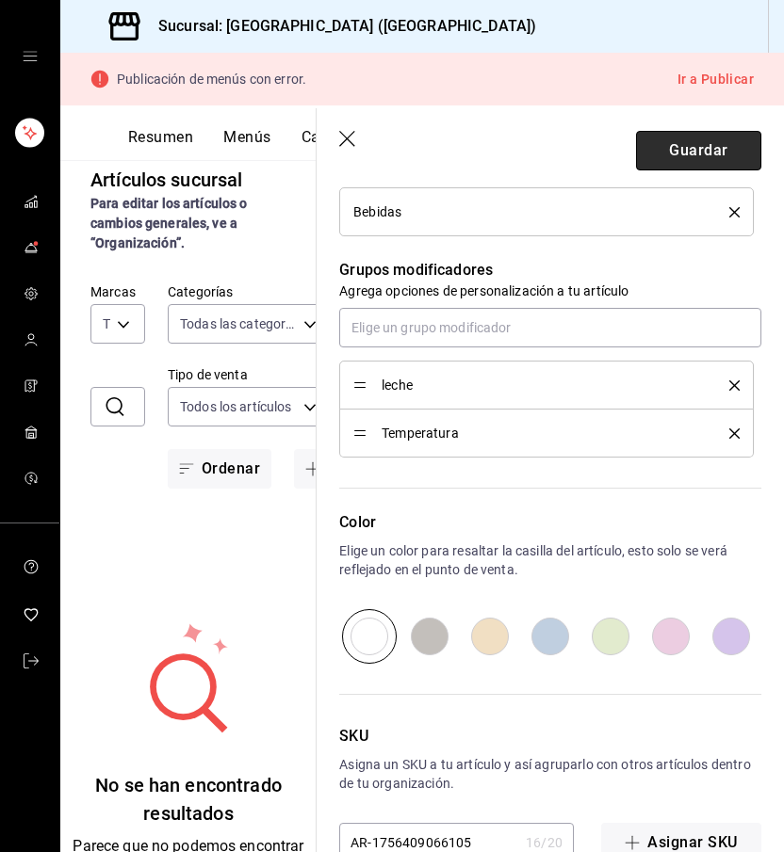
click at [699, 145] on button "Guardar" at bounding box center [698, 151] width 125 height 40
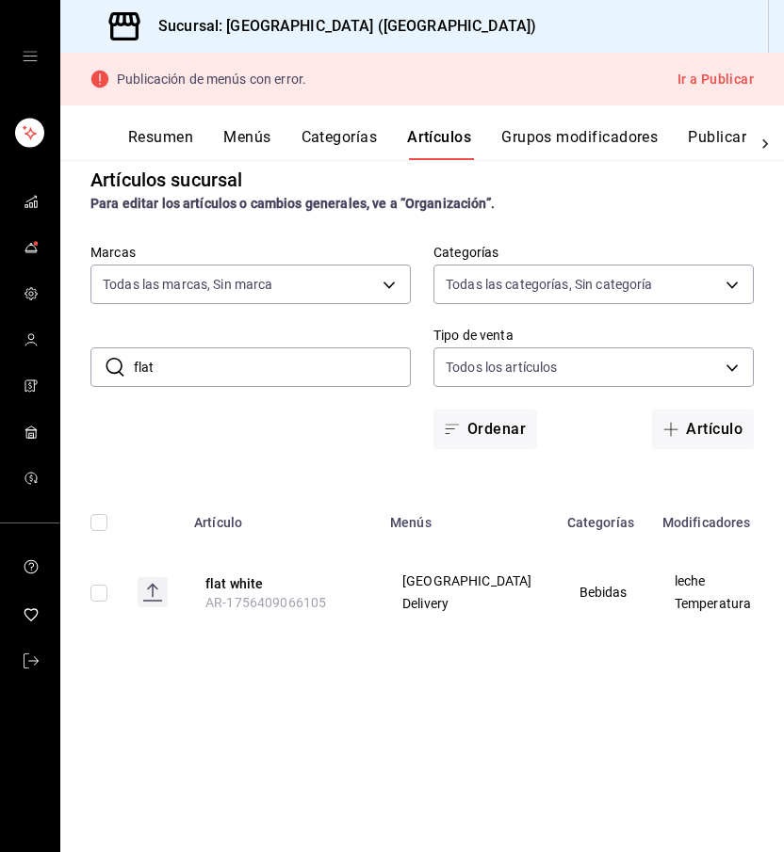
drag, startPoint x: 159, startPoint y: 379, endPoint x: 124, endPoint y: 379, distance: 34.8
click at [124, 379] on div "​ flat ​" at bounding box center [250, 368] width 320 height 40
drag, startPoint x: 180, startPoint y: 369, endPoint x: 112, endPoint y: 369, distance: 67.8
click at [112, 369] on div "​ flat ​" at bounding box center [250, 368] width 320 height 40
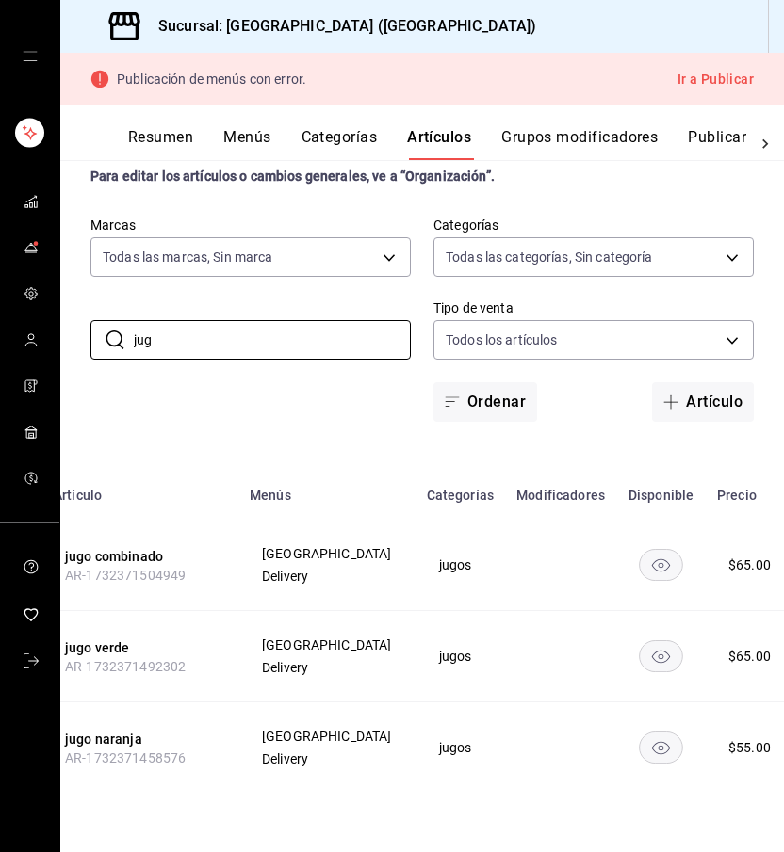
scroll to position [0, 139]
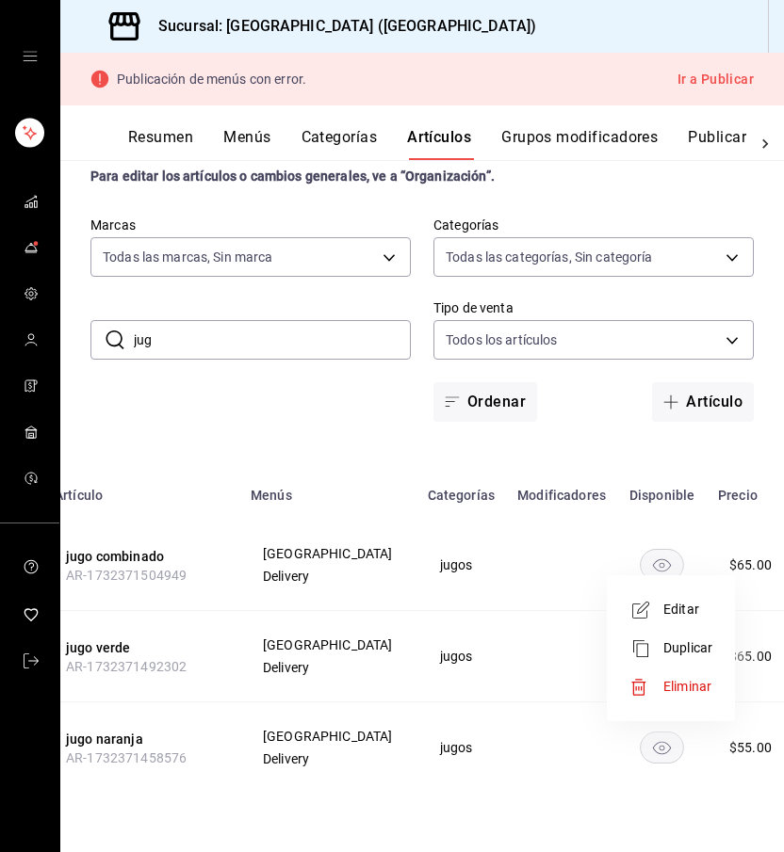
click at [690, 606] on span "Editar" at bounding box center [687, 610] width 49 height 20
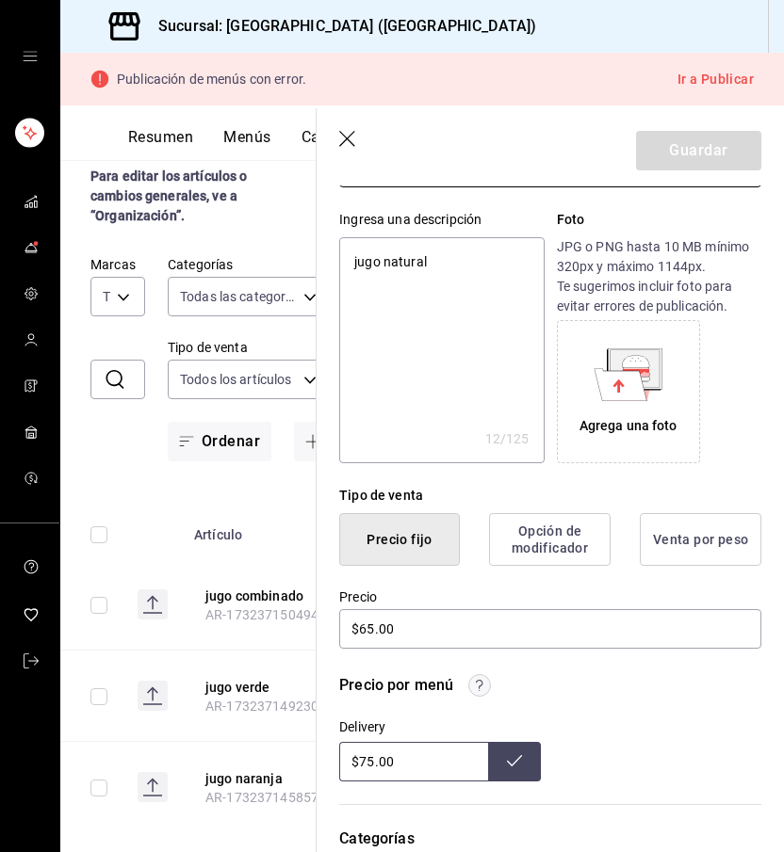
scroll to position [216, 0]
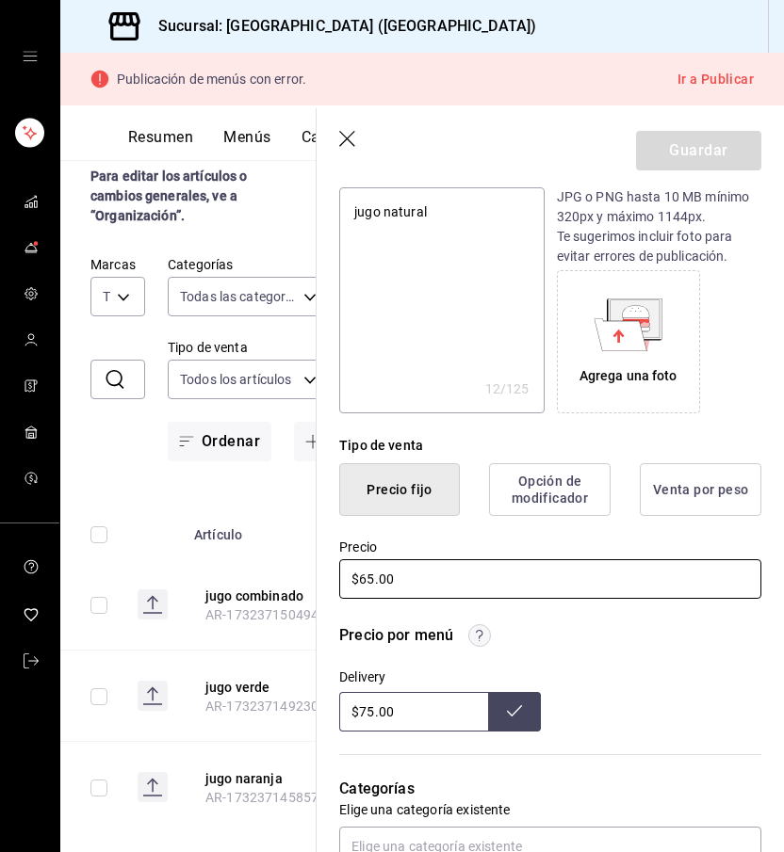
click at [375, 576] on input "$65.00" at bounding box center [550, 579] width 422 height 40
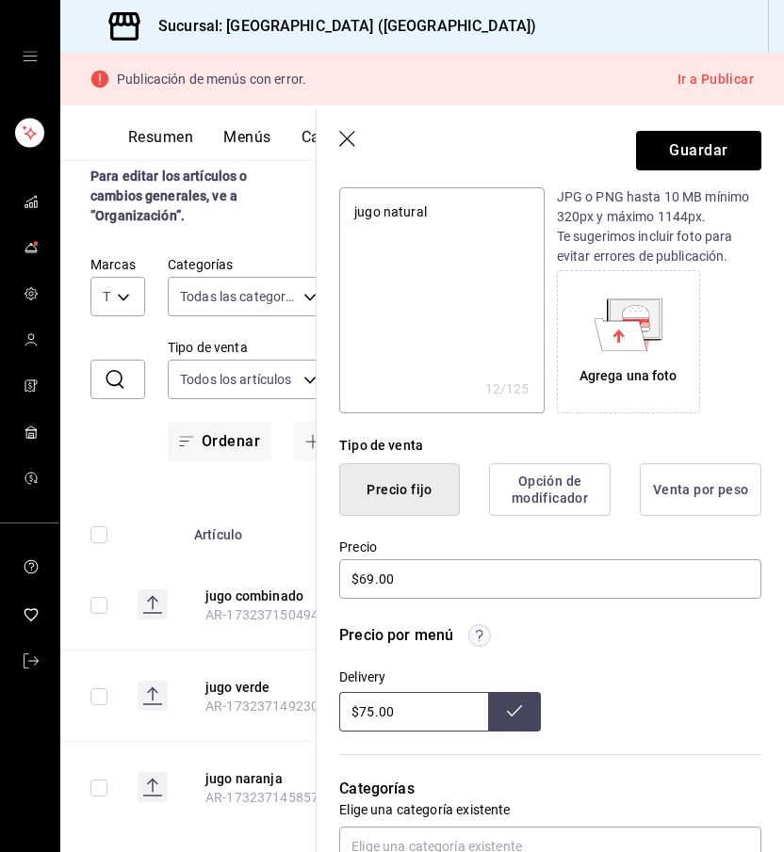
click at [534, 662] on div "Precio por menú Delivery $75.00" at bounding box center [550, 677] width 422 height 107
click at [686, 162] on button "Guardar" at bounding box center [698, 151] width 125 height 40
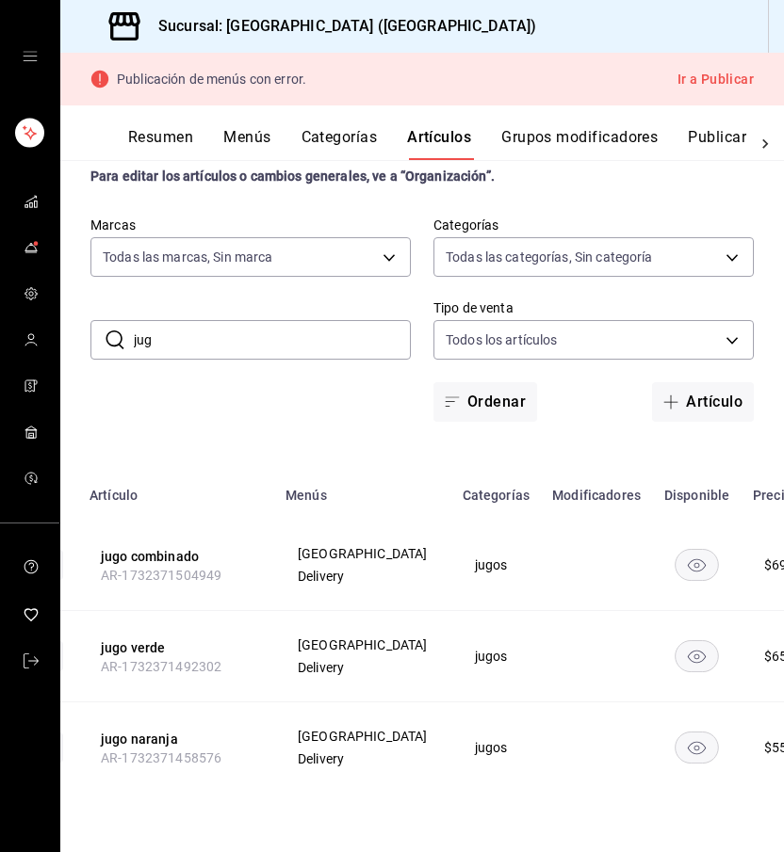
scroll to position [0, 122]
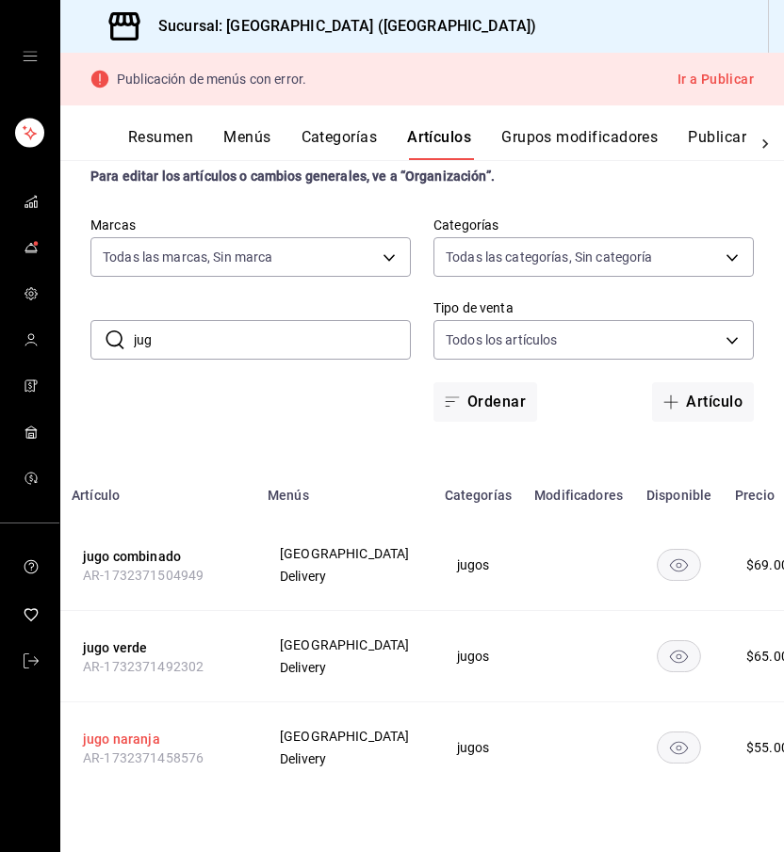
click at [157, 749] on button "jugo naranja" at bounding box center [158, 739] width 151 height 19
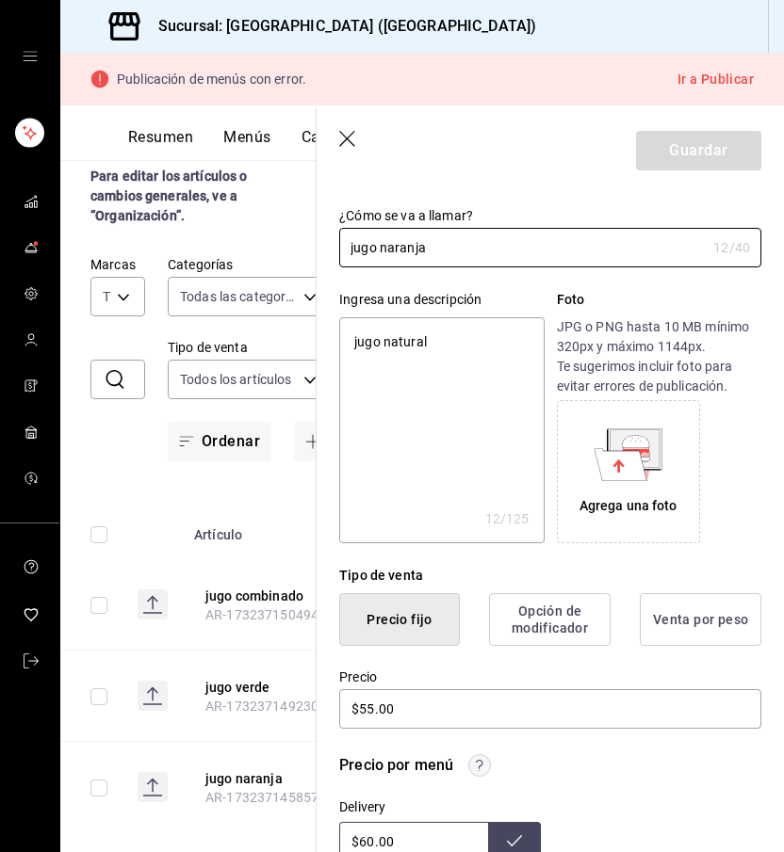
scroll to position [97, 0]
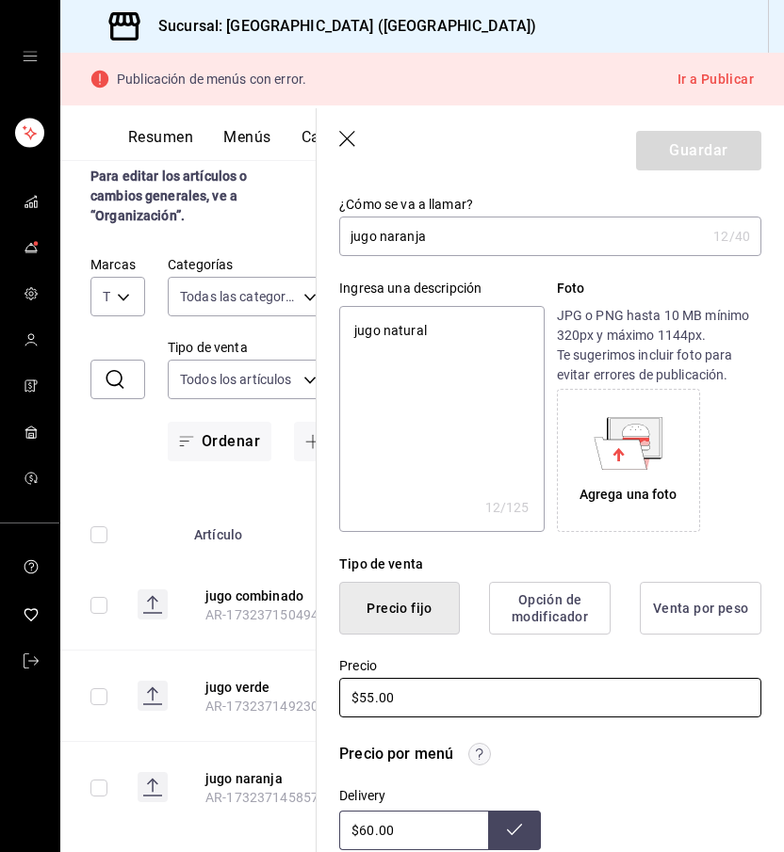
click at [370, 698] on input "$55.00" at bounding box center [550, 698] width 422 height 40
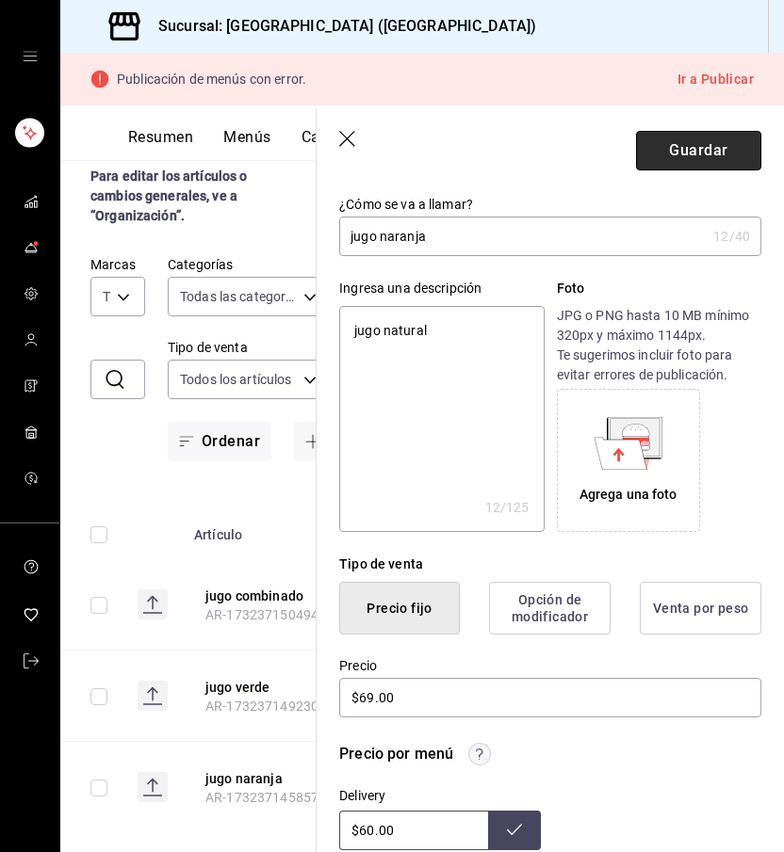
click at [709, 159] on button "Guardar" at bounding box center [698, 151] width 125 height 40
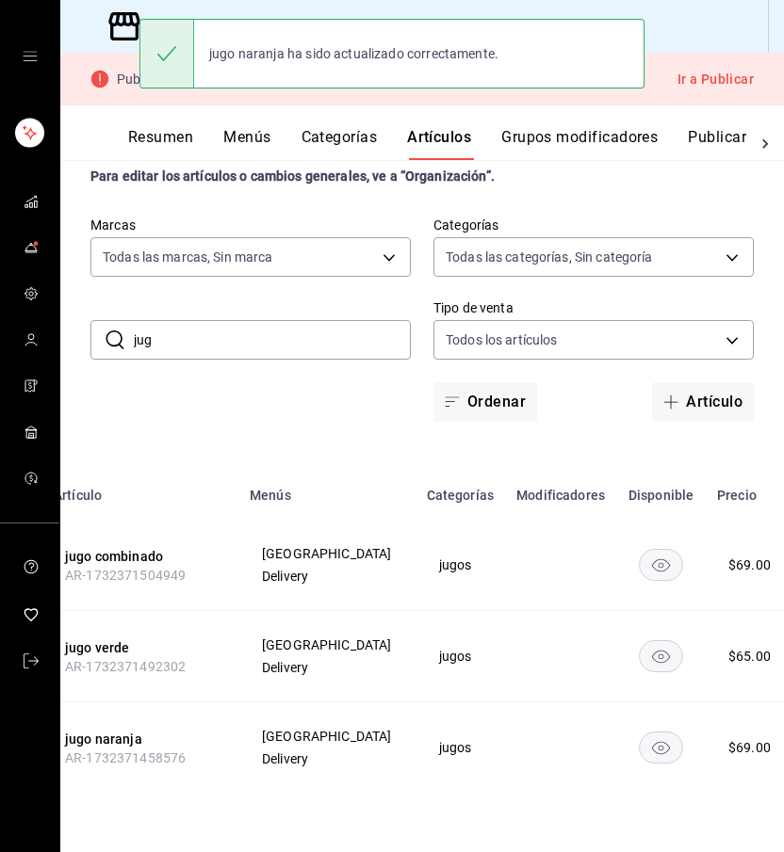
scroll to position [0, 139]
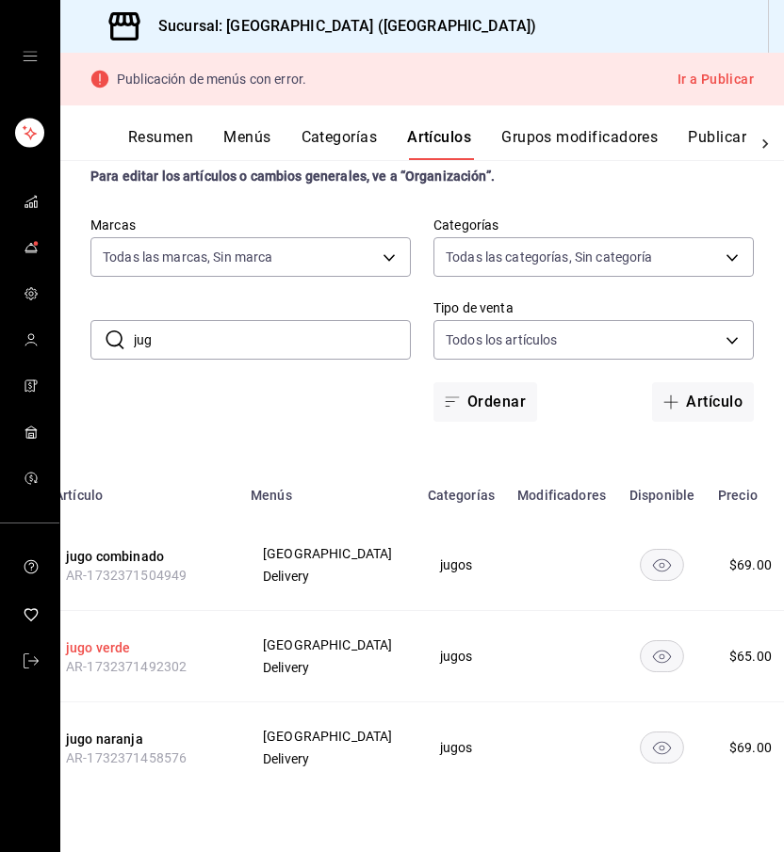
click at [134, 654] on button "jugo verde" at bounding box center [141, 648] width 151 height 19
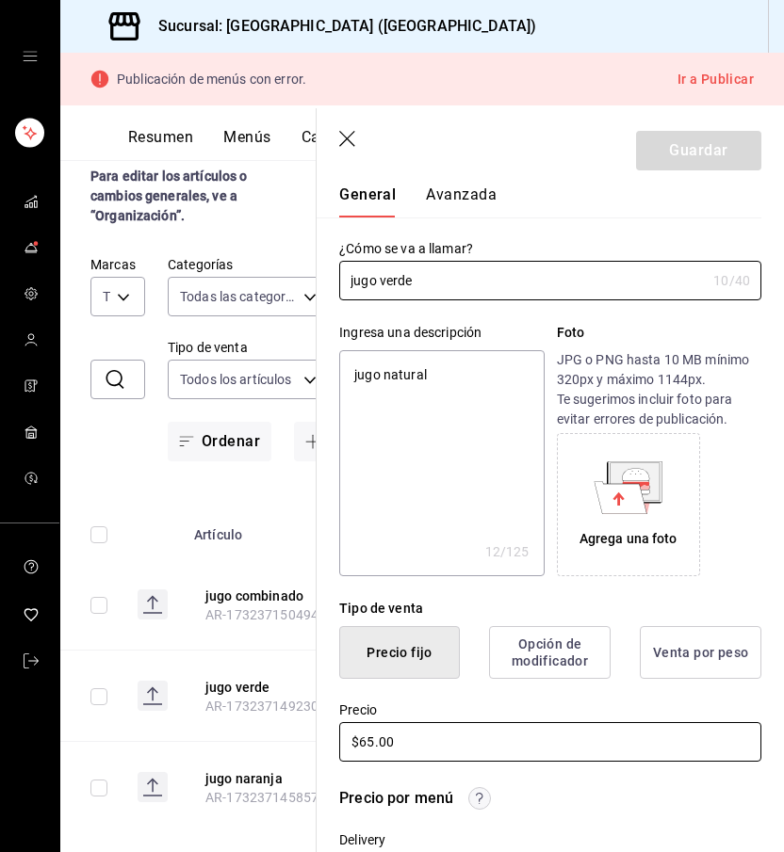
scroll to position [71, 0]
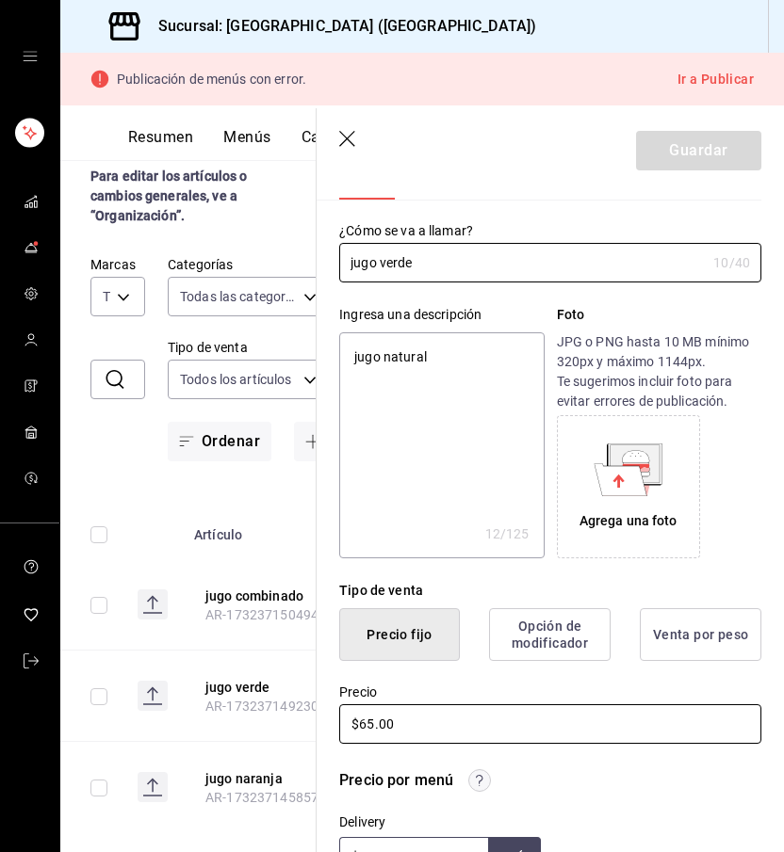
click at [368, 722] on input "$65.00" at bounding box center [550, 724] width 422 height 40
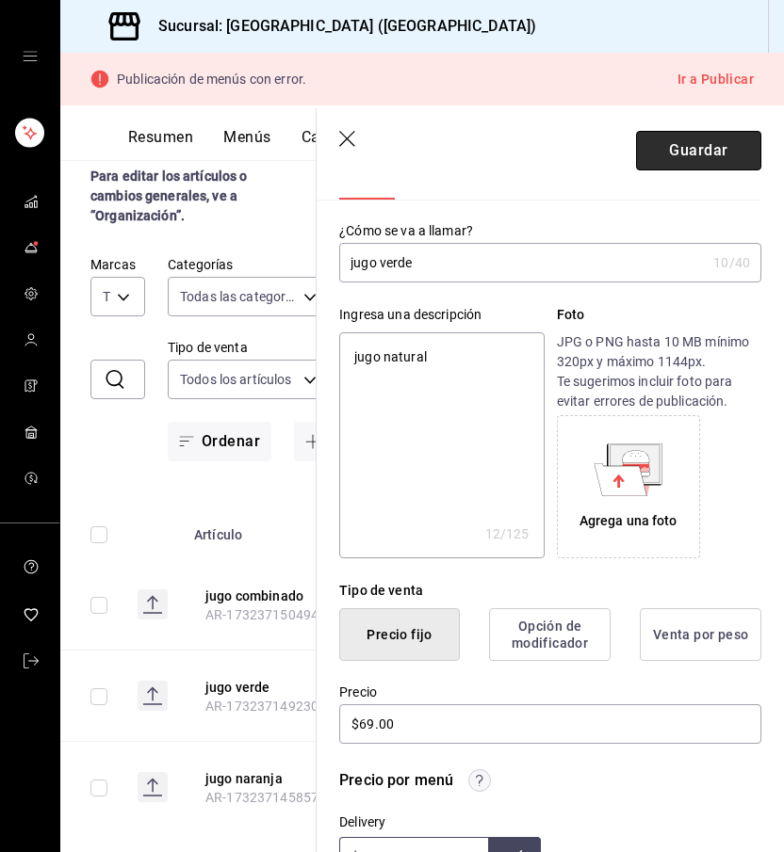
click at [693, 161] on button "Guardar" at bounding box center [698, 151] width 125 height 40
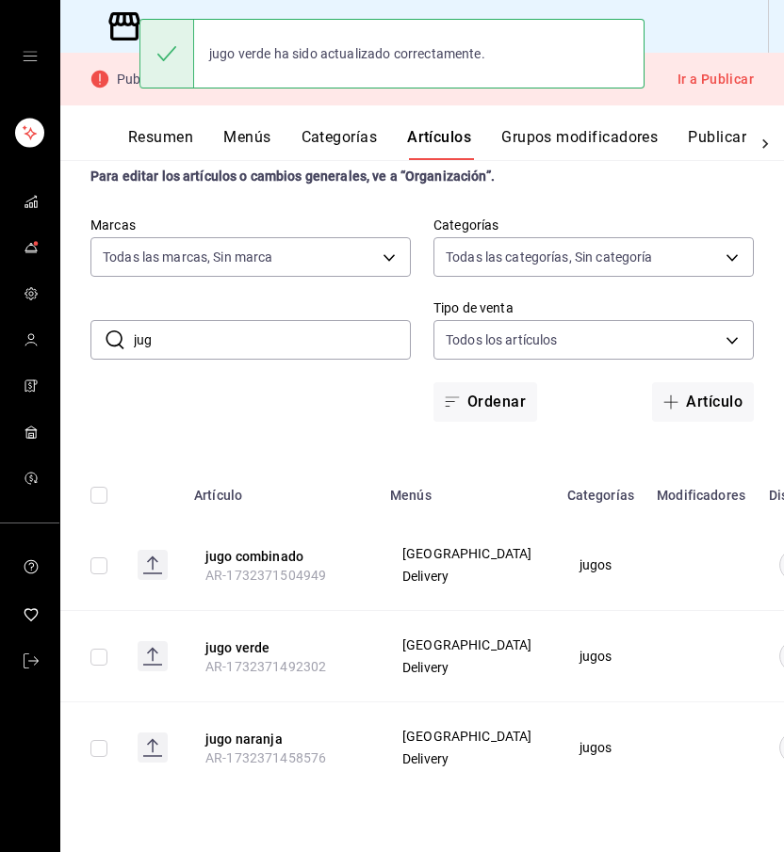
scroll to position [3, 0]
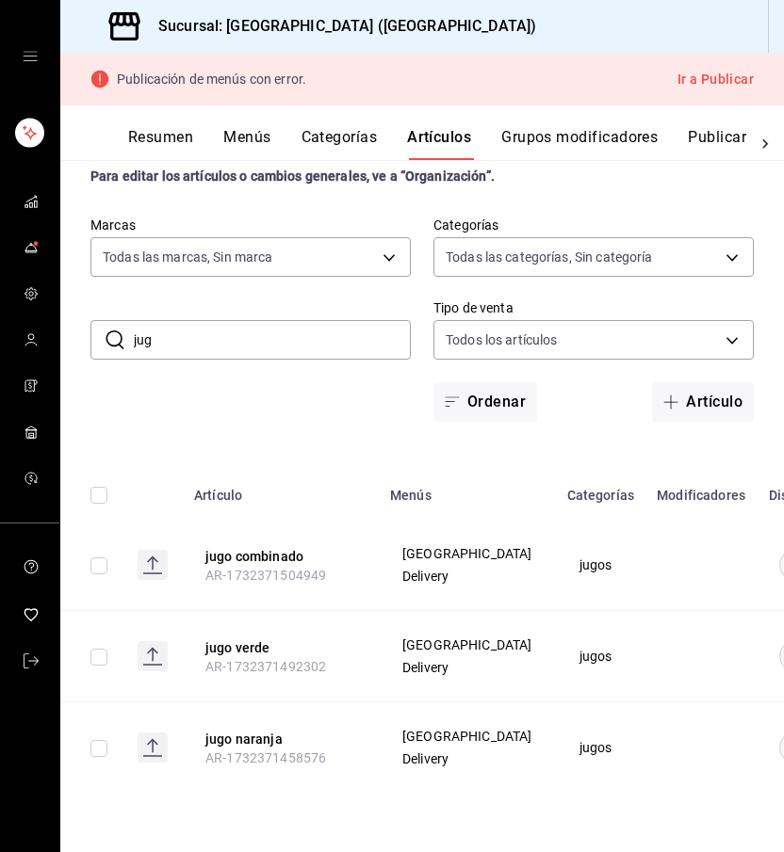
drag, startPoint x: 169, startPoint y: 326, endPoint x: 148, endPoint y: 326, distance: 20.7
click at [148, 326] on input "jug" at bounding box center [272, 340] width 277 height 38
drag, startPoint x: 185, startPoint y: 341, endPoint x: 123, endPoint y: 340, distance: 61.2
click at [123, 340] on div "​ jug ​" at bounding box center [250, 340] width 320 height 40
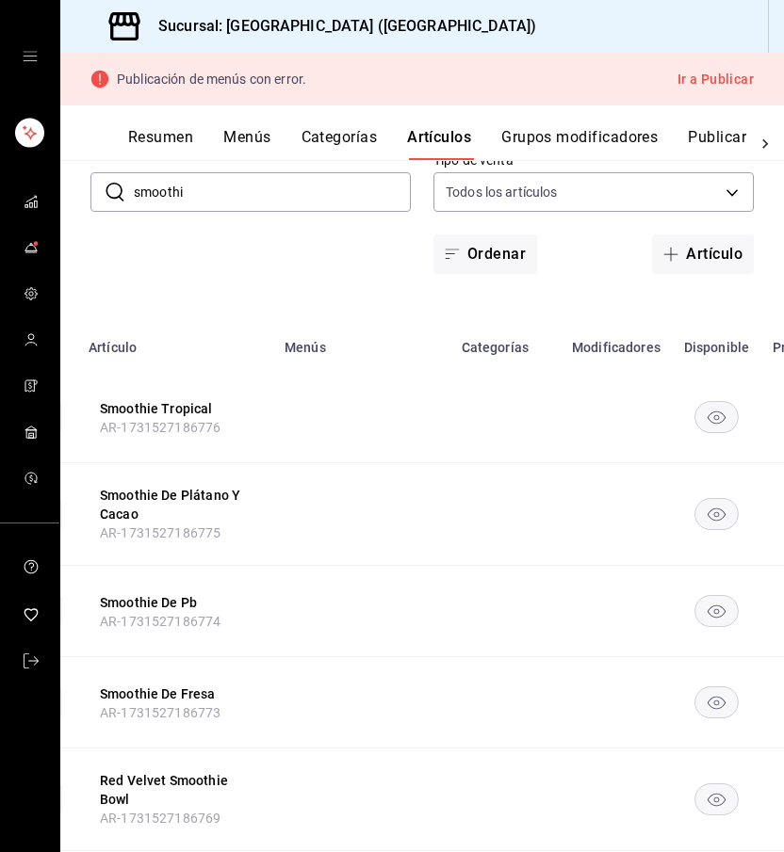
scroll to position [0, 0]
drag, startPoint x: 191, startPoint y: 197, endPoint x: 121, endPoint y: 199, distance: 70.7
click at [121, 199] on div "​ smoothi ​" at bounding box center [250, 192] width 320 height 40
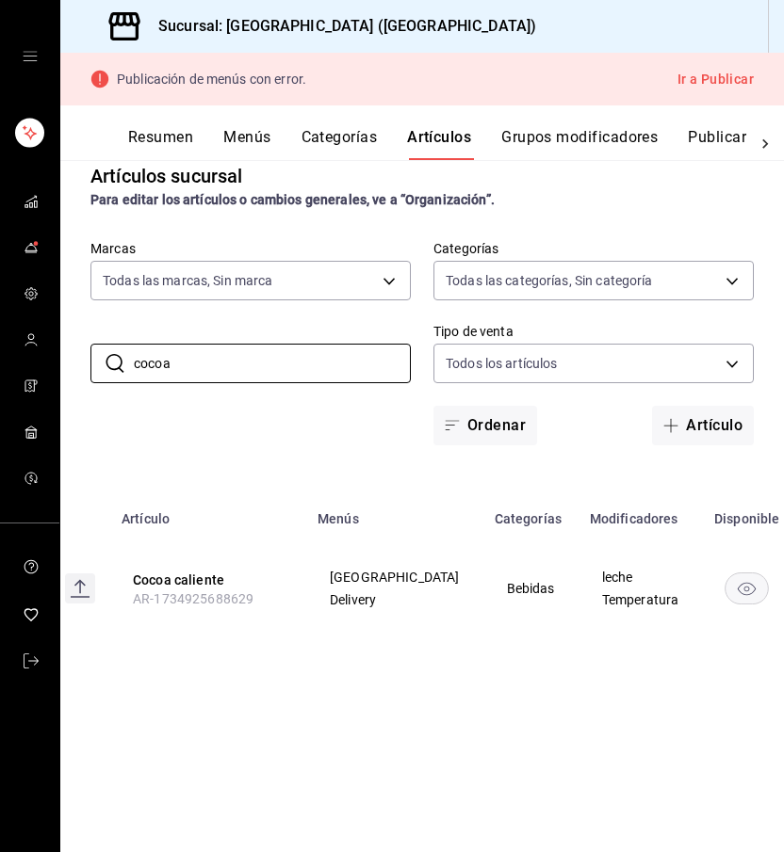
scroll to position [0, 24]
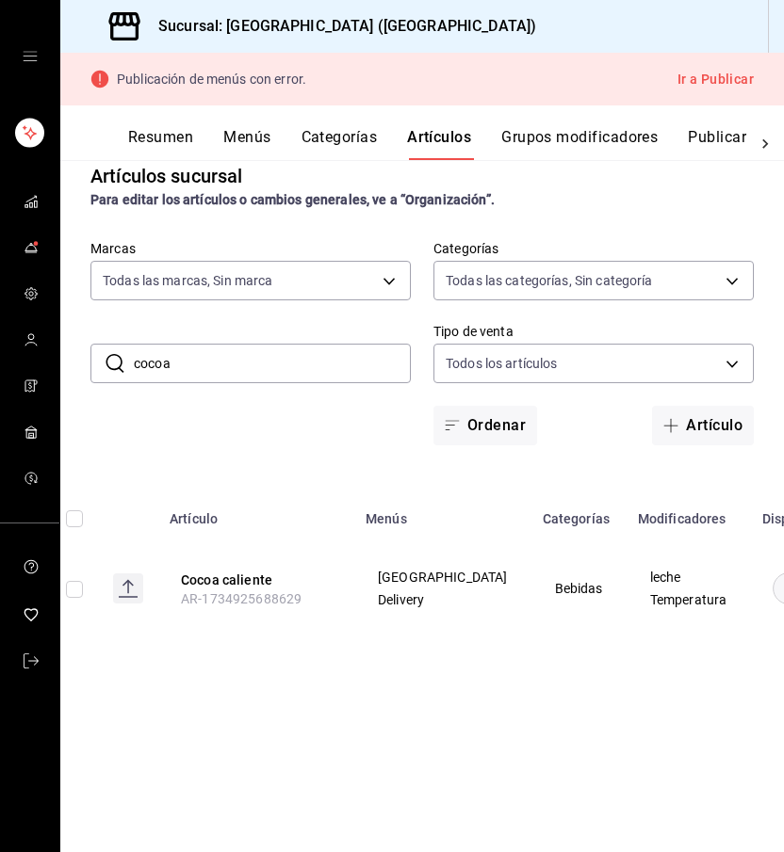
drag, startPoint x: 212, startPoint y: 366, endPoint x: 119, endPoint y: 366, distance: 93.2
click at [119, 366] on div "​ cocoa ​" at bounding box center [250, 364] width 320 height 40
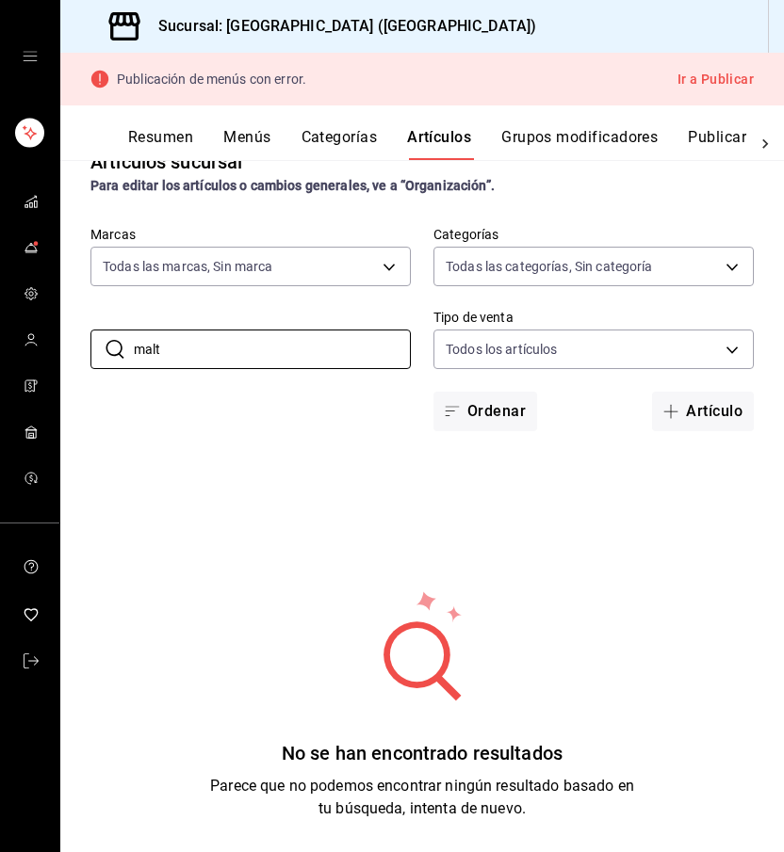
scroll to position [26, 0]
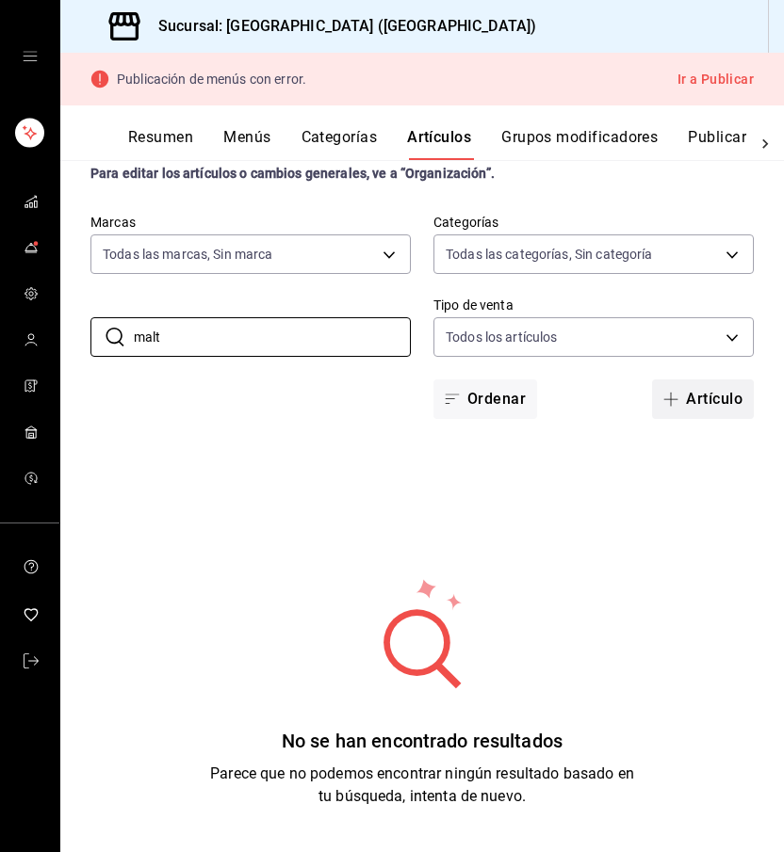
click at [715, 391] on button "Artículo" at bounding box center [703, 400] width 102 height 40
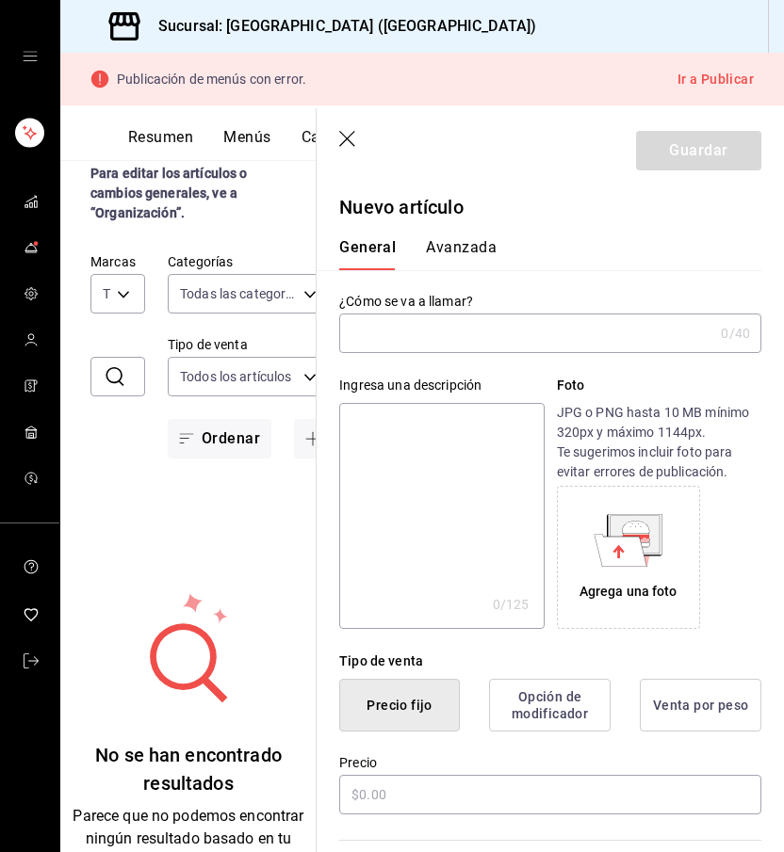
click at [430, 341] on input "text" at bounding box center [526, 334] width 374 height 38
click at [428, 427] on textarea at bounding box center [441, 516] width 204 height 226
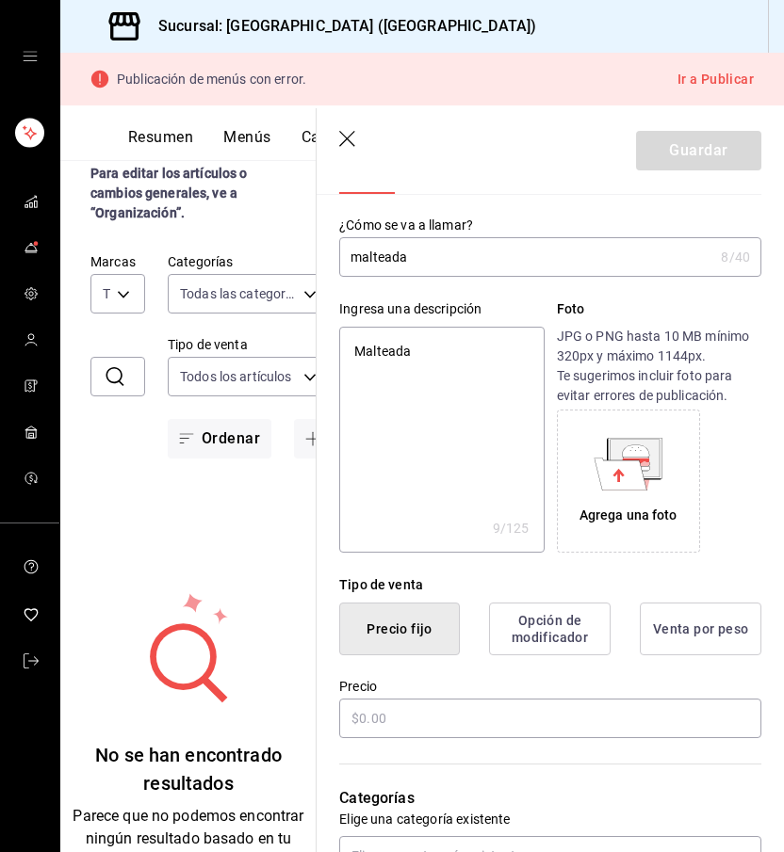
scroll to position [97, 0]
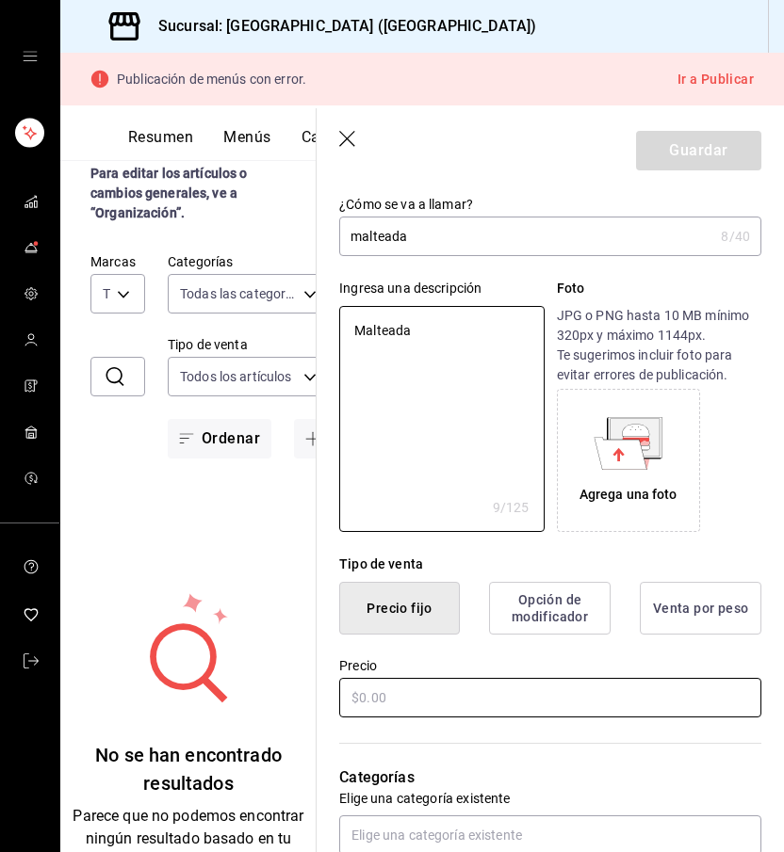
click at [413, 698] on input "text" at bounding box center [550, 698] width 422 height 40
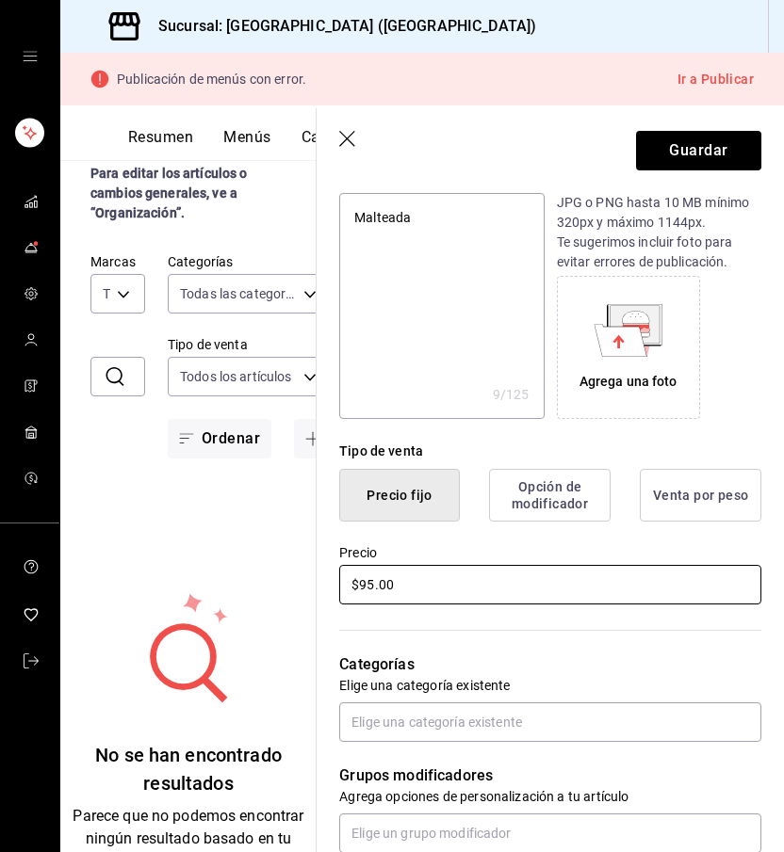
scroll to position [251, 0]
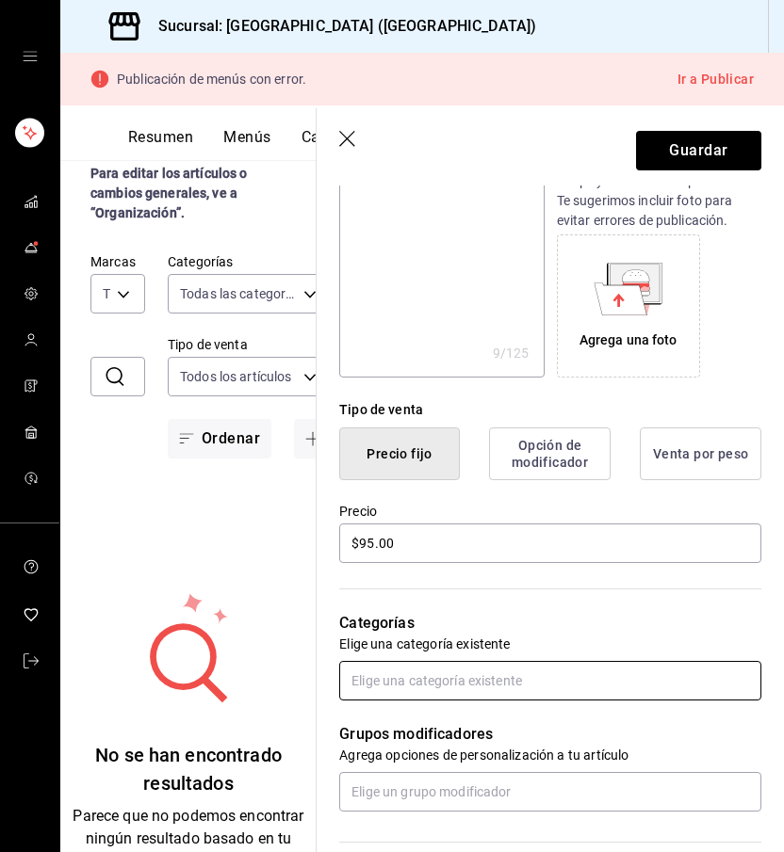
click at [470, 688] on input "text" at bounding box center [550, 681] width 422 height 40
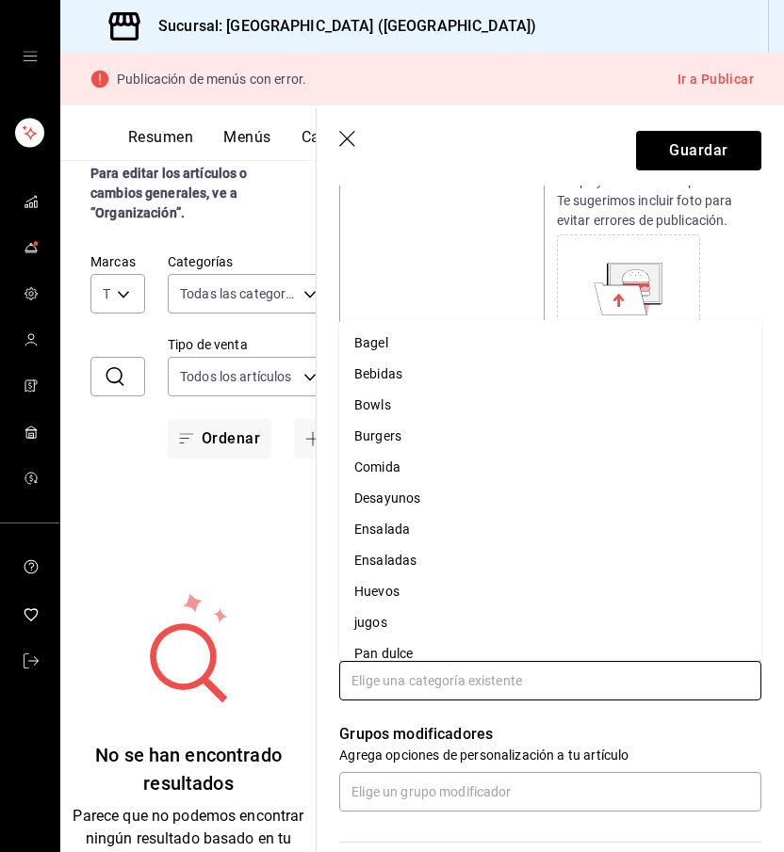
click at [436, 380] on li "Bebidas" at bounding box center [550, 374] width 422 height 31
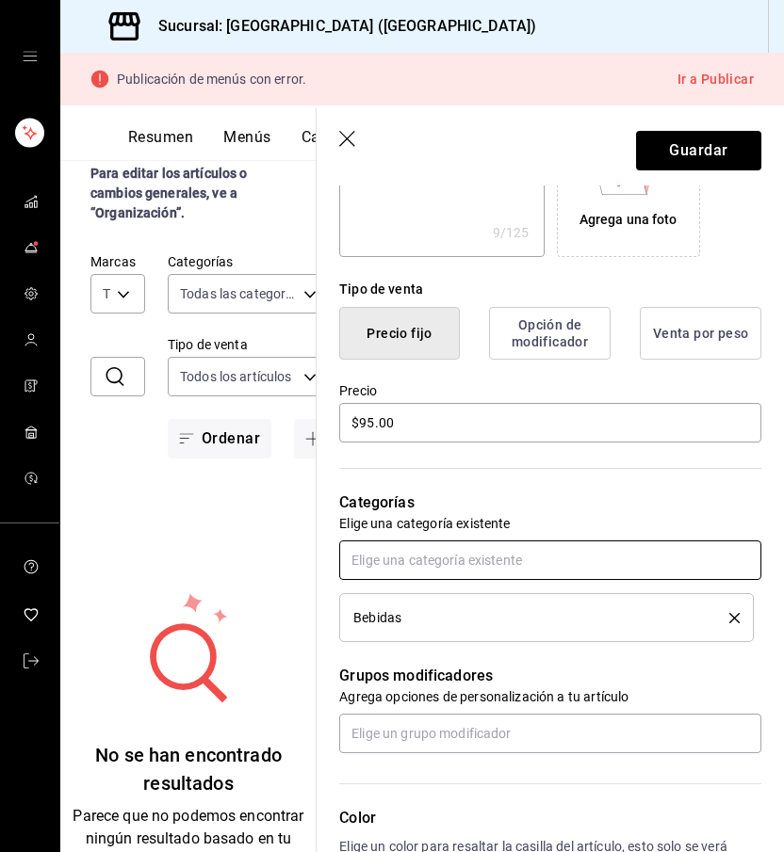
scroll to position [396, 0]
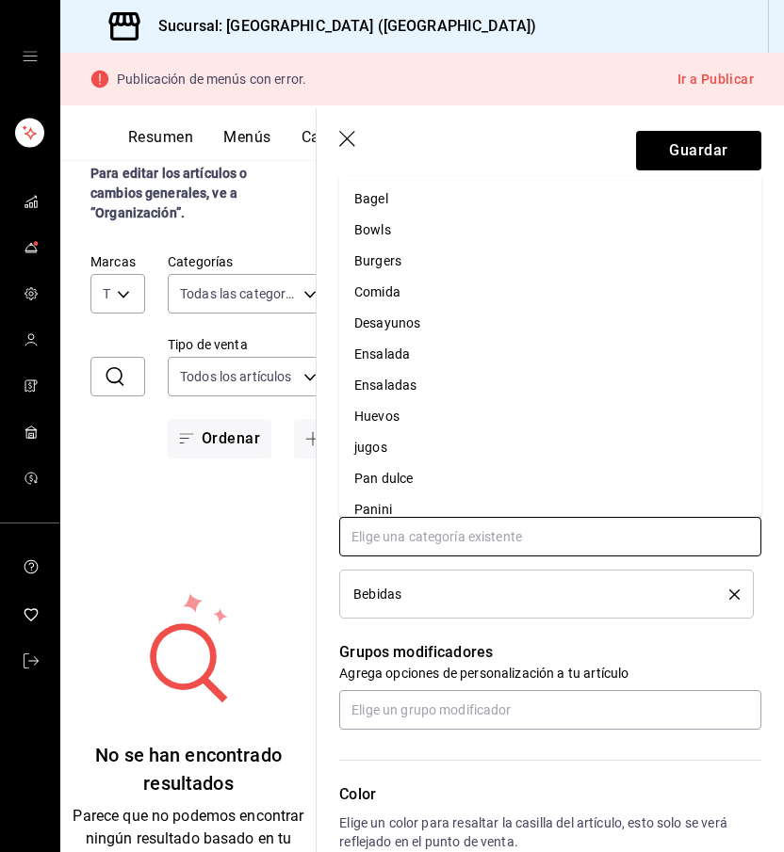
click at [483, 541] on input "text" at bounding box center [550, 537] width 422 height 40
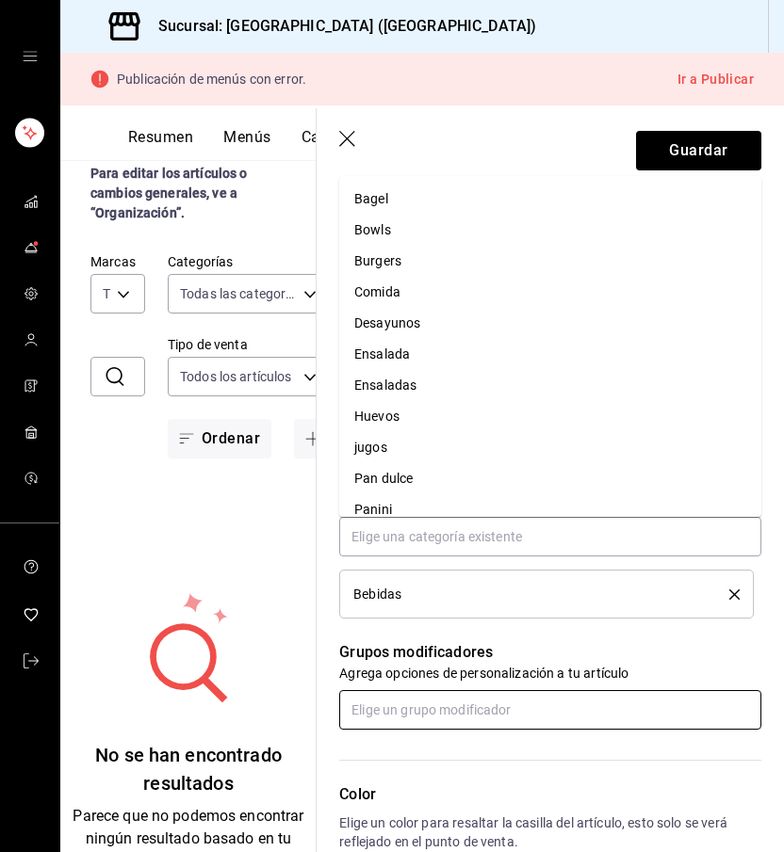
click at [434, 710] on input "text" at bounding box center [550, 710] width 422 height 40
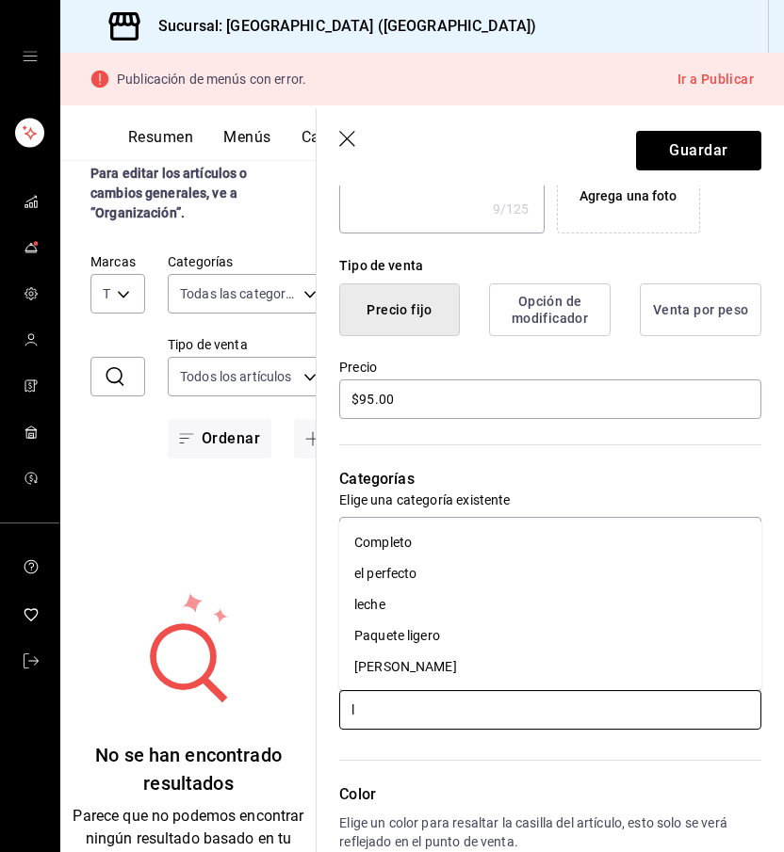
click at [419, 605] on li "leche" at bounding box center [550, 605] width 422 height 31
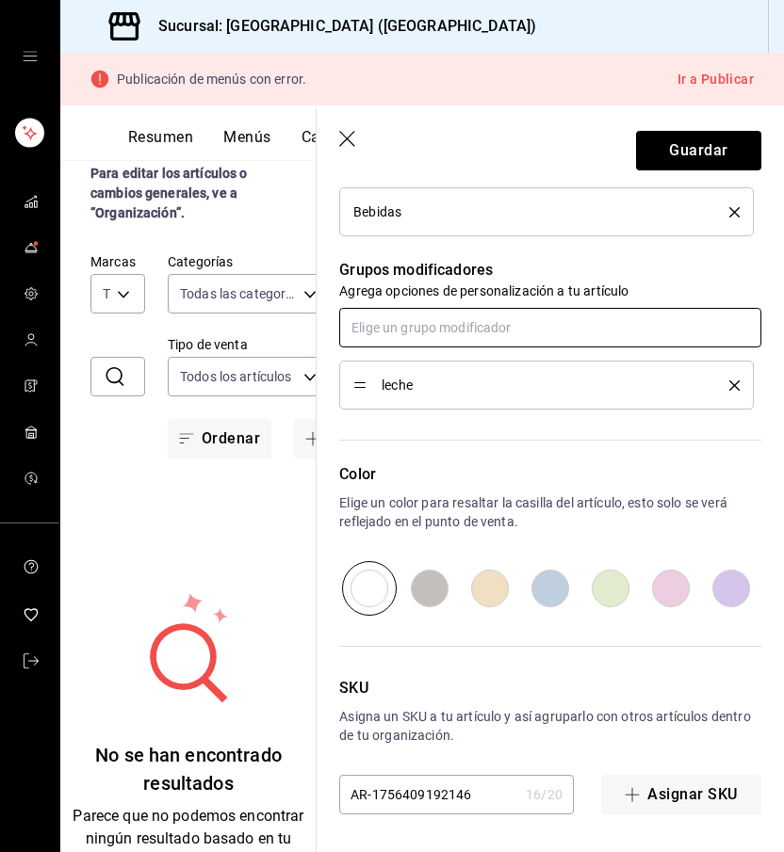
scroll to position [778, 0]
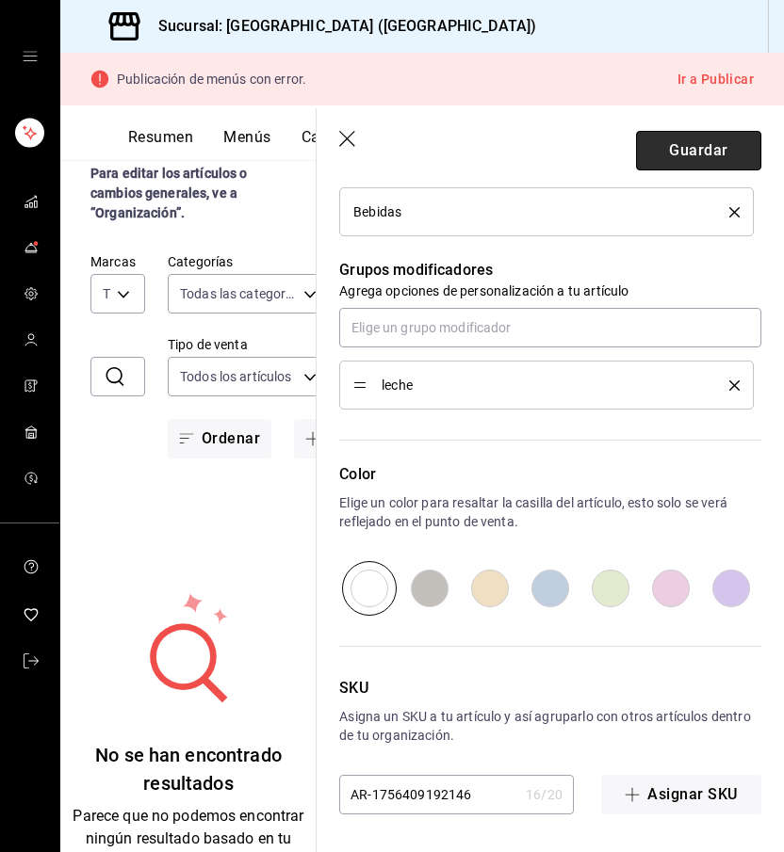
click at [698, 161] on button "Guardar" at bounding box center [698, 151] width 125 height 40
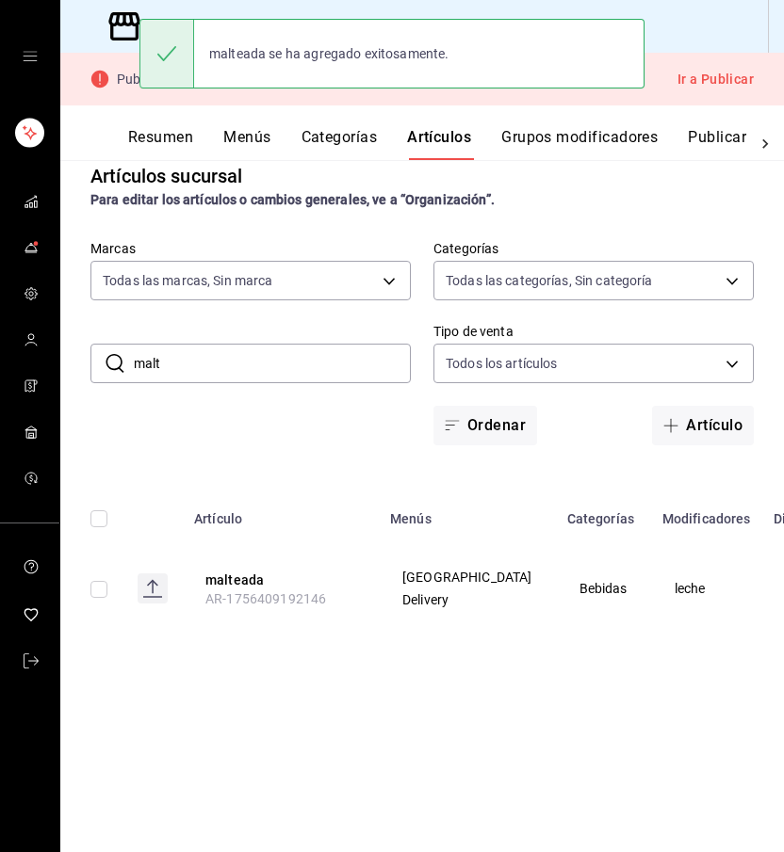
drag, startPoint x: 175, startPoint y: 365, endPoint x: 108, endPoint y: 364, distance: 66.9
click at [108, 364] on div "​ malt ​" at bounding box center [250, 364] width 320 height 40
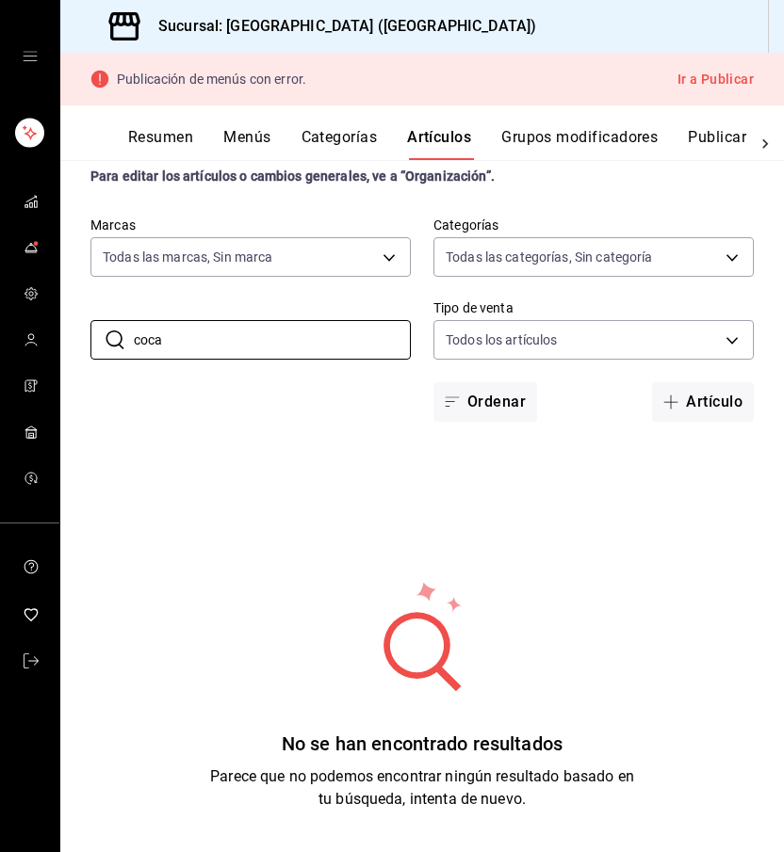
scroll to position [22, 0]
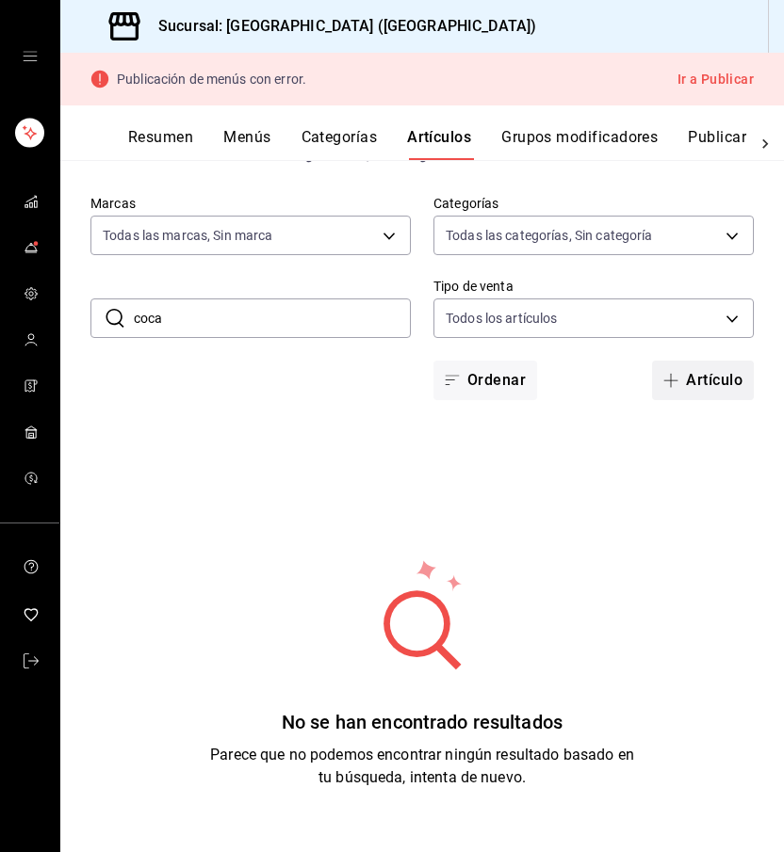
click at [715, 368] on button "Artículo" at bounding box center [703, 381] width 102 height 40
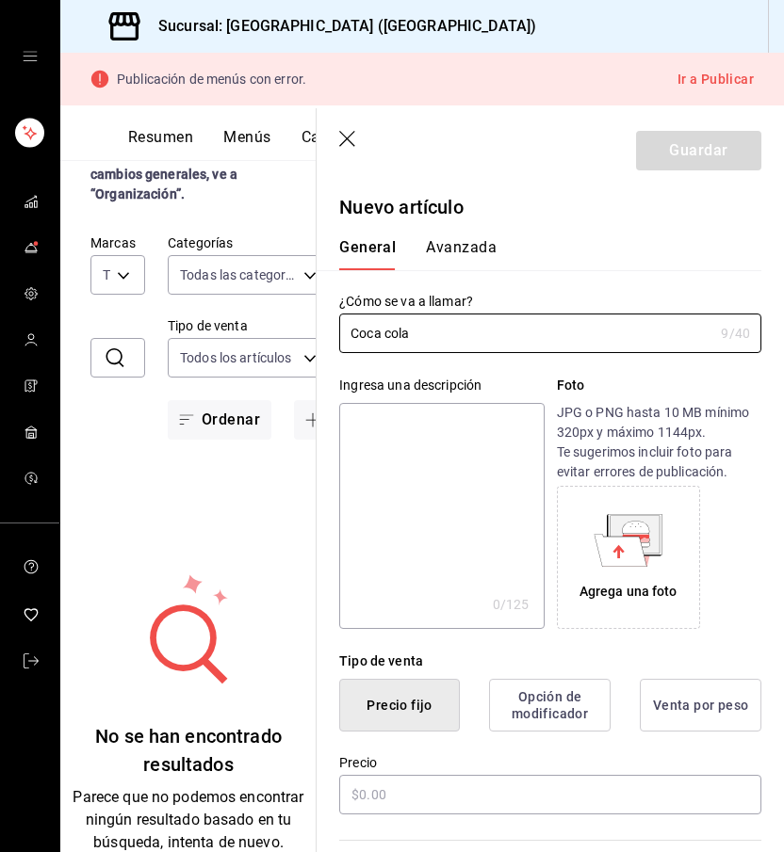
click at [393, 488] on textarea at bounding box center [441, 516] width 204 height 226
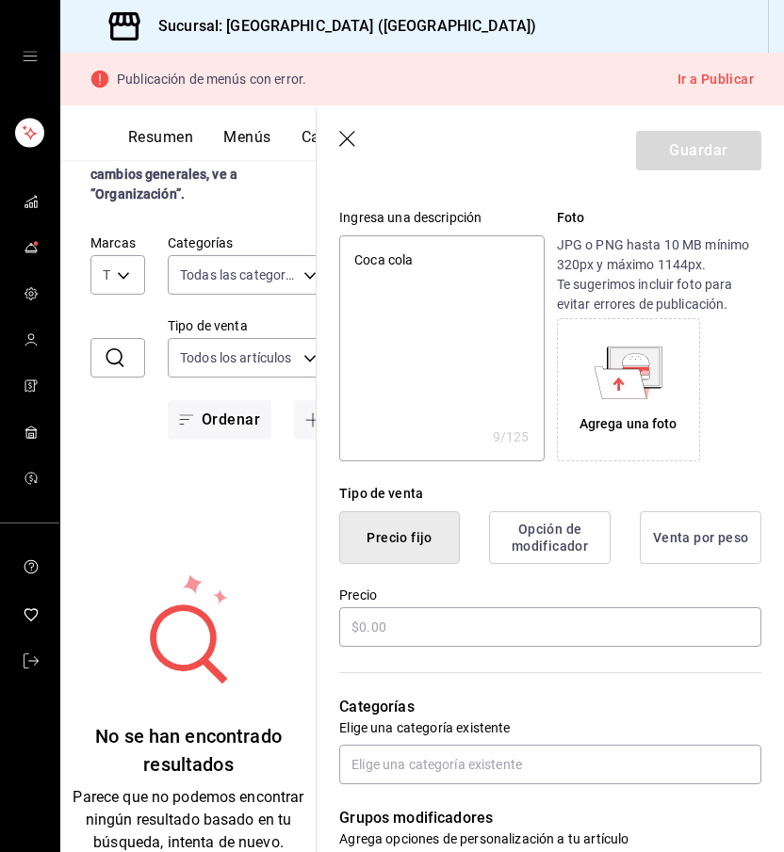
scroll to position [185, 0]
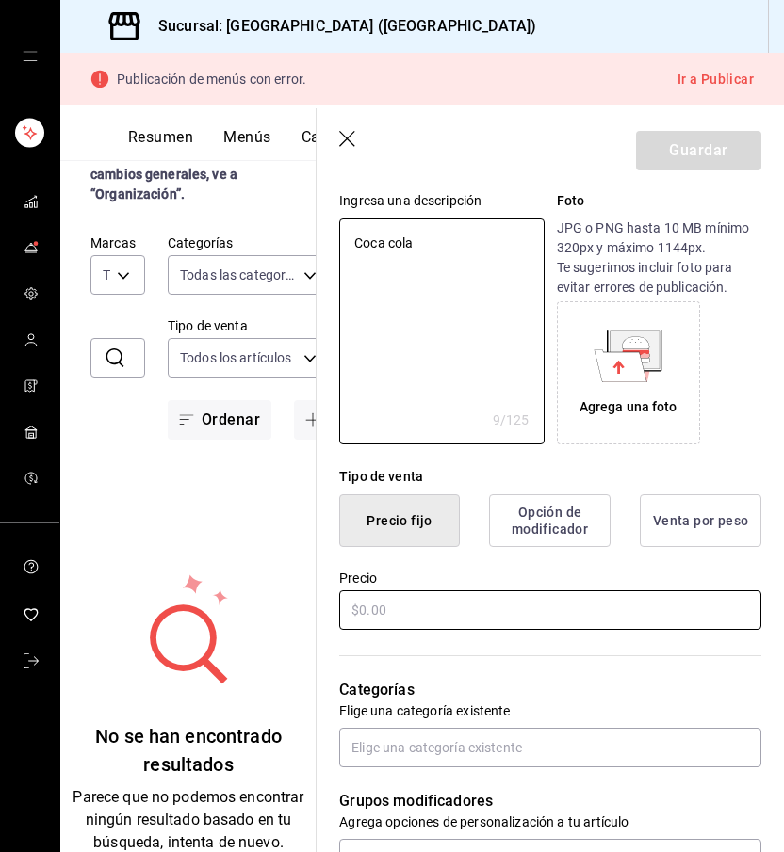
click at [395, 609] on input "text" at bounding box center [550, 611] width 422 height 40
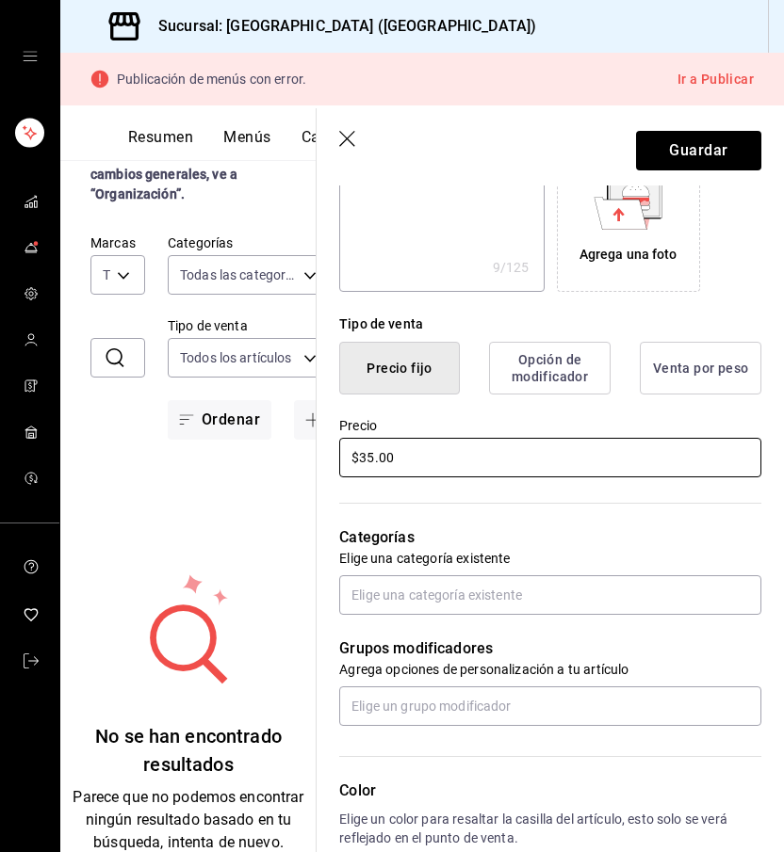
scroll to position [364, 0]
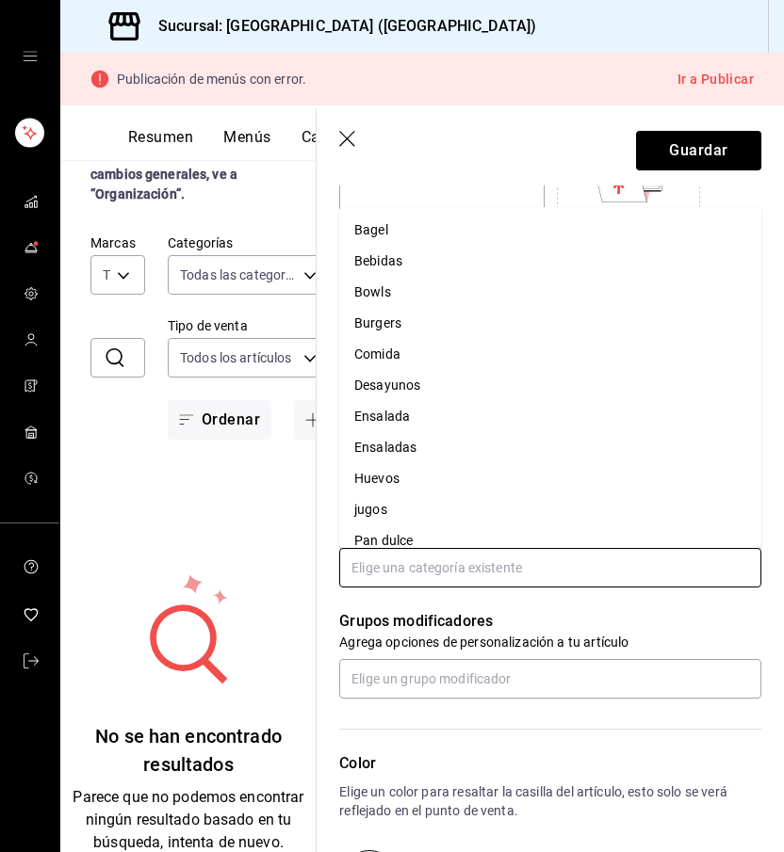
click at [404, 583] on input "text" at bounding box center [550, 568] width 422 height 40
click at [432, 261] on li "Bebidas" at bounding box center [550, 261] width 422 height 31
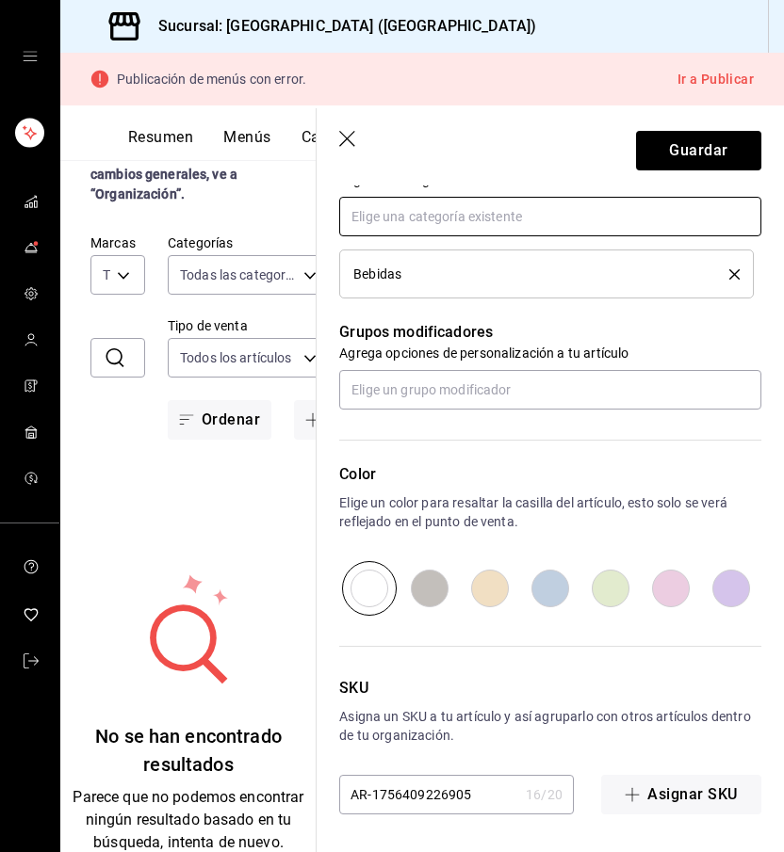
scroll to position [0, 0]
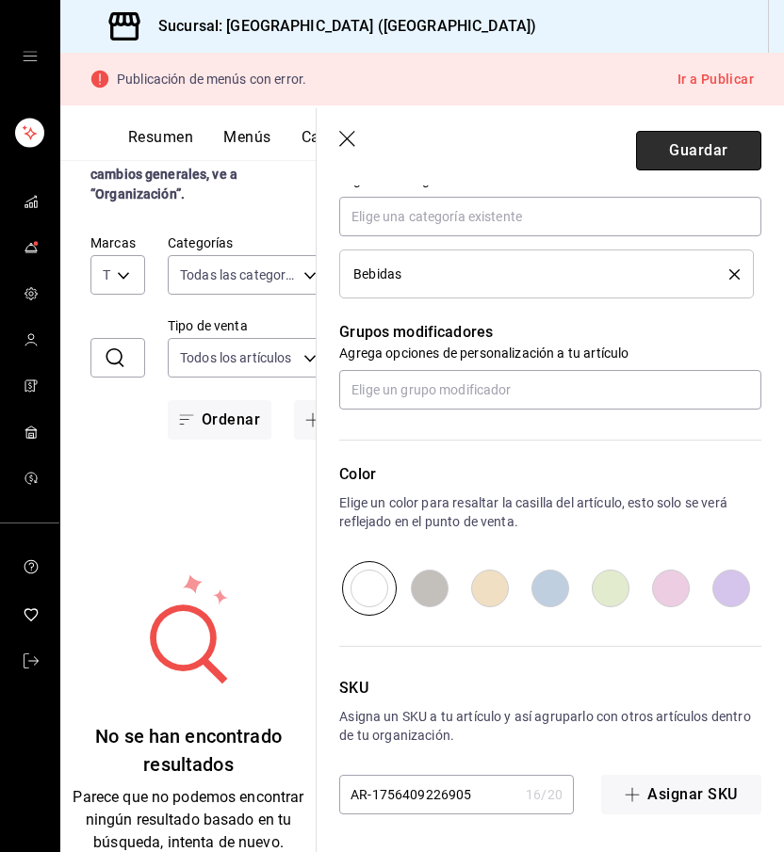
click at [716, 146] on button "Guardar" at bounding box center [698, 151] width 125 height 40
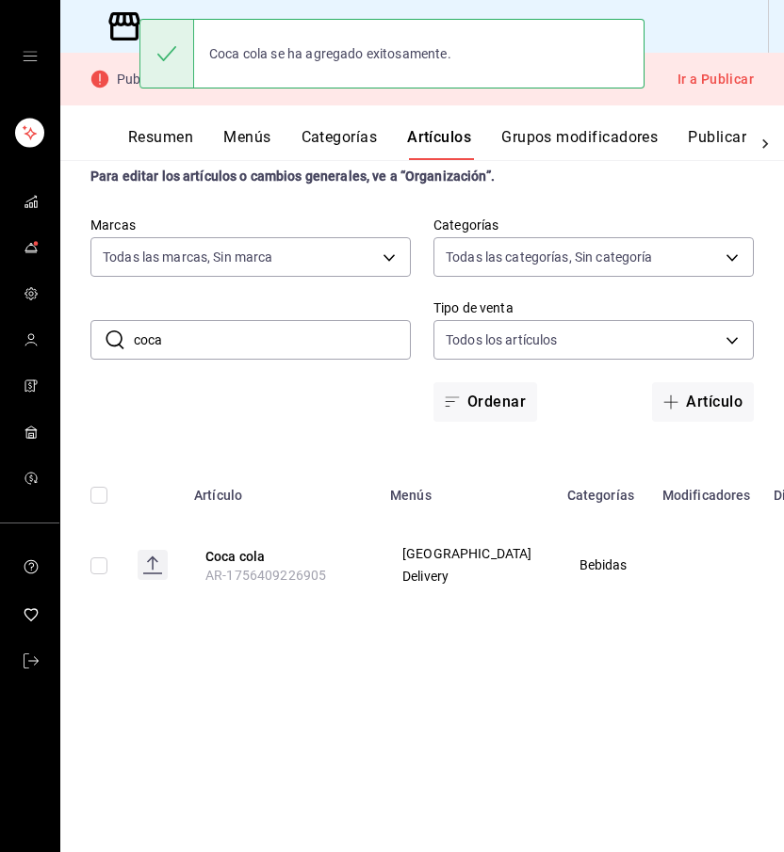
click at [255, 335] on input "coca" at bounding box center [272, 340] width 277 height 38
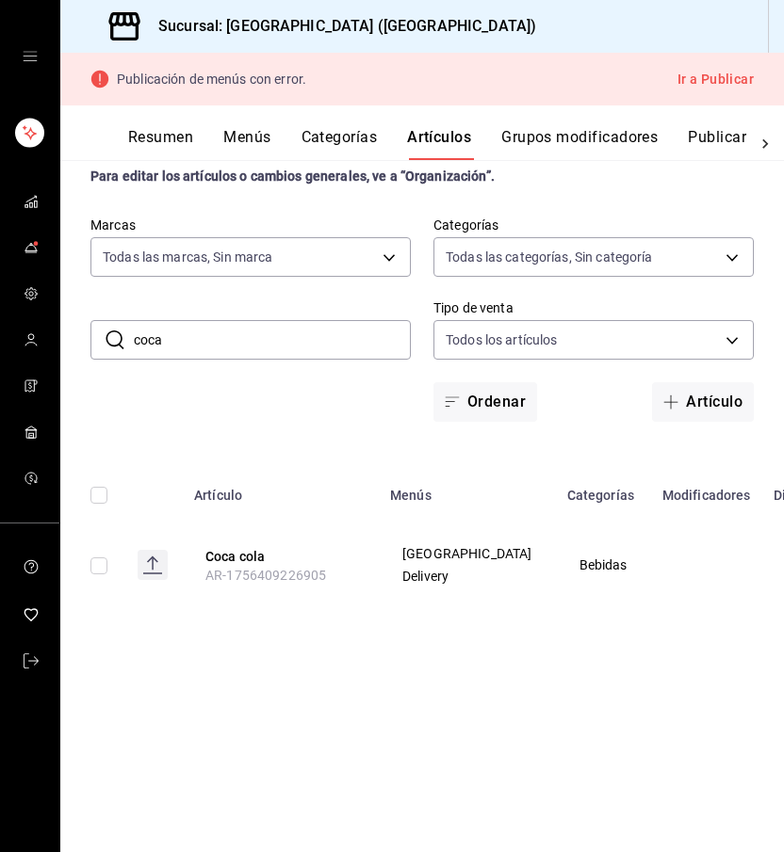
drag, startPoint x: 176, startPoint y: 342, endPoint x: 128, endPoint y: 340, distance: 48.1
click at [128, 340] on div "​ coca ​" at bounding box center [250, 340] width 320 height 40
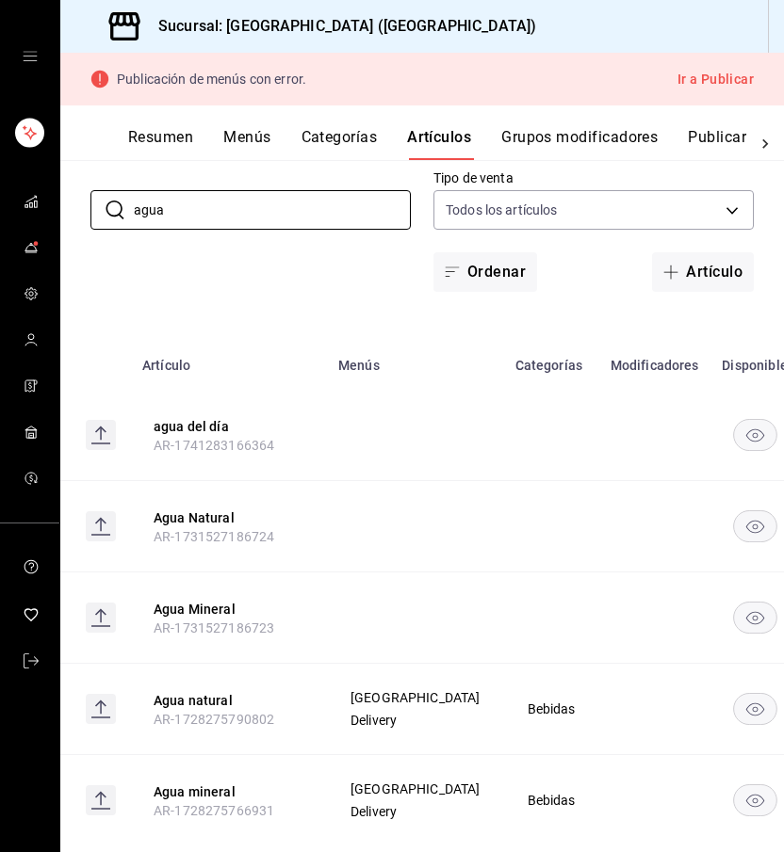
scroll to position [0, 50]
click at [698, 285] on button "Artículo" at bounding box center [703, 272] width 102 height 40
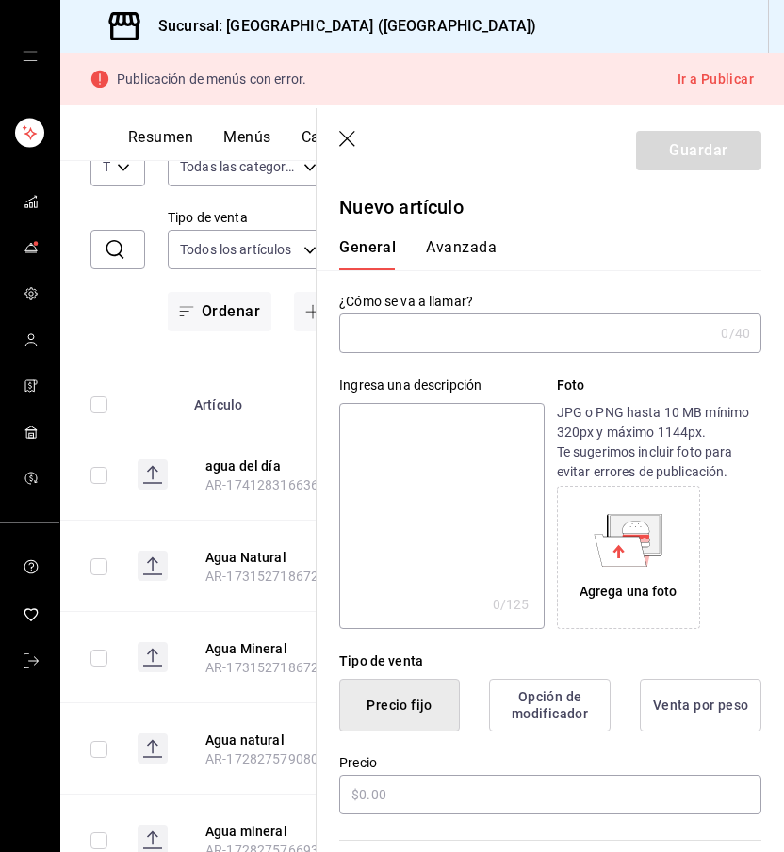
click at [392, 340] on input "text" at bounding box center [526, 334] width 374 height 38
click at [464, 462] on textarea at bounding box center [441, 516] width 204 height 226
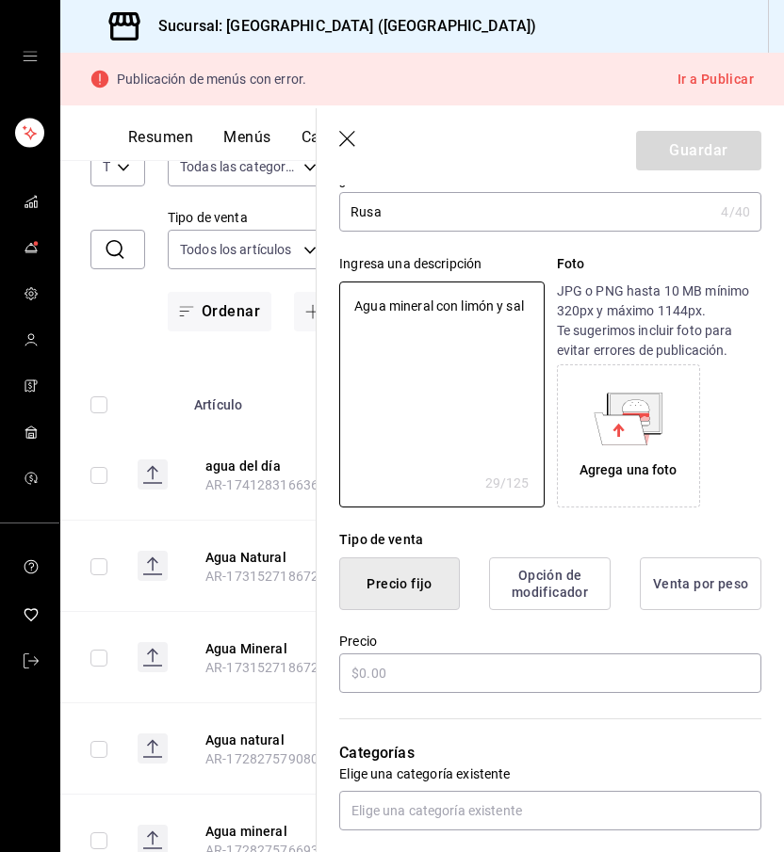
scroll to position [116, 0]
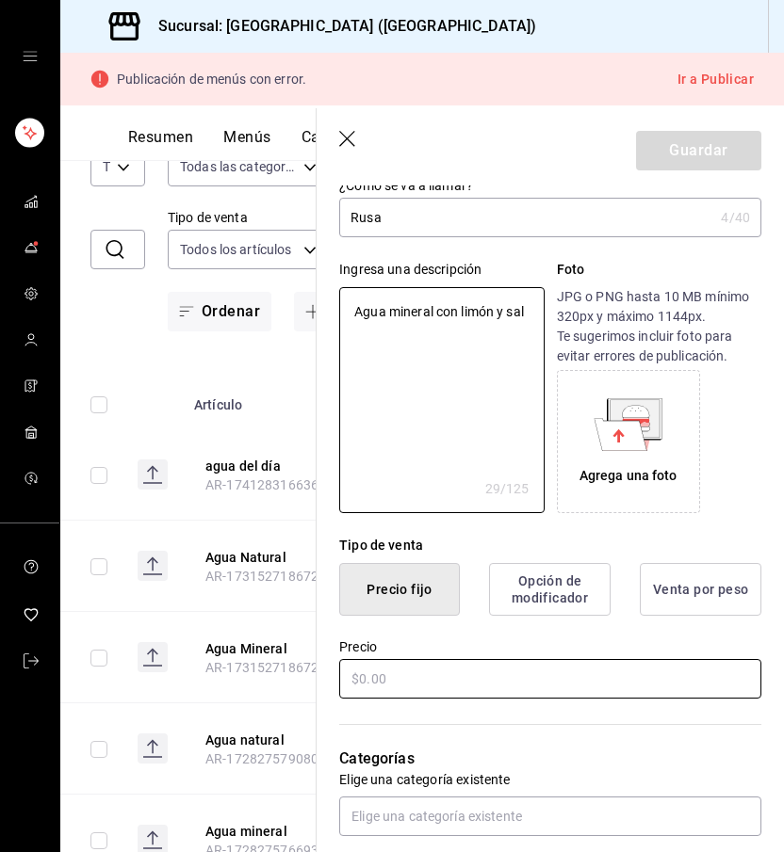
click at [470, 671] on input "text" at bounding box center [550, 679] width 422 height 40
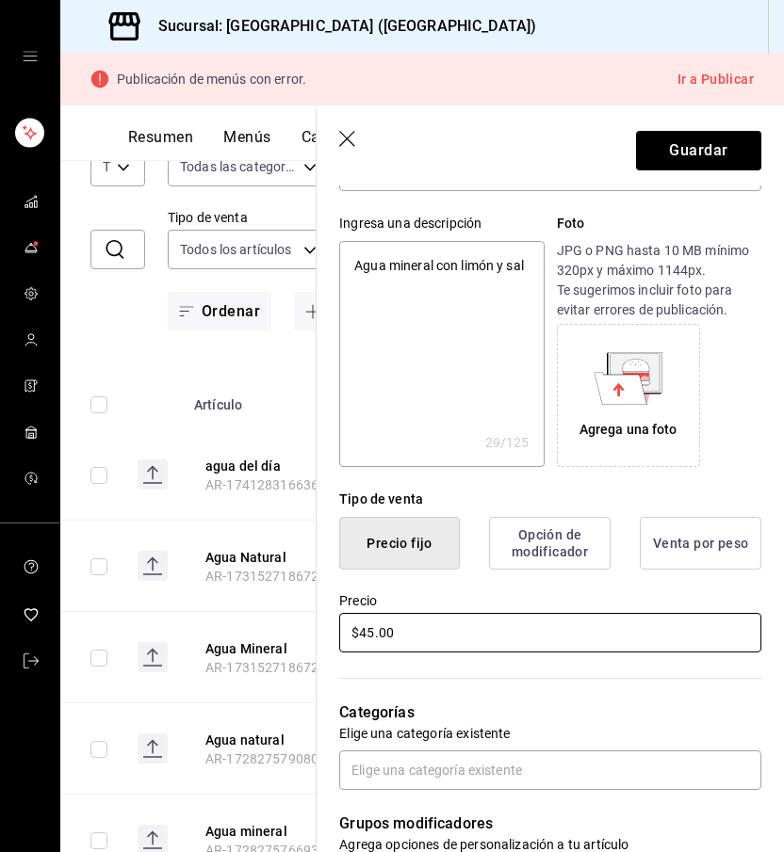
scroll to position [186, 0]
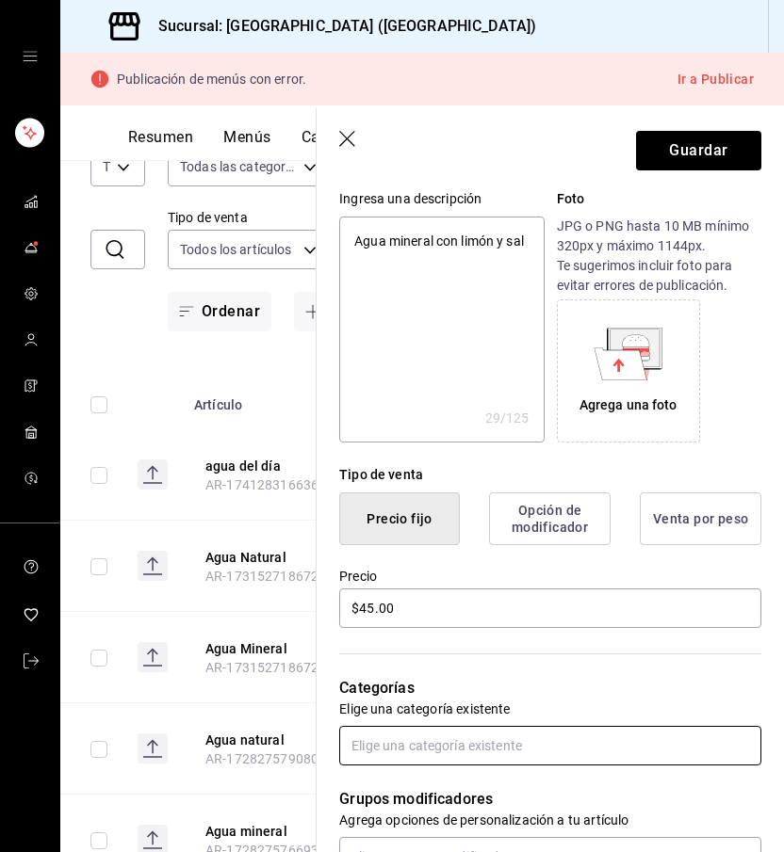
click at [456, 734] on input "text" at bounding box center [550, 746] width 422 height 40
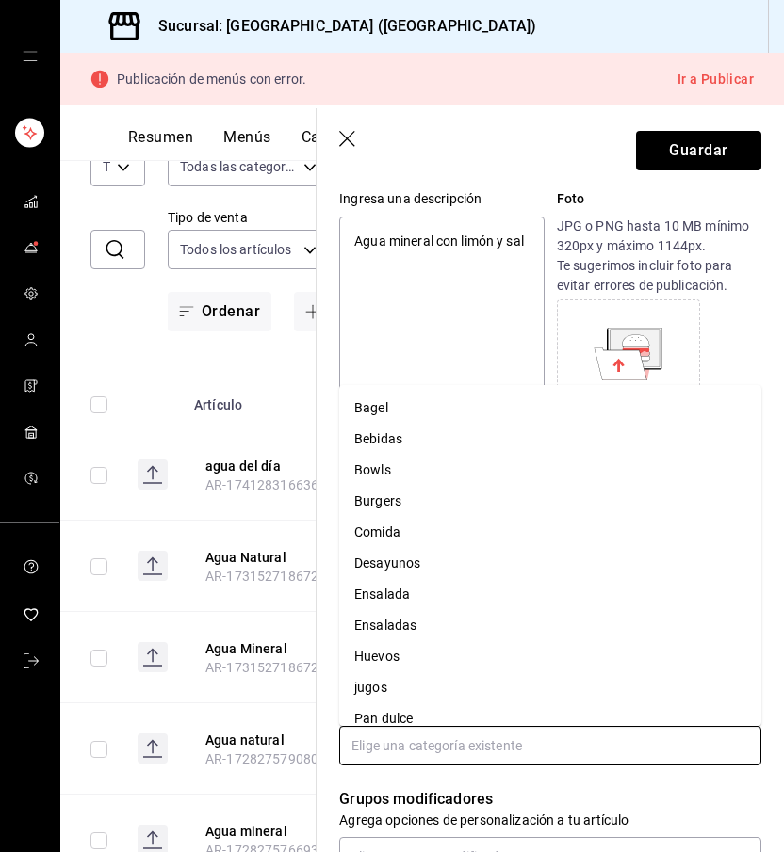
click at [457, 433] on li "Bebidas" at bounding box center [550, 439] width 422 height 31
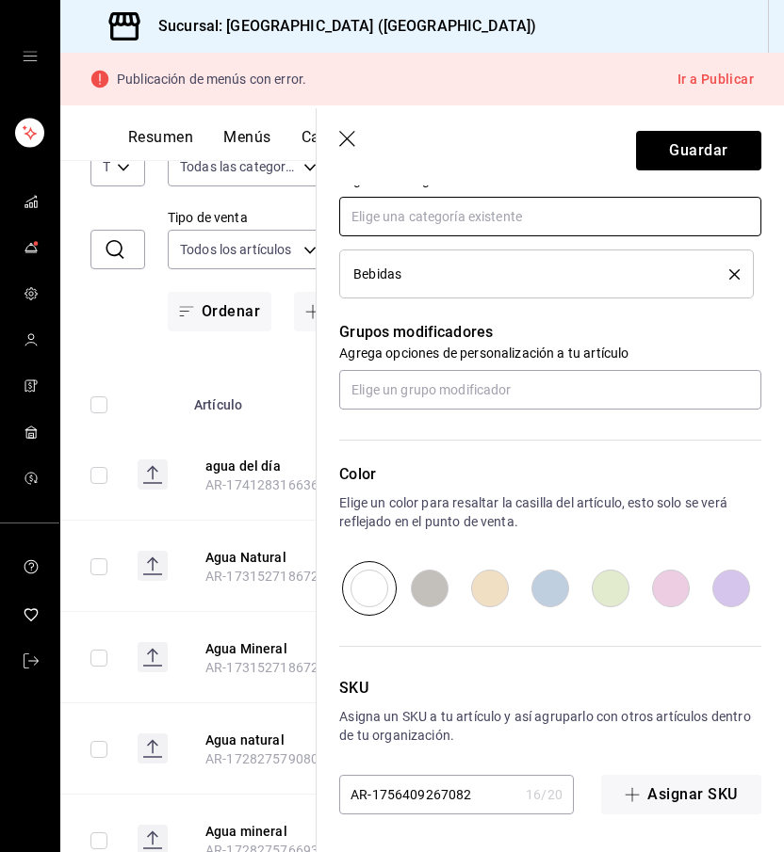
scroll to position [716, 0]
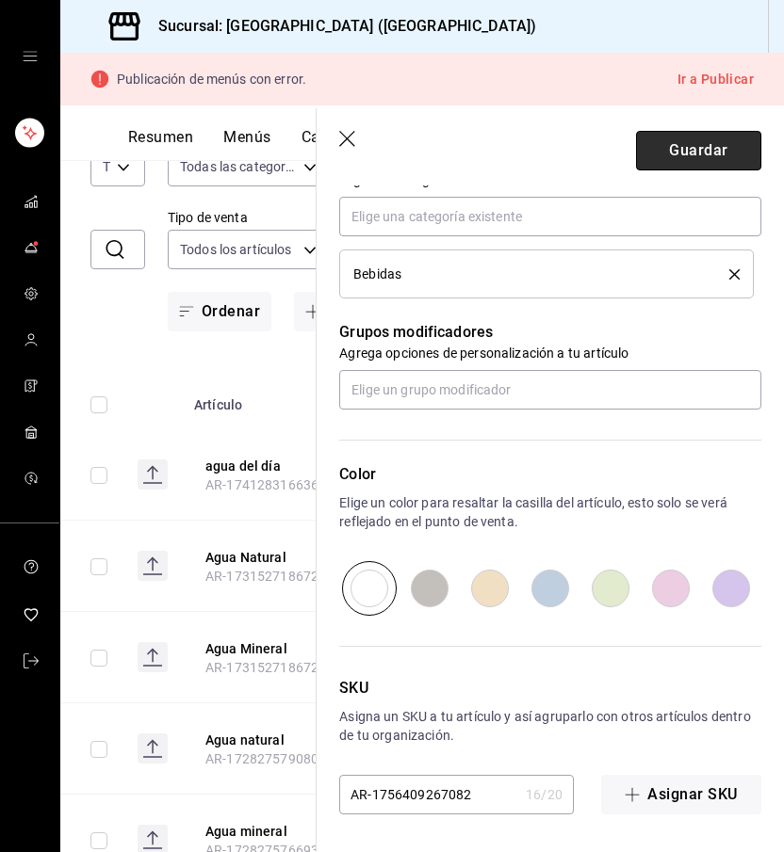
click at [673, 147] on button "Guardar" at bounding box center [698, 151] width 125 height 40
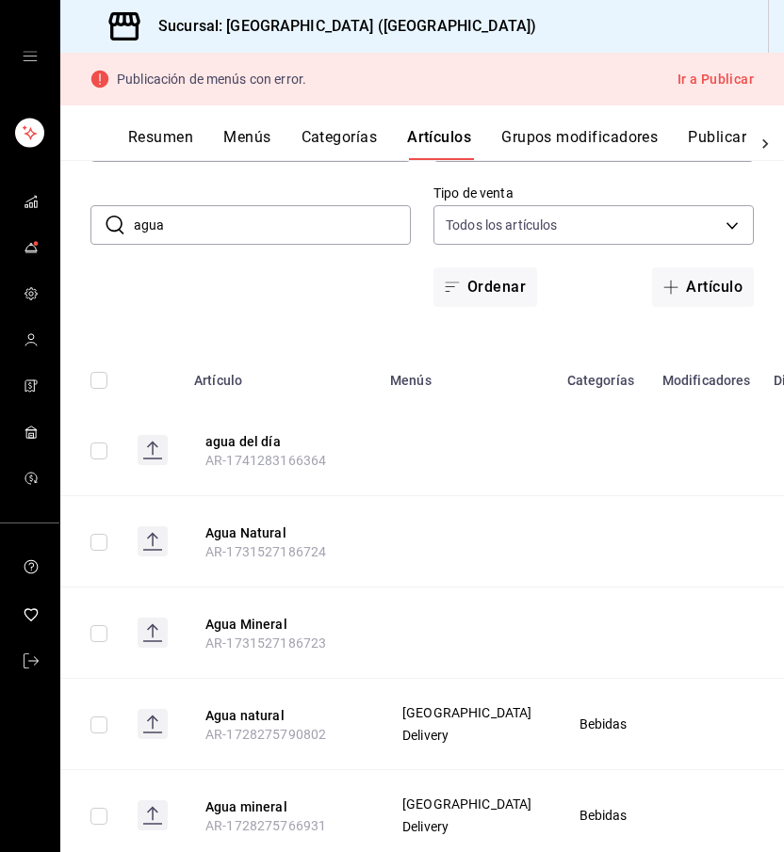
scroll to position [113, 0]
